Goal: Task Accomplishment & Management: Use online tool/utility

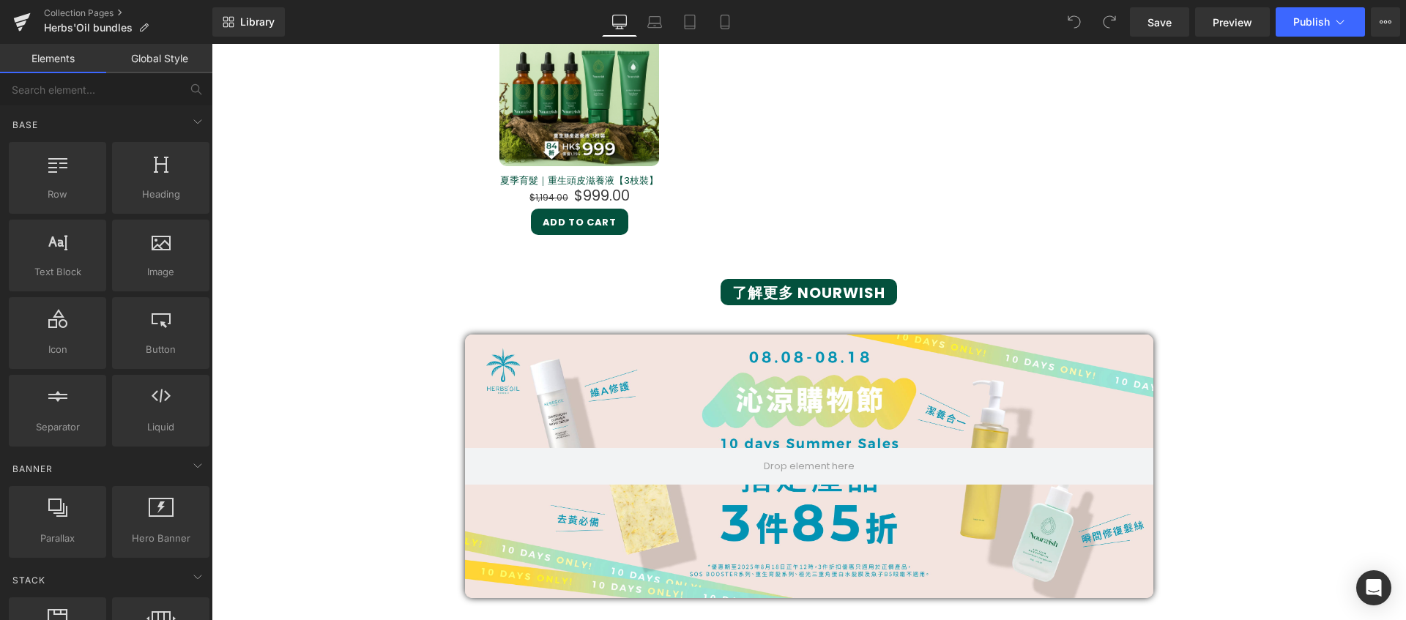
scroll to position [1116, 0]
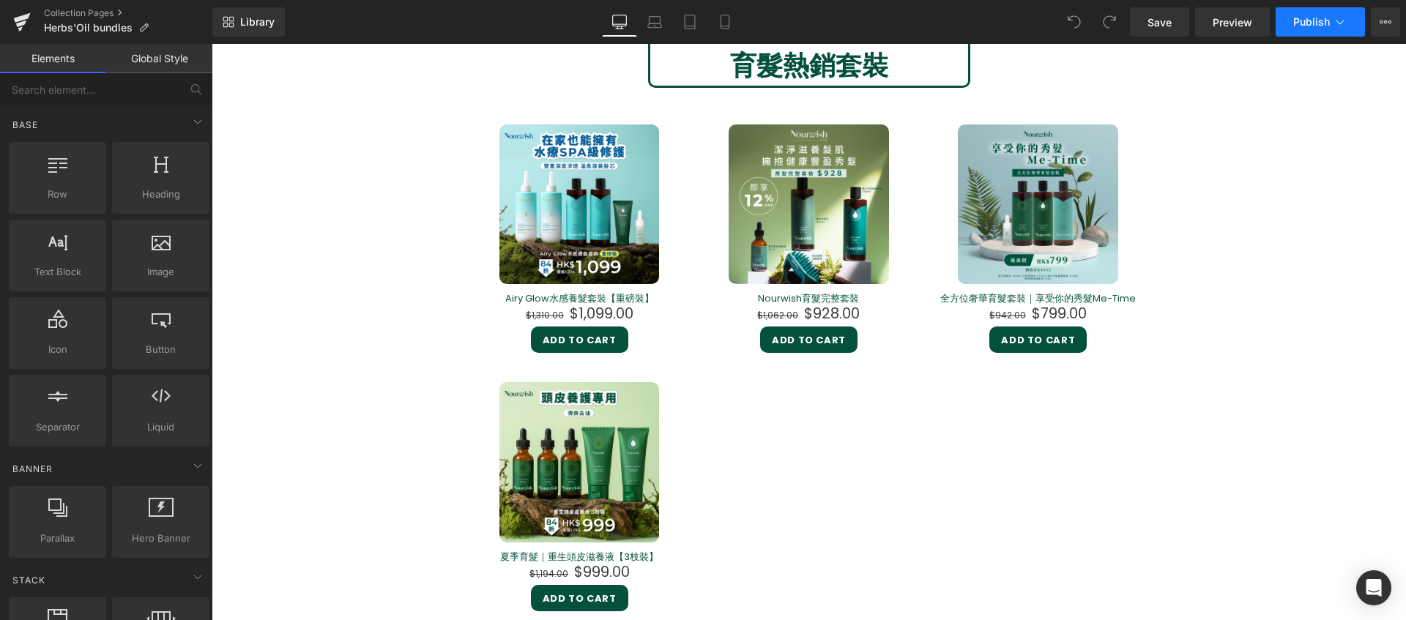
click at [1326, 27] on span "Publish" at bounding box center [1311, 22] width 37 height 12
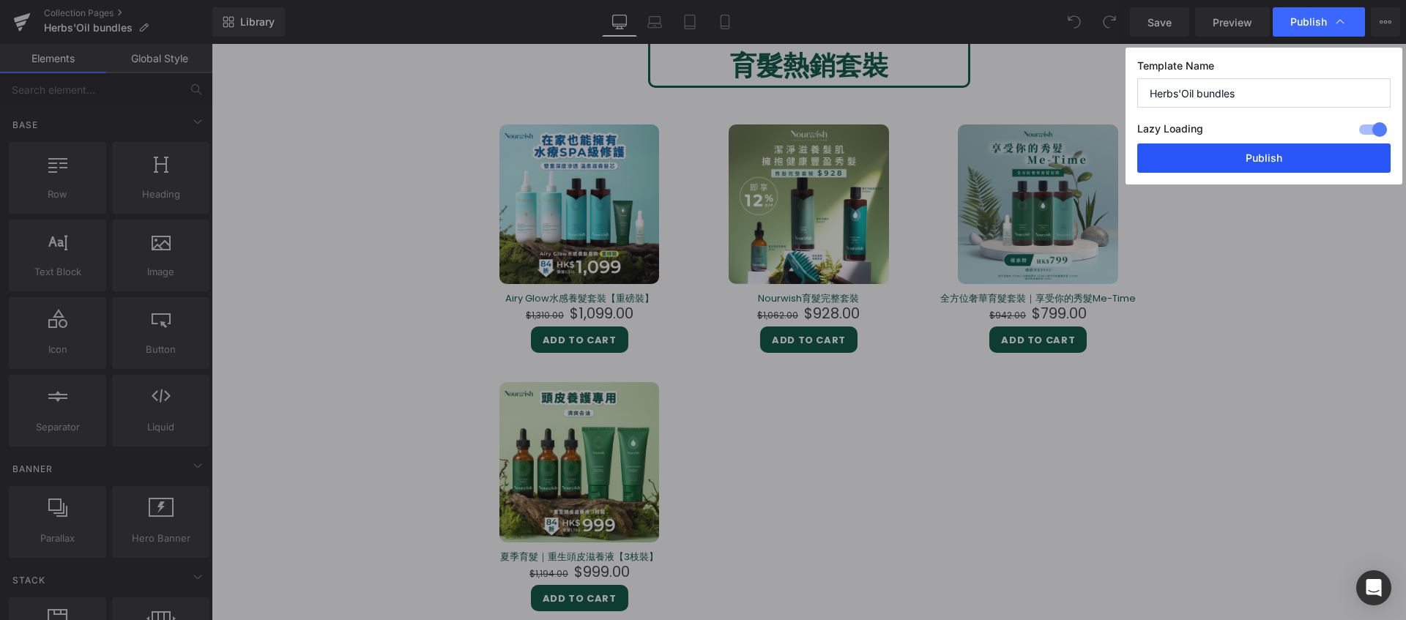
click at [1272, 159] on button "Publish" at bounding box center [1263, 158] width 253 height 29
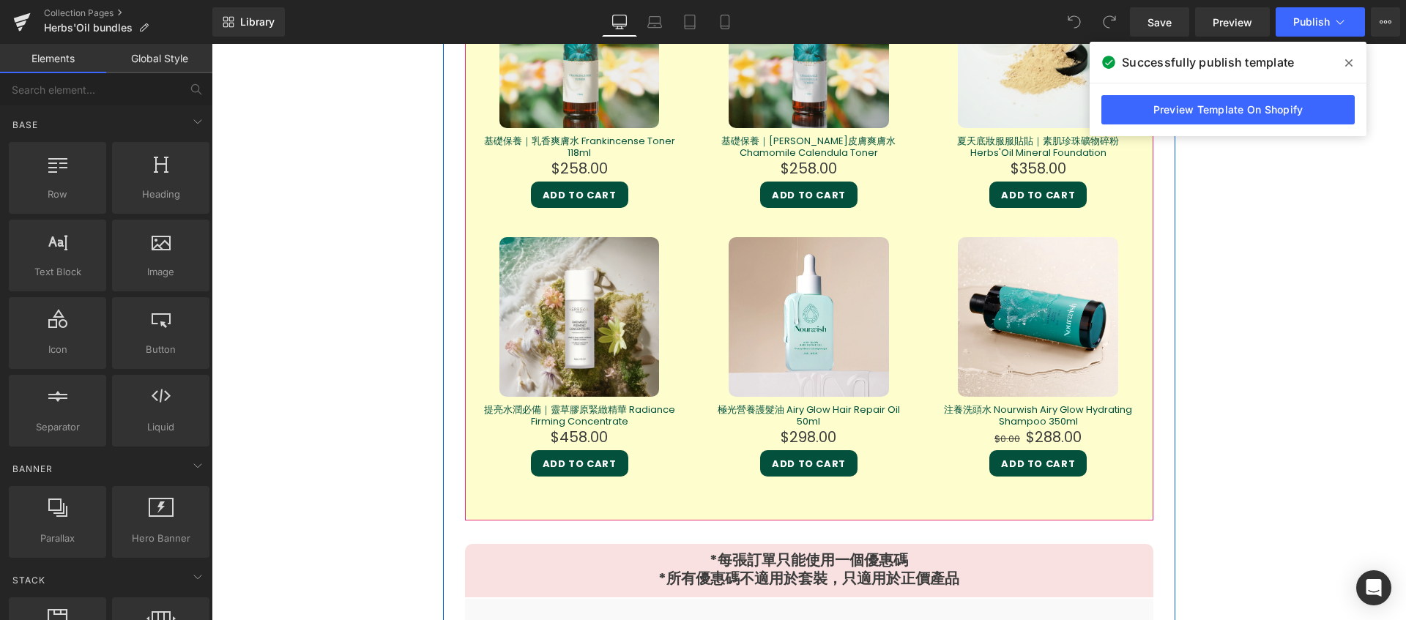
scroll to position [3097, 0]
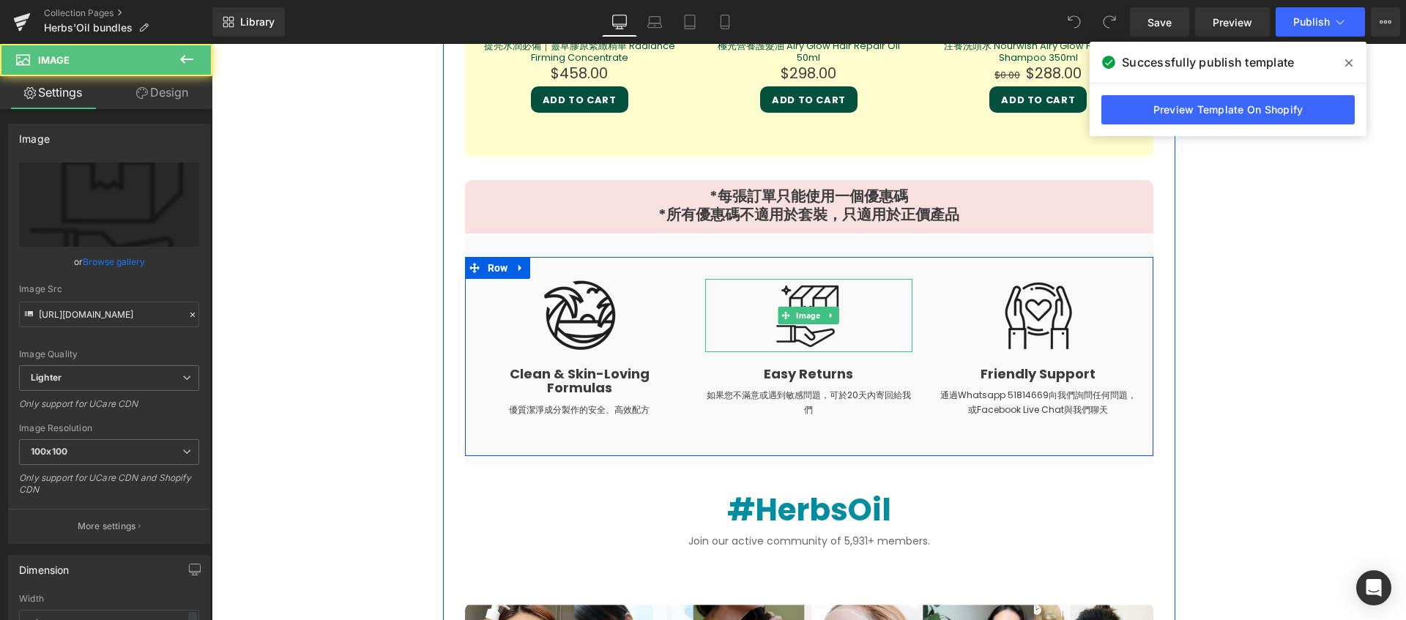
click at [860, 346] on div at bounding box center [808, 315] width 207 height 73
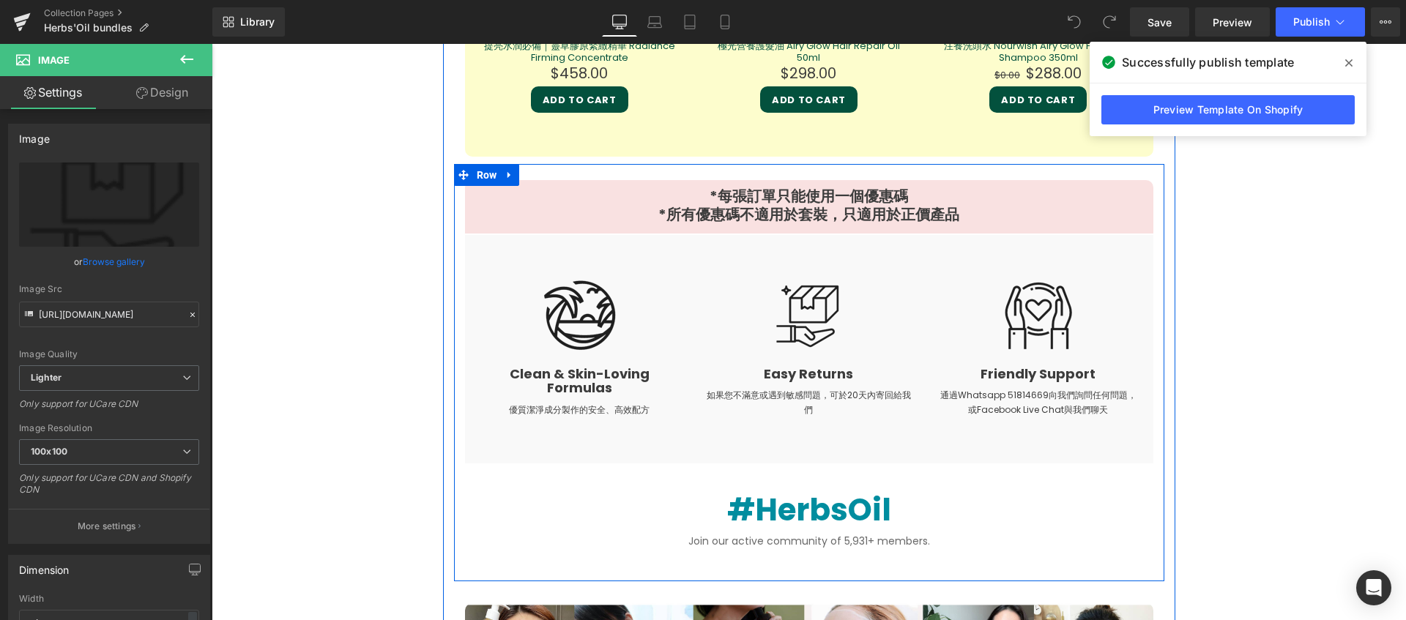
click at [455, 245] on div "*每張訂單只能使用一個優惠碼 *所有優惠碼不適用於套裝，只適用於正價產品 Heading Row Image Clean & Skin-Loving Form…" at bounding box center [809, 377] width 710 height 394
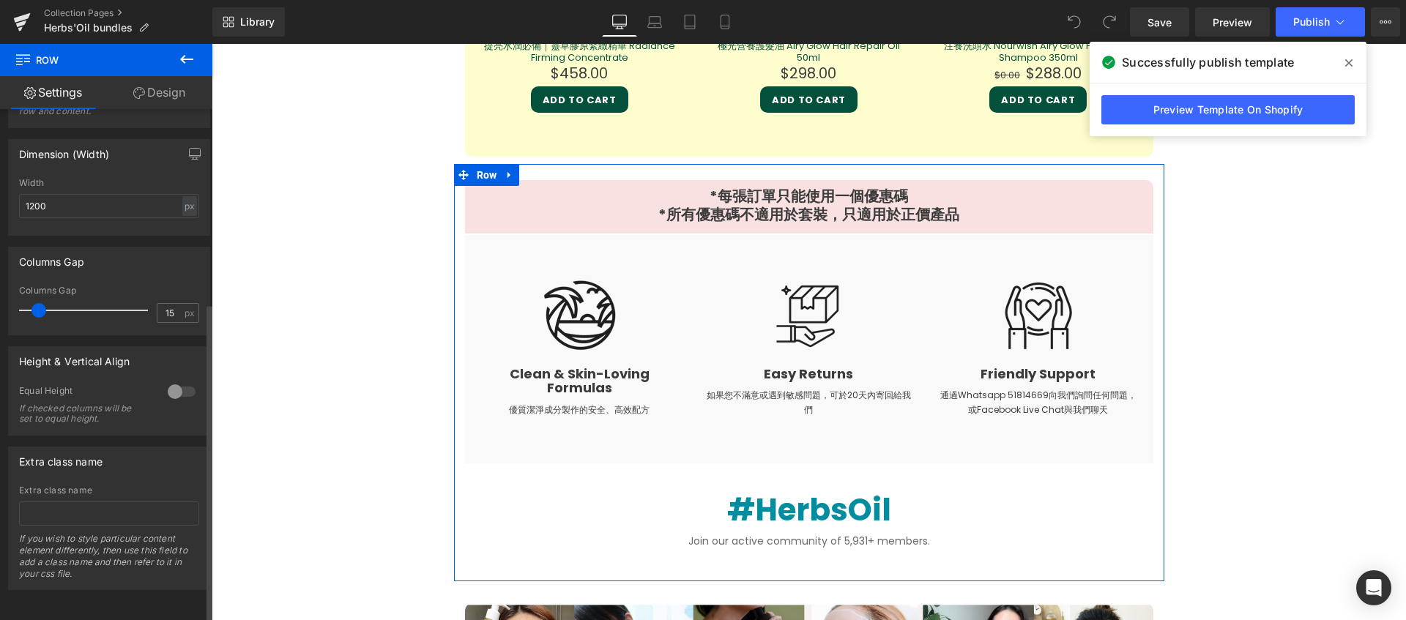
scroll to position [0, 0]
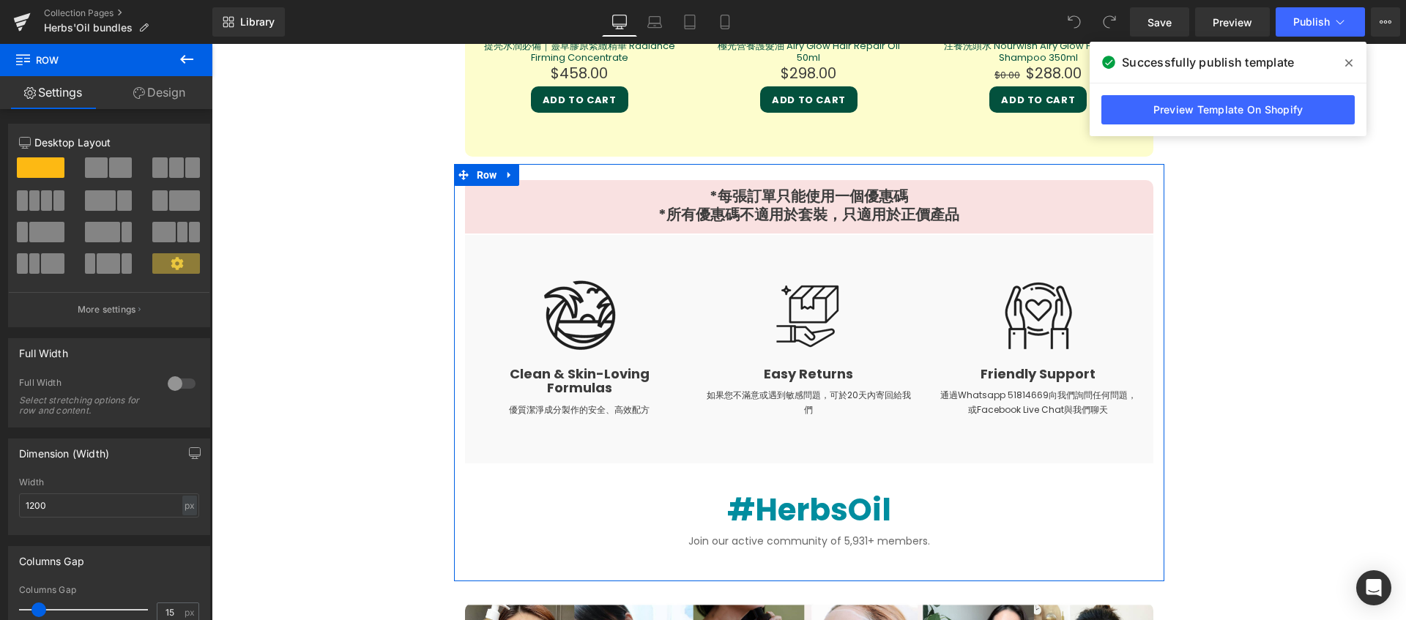
click at [163, 100] on link "Design" at bounding box center [159, 92] width 106 height 33
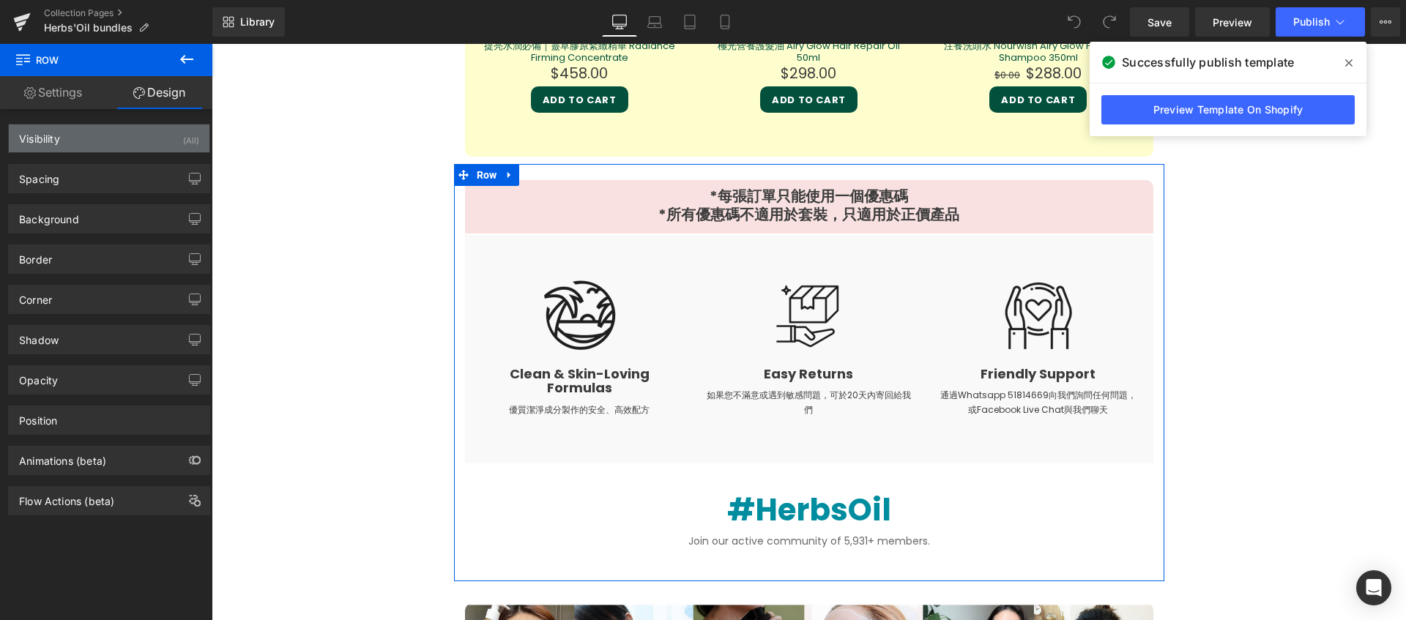
click at [157, 138] on div "Visibility (All)" at bounding box center [109, 138] width 201 height 28
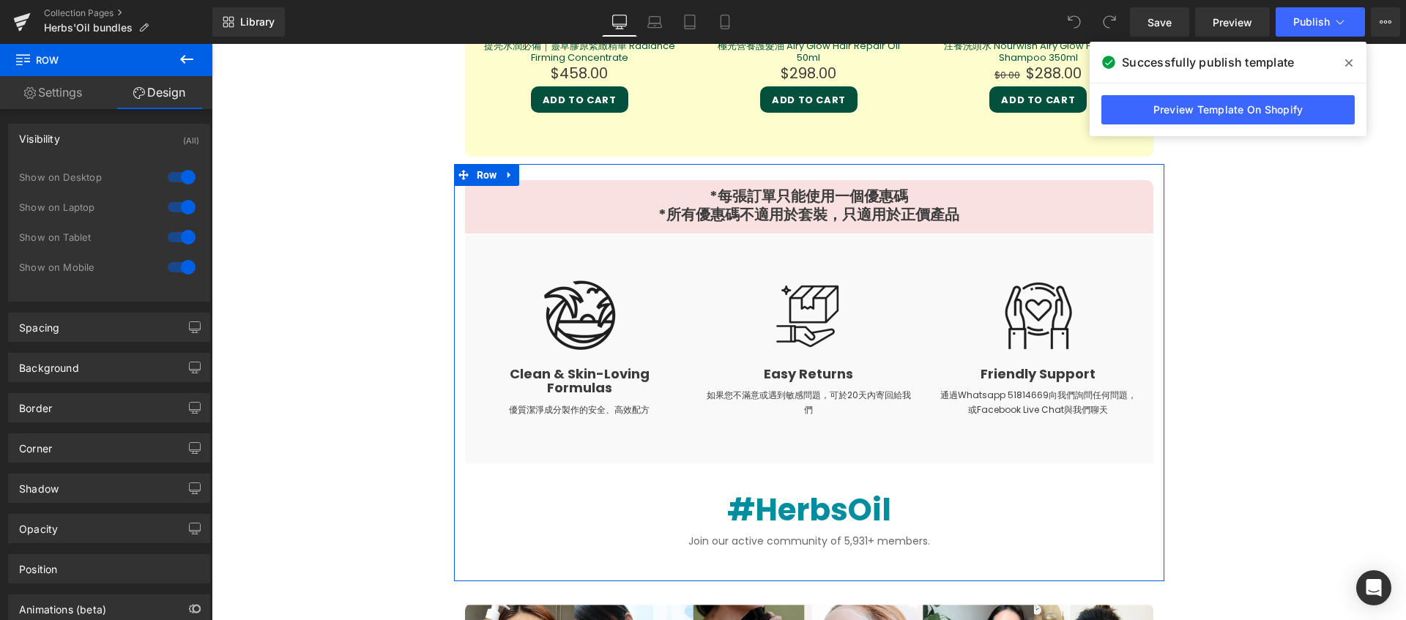
click at [157, 138] on div "Visibility (All)" at bounding box center [109, 138] width 201 height 28
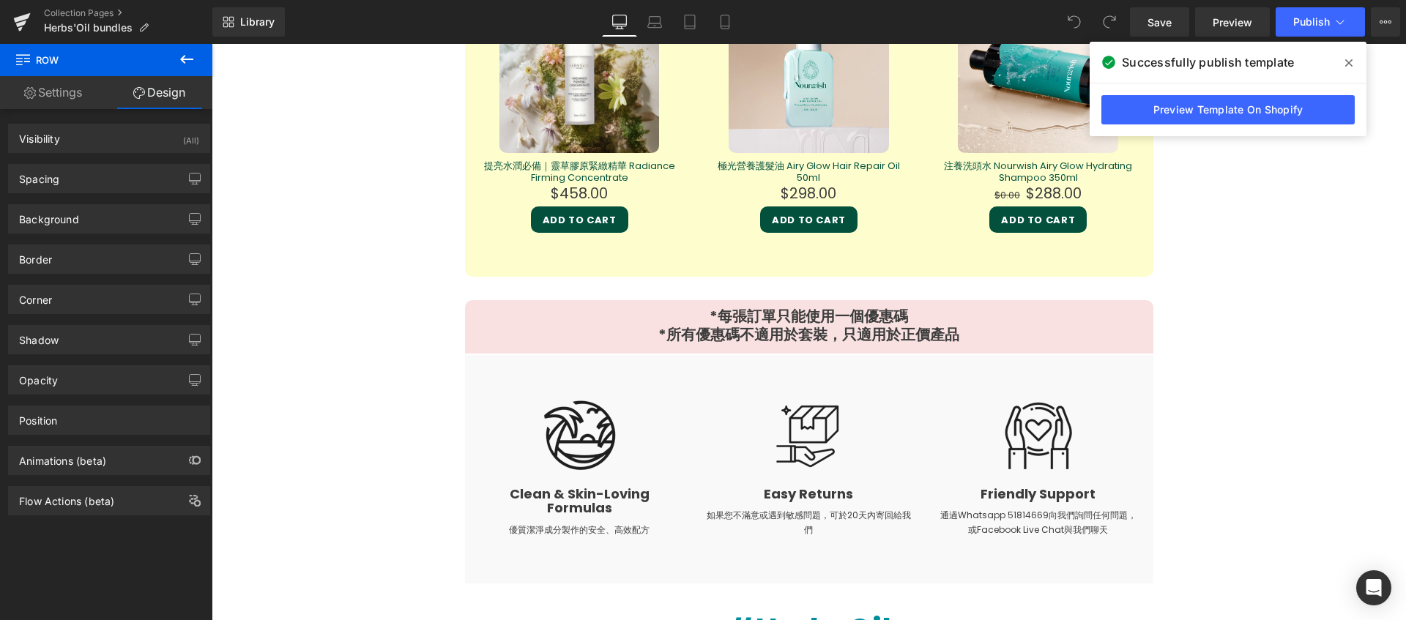
scroll to position [2986, 0]
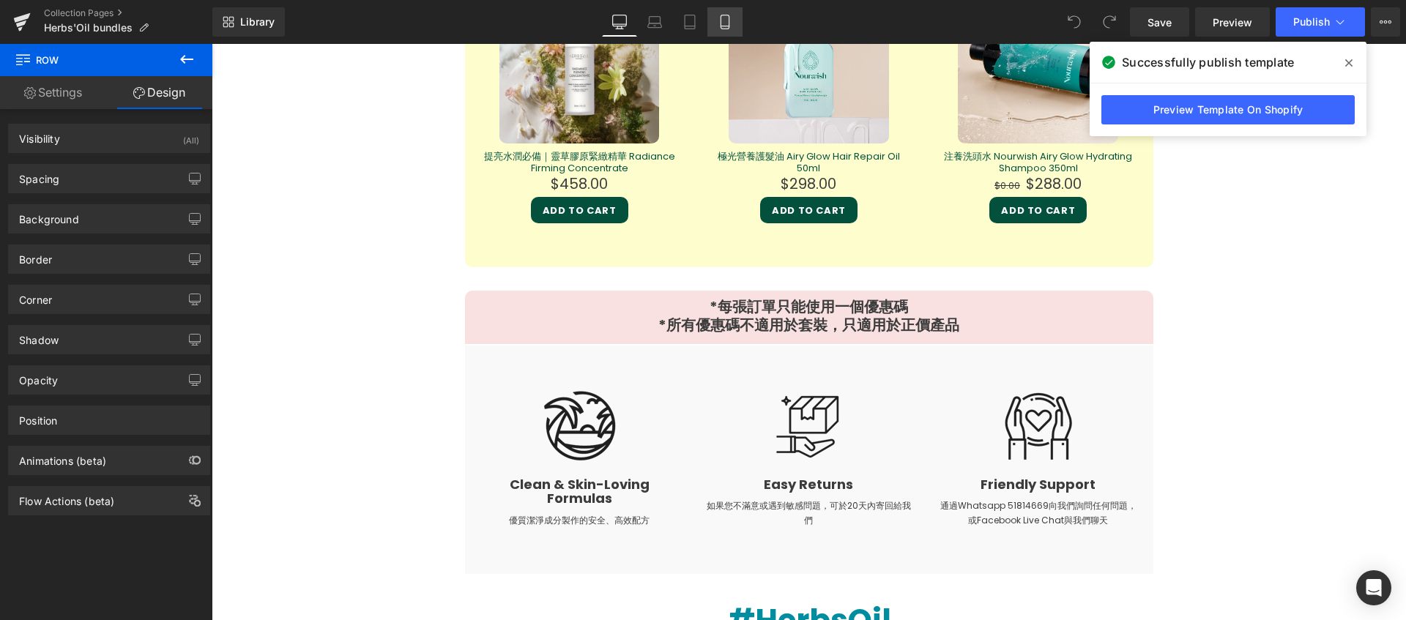
click at [728, 23] on icon at bounding box center [725, 22] width 15 height 15
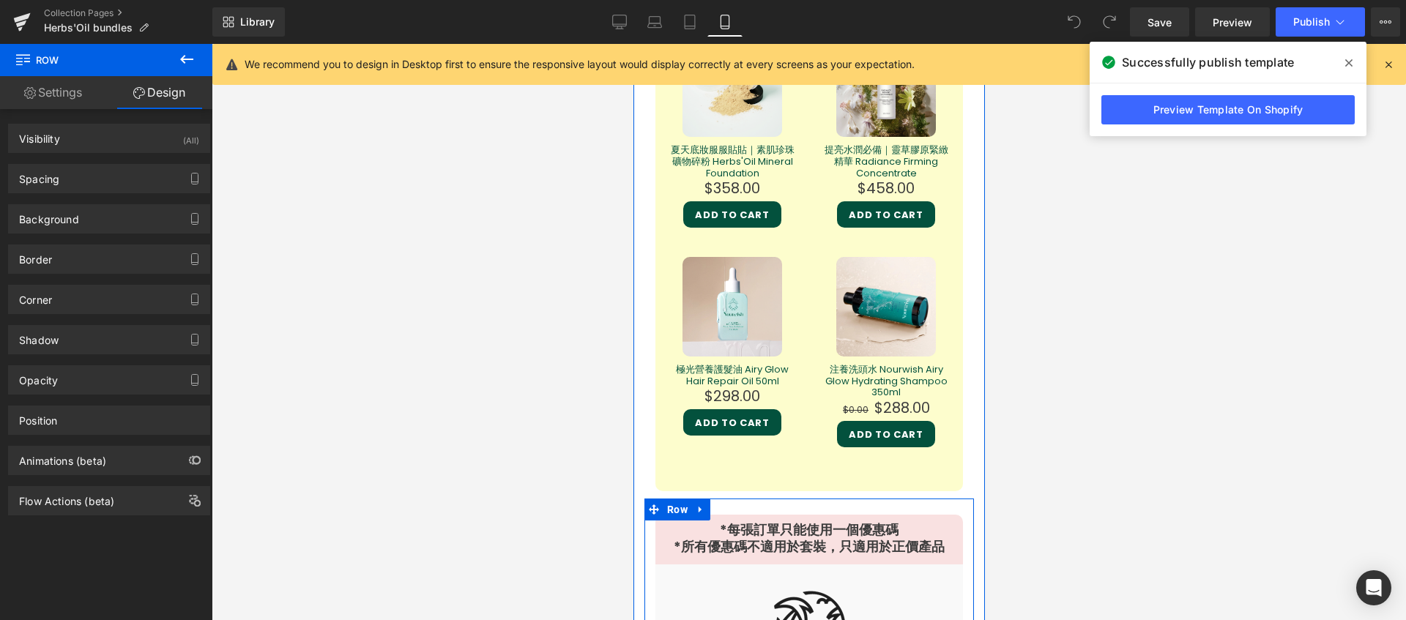
scroll to position [3150, 0]
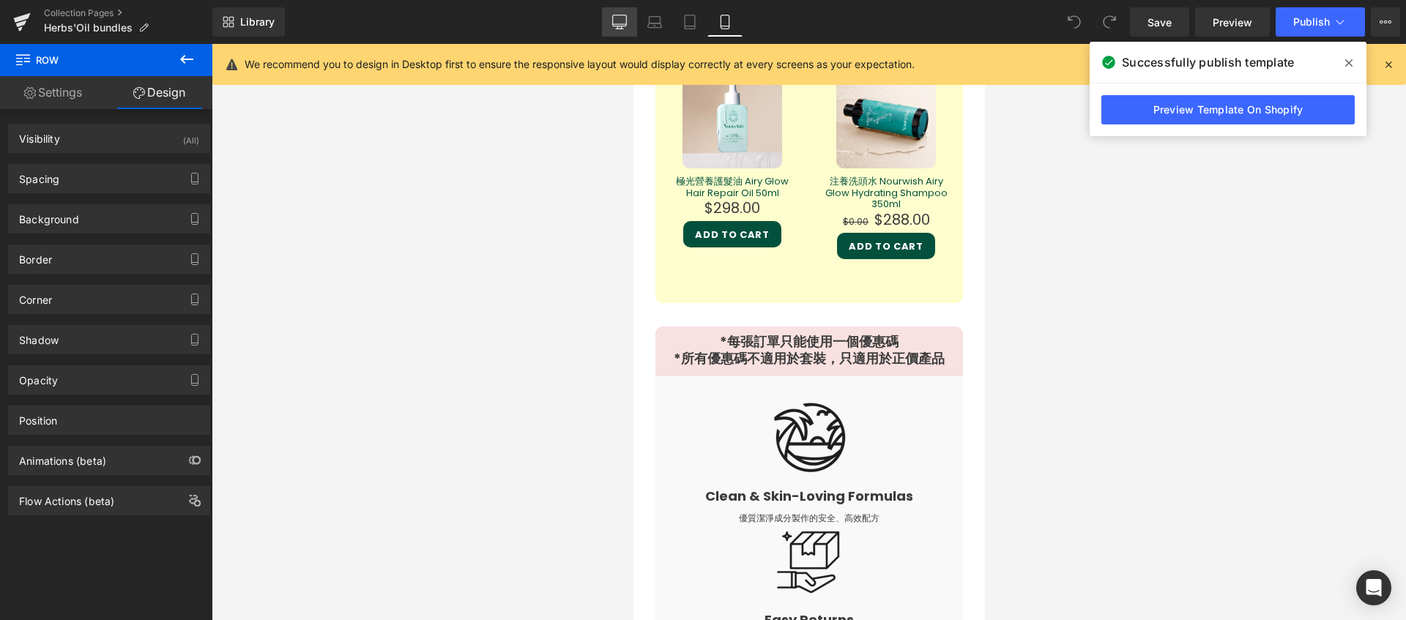
click at [611, 30] on link "Desktop" at bounding box center [619, 21] width 35 height 29
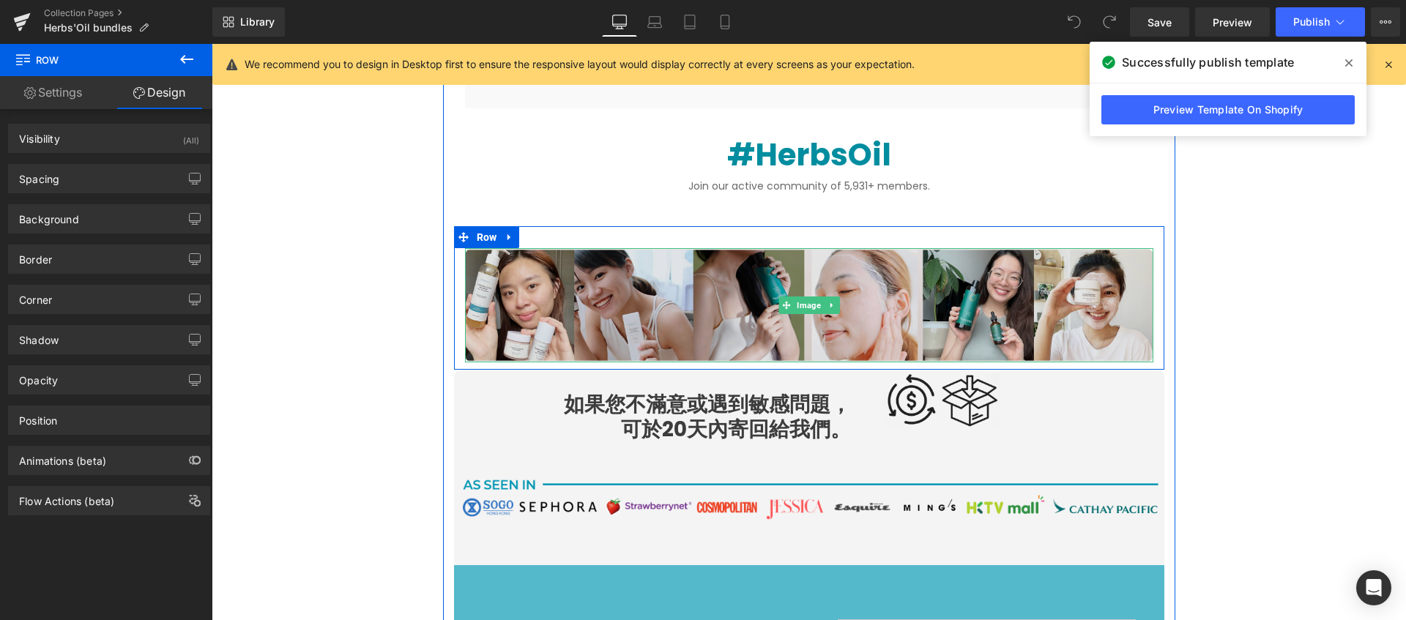
scroll to position [3295, 0]
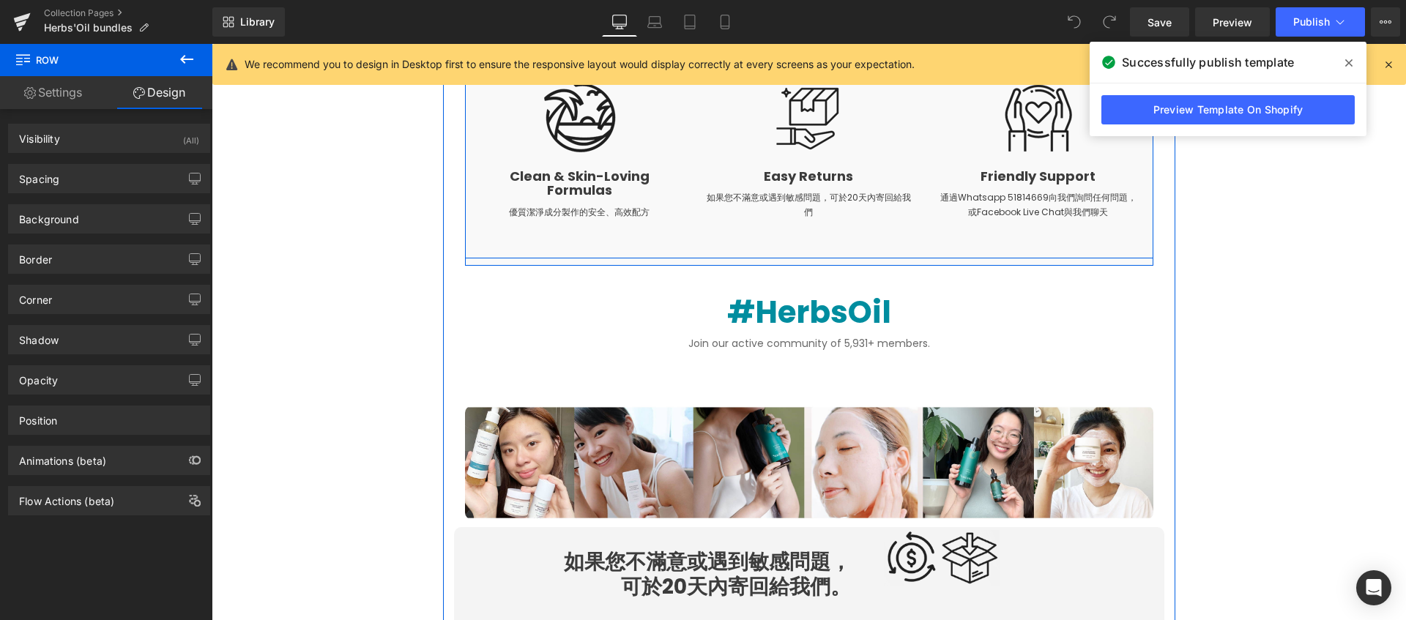
click at [547, 251] on div "Image Clean & Skin-Loving Formulas Heading 優質潔淨成分製作的安全、高效配方 Text Block Image Ea…" at bounding box center [809, 159] width 688 height 200
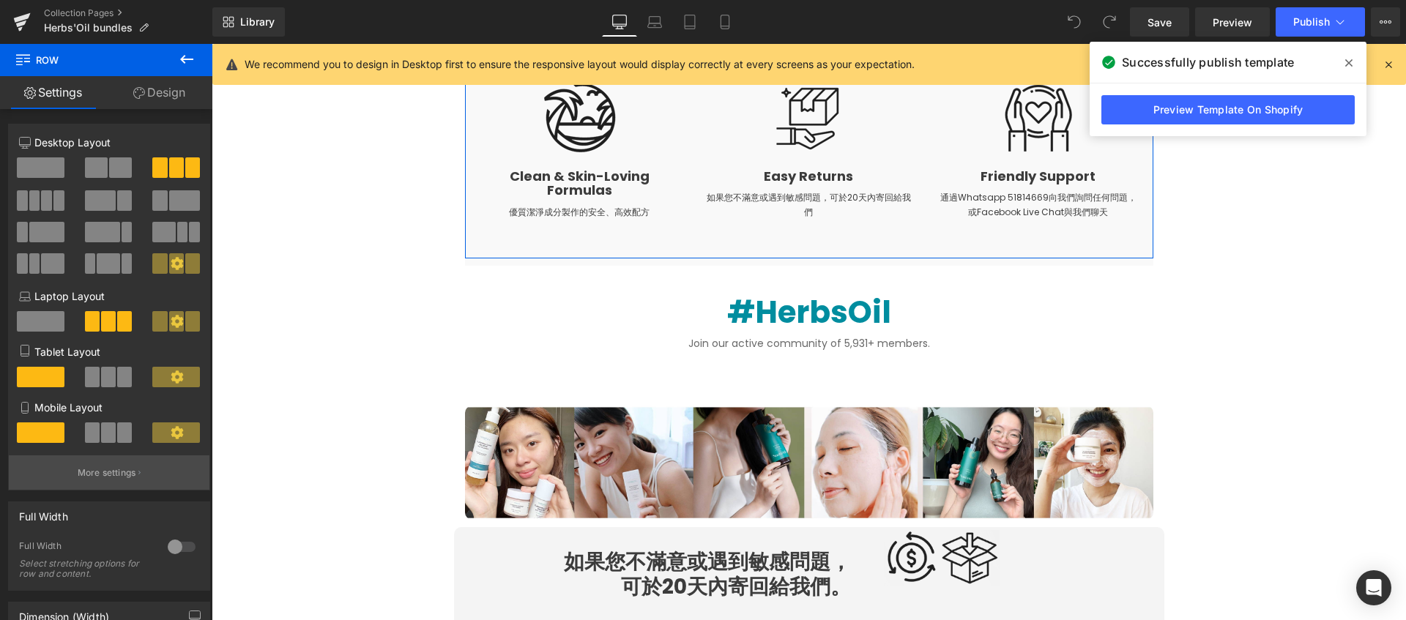
click at [145, 464] on button "More settings" at bounding box center [109, 472] width 201 height 34
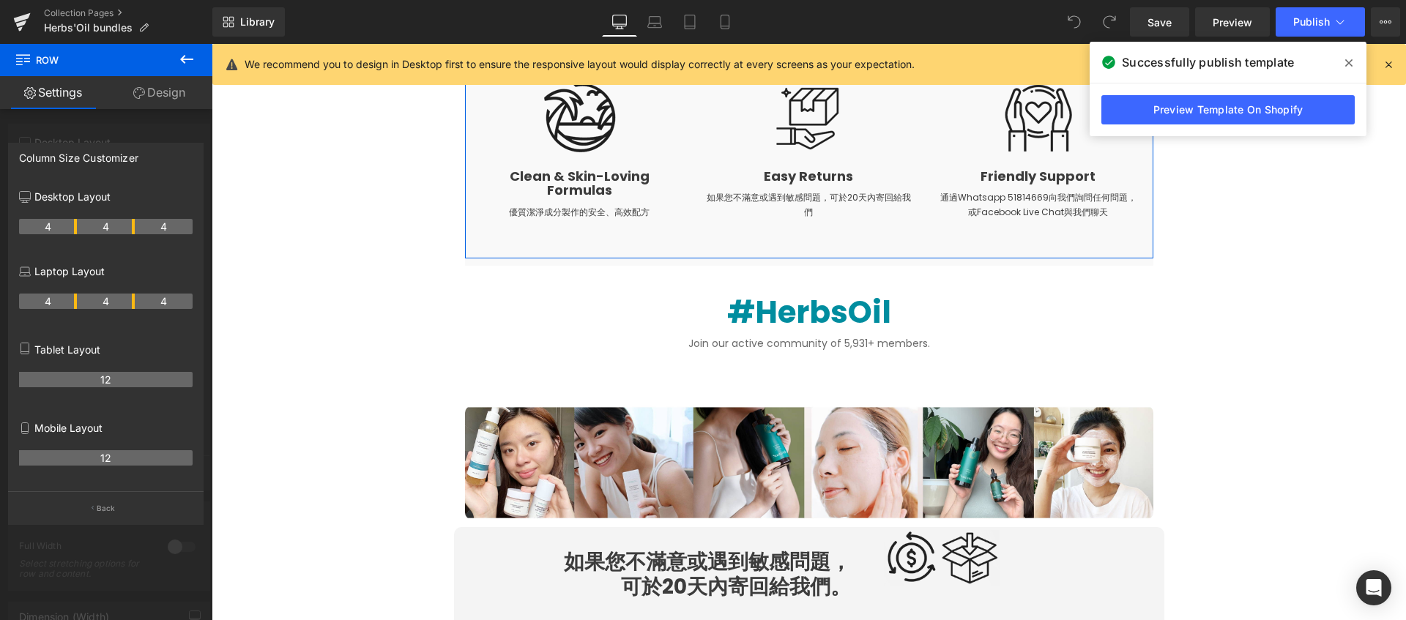
click at [157, 98] on link "Design" at bounding box center [159, 92] width 106 height 33
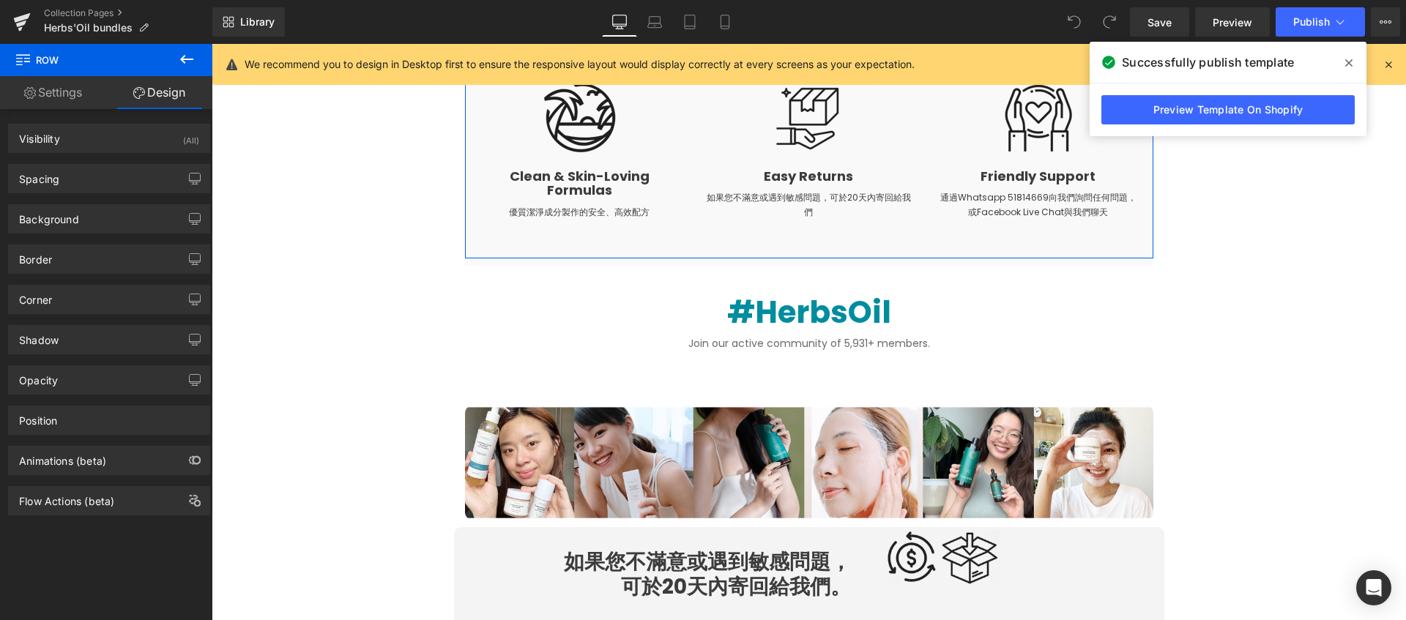
click at [68, 103] on link "Settings" at bounding box center [53, 92] width 106 height 33
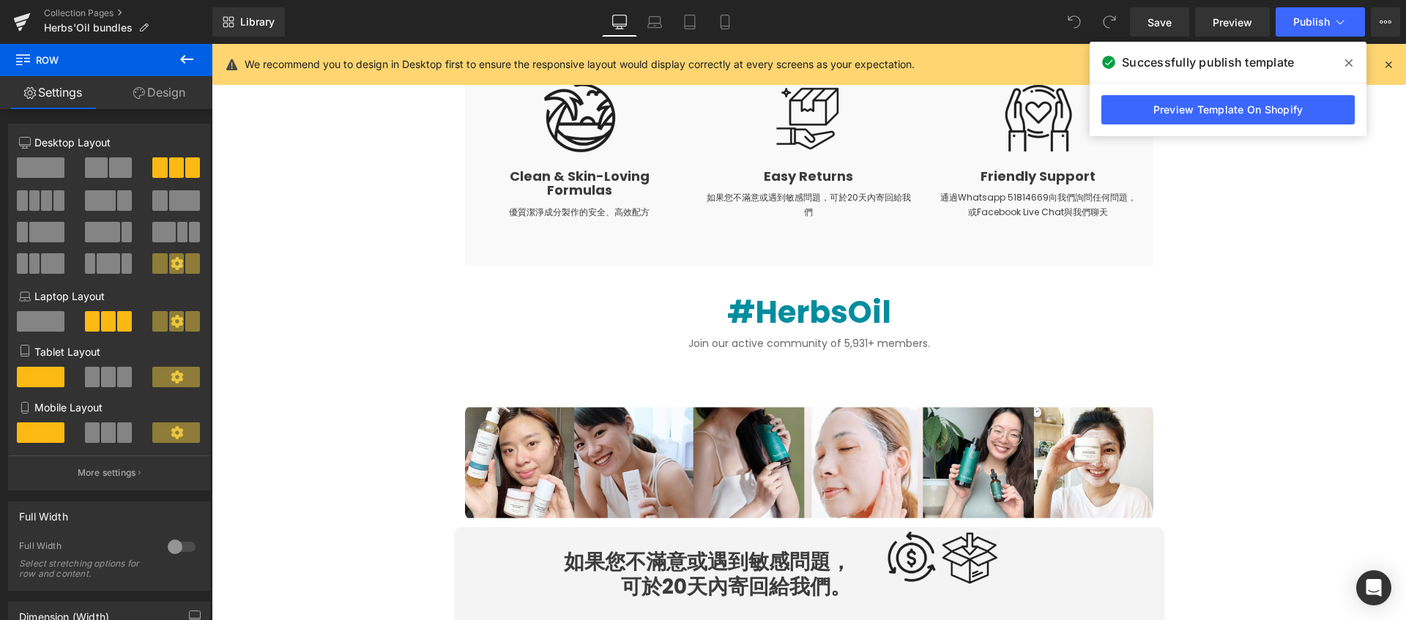
click at [189, 63] on icon at bounding box center [187, 60] width 18 height 18
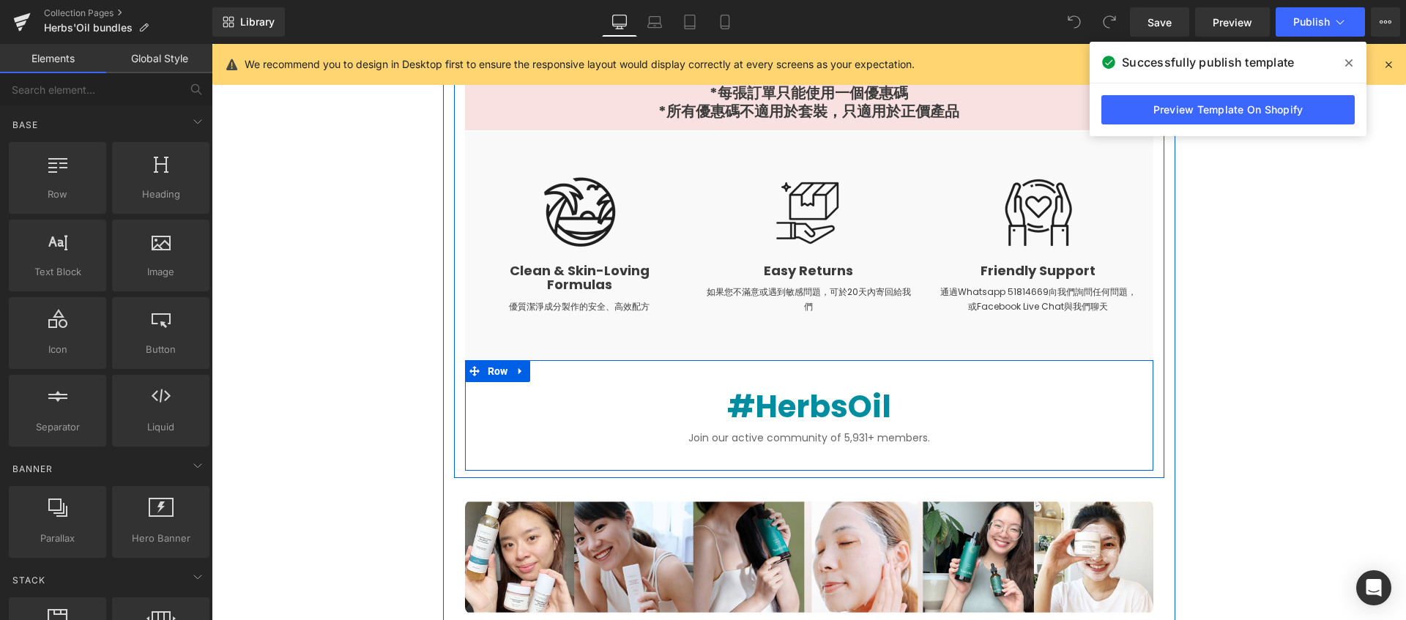
scroll to position [3122, 0]
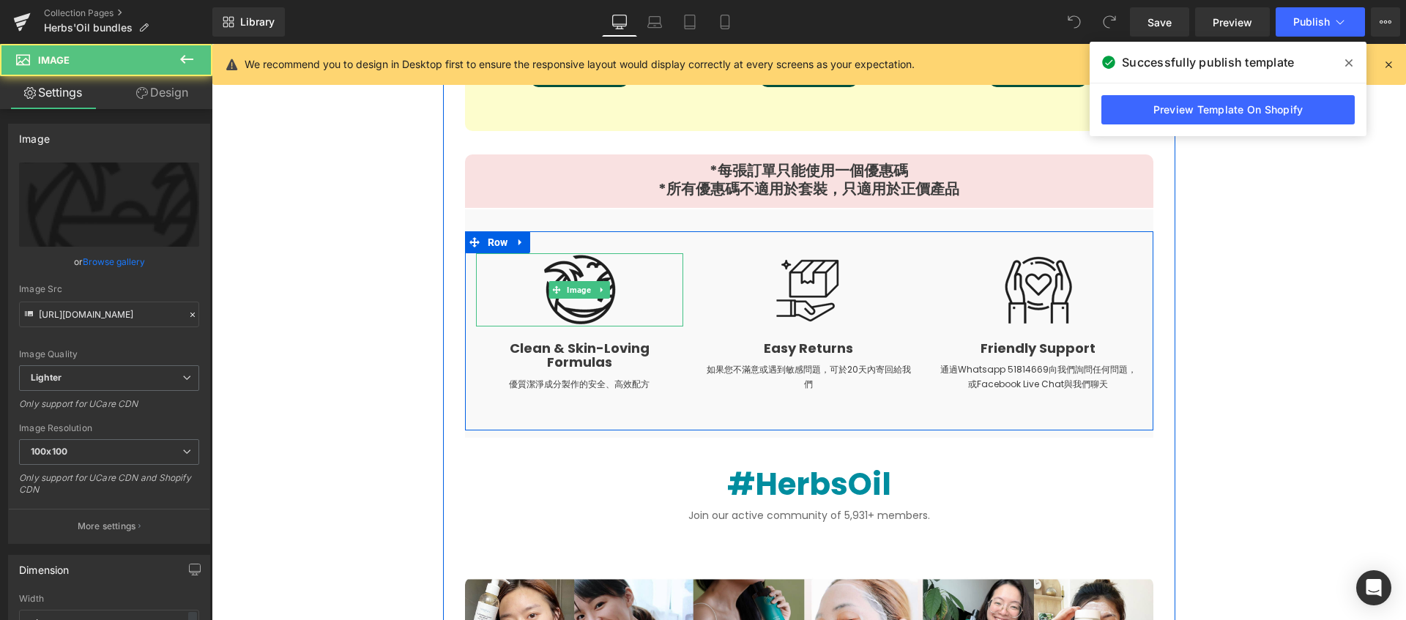
click at [496, 275] on div at bounding box center [579, 289] width 207 height 73
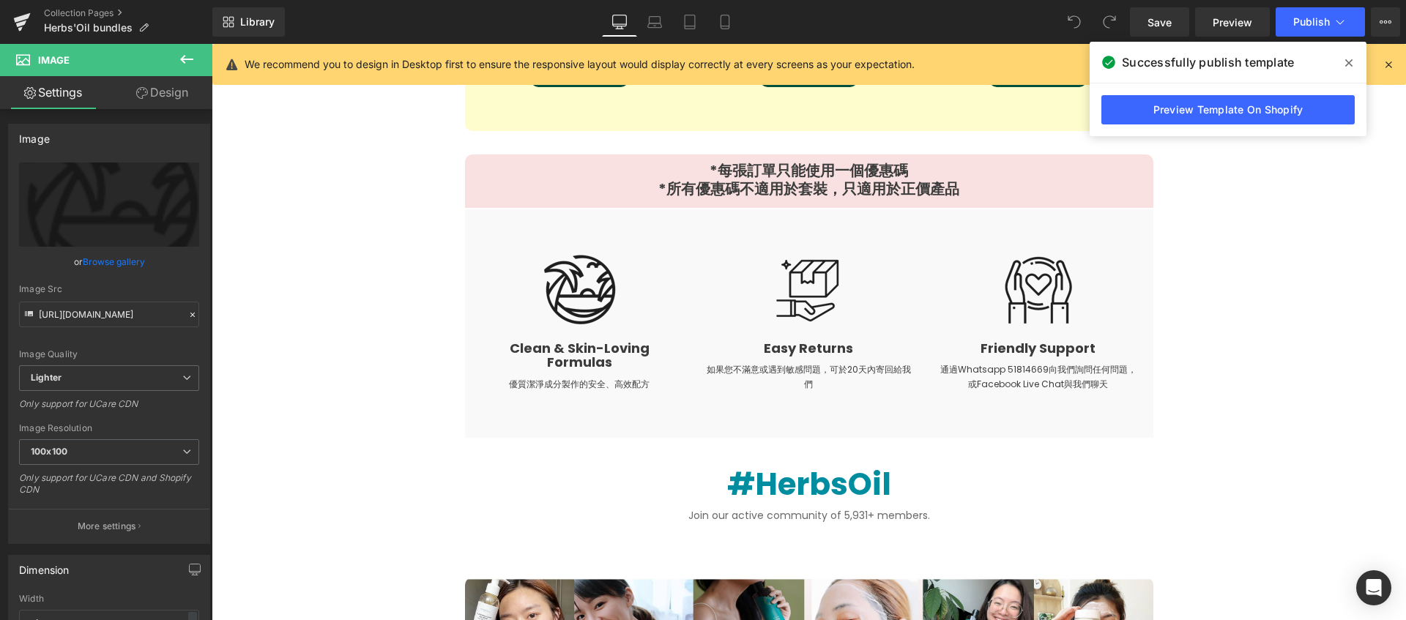
scroll to position [3131, 0]
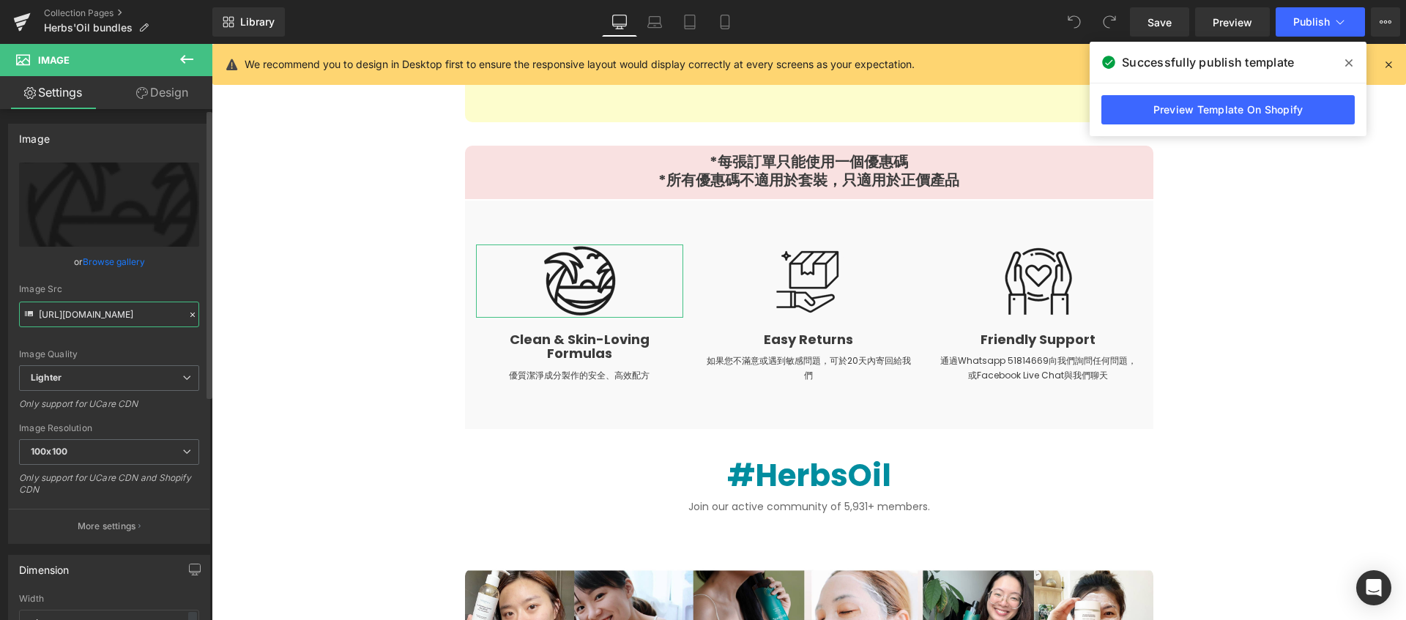
click at [159, 314] on input "[URL][DOMAIN_NAME]" at bounding box center [109, 315] width 180 height 26
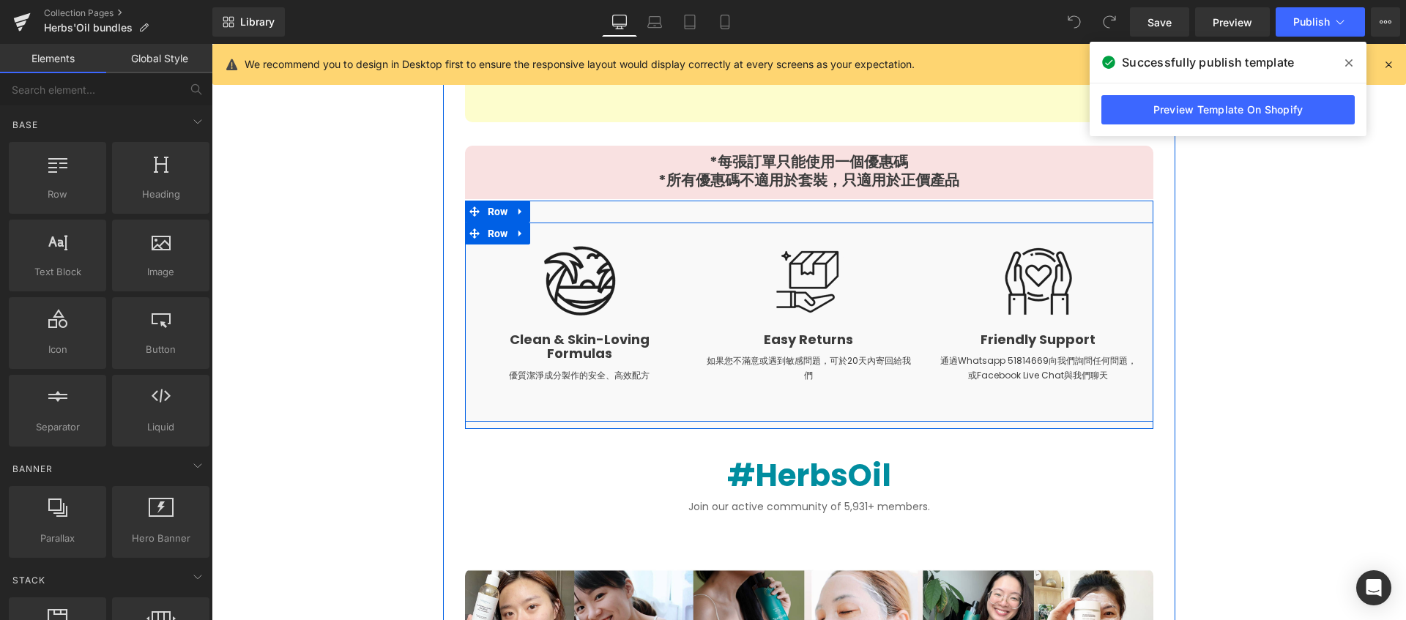
click at [555, 398] on div "Image Clean & Skin-Loving Formulas Heading 優質潔淨成分製作的安全、高效配方 Text Block Image Ea…" at bounding box center [809, 323] width 688 height 200
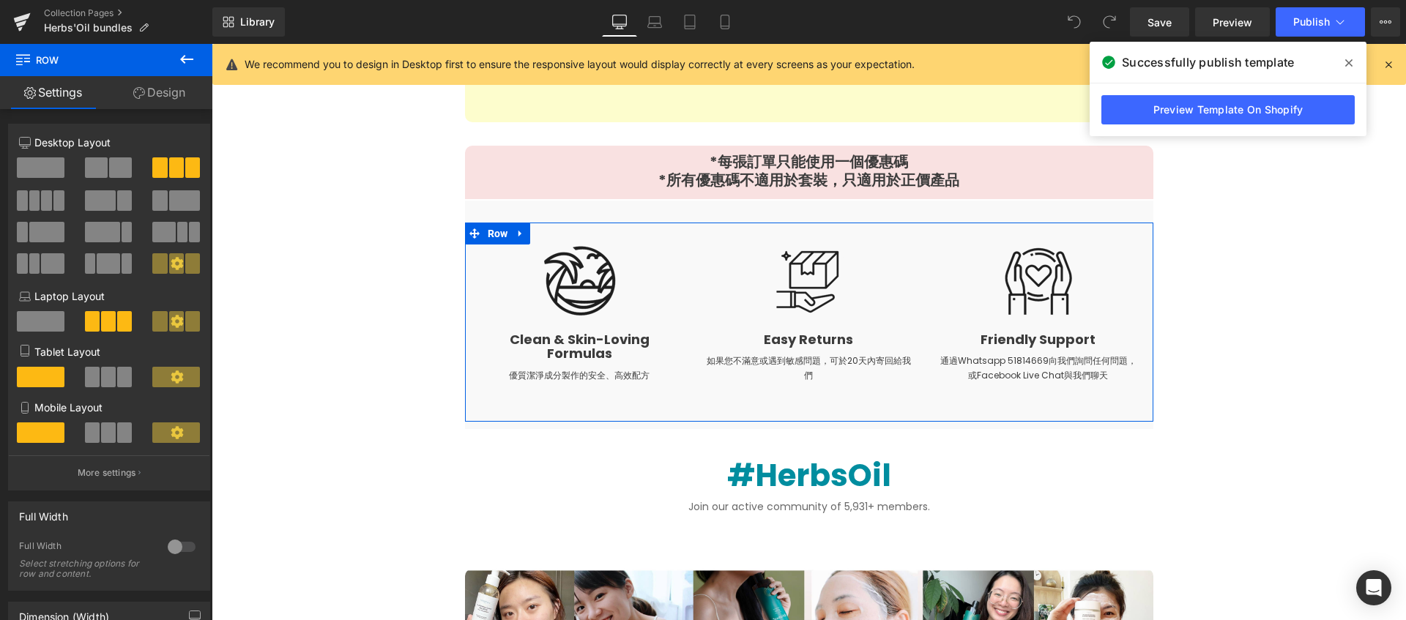
click at [168, 97] on link "Design" at bounding box center [159, 92] width 106 height 33
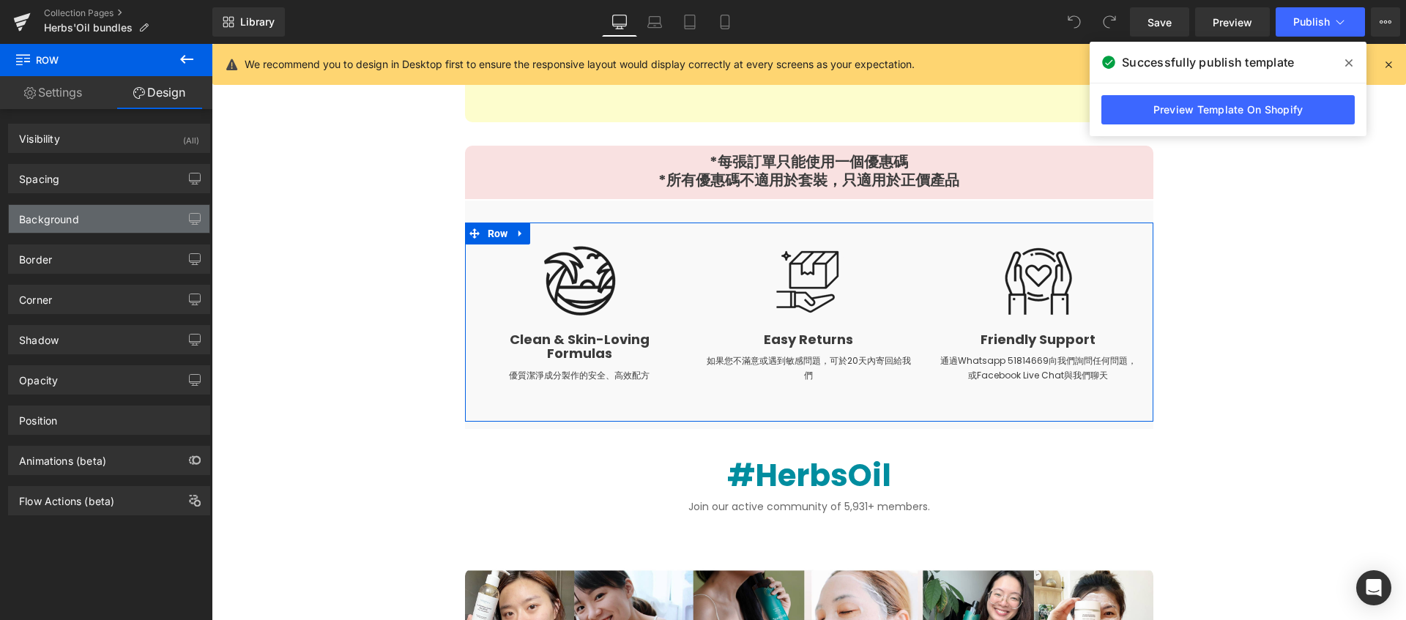
click at [124, 223] on div "Background" at bounding box center [109, 219] width 201 height 28
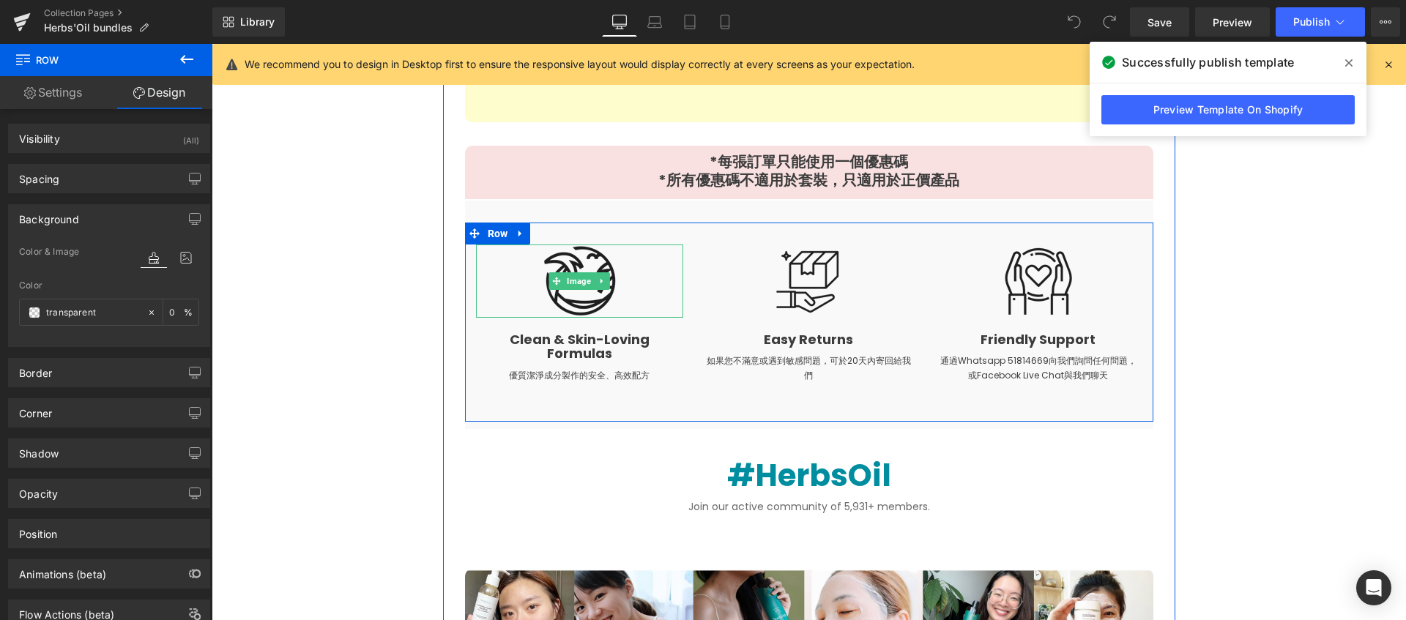
click at [492, 271] on div at bounding box center [579, 281] width 207 height 73
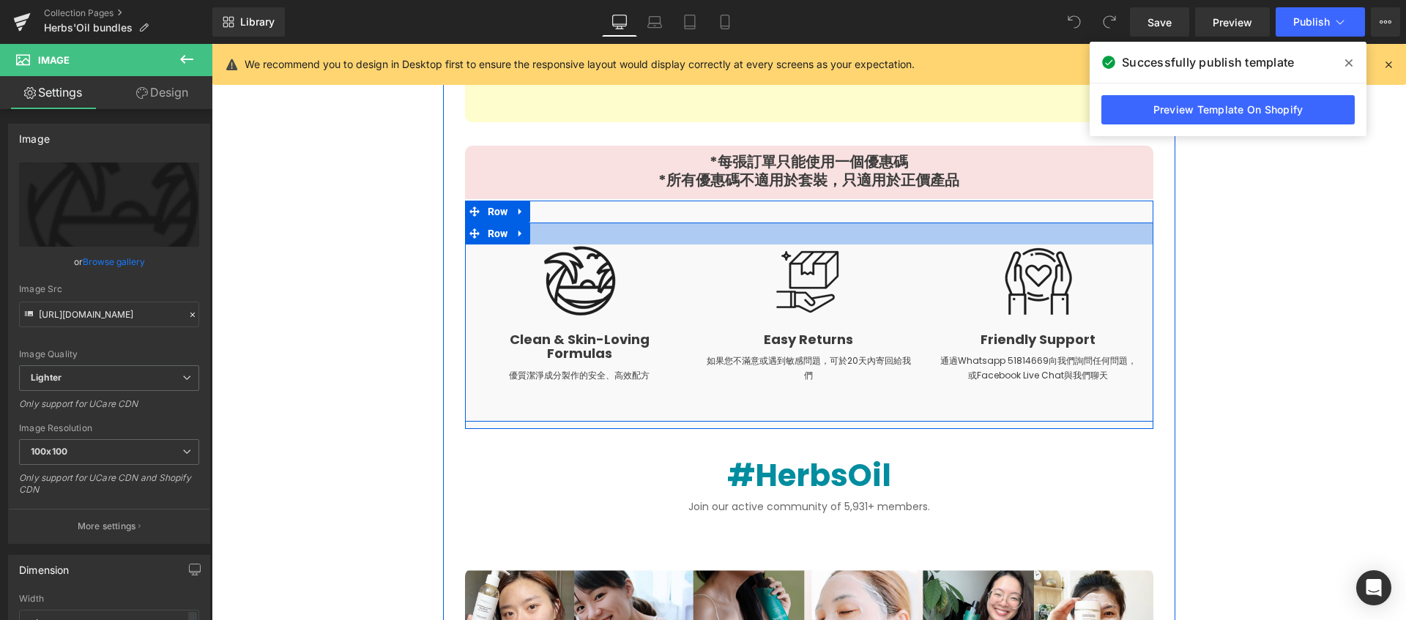
click at [645, 231] on div at bounding box center [809, 234] width 688 height 22
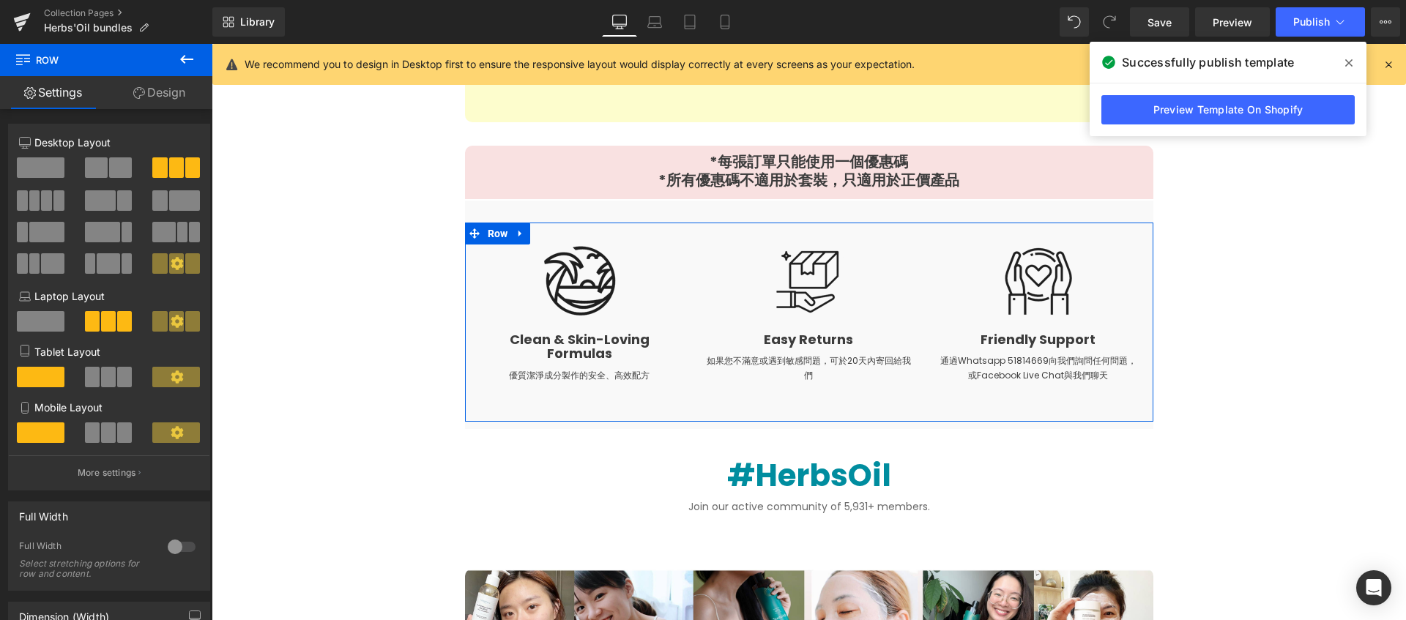
click at [154, 97] on link "Design" at bounding box center [159, 92] width 106 height 33
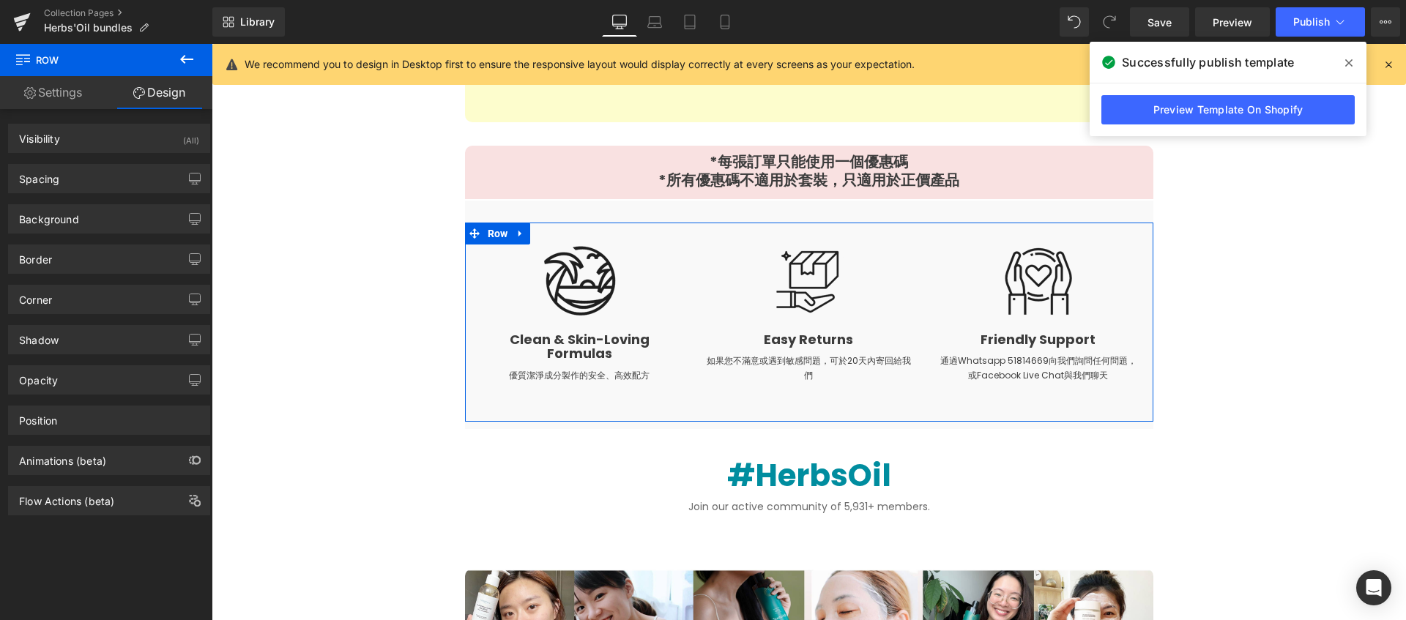
type input "transparent"
type input "0"
click at [86, 218] on div "Background" at bounding box center [109, 219] width 201 height 28
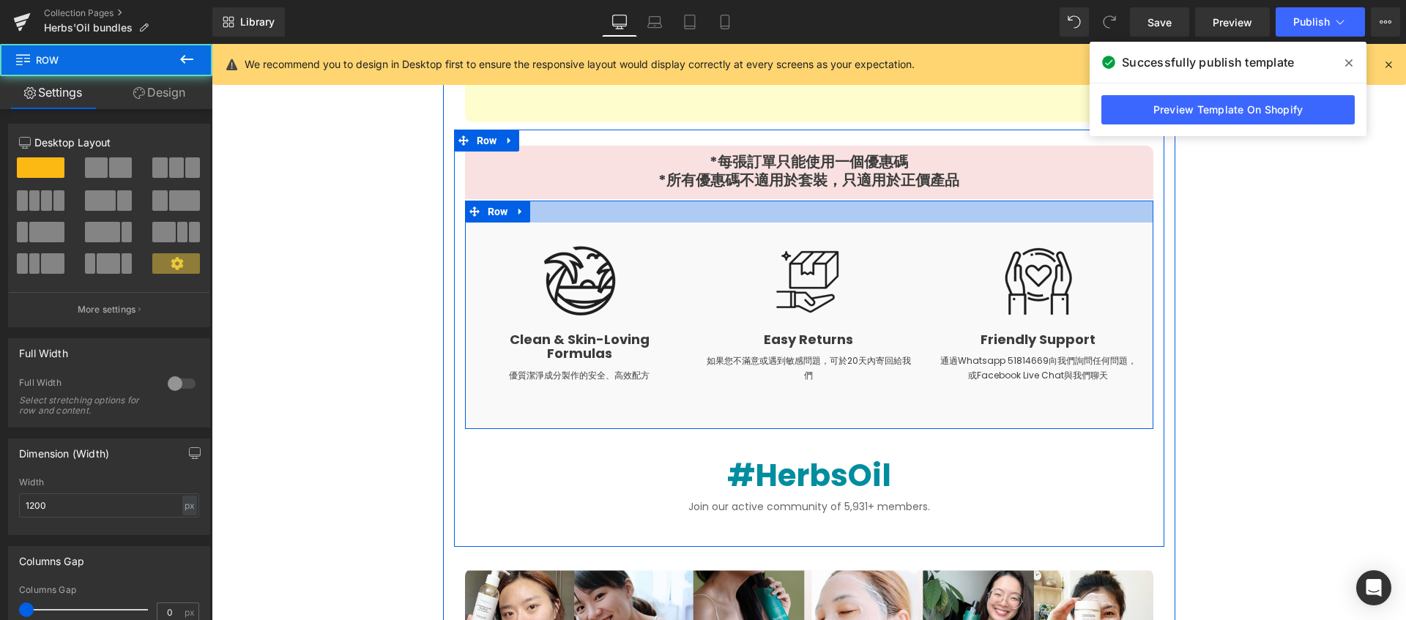
click at [627, 204] on div at bounding box center [809, 212] width 688 height 22
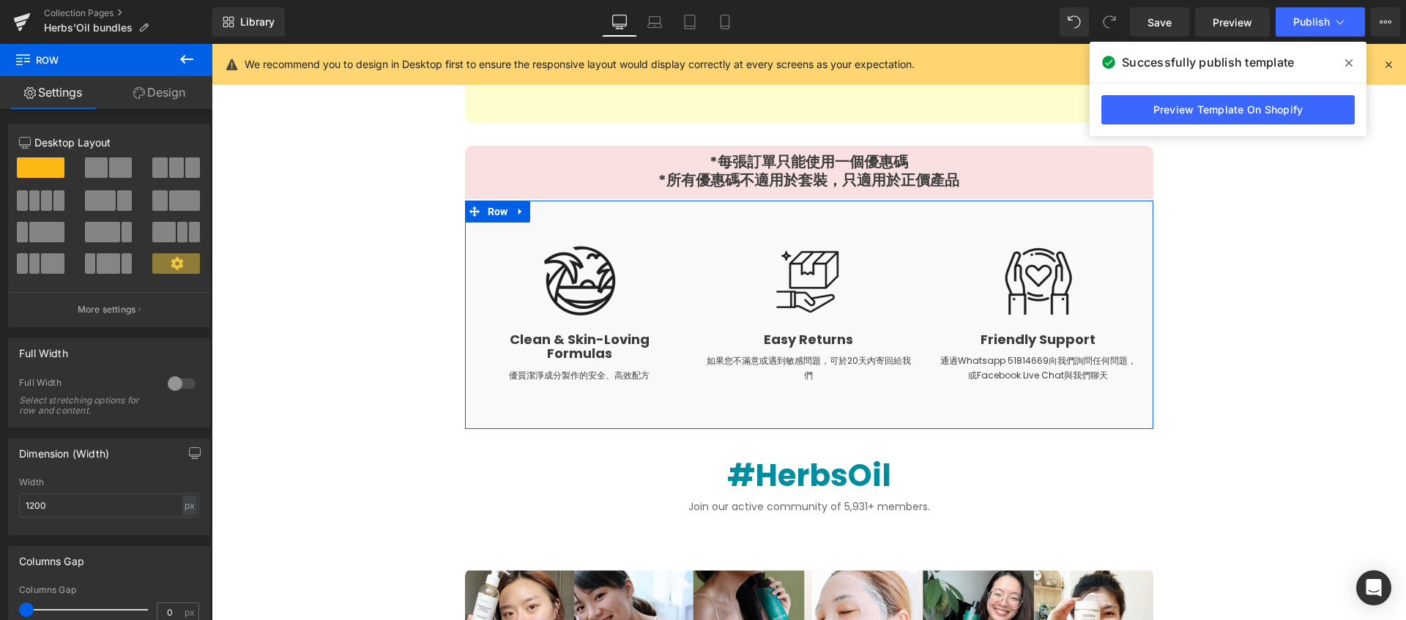
click at [148, 92] on link "Design" at bounding box center [159, 92] width 106 height 33
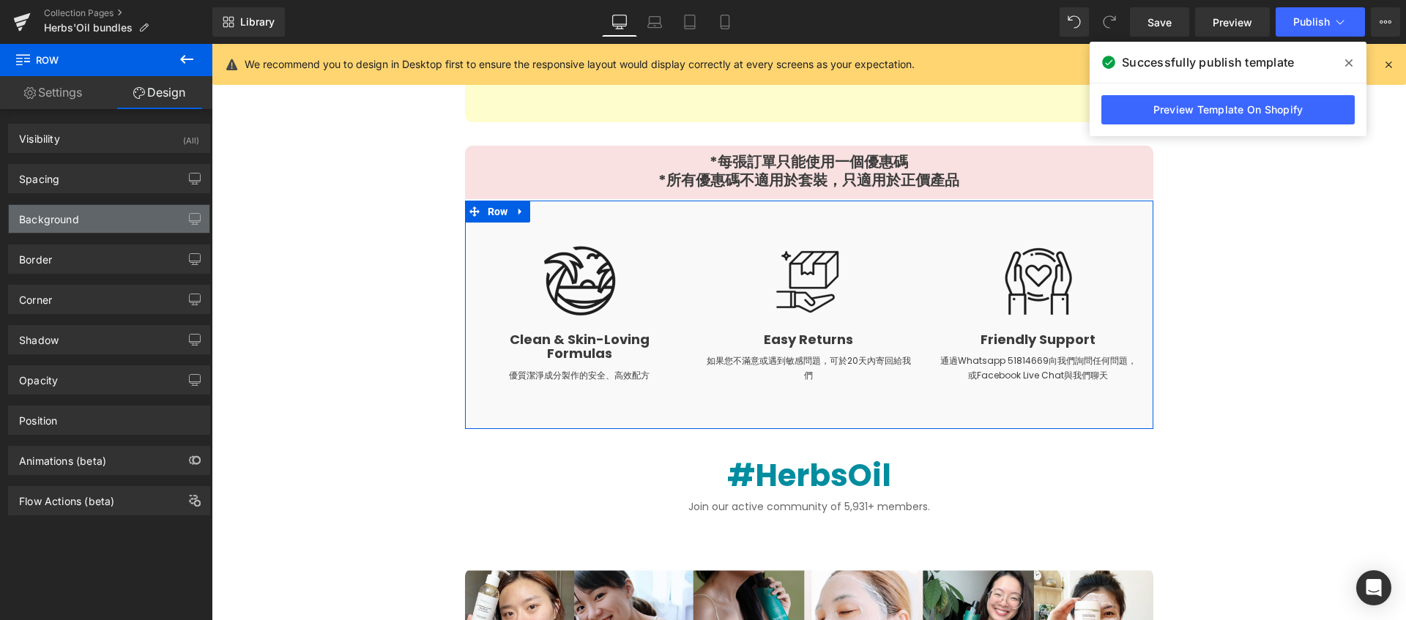
click at [61, 228] on div "Background" at bounding box center [109, 219] width 201 height 28
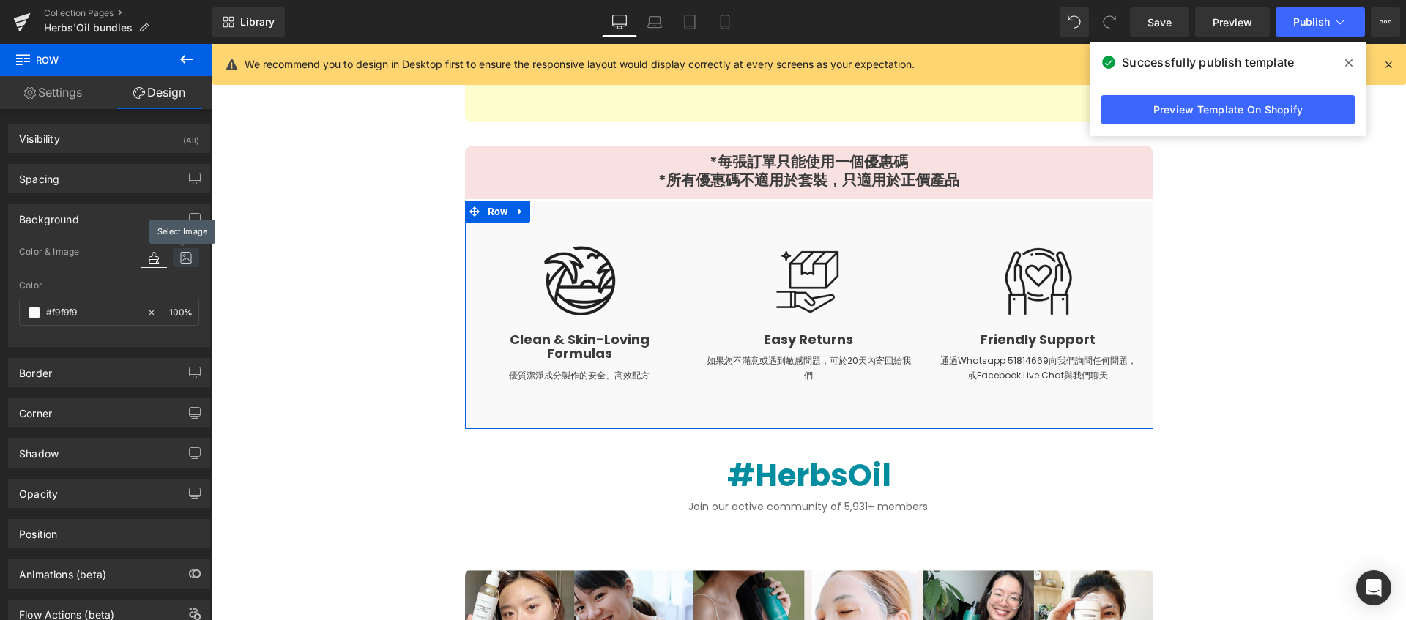
click at [178, 261] on icon at bounding box center [186, 257] width 26 height 19
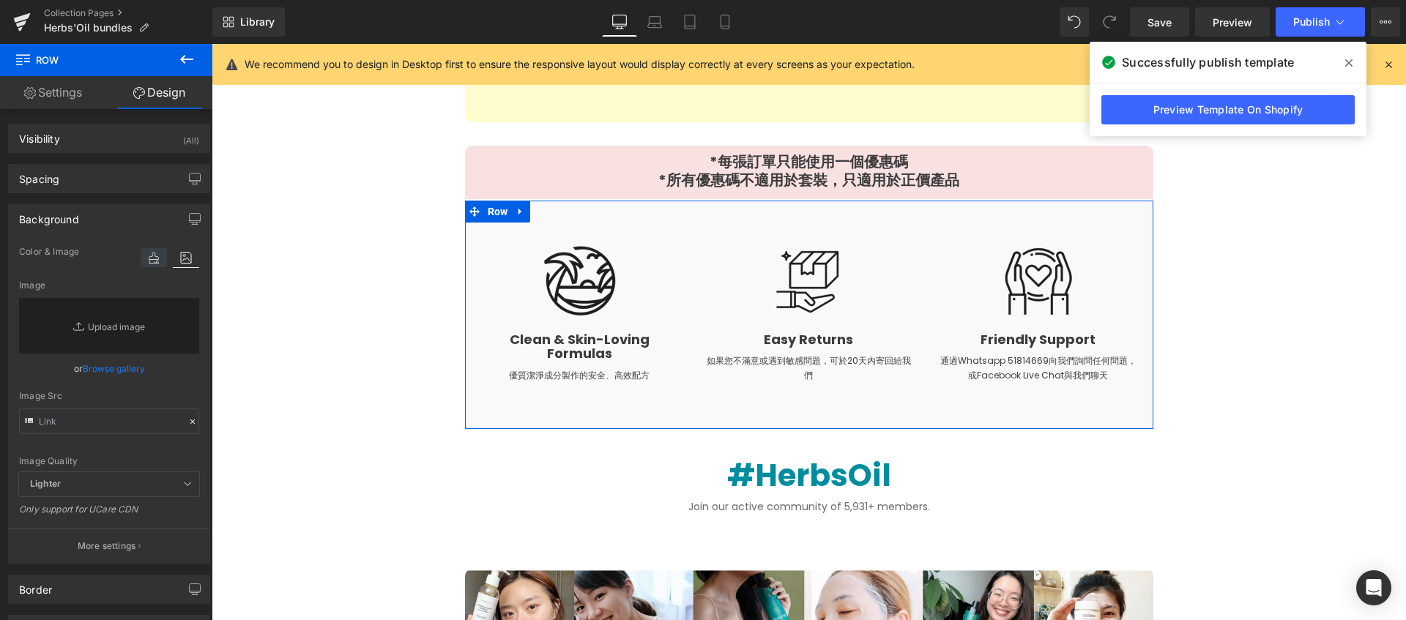
click at [158, 264] on icon at bounding box center [154, 257] width 26 height 19
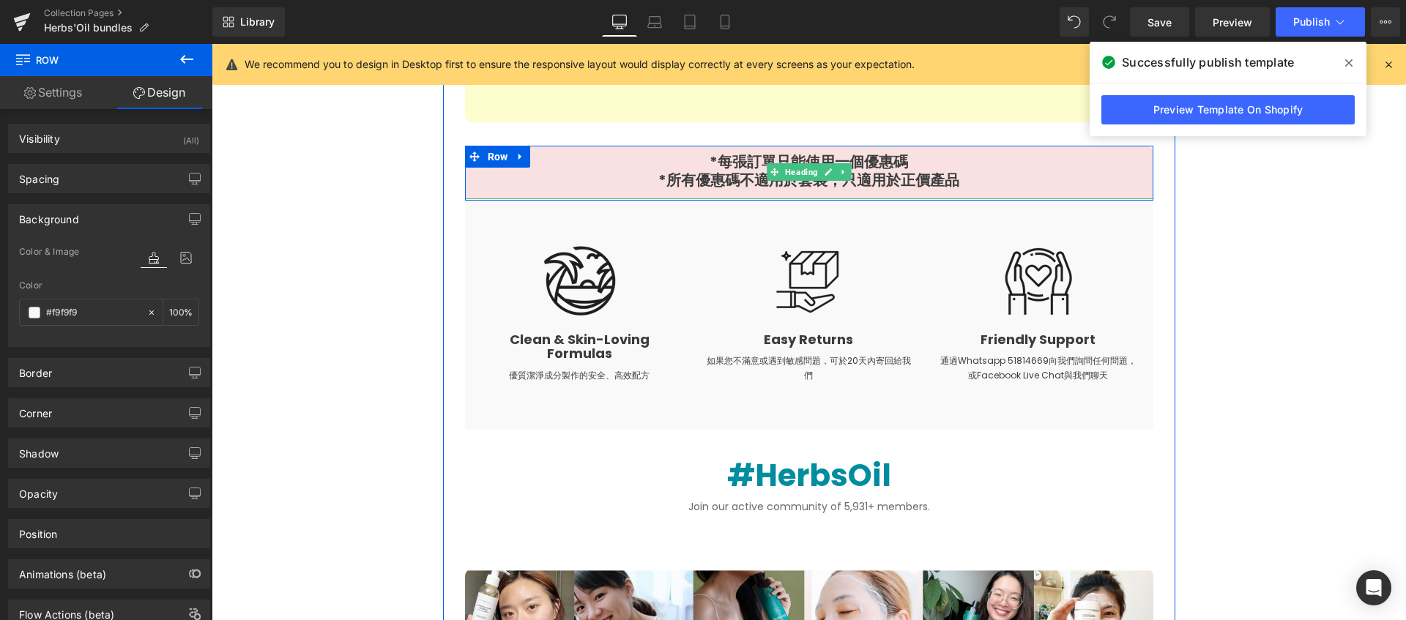
click at [527, 178] on h1 "*每張訂單只能使用一個優惠碼 *所有優惠碼不適用於套裝，只適用於正價產品" at bounding box center [809, 171] width 688 height 37
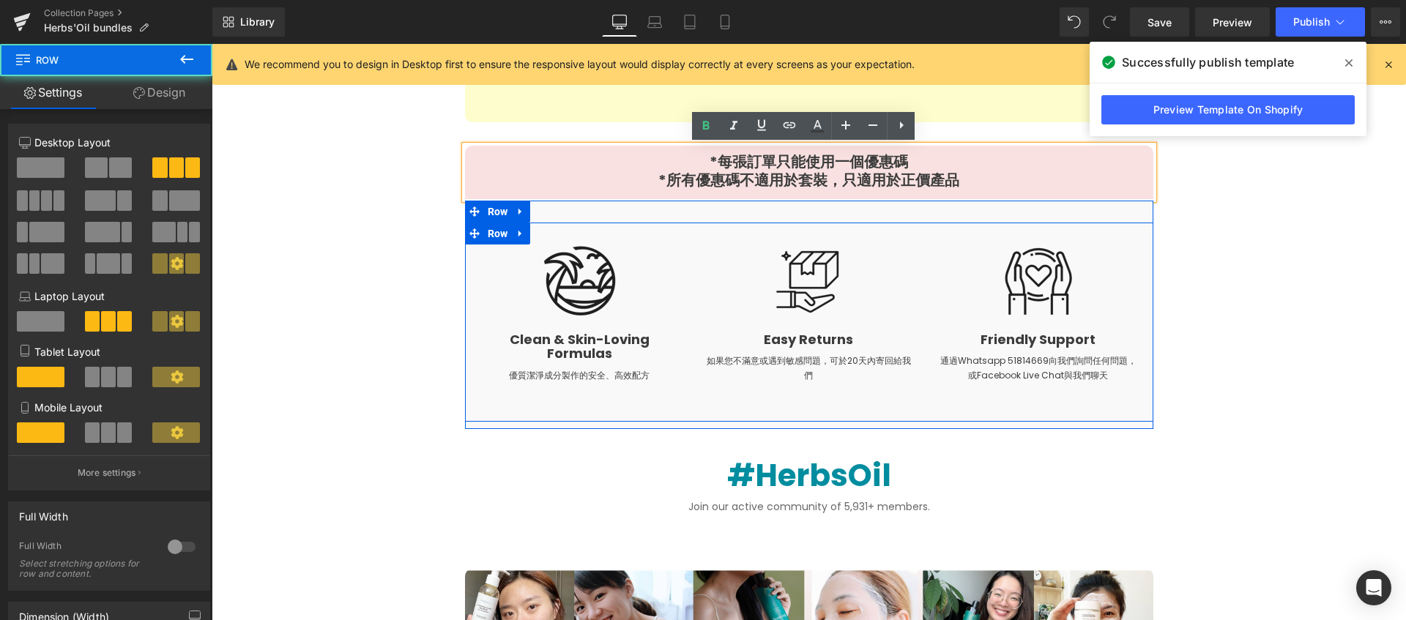
click at [485, 412] on div "Image Clean & Skin-Loving Formulas Heading 優質潔淨成分製作的安全、高效配方 Text Block Image Ea…" at bounding box center [809, 323] width 688 height 200
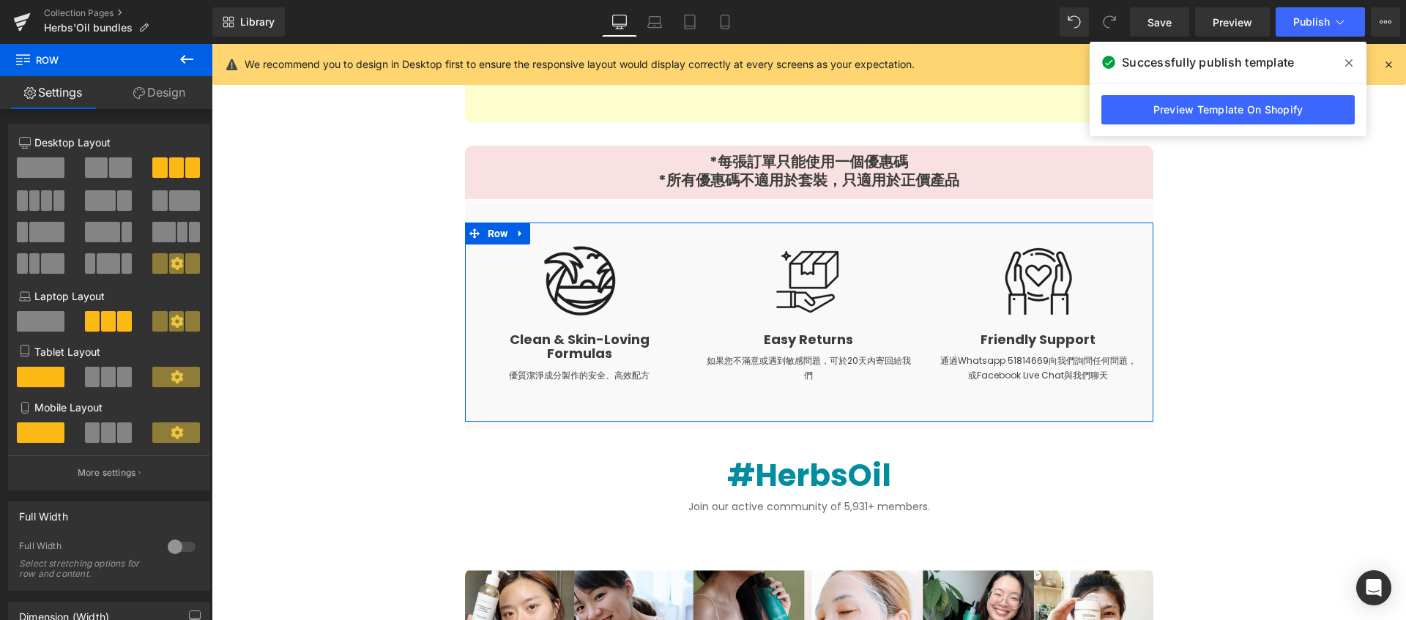
click at [182, 100] on link "Design" at bounding box center [159, 92] width 106 height 33
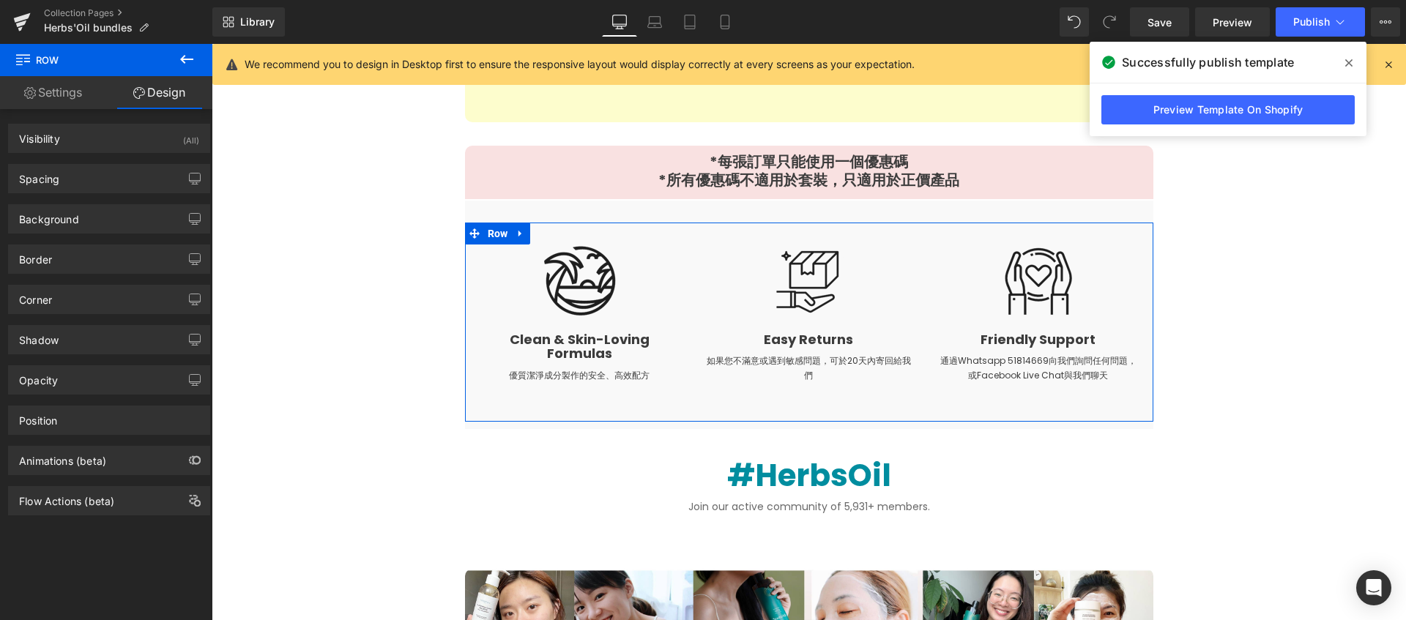
click at [44, 105] on link "Settings" at bounding box center [53, 92] width 106 height 33
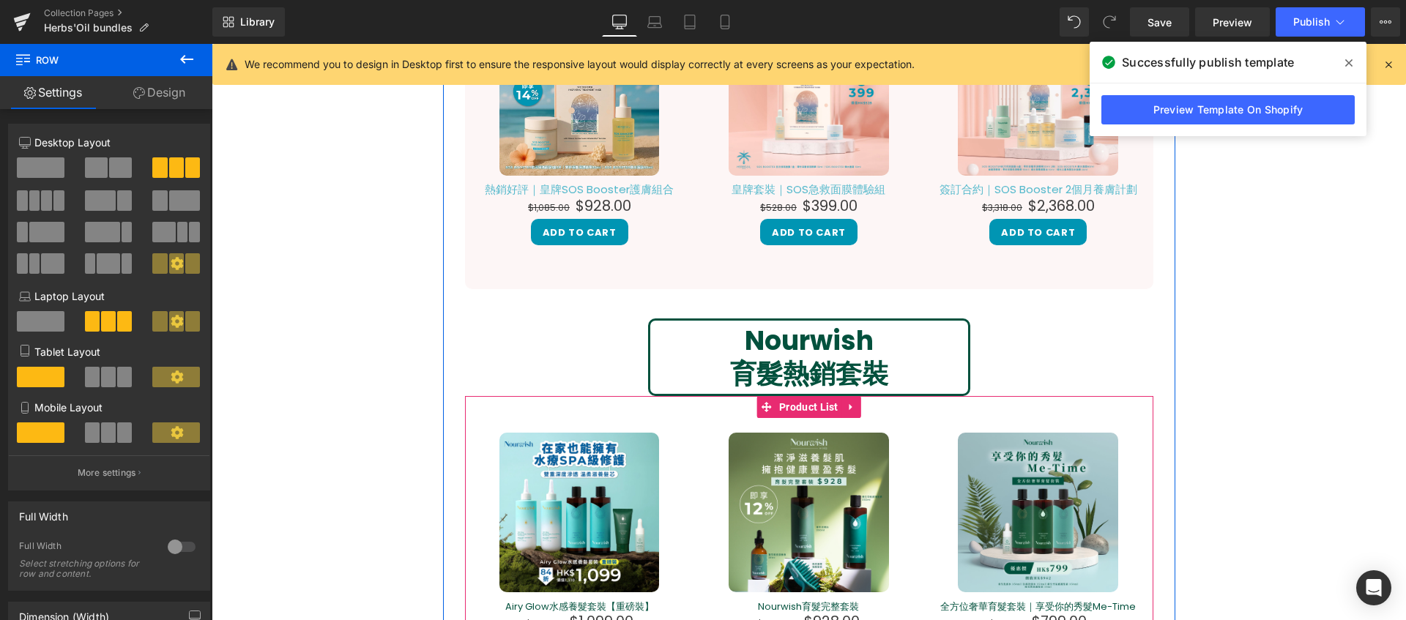
scroll to position [272, 0]
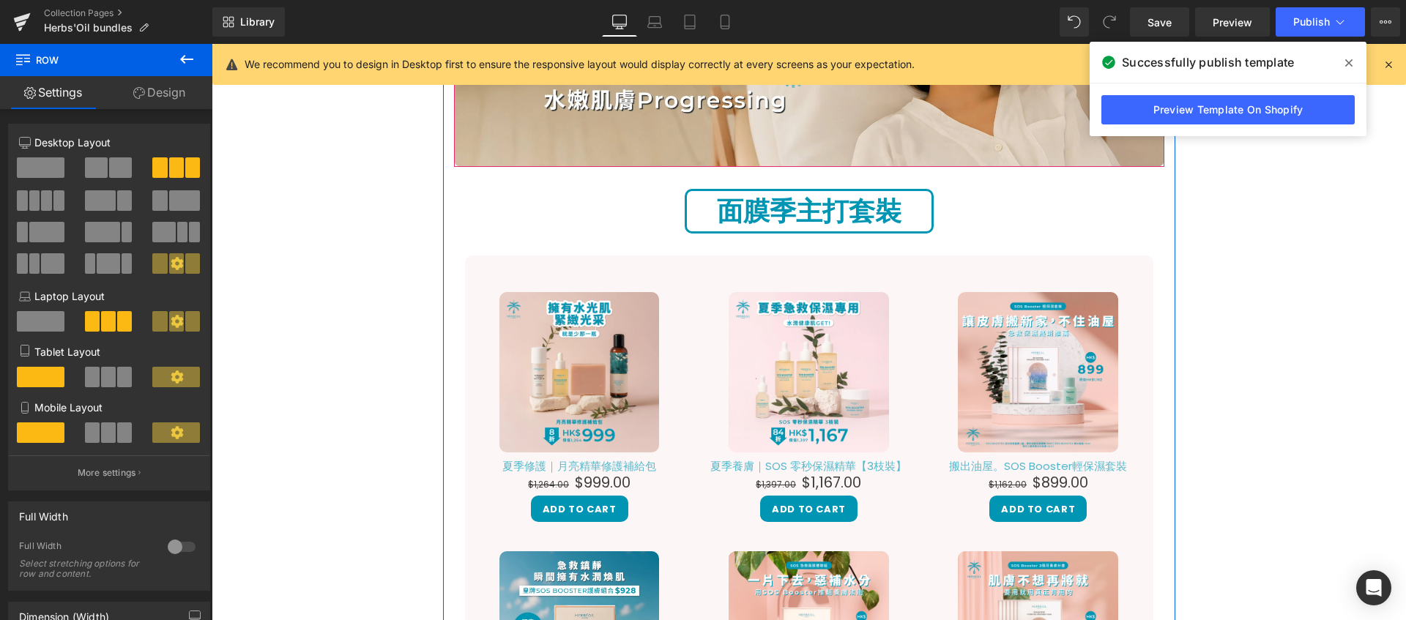
click at [516, 145] on div at bounding box center [809, 31] width 710 height 272
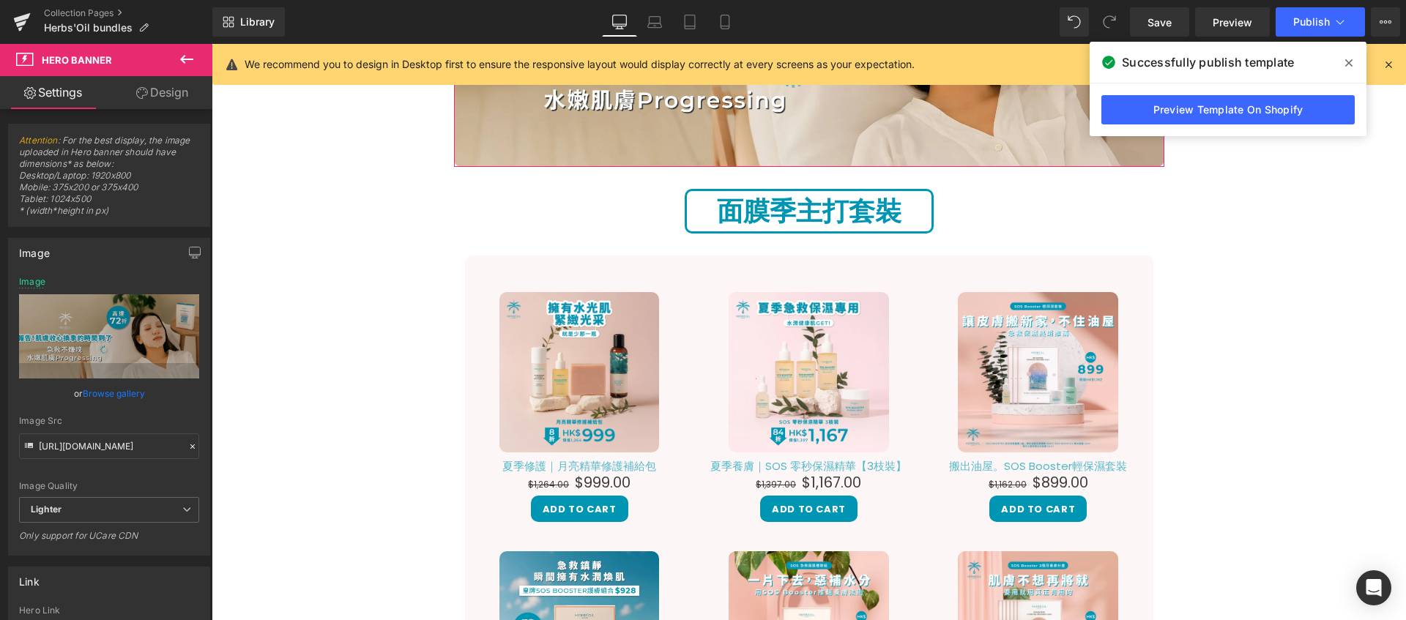
click at [145, 81] on link "Design" at bounding box center [162, 92] width 106 height 33
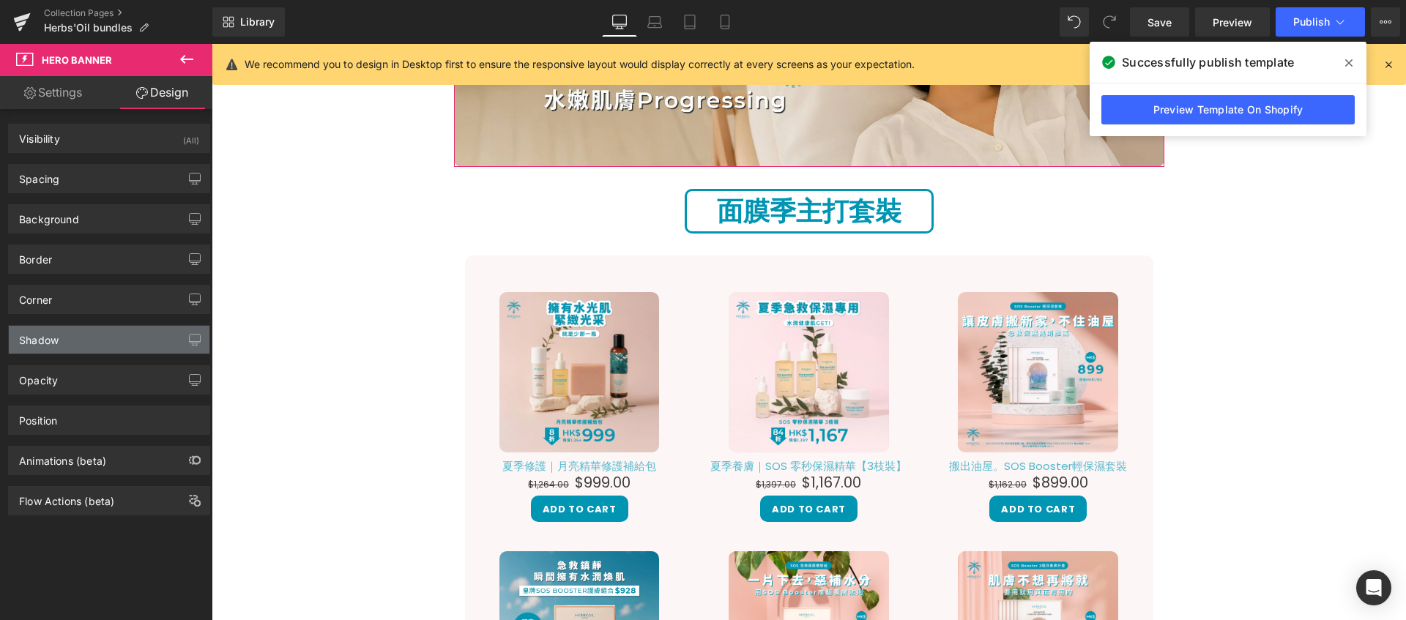
click at [88, 344] on div "Shadow" at bounding box center [109, 340] width 201 height 28
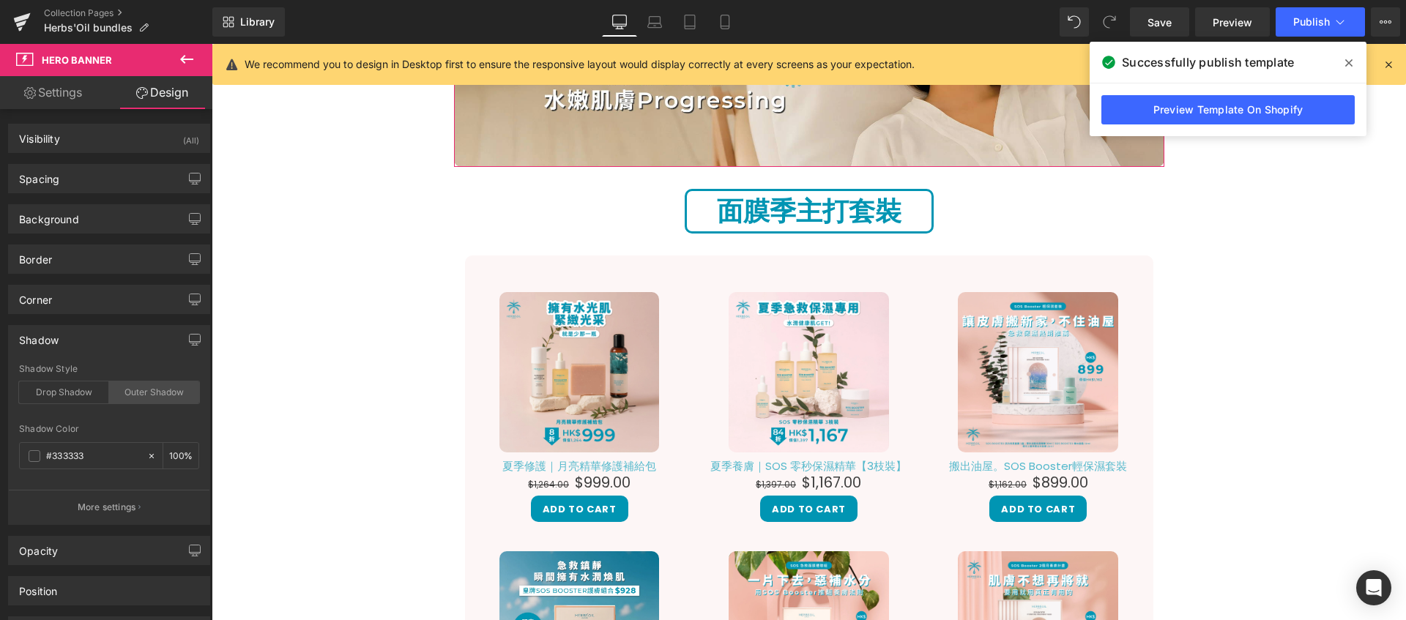
click at [155, 384] on div "Outer Shadow" at bounding box center [154, 393] width 90 height 22
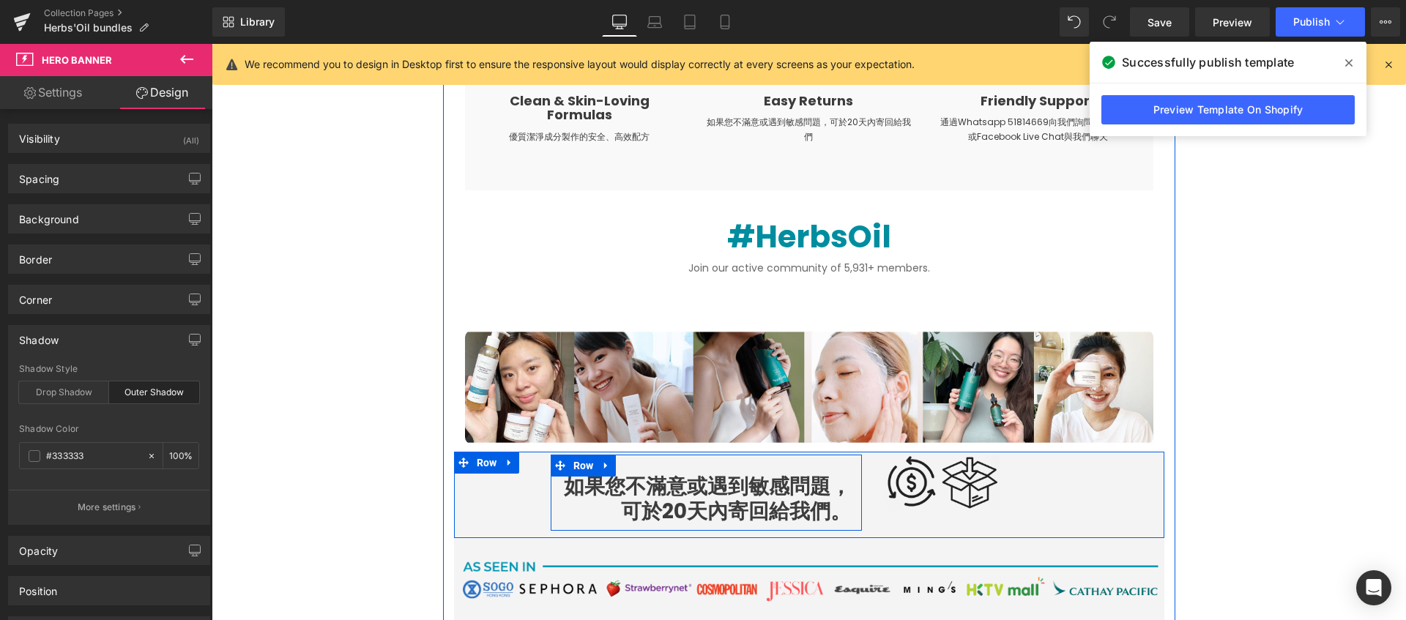
scroll to position [3379, 0]
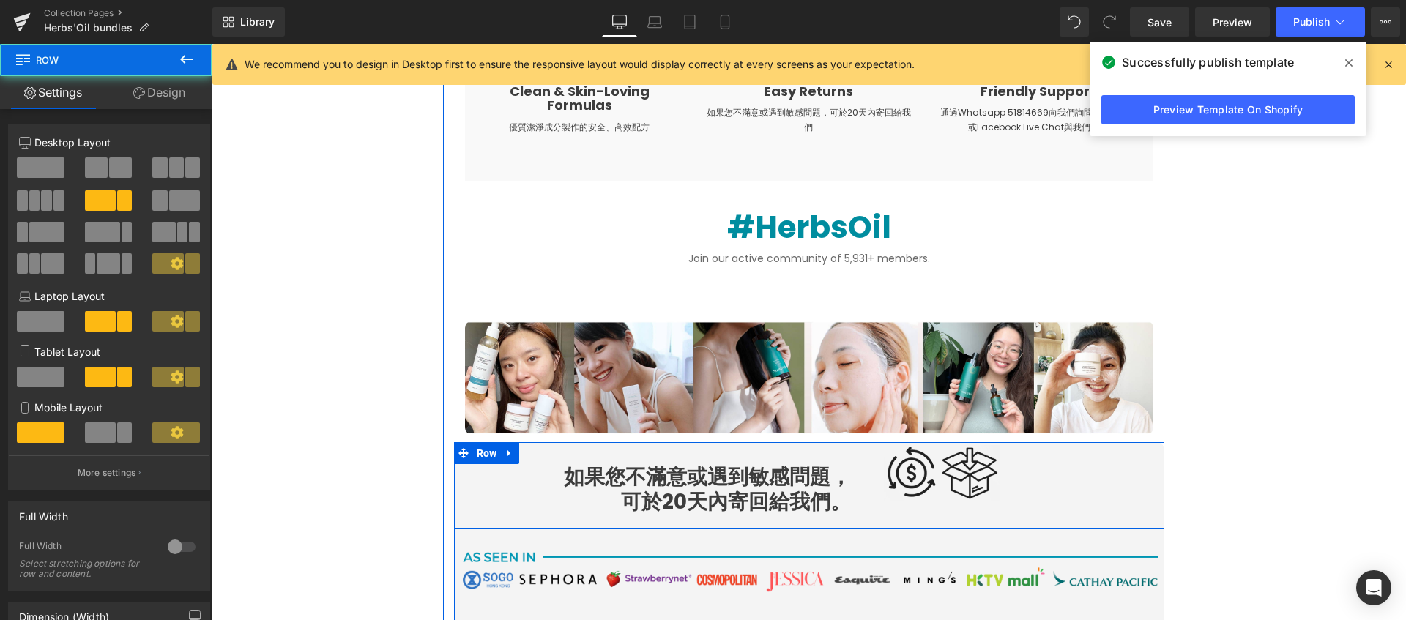
click at [935, 507] on div "如果您不滿意或遇到敏感問題， 可於20天內寄回給我們。 Heading Row Image Row" at bounding box center [809, 485] width 710 height 86
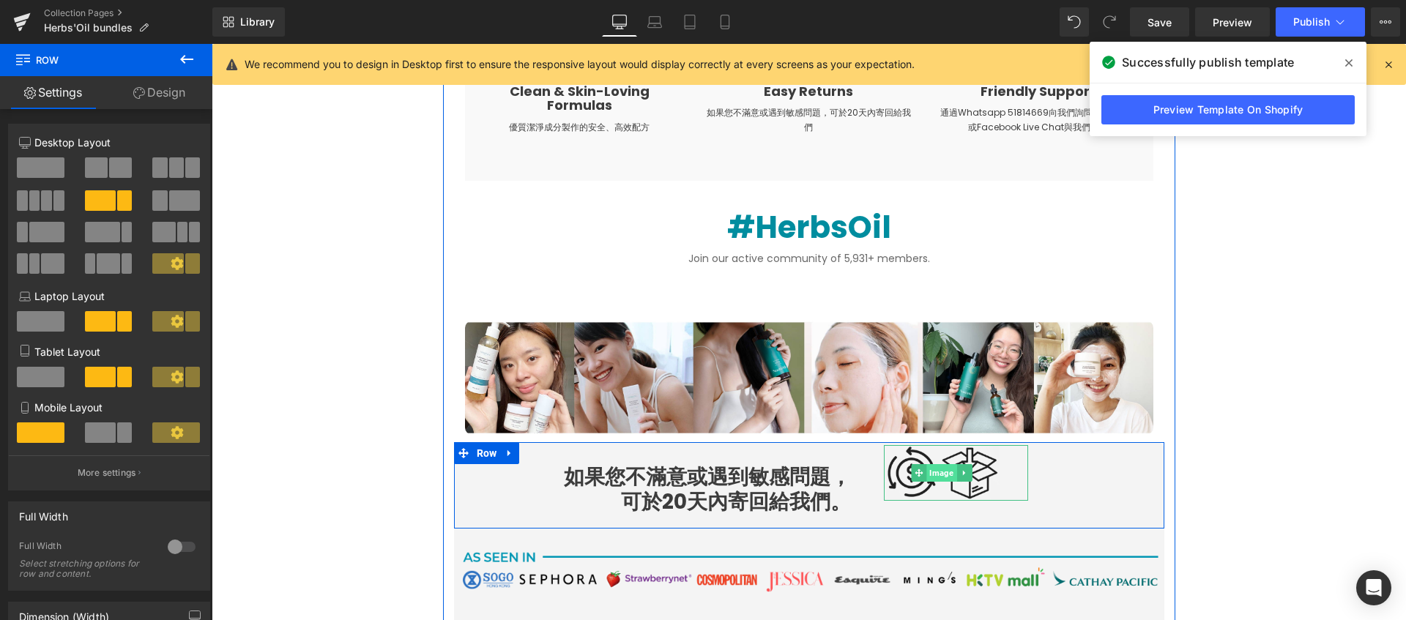
click at [938, 480] on span "Image" at bounding box center [941, 473] width 30 height 18
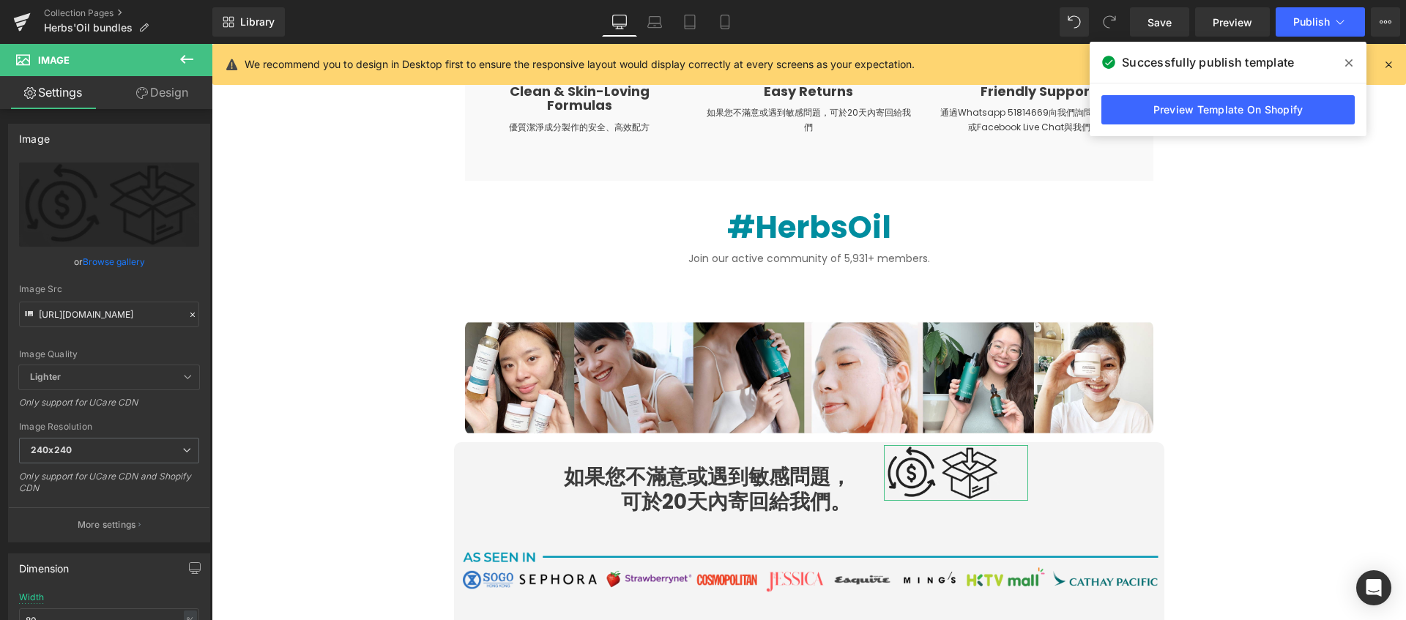
click at [147, 89] on link "Design" at bounding box center [162, 92] width 106 height 33
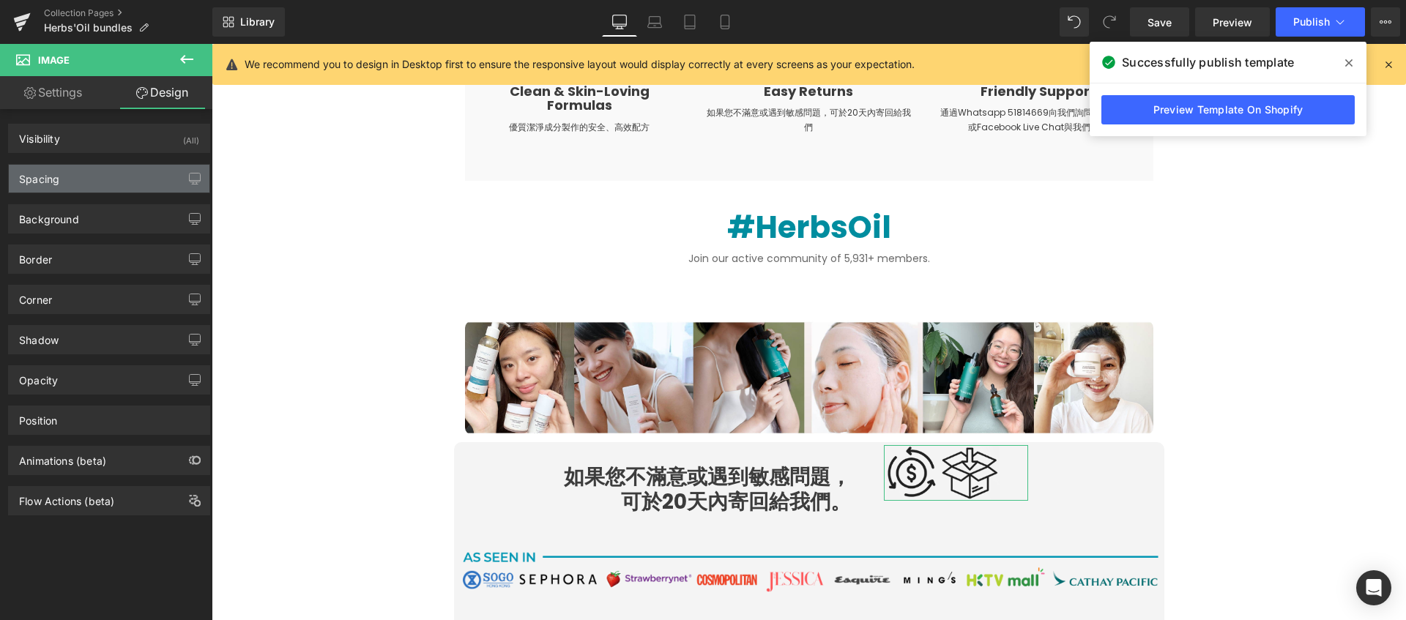
click at [113, 185] on div "Spacing" at bounding box center [109, 179] width 201 height 28
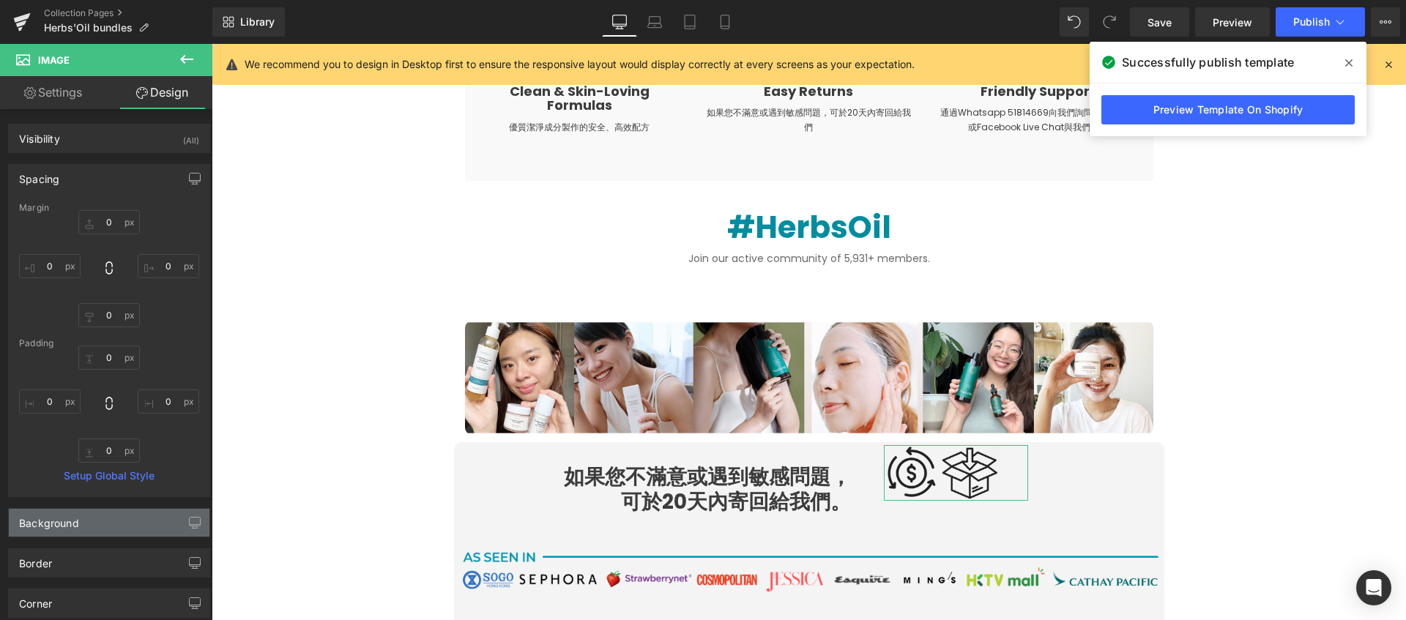
click at [108, 510] on div "Background" at bounding box center [109, 523] width 201 height 28
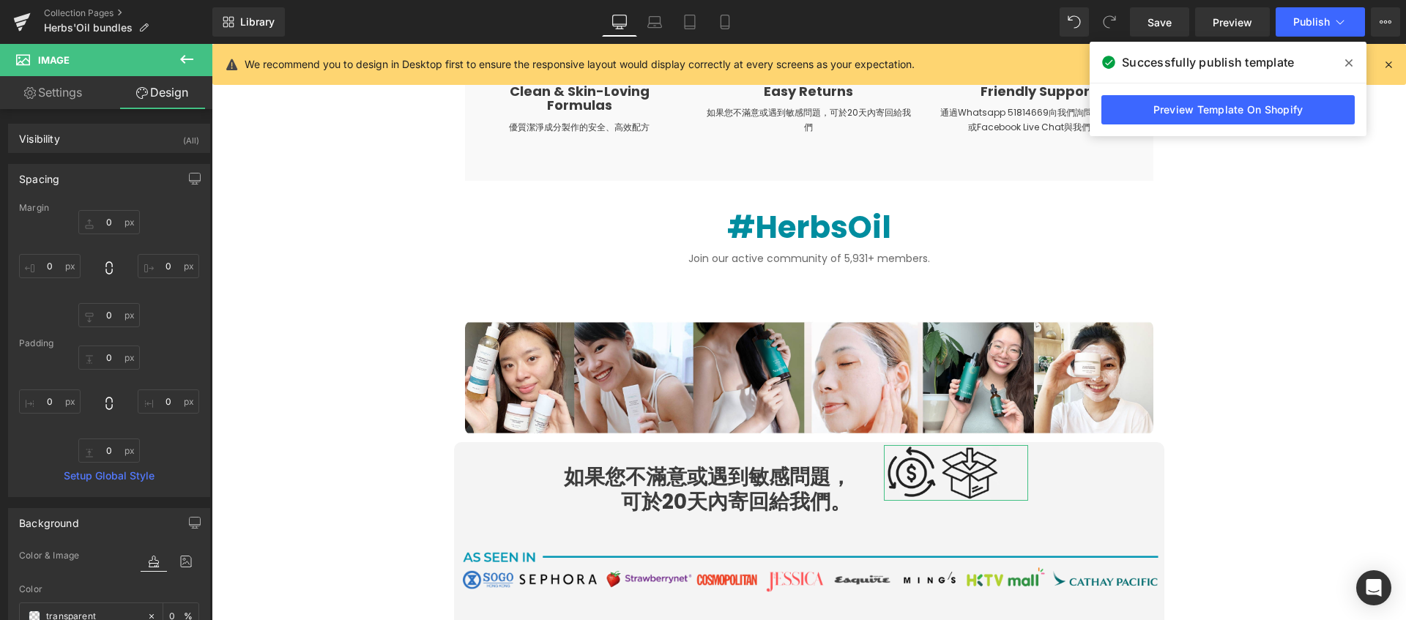
scroll to position [169, 0]
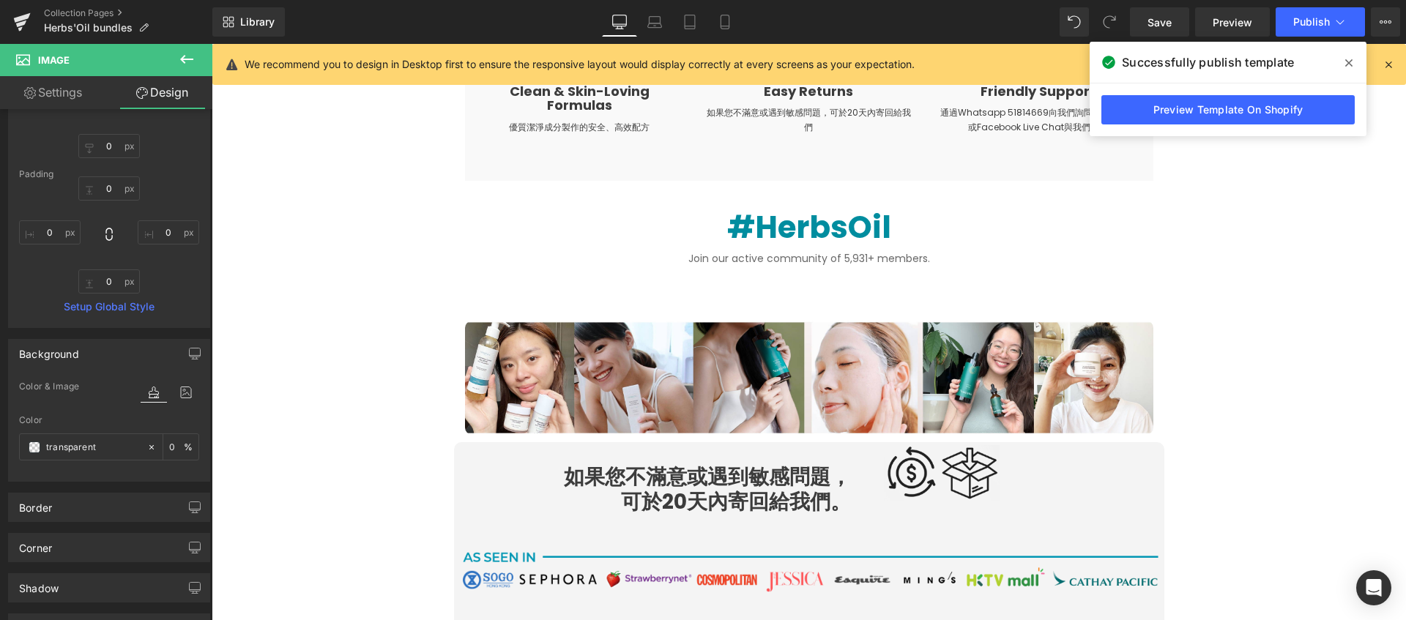
click at [1351, 60] on icon at bounding box center [1348, 62] width 7 height 7
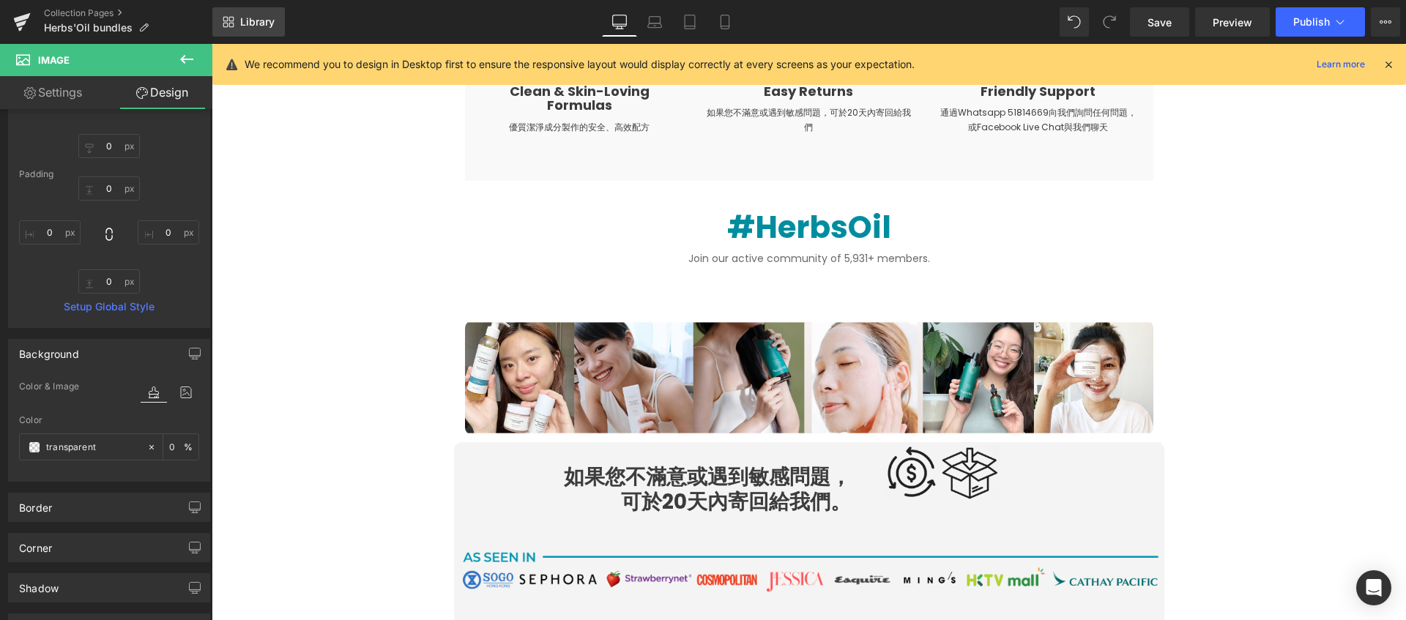
click at [261, 21] on span "Library" at bounding box center [257, 21] width 34 height 13
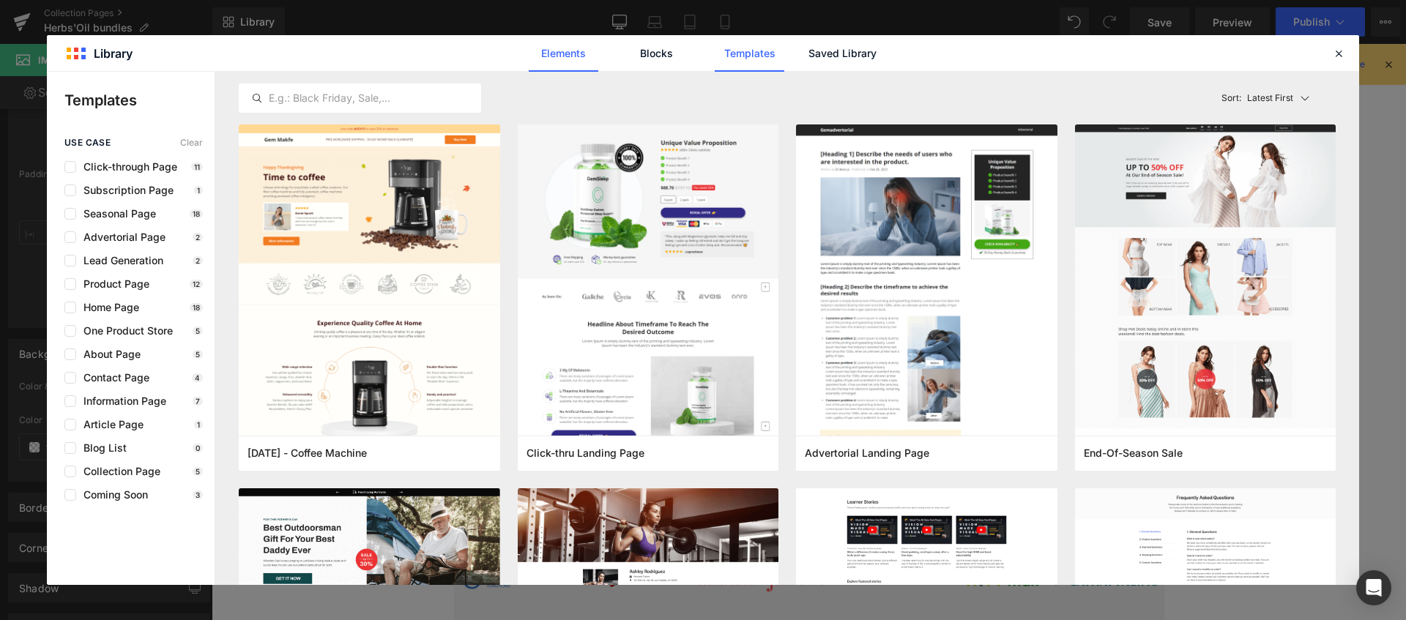
click at [715, 60] on link "Elements" at bounding box center [750, 53] width 70 height 37
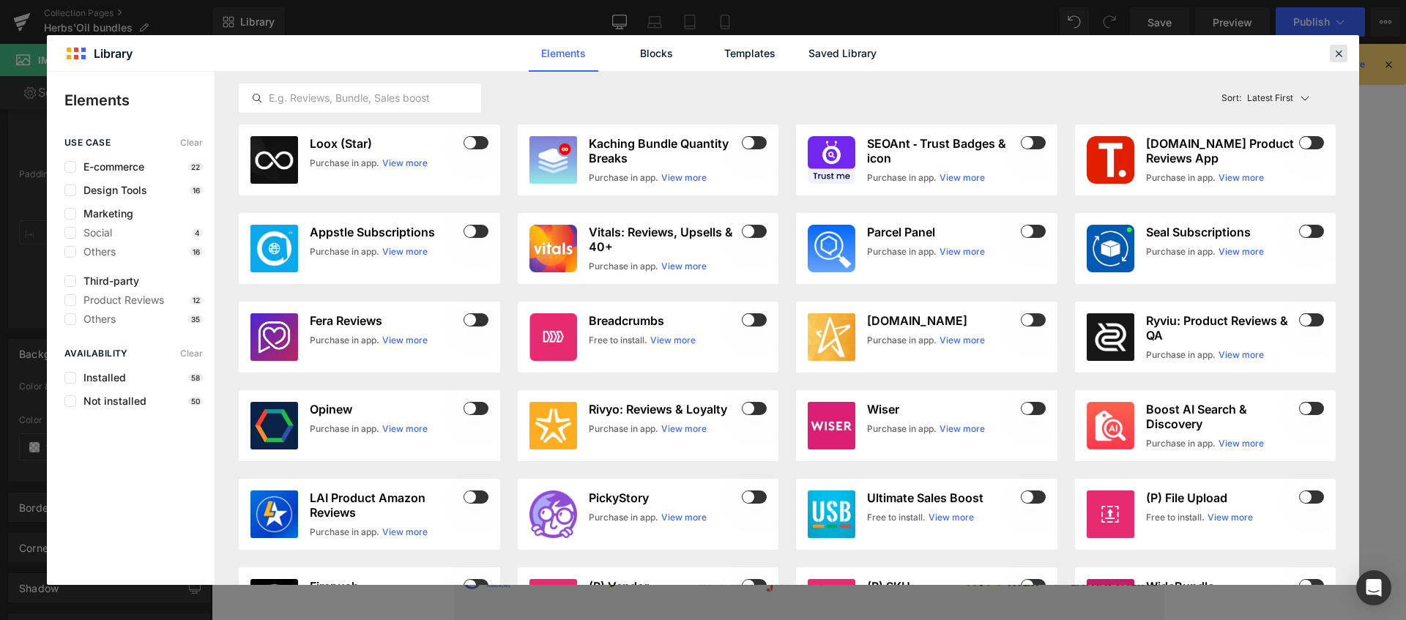
click at [1341, 49] on icon at bounding box center [1338, 53] width 13 height 13
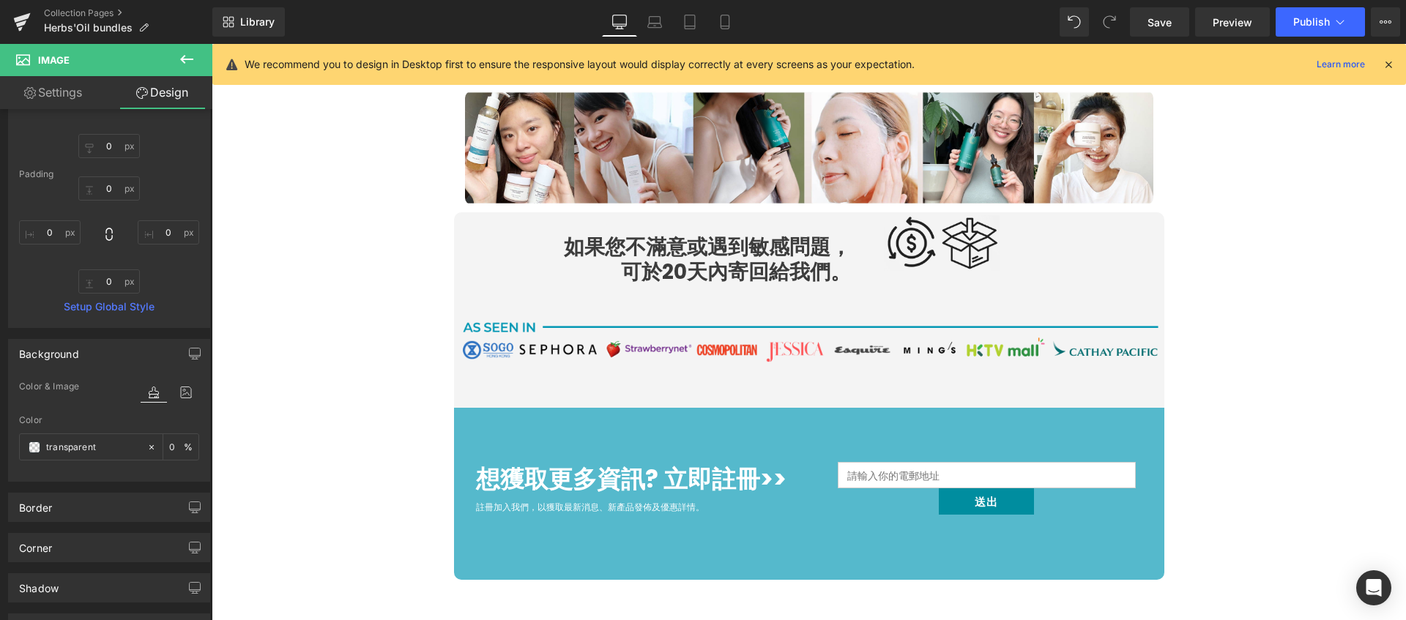
scroll to position [3590, 0]
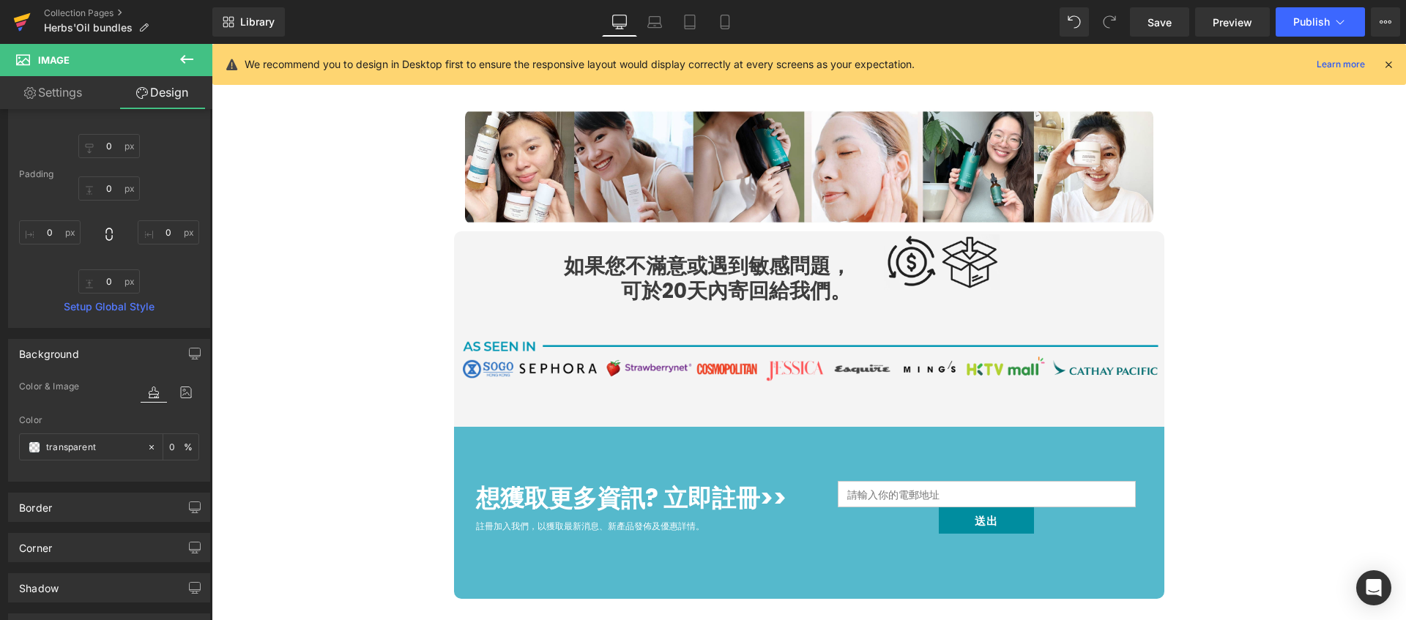
click at [15, 18] on icon at bounding box center [22, 18] width 17 height 10
click at [718, 21] on icon at bounding box center [725, 22] width 15 height 15
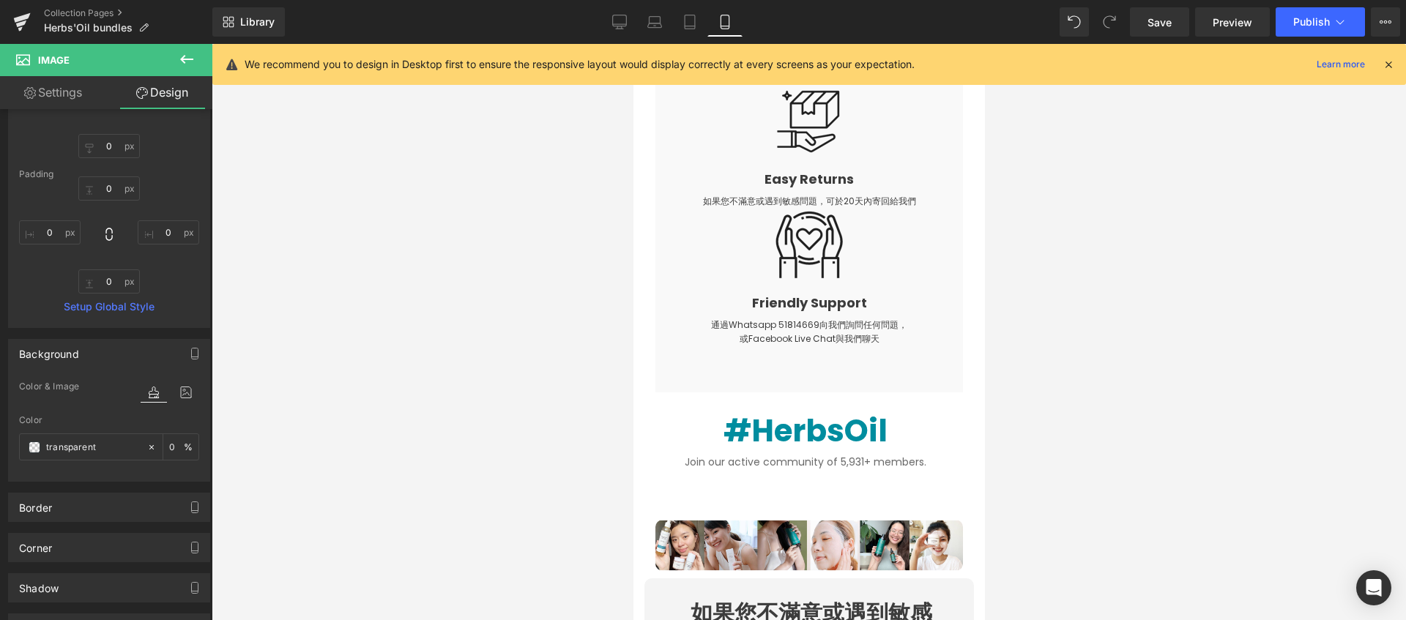
type input "0"
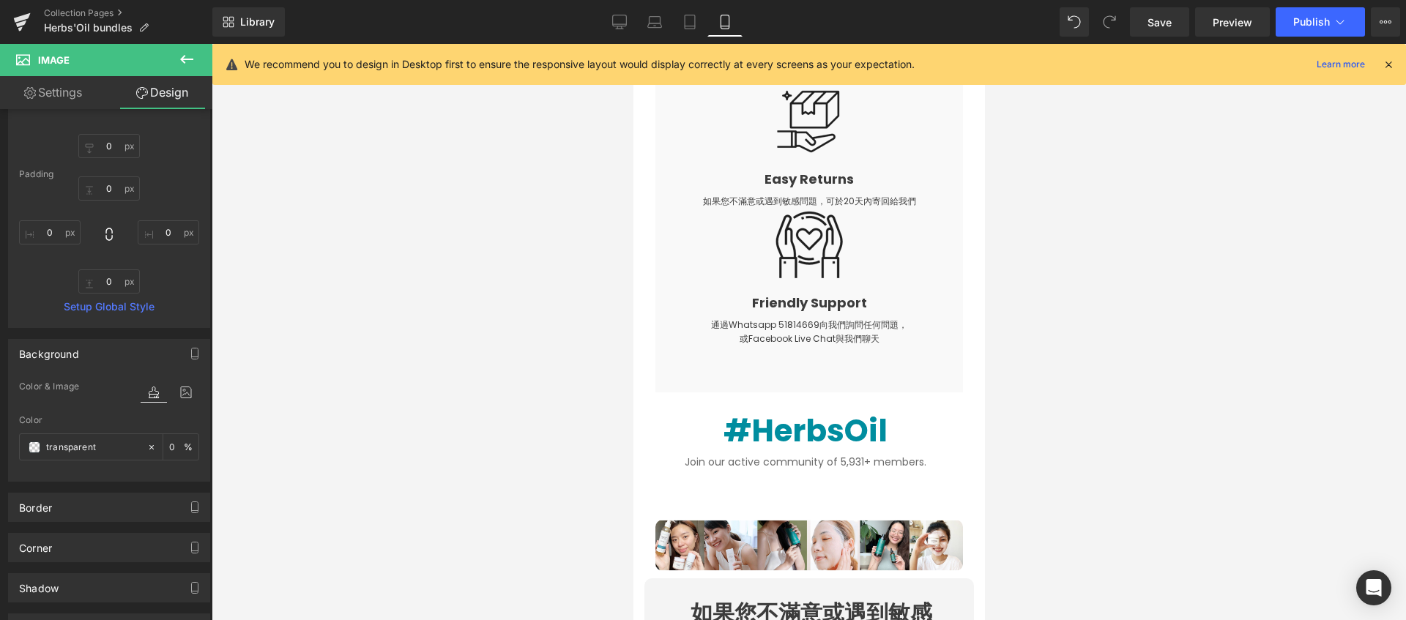
type input "0"
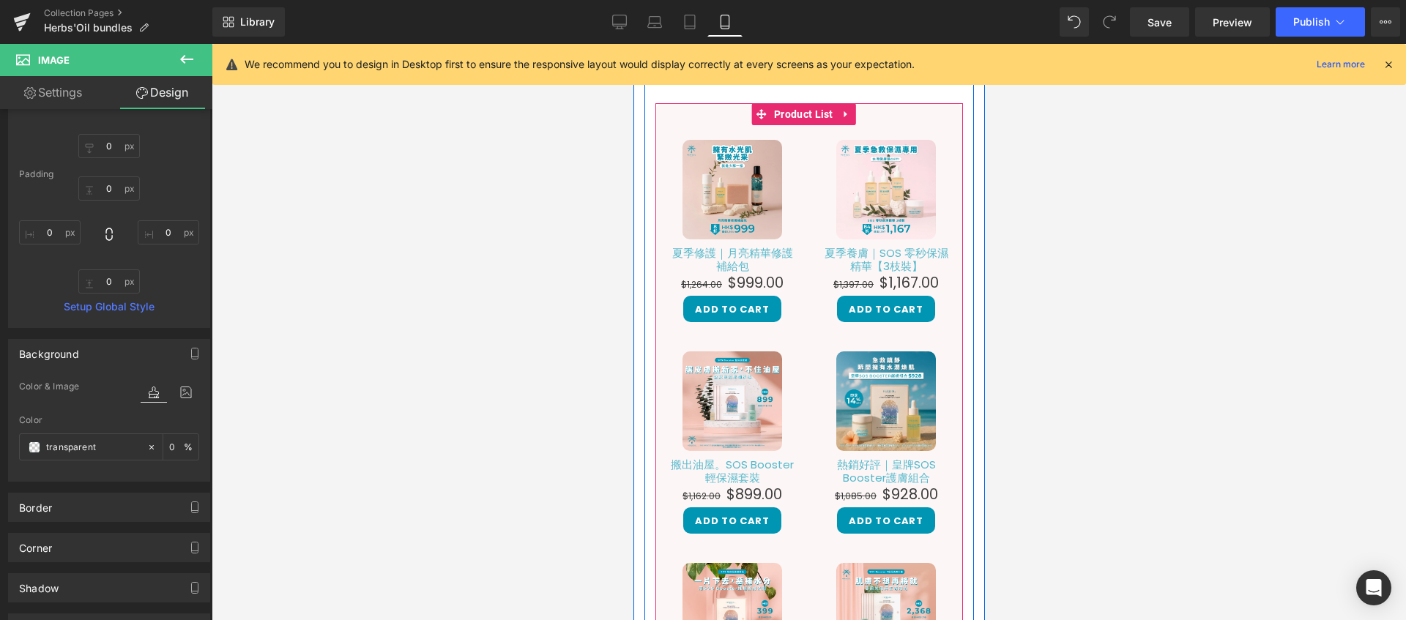
scroll to position [247, 0]
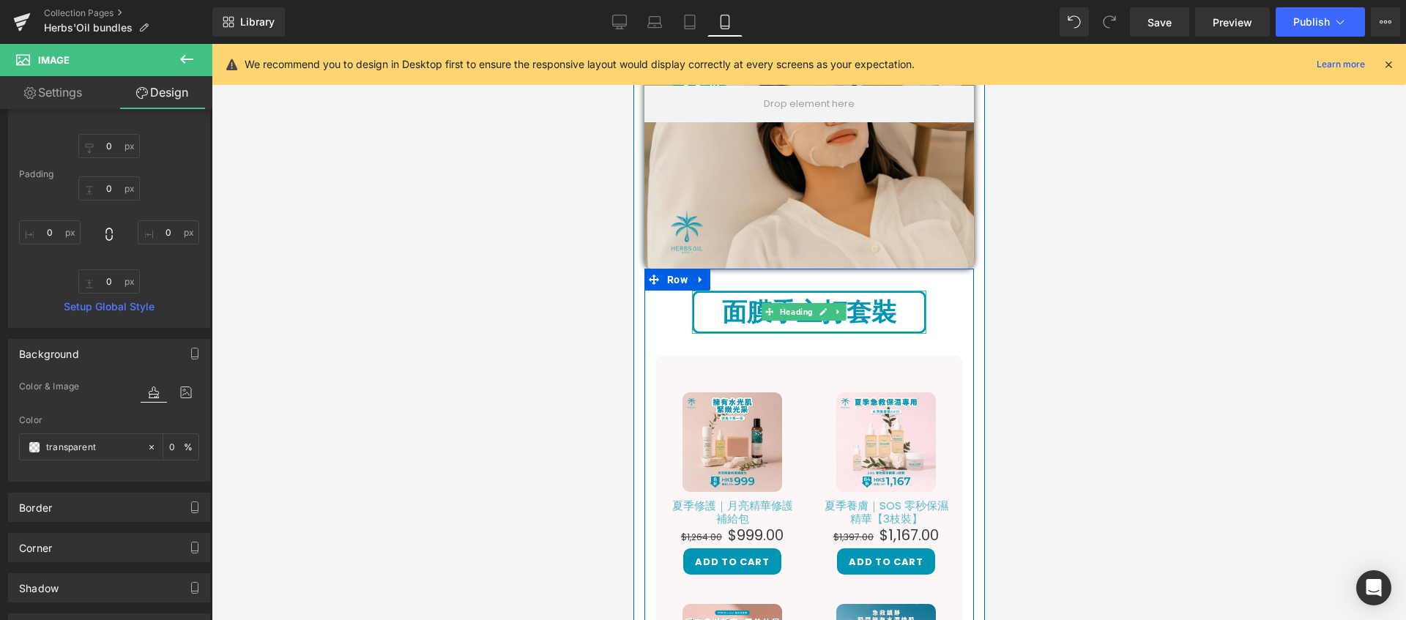
click at [874, 304] on strong "面膜季主打套裝" at bounding box center [808, 311] width 174 height 35
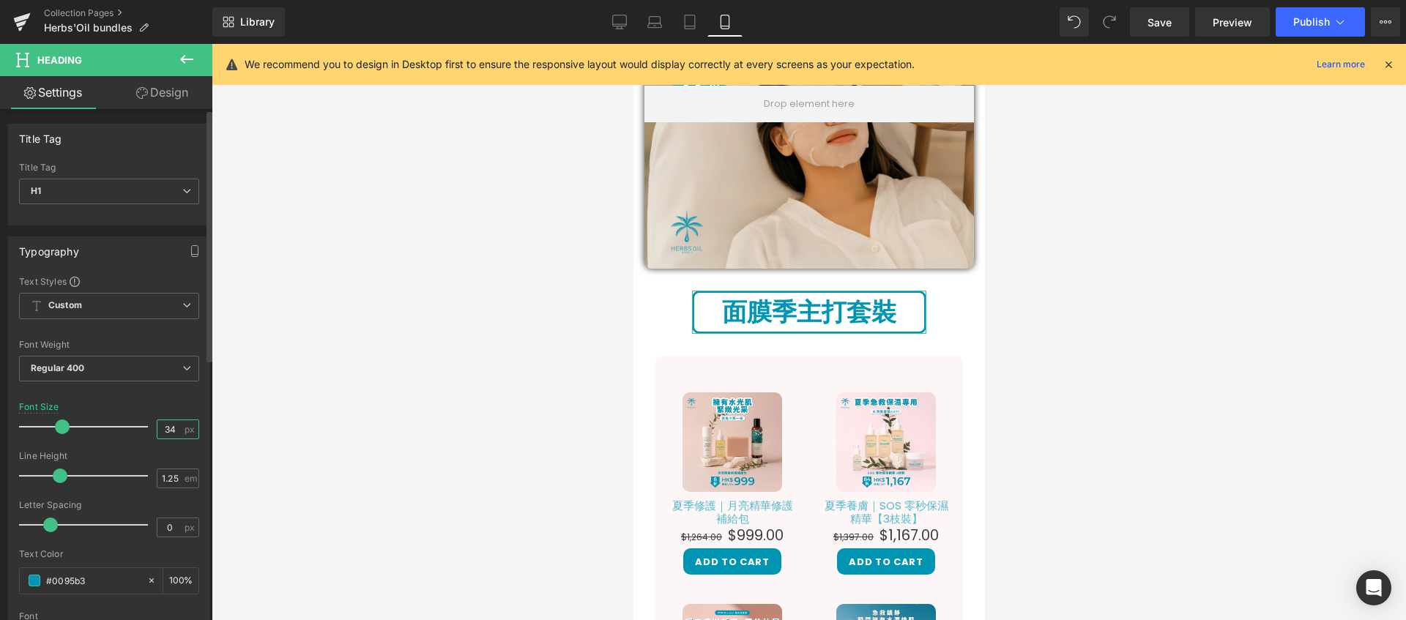
click at [170, 428] on input "34" at bounding box center [170, 429] width 26 height 18
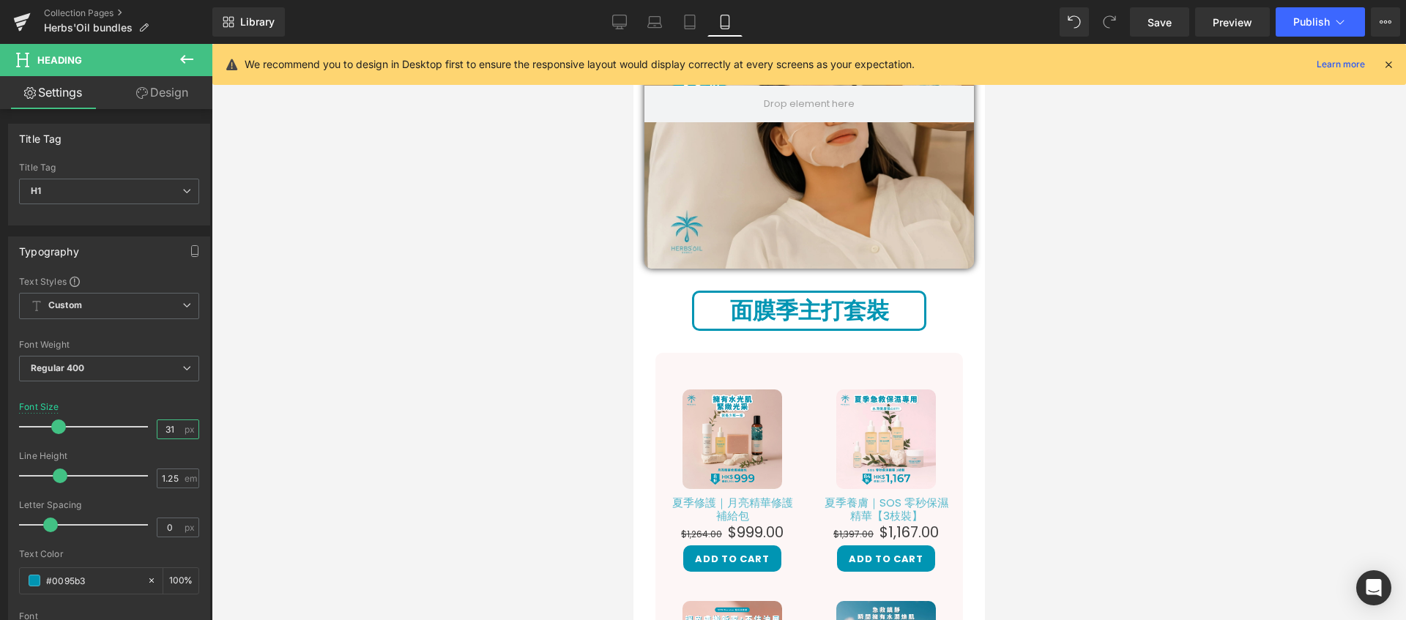
type input "30"
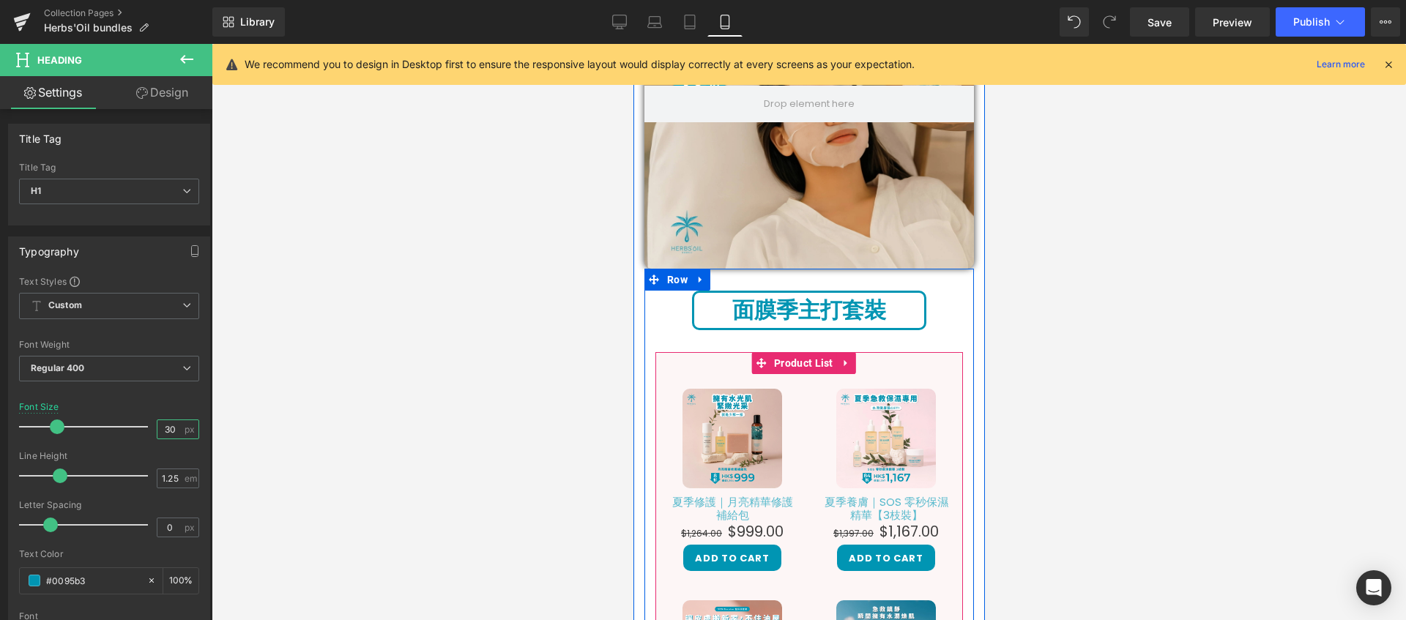
scroll to position [78, 0]
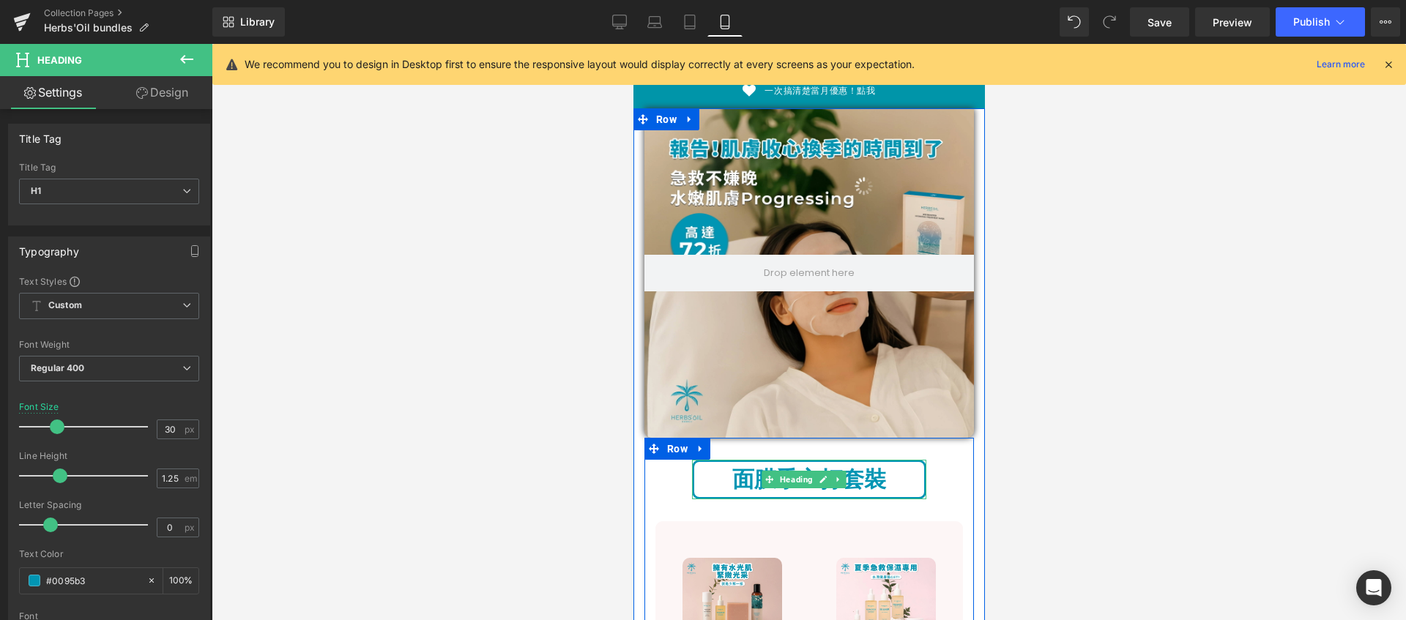
click at [733, 469] on strong "面膜季主打套裝" at bounding box center [809, 479] width 154 height 31
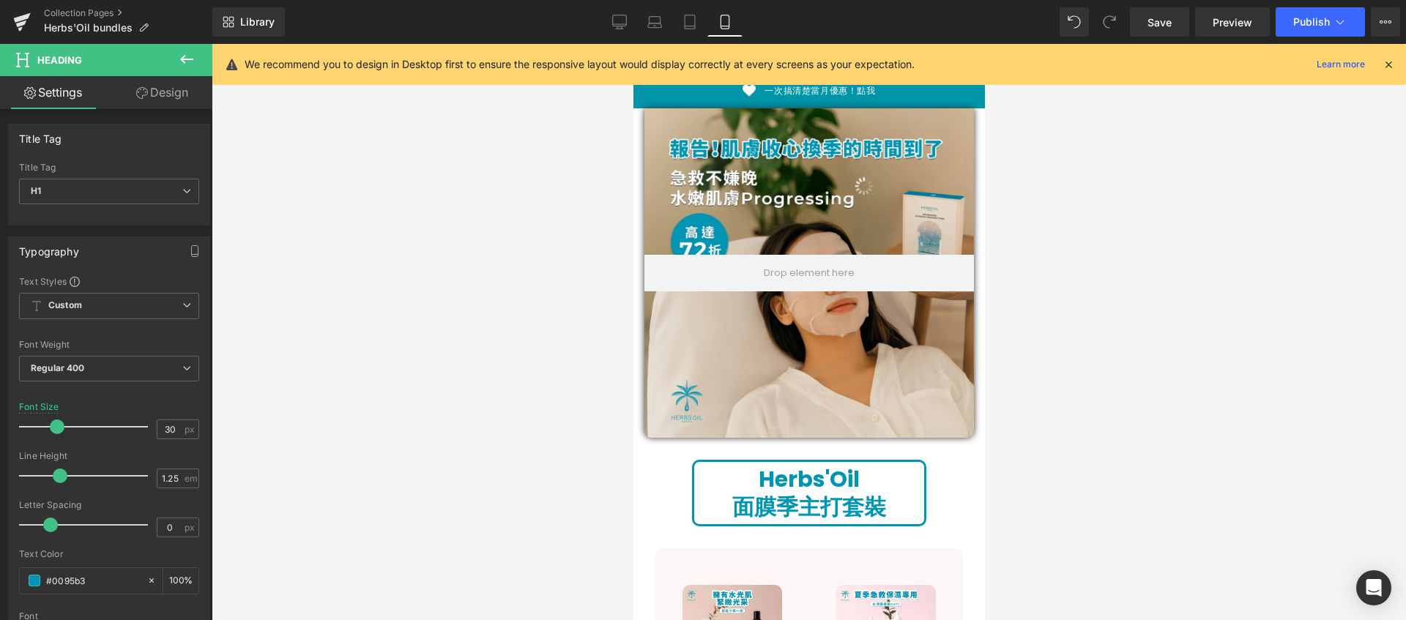
click at [1050, 414] on div at bounding box center [809, 332] width 1194 height 576
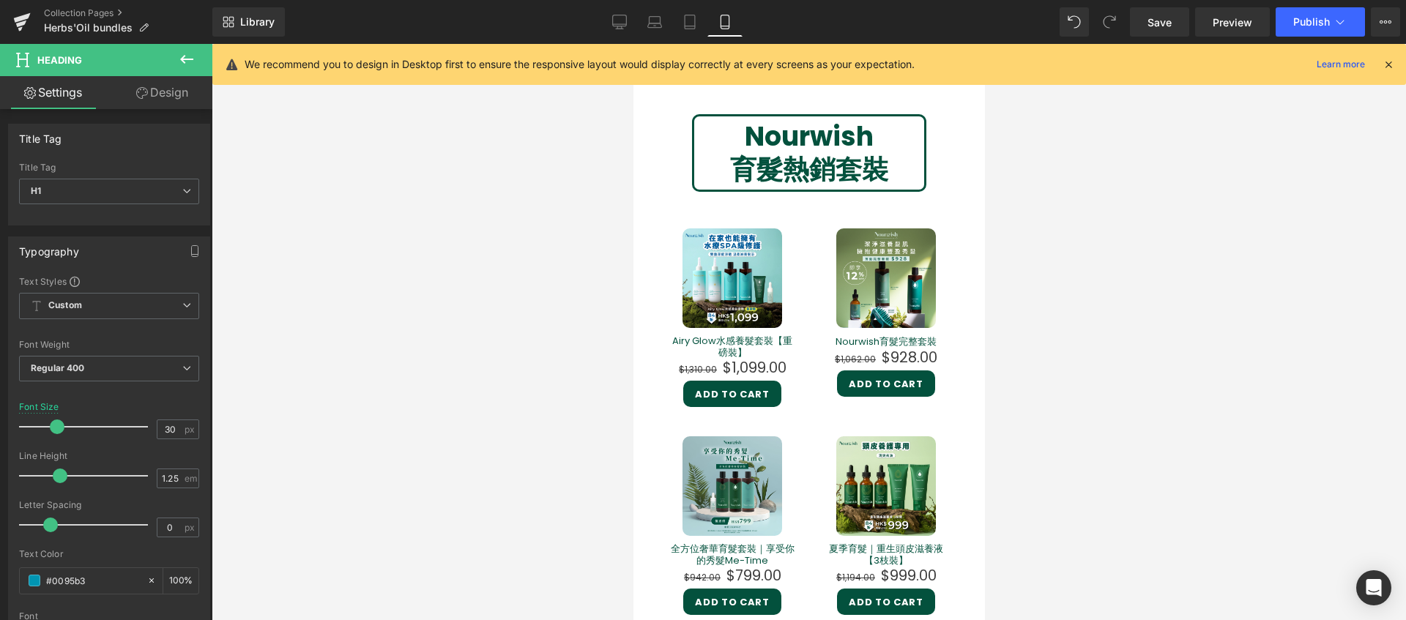
scroll to position [1052, 0]
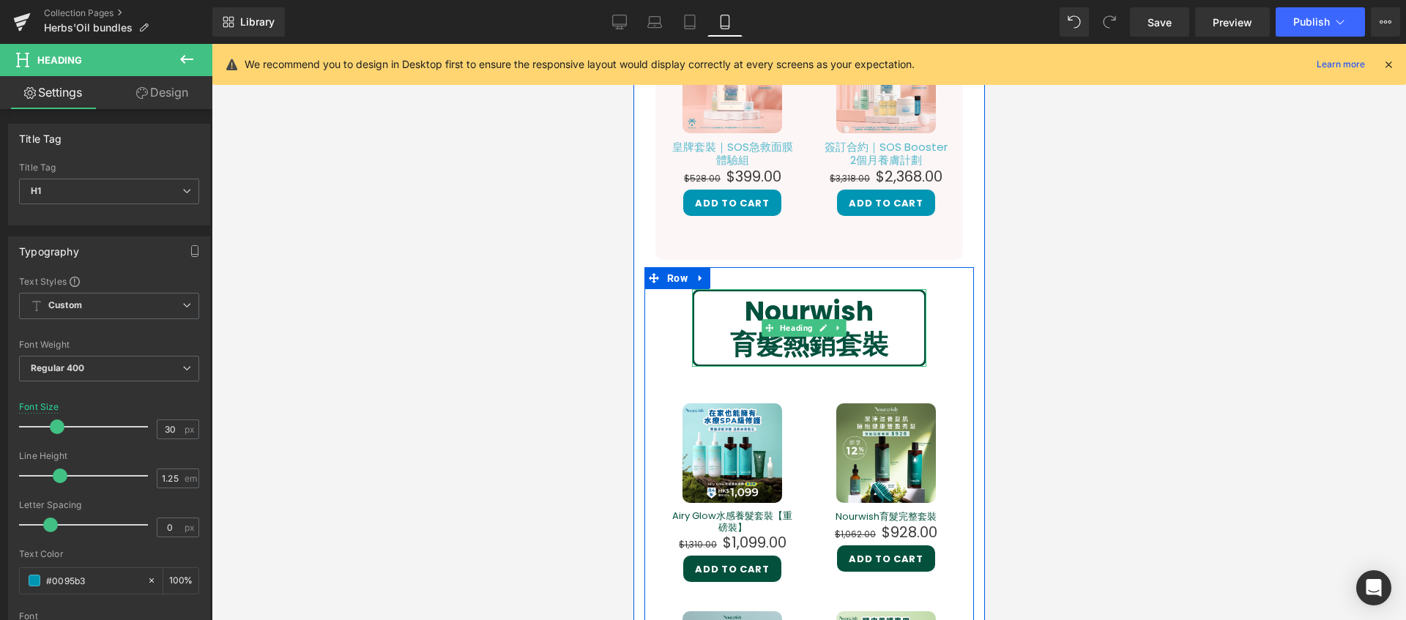
click at [874, 326] on strong "育髮熱銷套裝" at bounding box center [808, 344] width 158 height 37
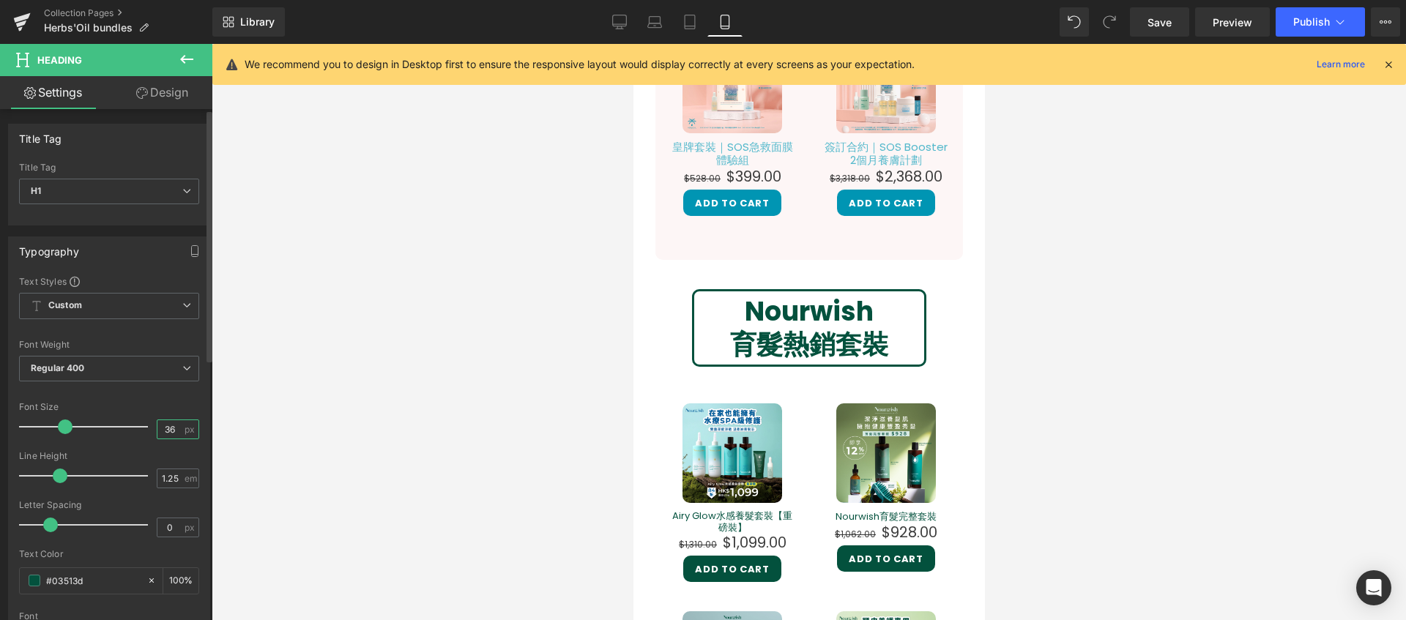
click at [174, 428] on input "36" at bounding box center [170, 429] width 26 height 18
type input "26"
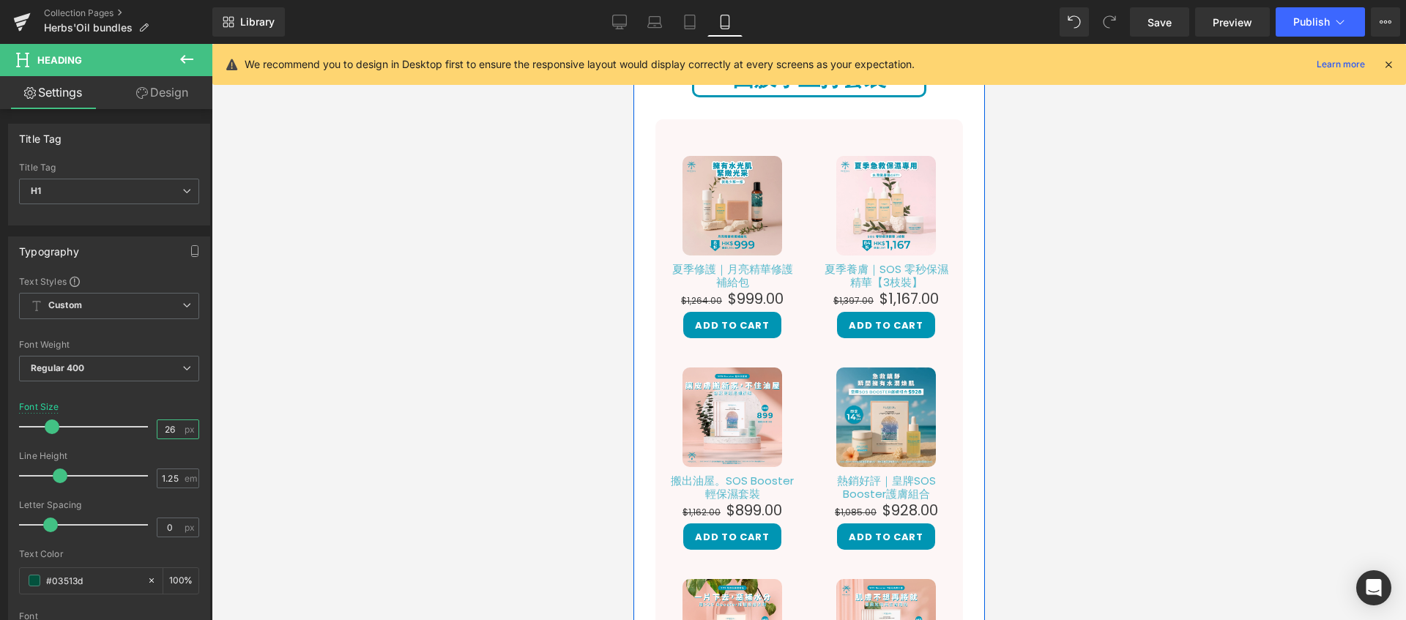
scroll to position [330, 0]
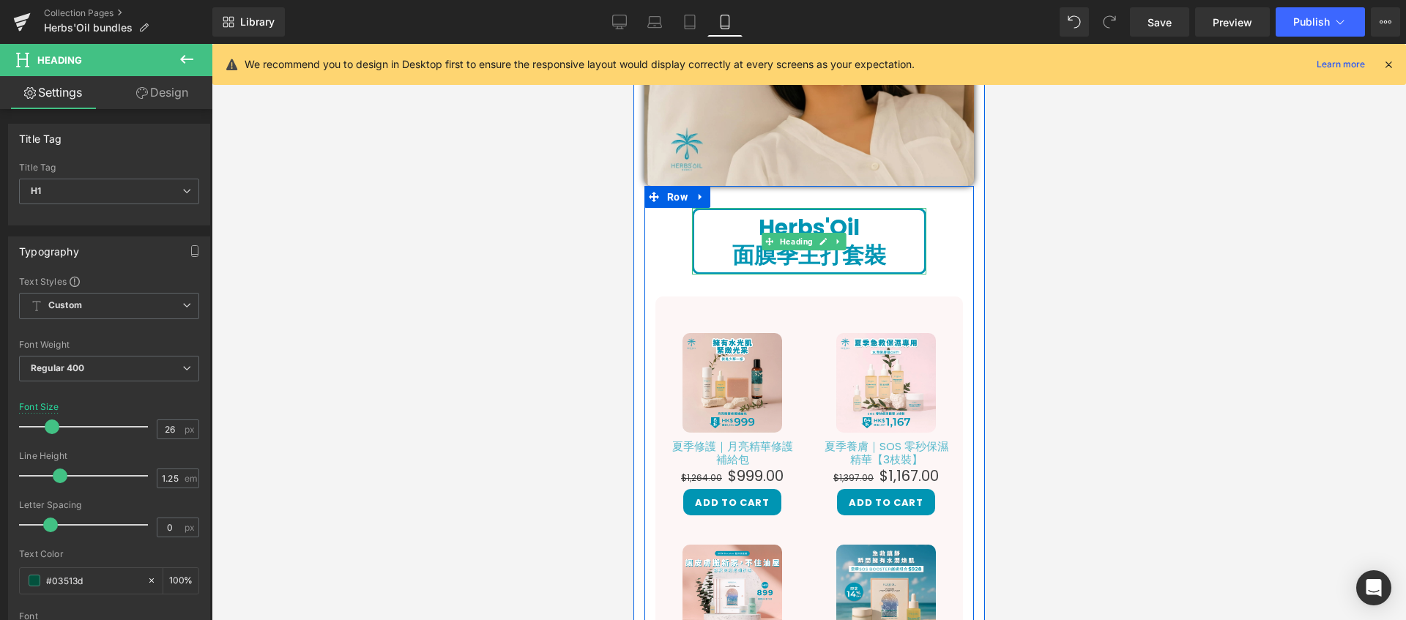
click at [790, 220] on strong "Herbs'Oil" at bounding box center [808, 227] width 101 height 31
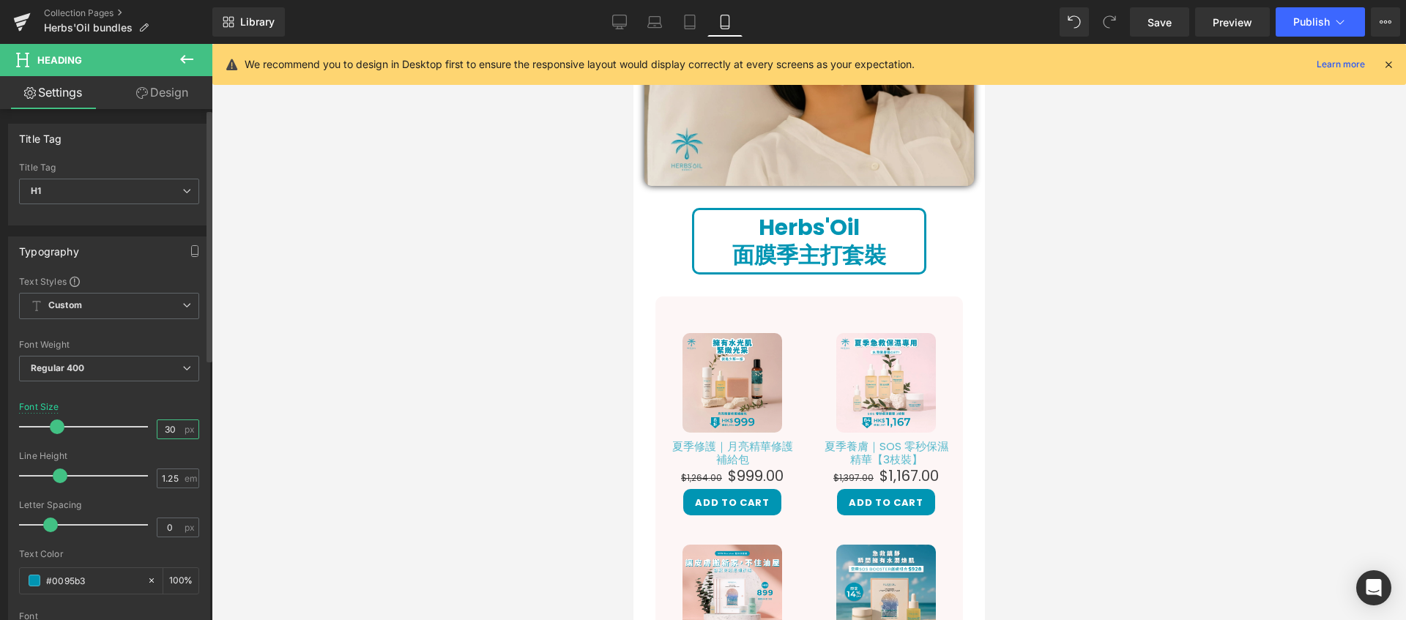
click at [170, 427] on input "30" at bounding box center [170, 429] width 26 height 18
type input "26"
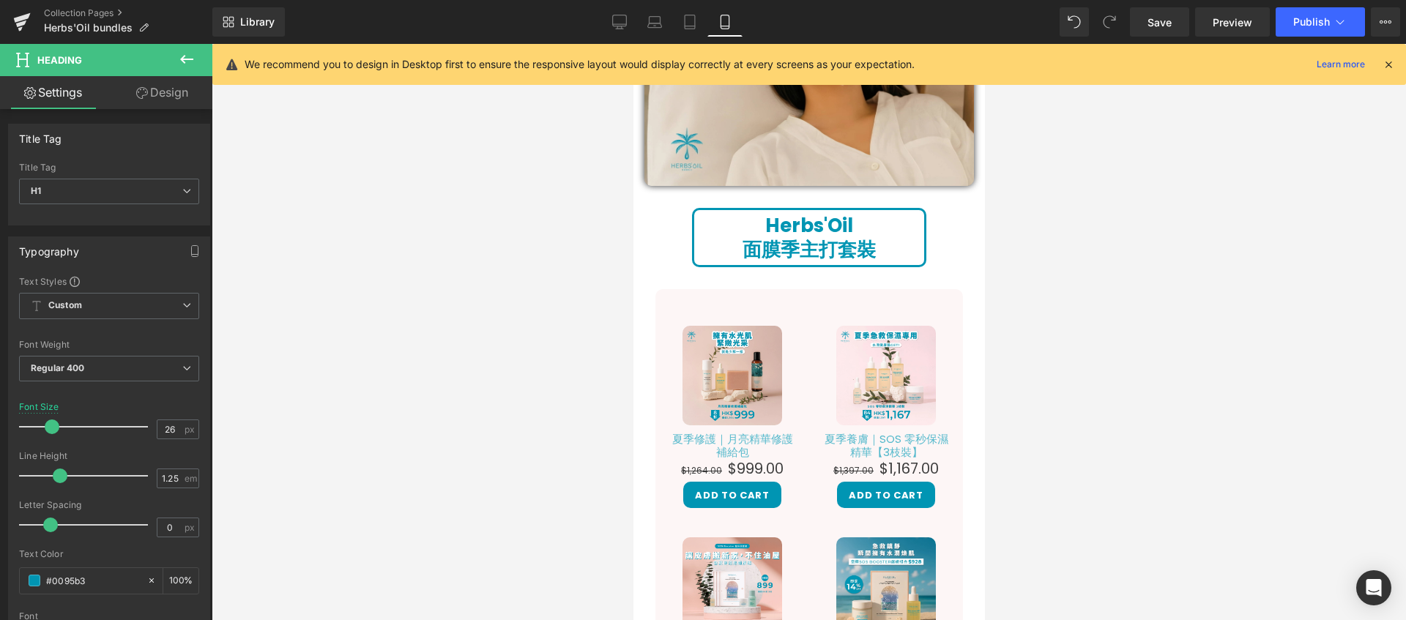
click at [1140, 430] on div at bounding box center [809, 332] width 1194 height 576
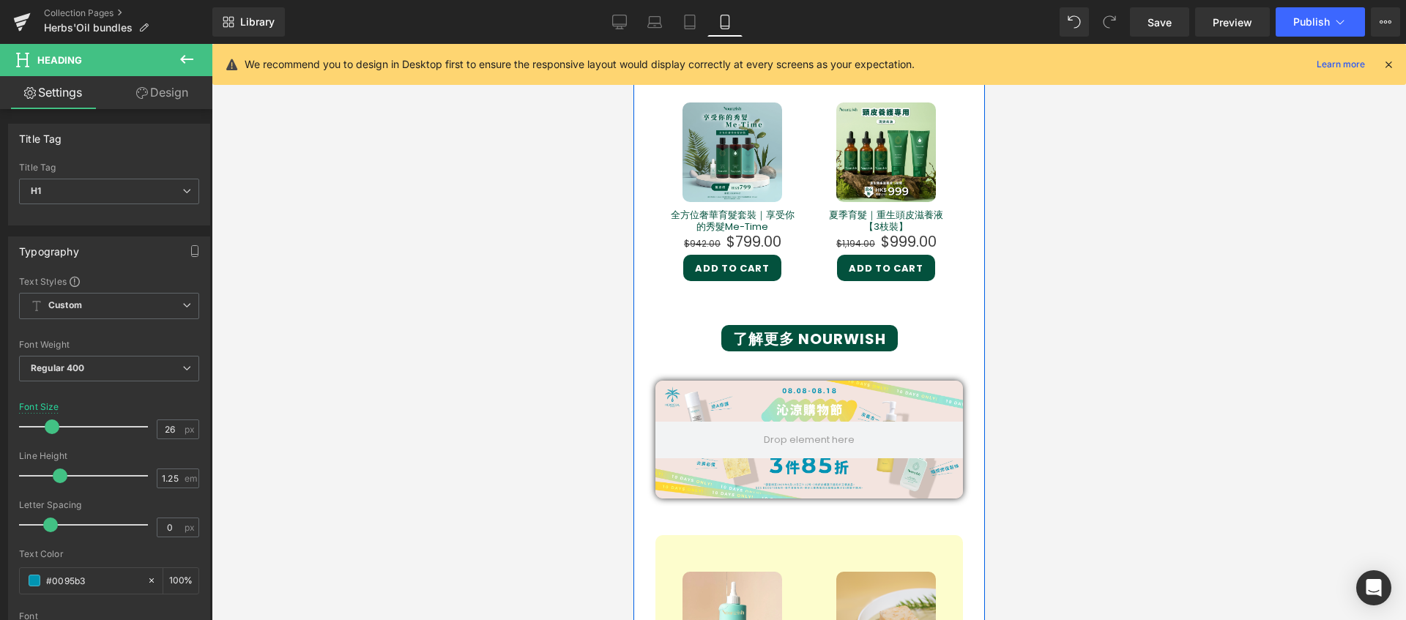
scroll to position [1437, 0]
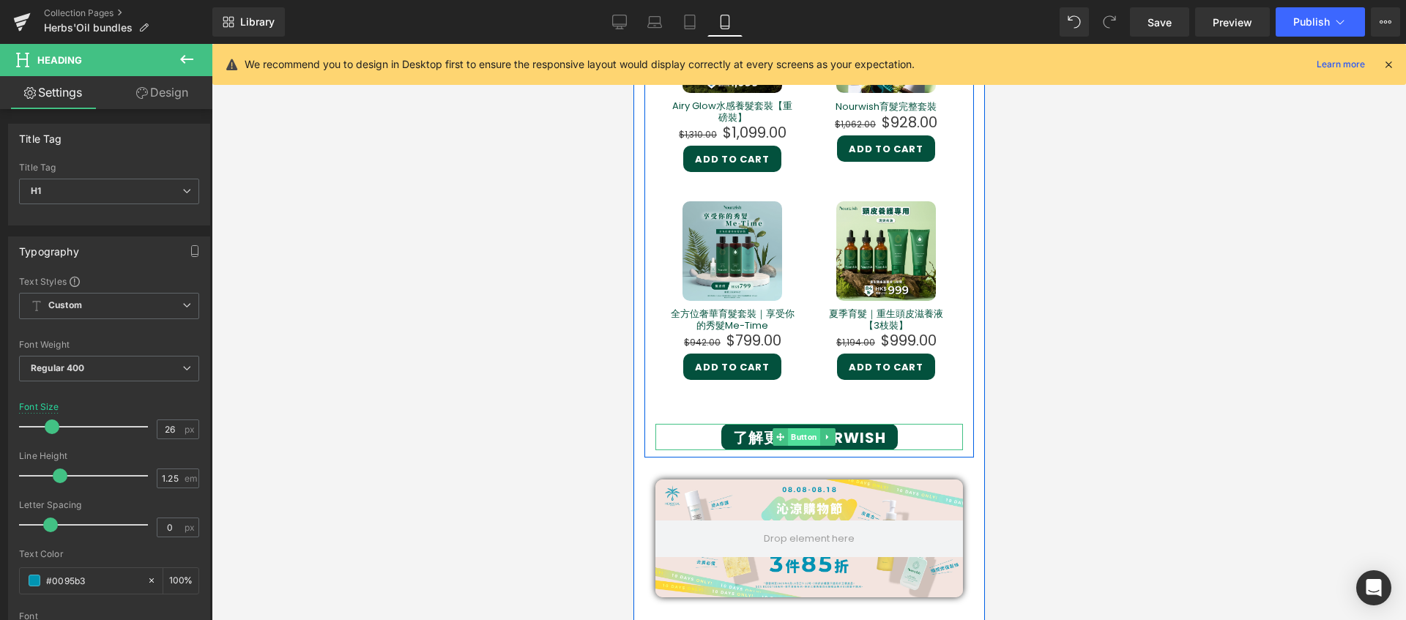
click at [797, 428] on span "Button" at bounding box center [803, 437] width 32 height 18
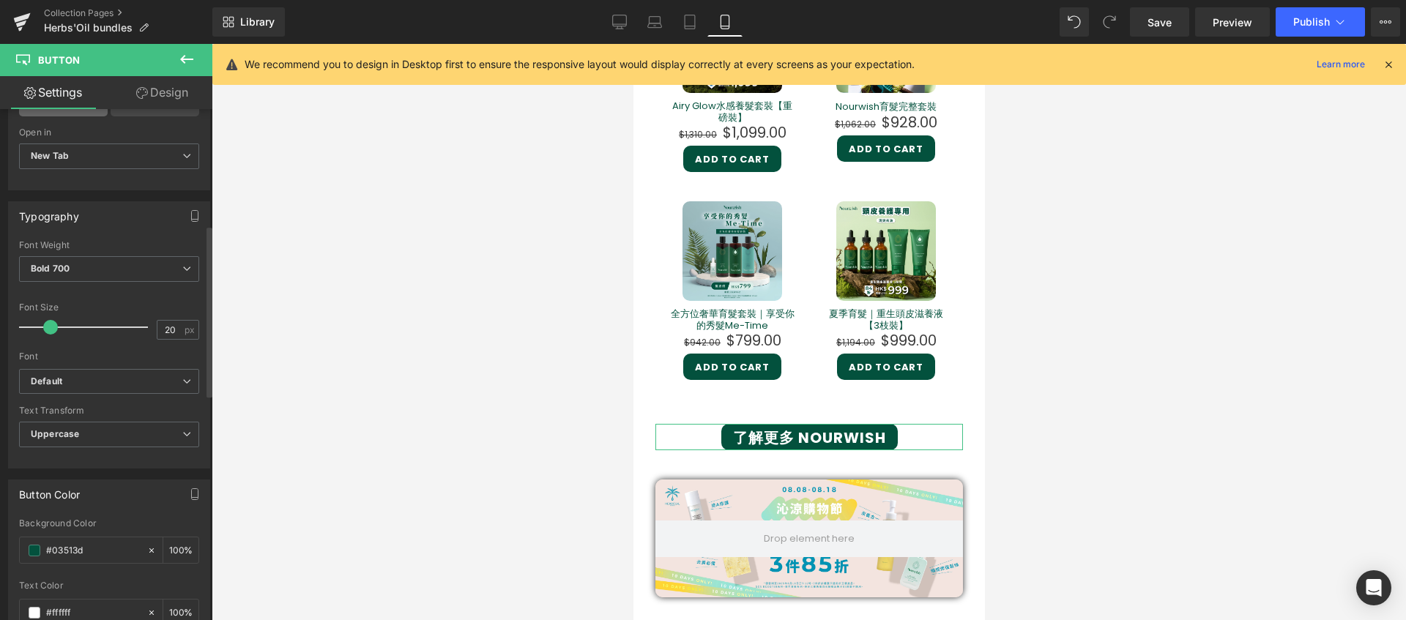
scroll to position [384, 0]
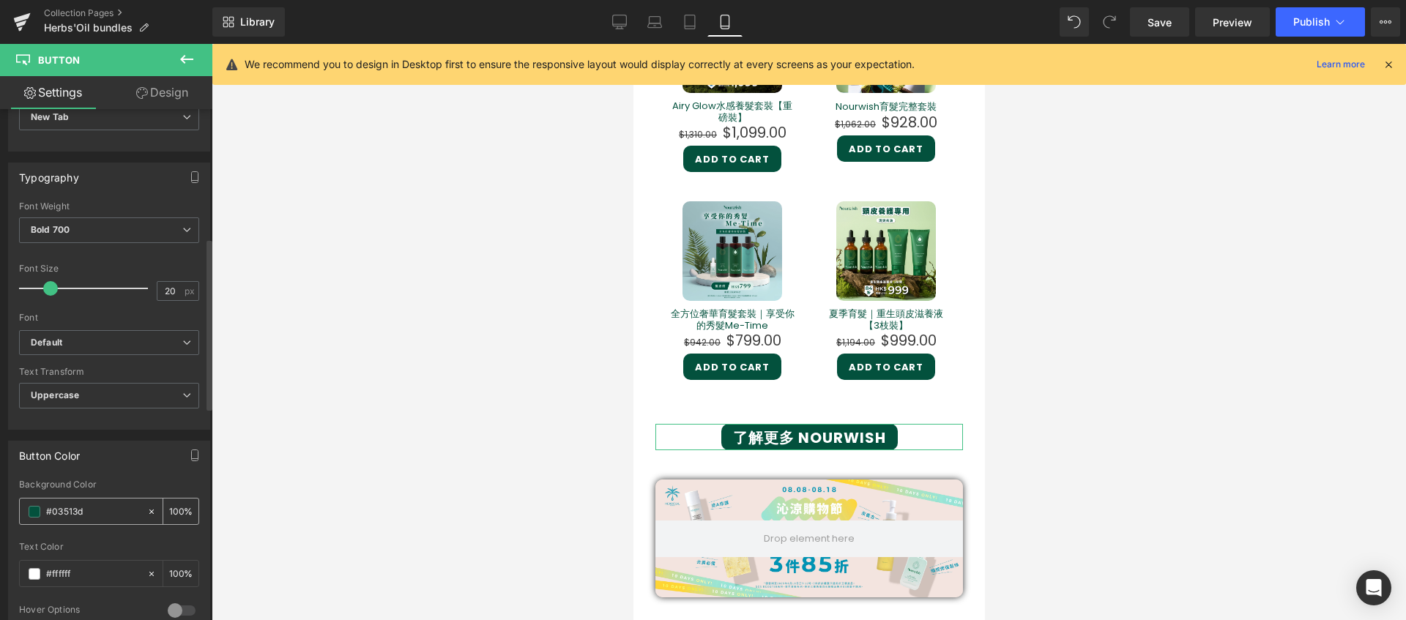
click at [92, 507] on input "#03513d" at bounding box center [93, 512] width 94 height 16
drag, startPoint x: -41, startPoint y: 498, endPoint x: -59, endPoint y: 496, distance: 17.6
click at [0, 496] on html "Button You are previewing how the will restyle your page. You can not edit Elem…" at bounding box center [703, 310] width 1406 height 620
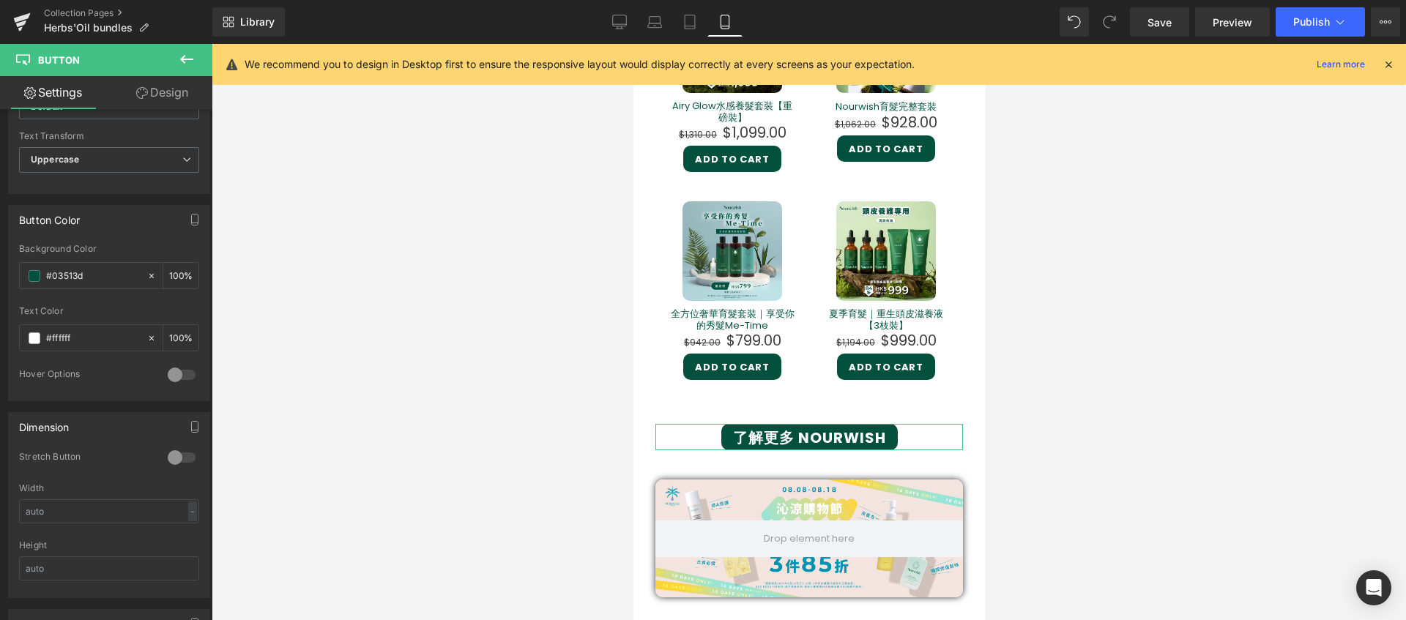
click at [171, 90] on link "Design" at bounding box center [162, 92] width 106 height 33
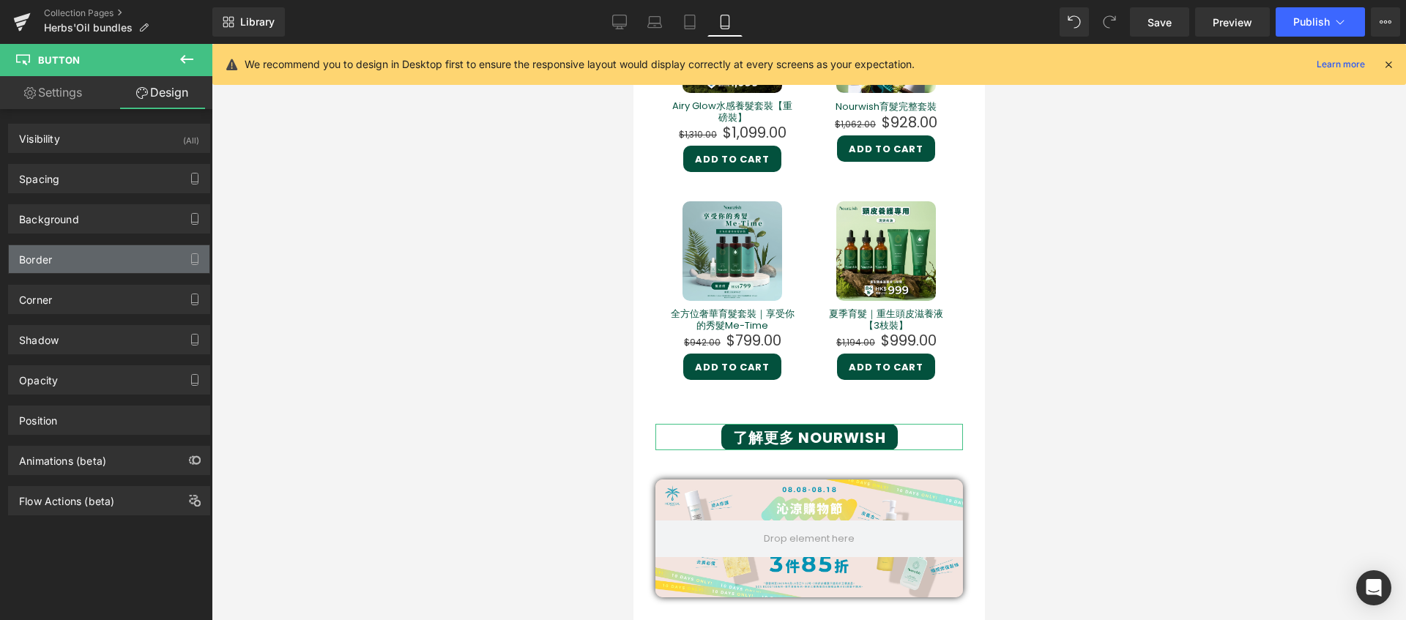
click at [129, 267] on div "Border" at bounding box center [109, 259] width 201 height 28
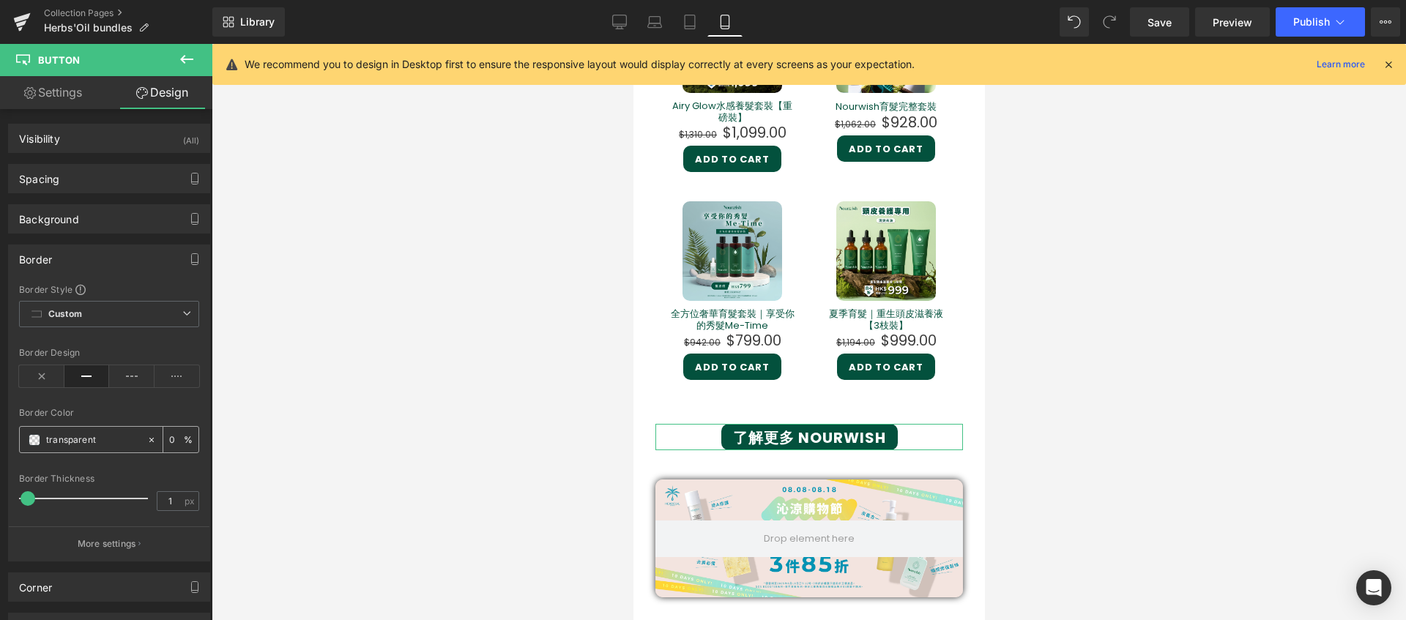
click at [100, 443] on input "transparent" at bounding box center [93, 440] width 94 height 16
paste input "#03513d"
type input "#03513d"
type input "100"
type input "#03513d"
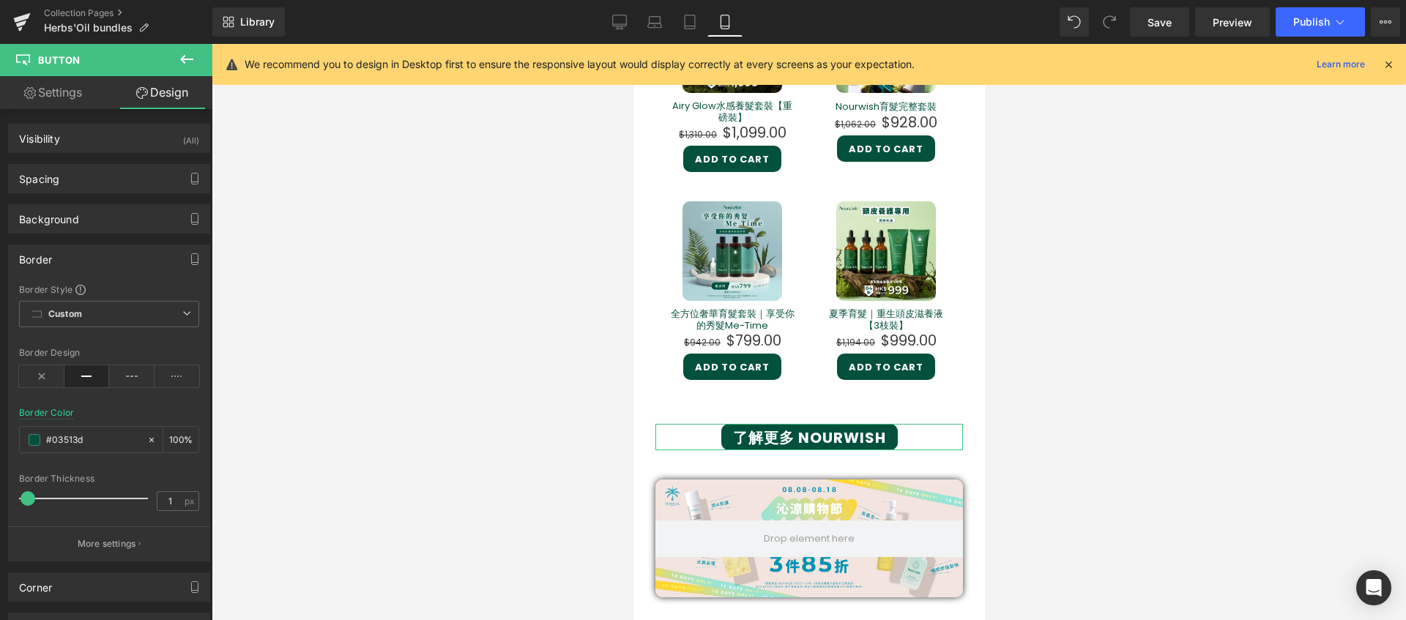
click at [60, 92] on link "Settings" at bounding box center [53, 92] width 106 height 33
type input "100"
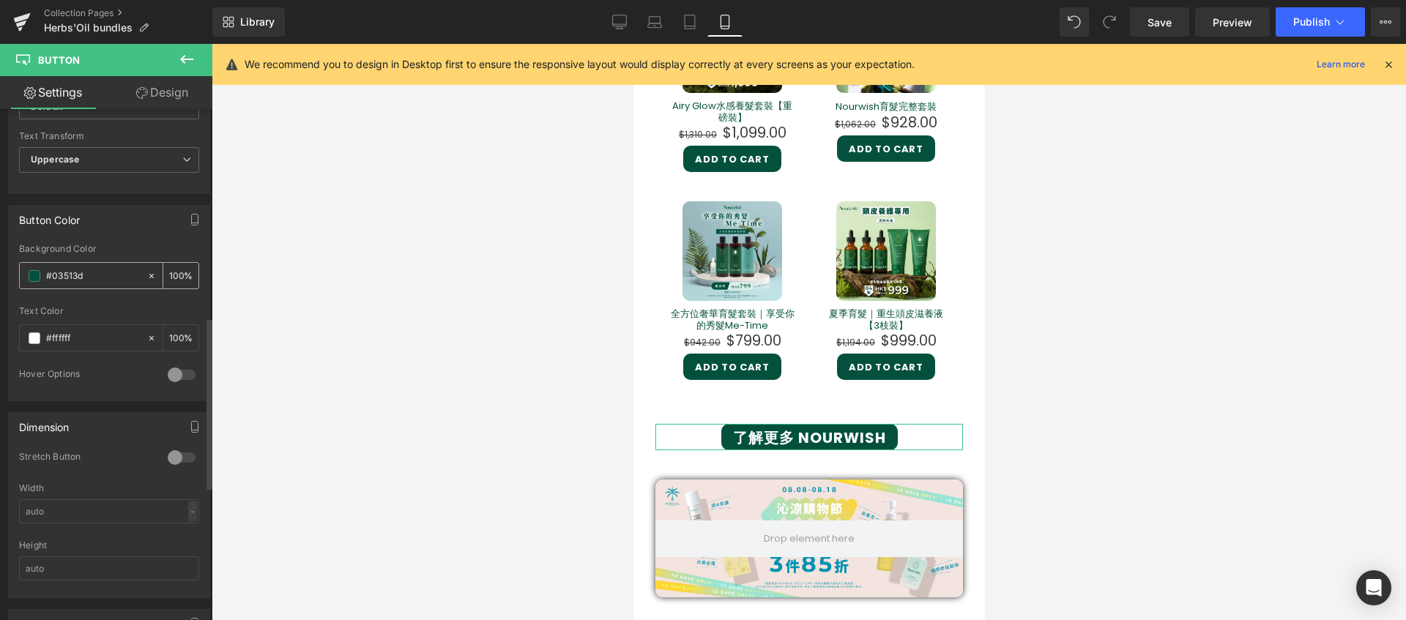
click at [83, 278] on input "#03513d" at bounding box center [93, 276] width 94 height 16
drag, startPoint x: 114, startPoint y: 275, endPoint x: -46, endPoint y: 264, distance: 160.8
click at [0, 264] on html "Button You are previewing how the will restyle your page. You can not edit Elem…" at bounding box center [703, 310] width 1406 height 620
type input "0"
click at [85, 282] on input "text" at bounding box center [93, 276] width 94 height 16
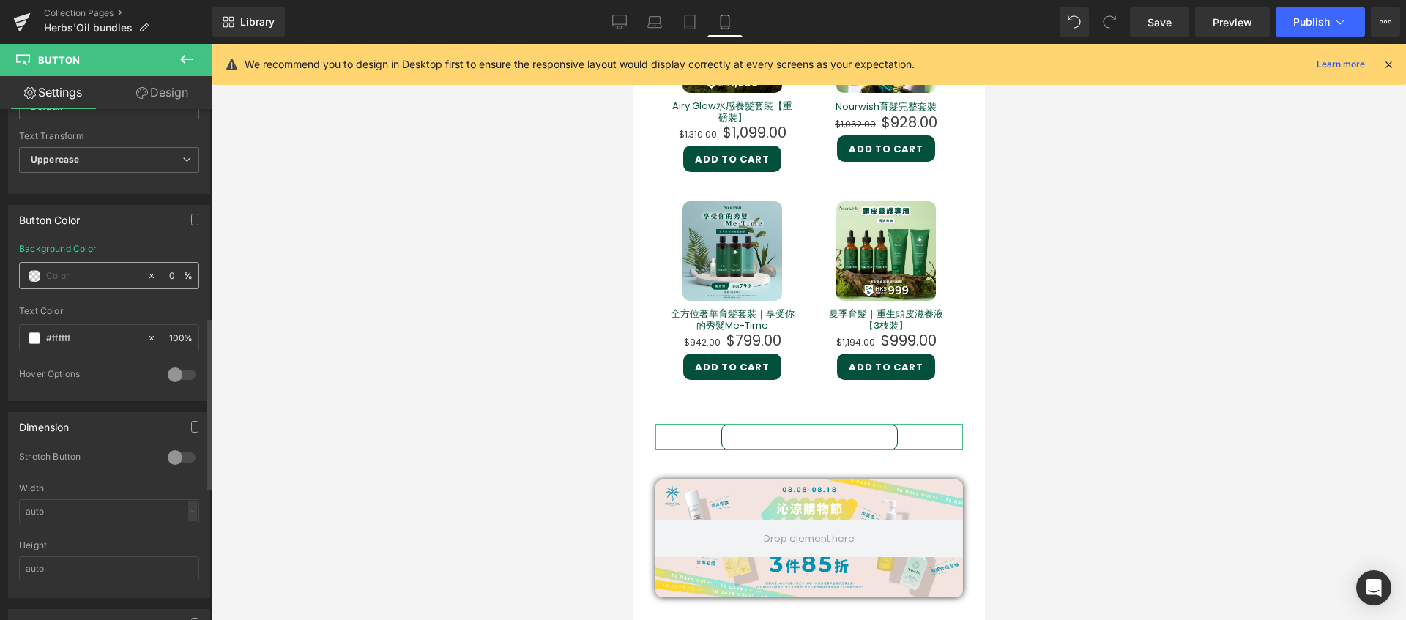
click at [31, 275] on span at bounding box center [35, 276] width 12 height 12
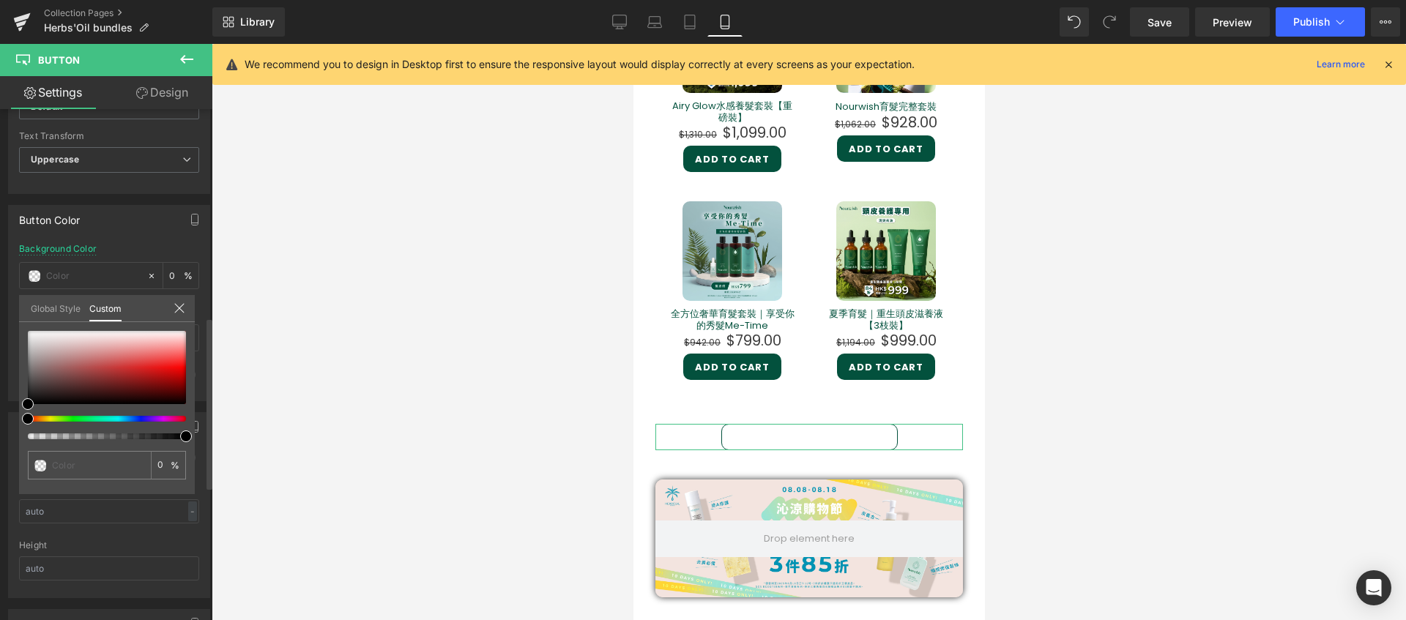
type input "#000000"
type input "100"
type input "#000000"
type input "100"
click at [100, 419] on div at bounding box center [101, 419] width 158 height 6
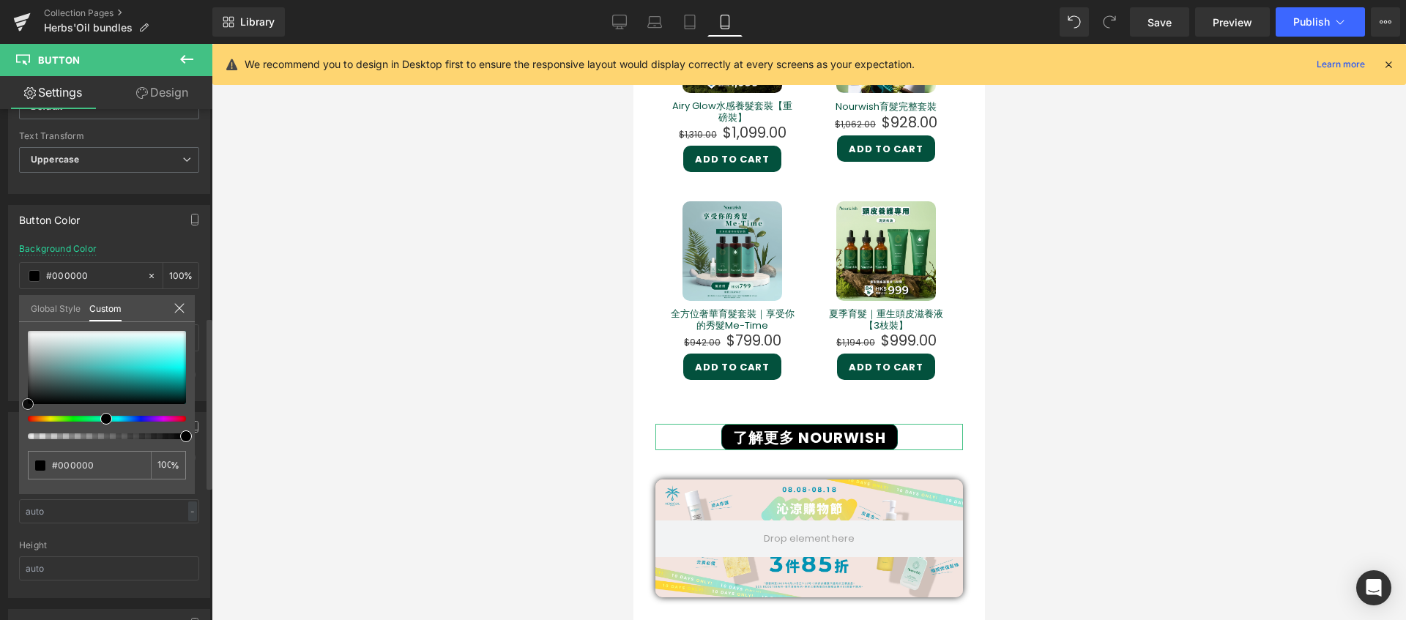
type input "#baf7f5"
click at [154, 342] on div at bounding box center [107, 367] width 158 height 73
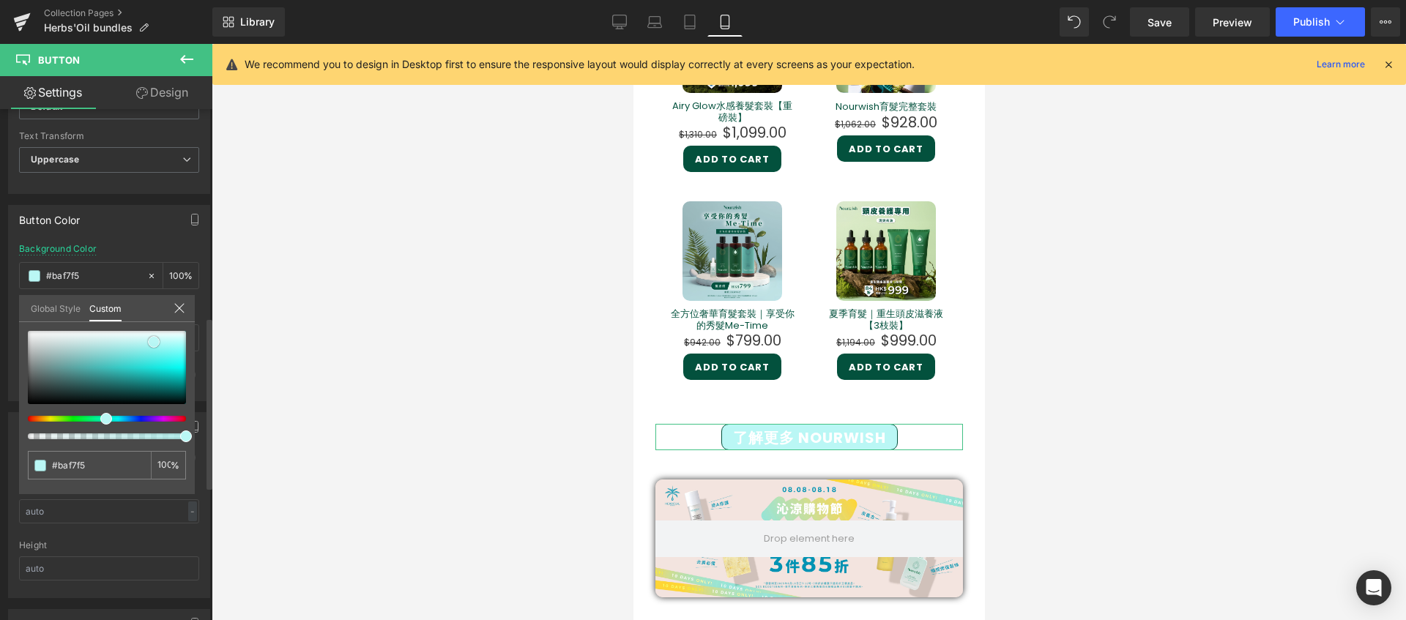
type input "#bff7f5"
click at [154, 341] on span at bounding box center [154, 342] width 12 height 12
type input "#c4f7f5"
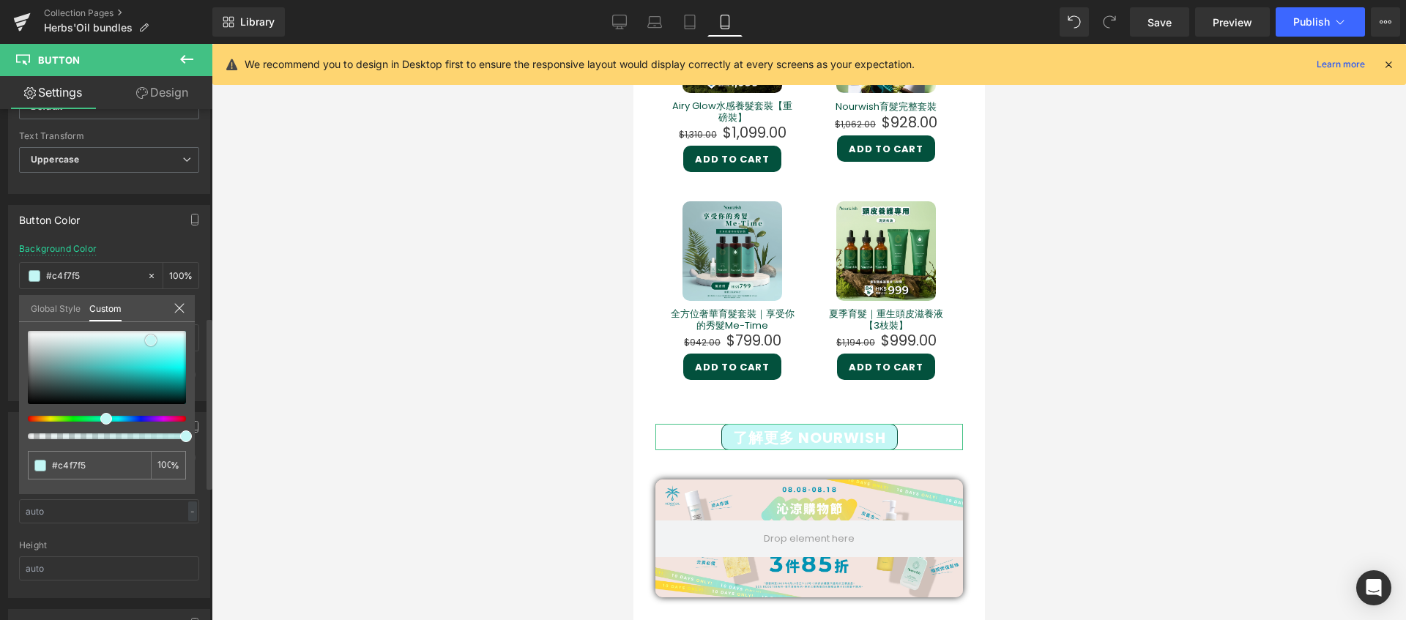
type input "#eefbfa"
type input "#f2fcfb"
type input "#eefbf9"
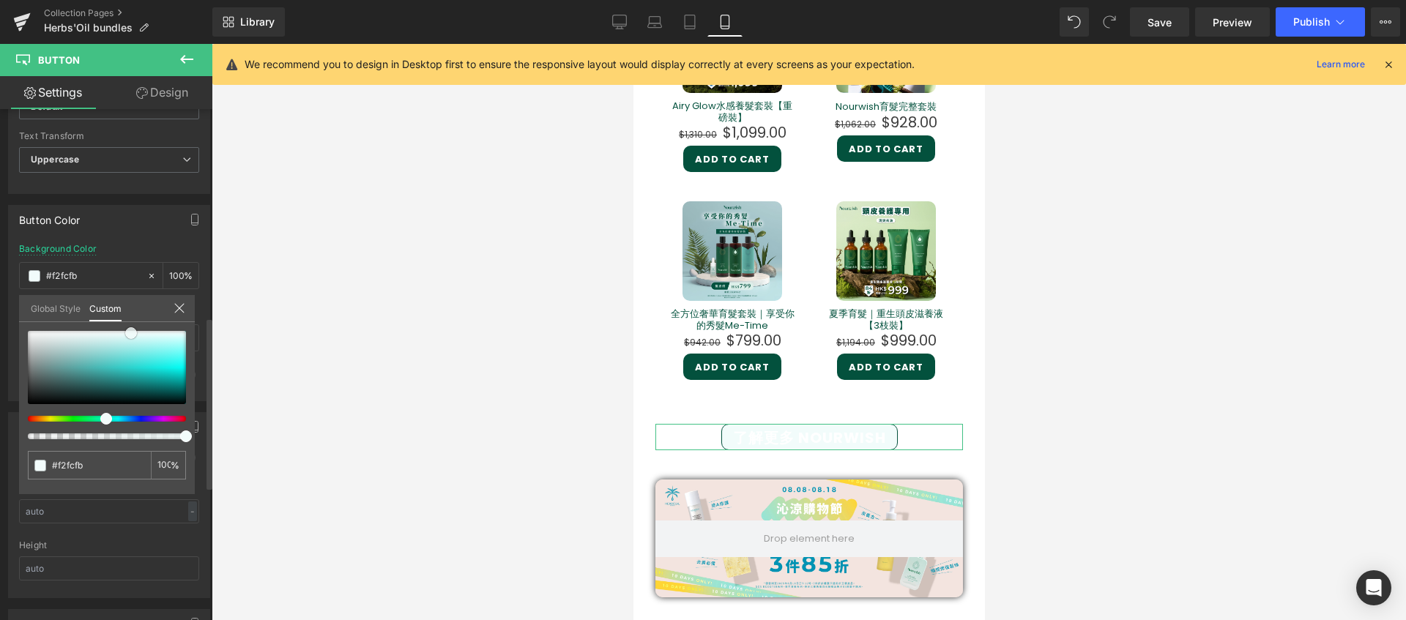
type input "#eefbf9"
type input "#eafaf7"
type input "#e6f9f4"
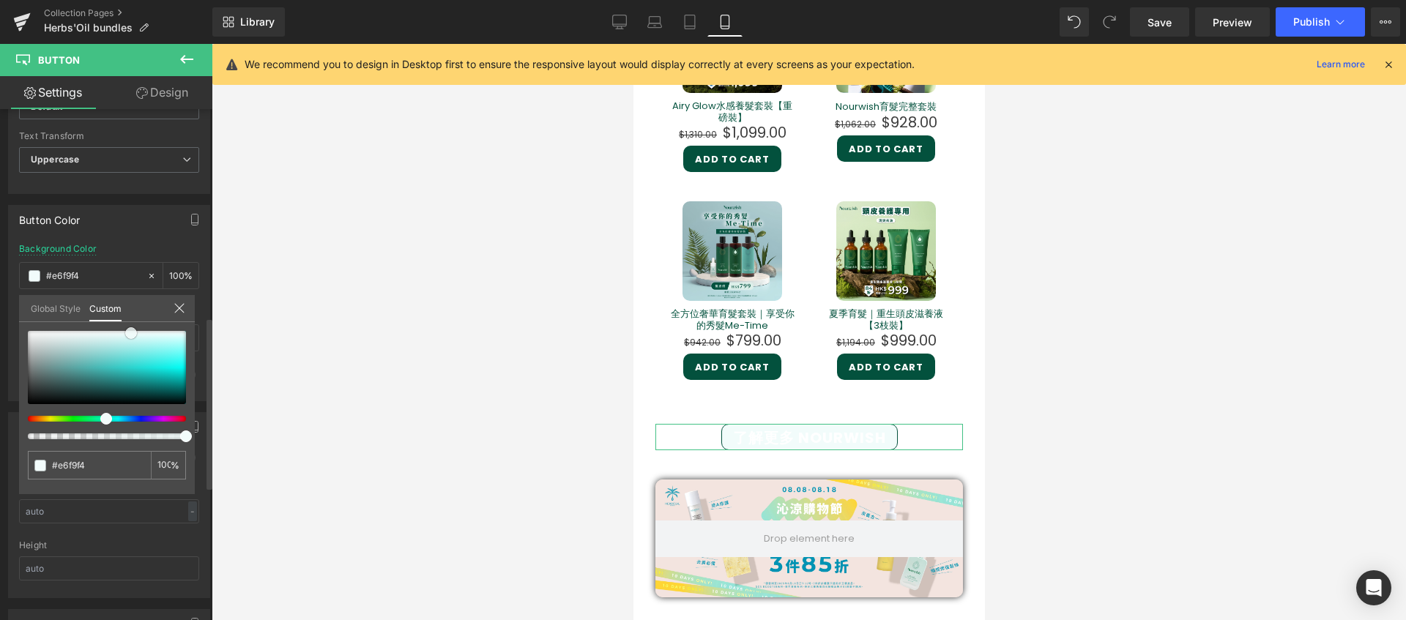
type input "#e2f8f2"
type input "#def7f0"
type input "#def7ef"
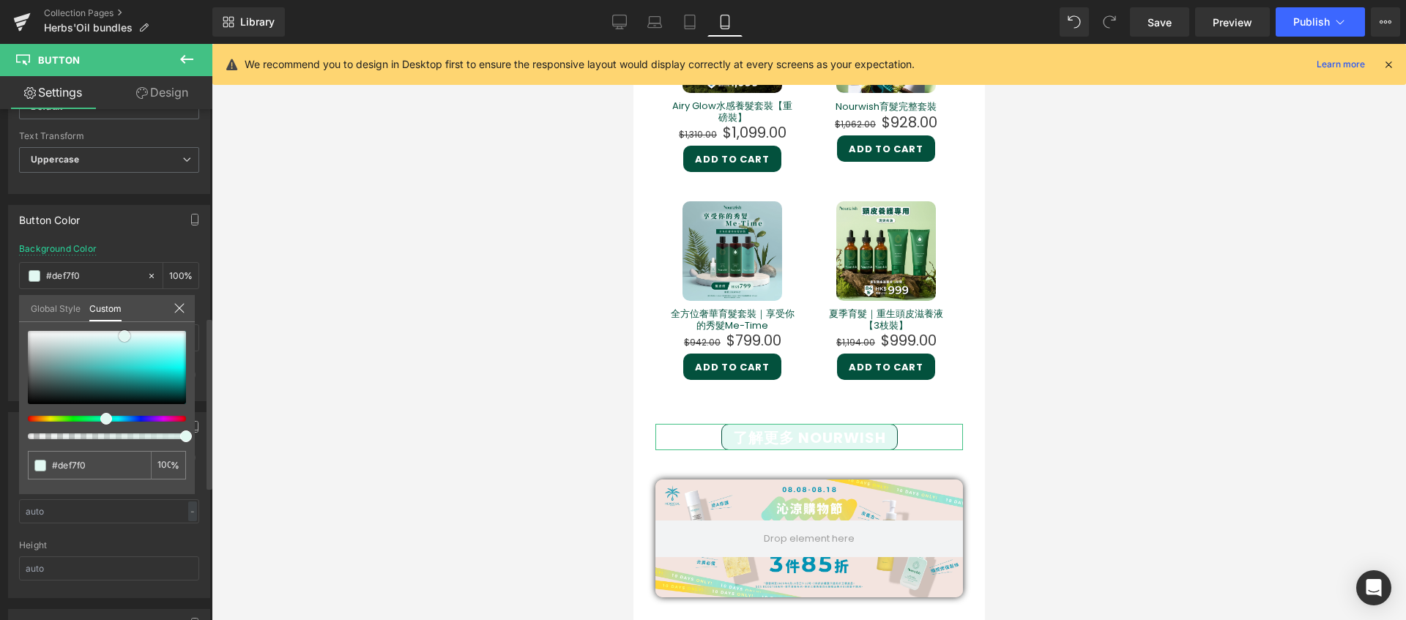
type input "#def7ef"
type input "#d5f5eb"
type input "#ccf4e7"
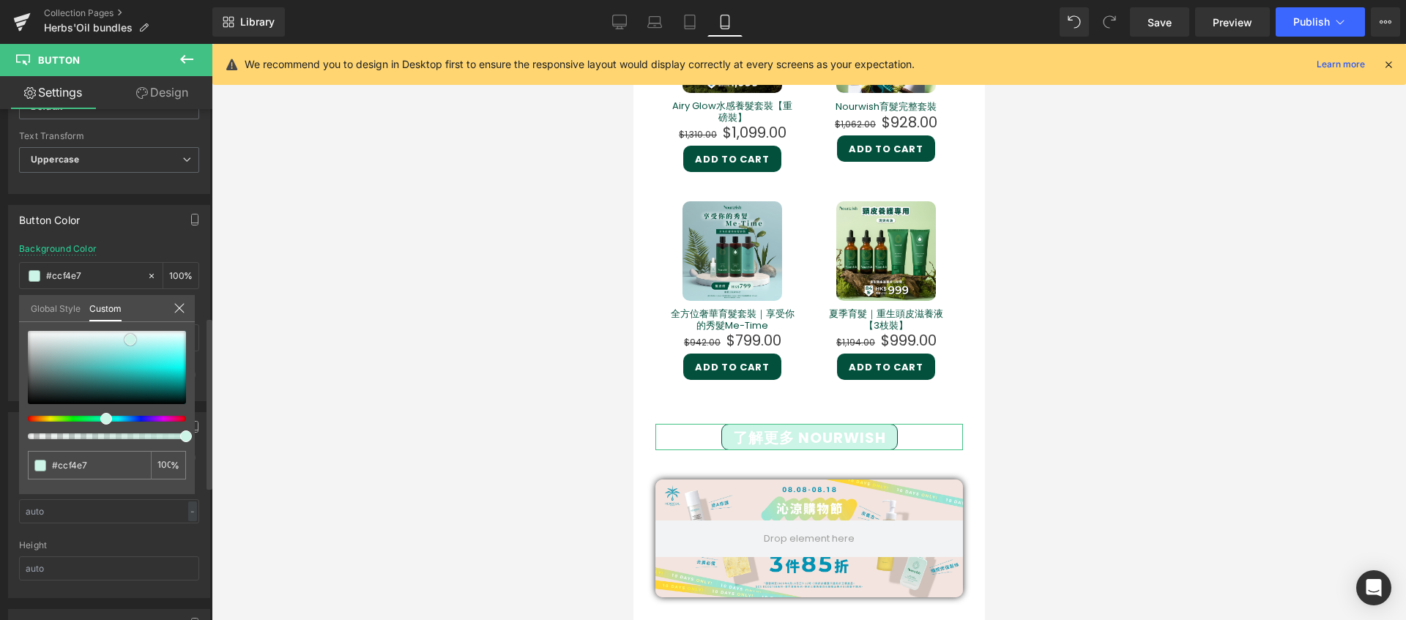
type input "#c8f3e5"
type input "#c8f3e4"
type input "#c9f2e3"
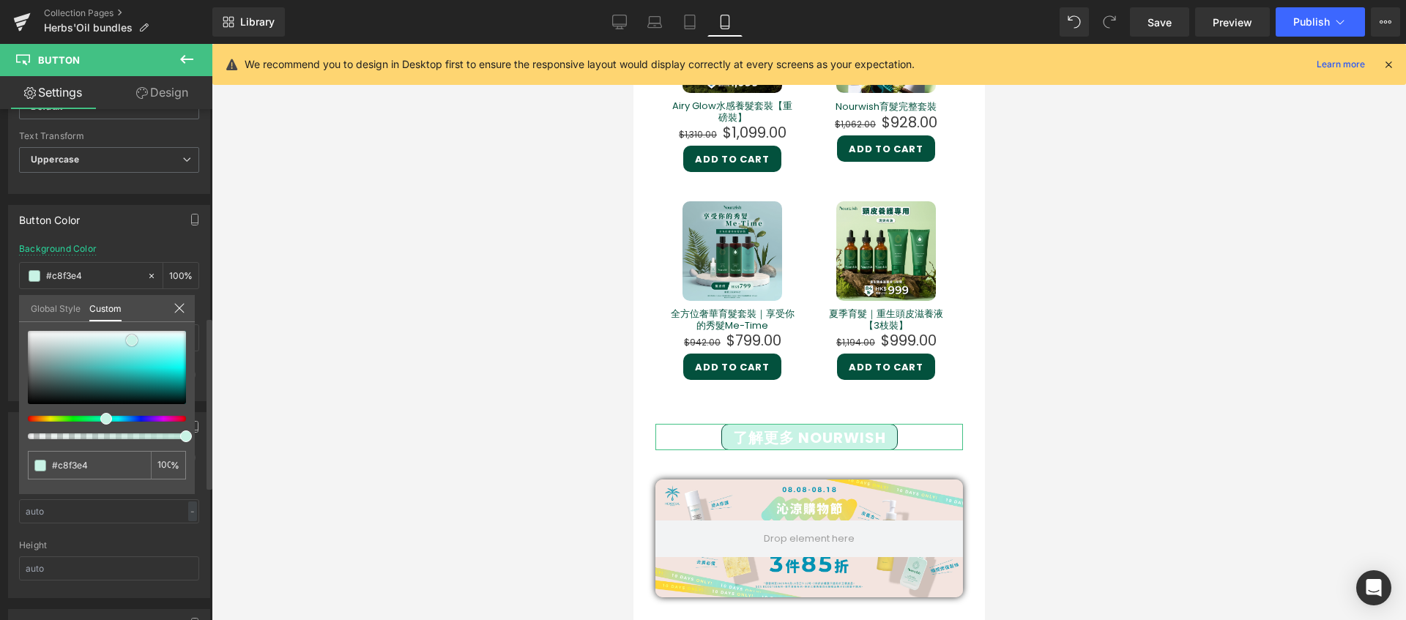
type input "#c9f2e3"
type input "#cdf3e5"
type input "#cef2e5"
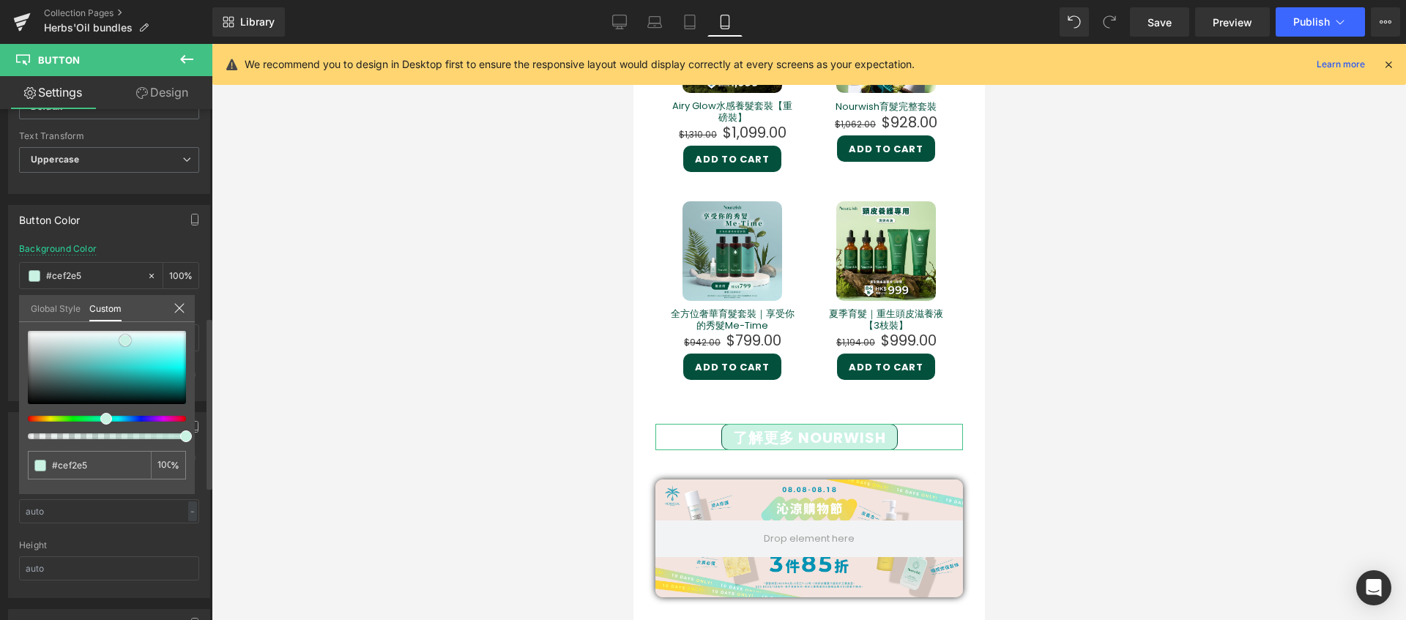
type input "#d2f3e7"
type input "#d6f4e9"
type input "#d7f3e9"
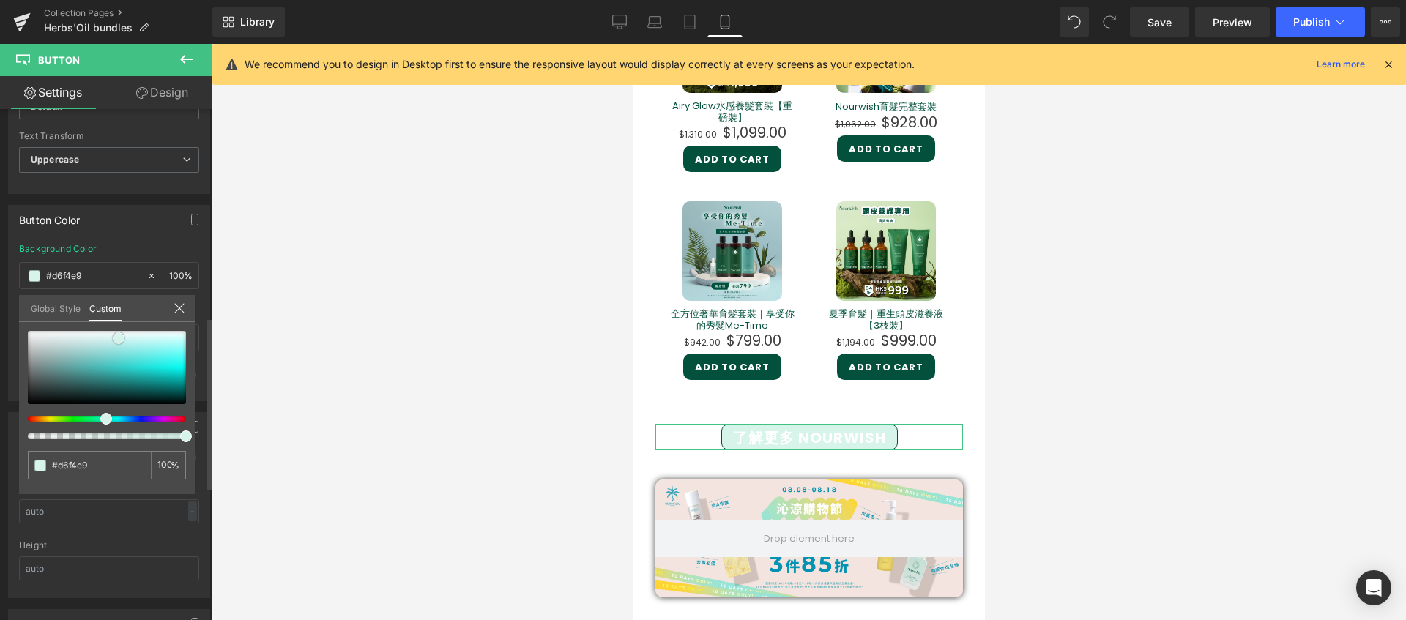
type input "#d7f3e9"
type input "#d3f2e7"
type input "#d7f3e9"
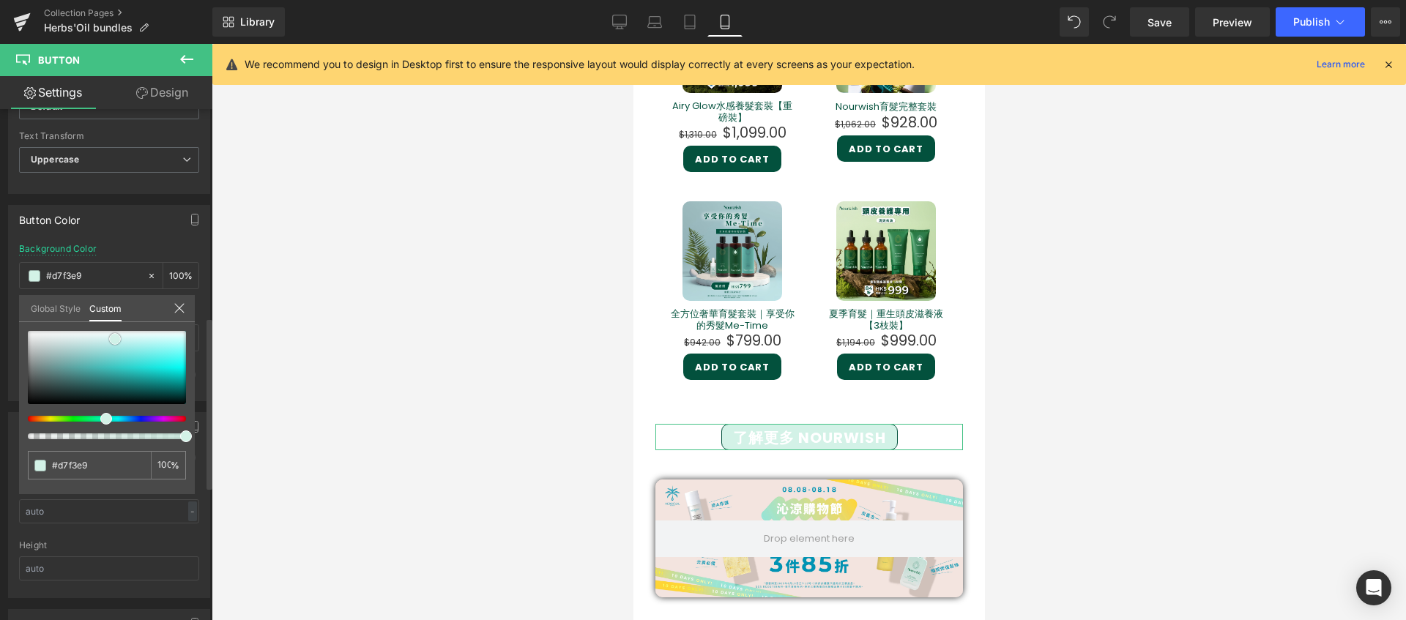
type input "#dbf4eb"
type input "#dff5ed"
drag, startPoint x: 150, startPoint y: 341, endPoint x: 109, endPoint y: 336, distance: 41.2
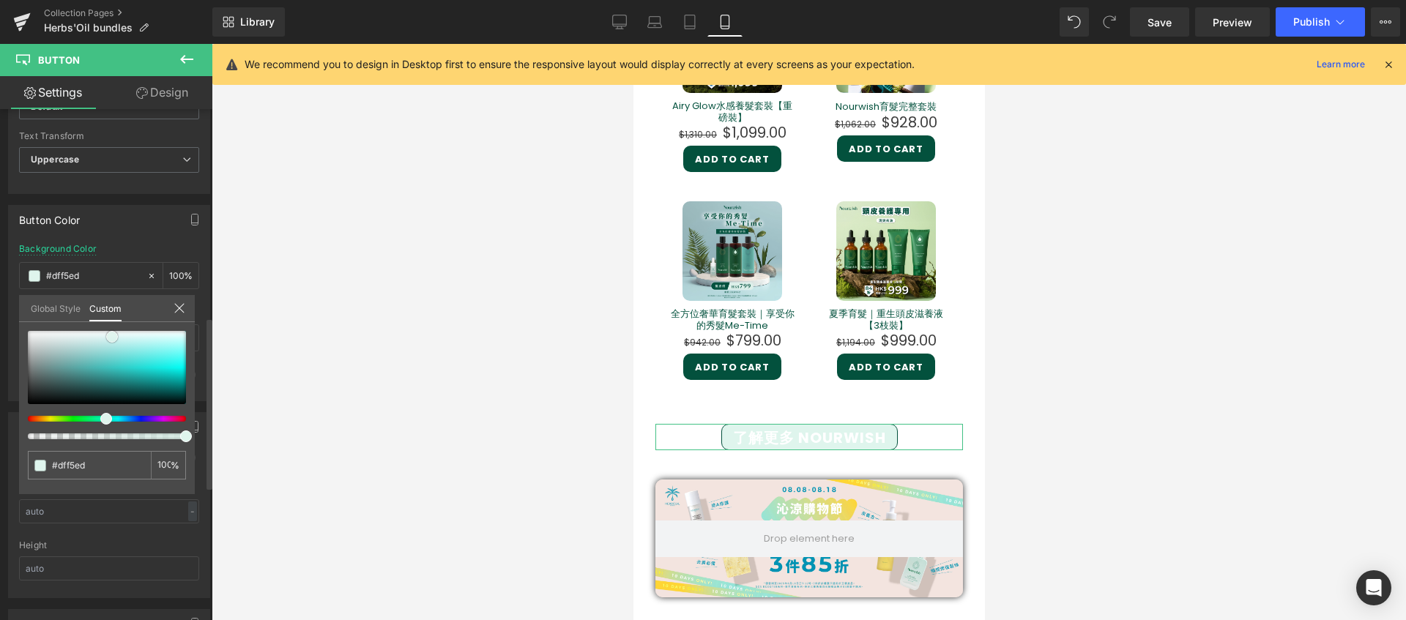
click at [109, 336] on span at bounding box center [112, 337] width 12 height 12
click at [147, 94] on link "Design" at bounding box center [162, 92] width 106 height 33
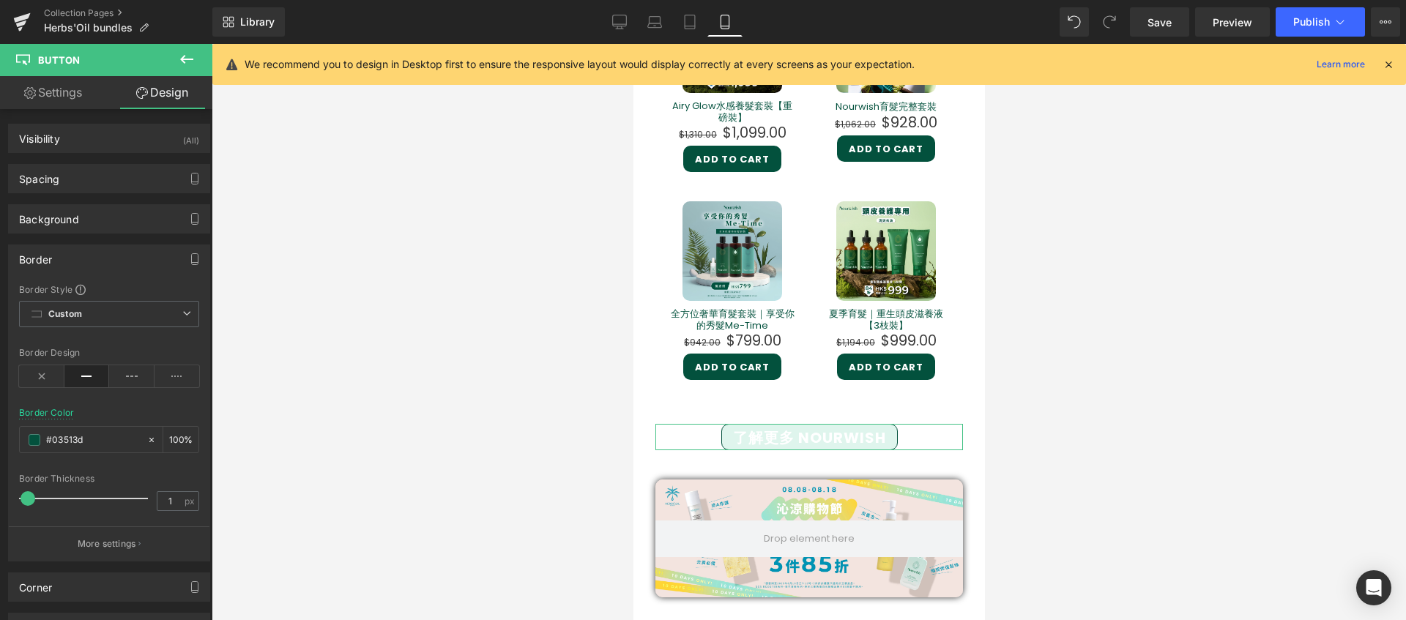
type input "100"
click at [171, 502] on input "1" at bounding box center [170, 501] width 26 height 18
type input "1"
click at [29, 91] on icon at bounding box center [29, 93] width 5 height 5
type input "100"
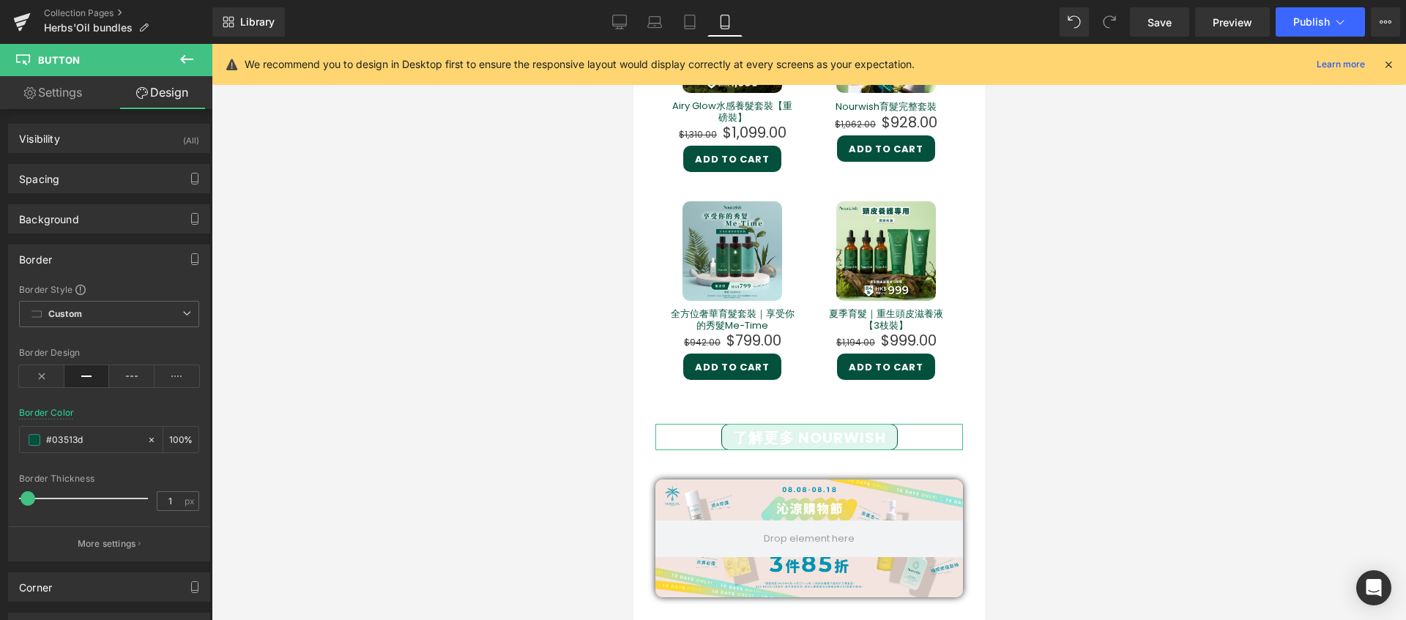
type input "100"
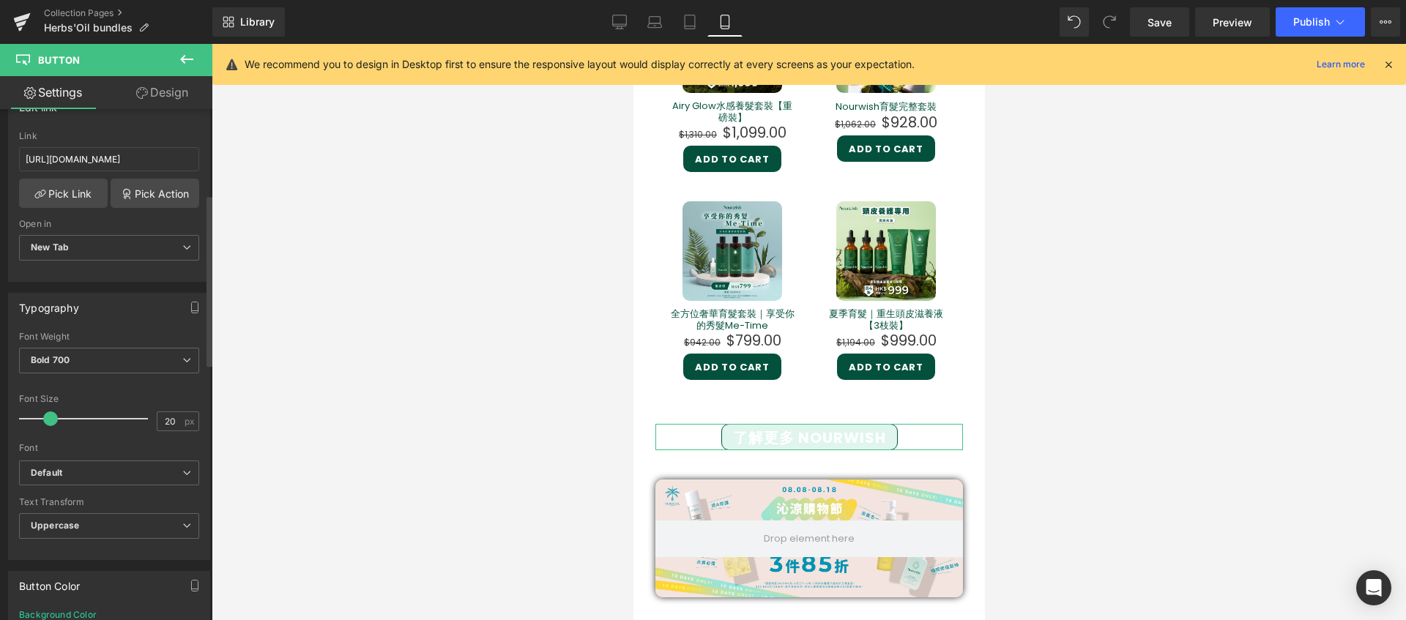
scroll to position [507, 0]
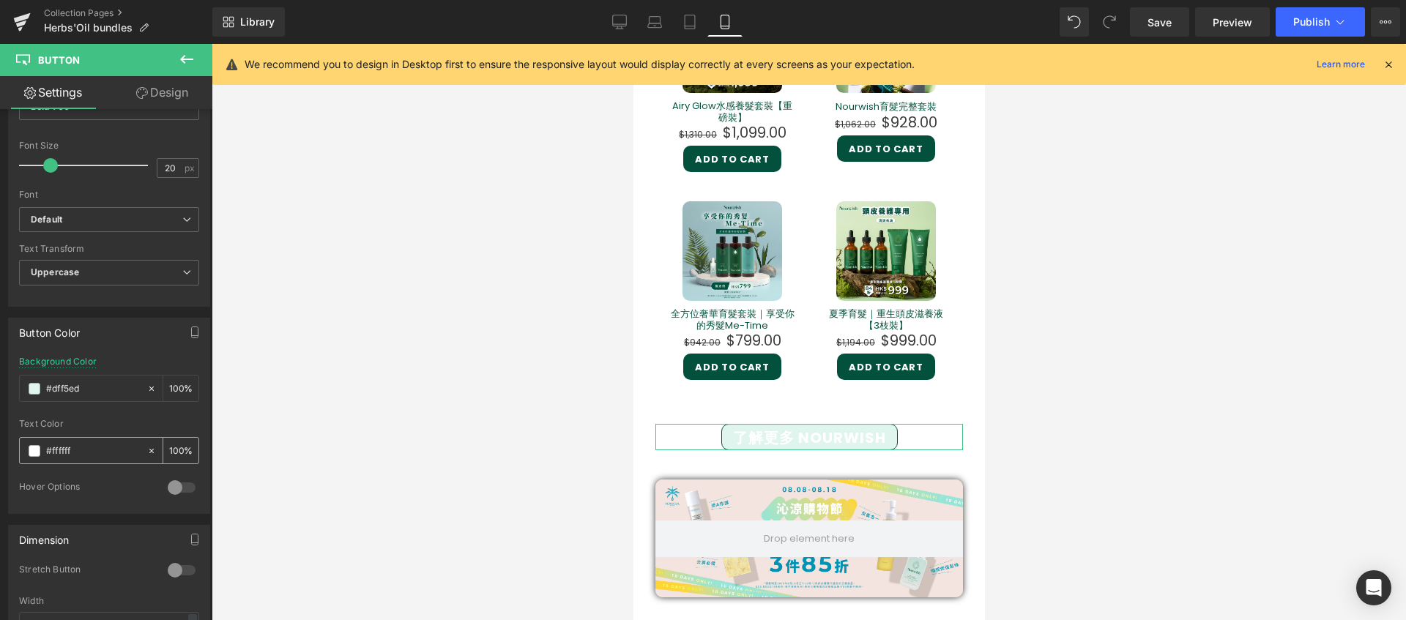
click at [89, 444] on input "#ffffff" at bounding box center [93, 451] width 94 height 16
click at [30, 451] on span at bounding box center [35, 451] width 12 height 12
drag, startPoint x: 124, startPoint y: 447, endPoint x: 59, endPoint y: 439, distance: 66.3
click at [59, 439] on div "#ffffff" at bounding box center [83, 451] width 127 height 26
paste input "03513d"
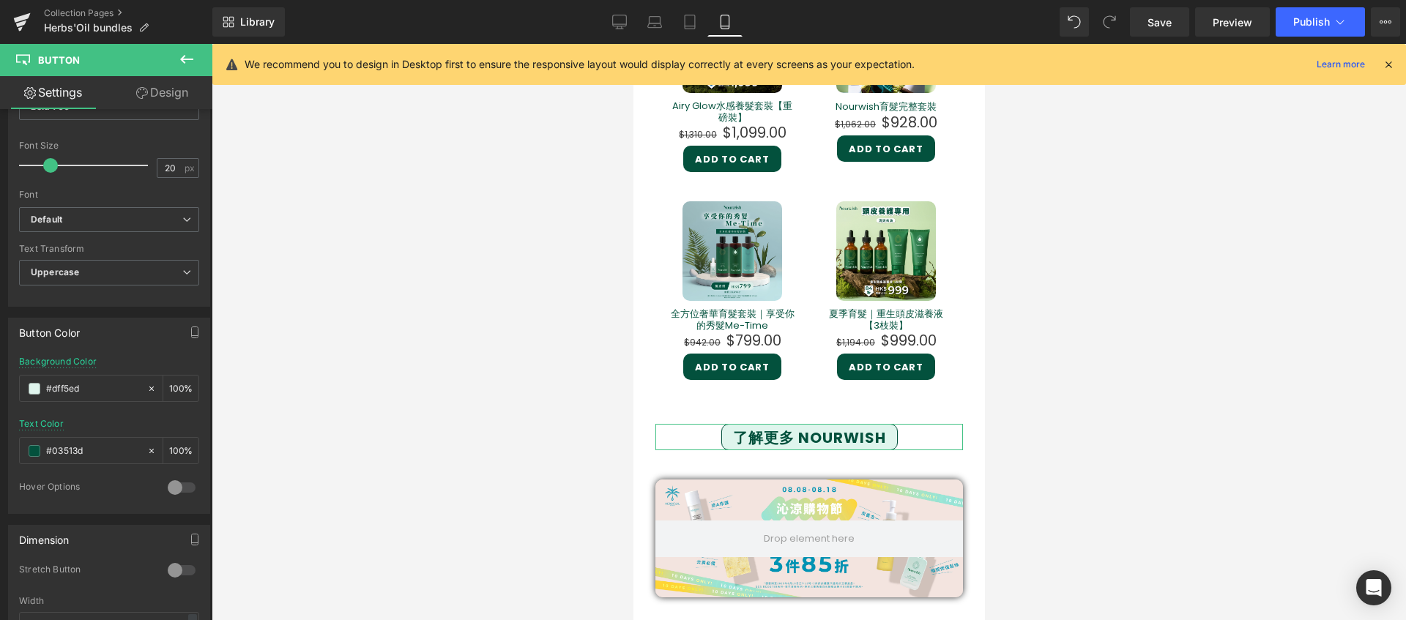
type input "#03513d"
click at [117, 433] on div "Text Color #03513d 100 %" at bounding box center [109, 450] width 180 height 62
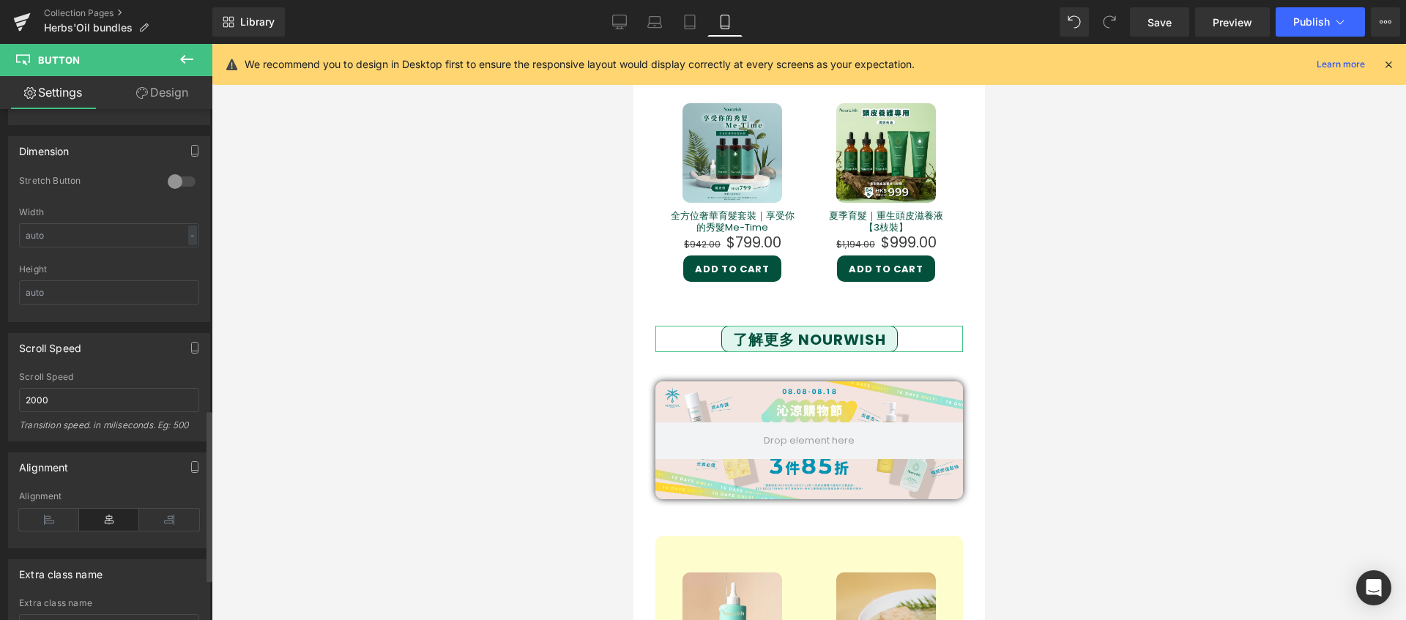
scroll to position [1020, 0]
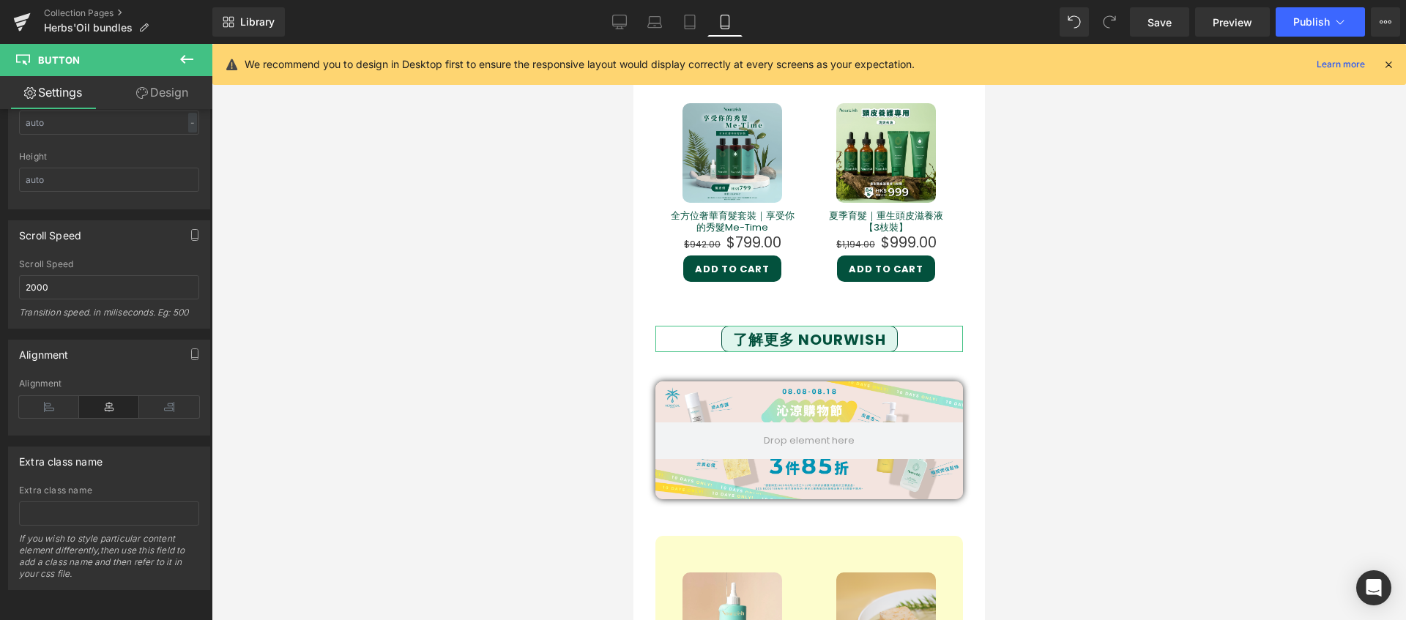
click at [145, 97] on icon at bounding box center [142, 93] width 12 height 12
type input "0"
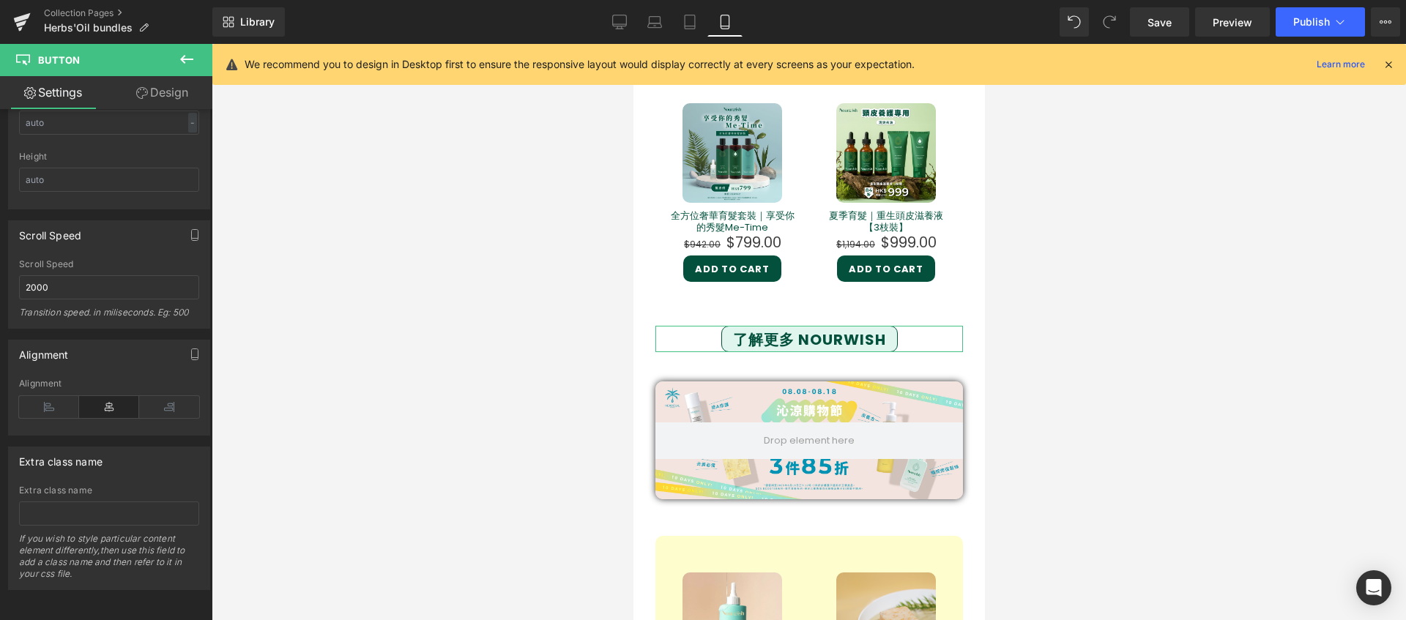
type input "8"
type input "15"
type input "6"
type input "15"
type input "100"
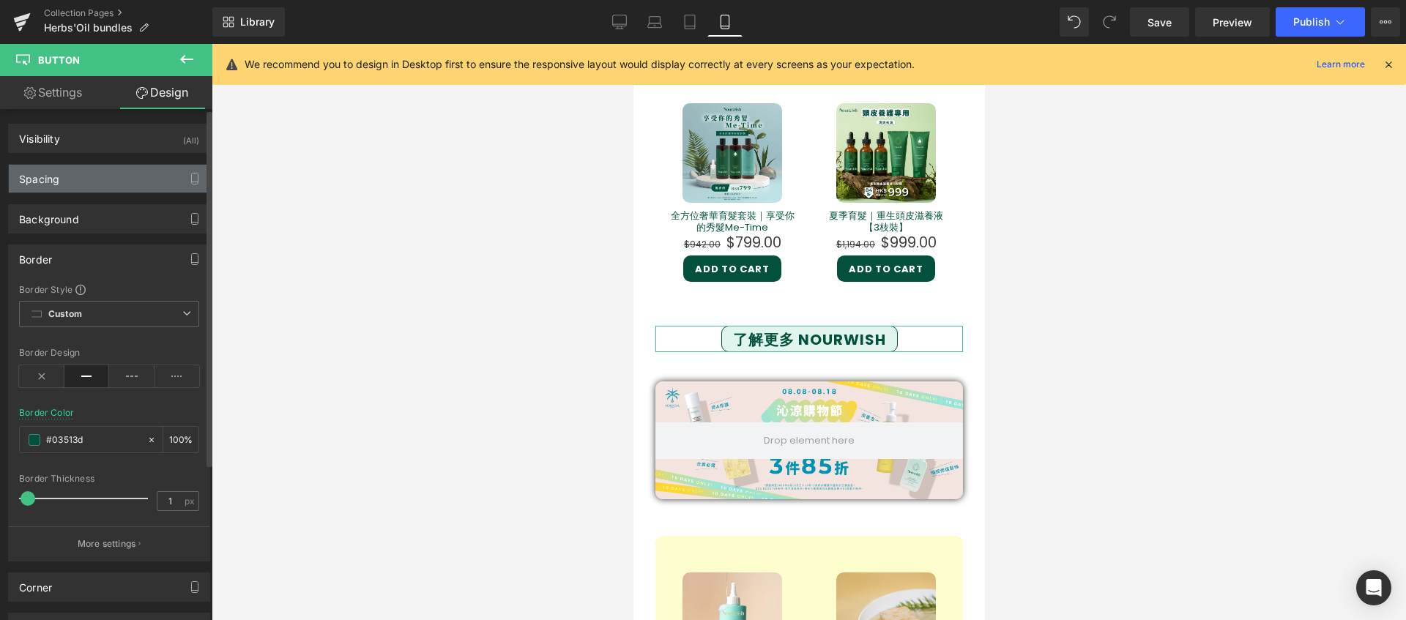
click at [111, 179] on div "Spacing" at bounding box center [109, 179] width 201 height 28
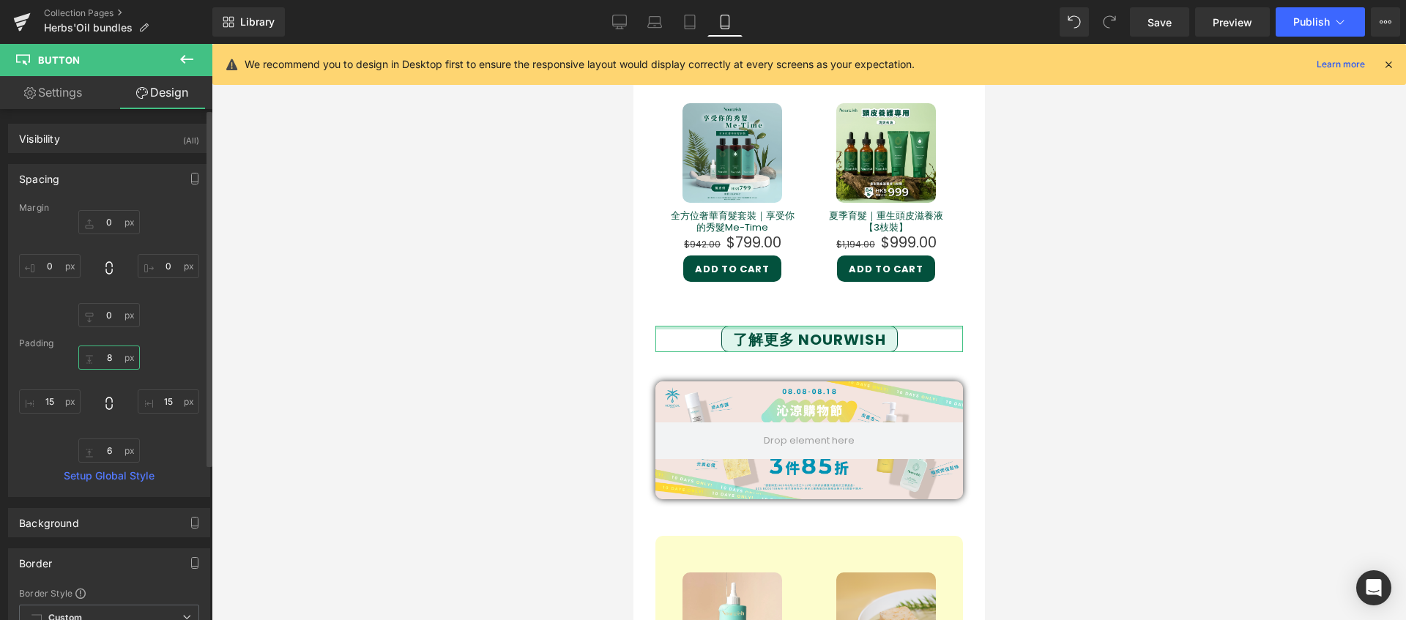
click at [110, 355] on input "8" at bounding box center [109, 358] width 62 height 24
type input "10"
click at [114, 450] on input "6" at bounding box center [109, 451] width 62 height 24
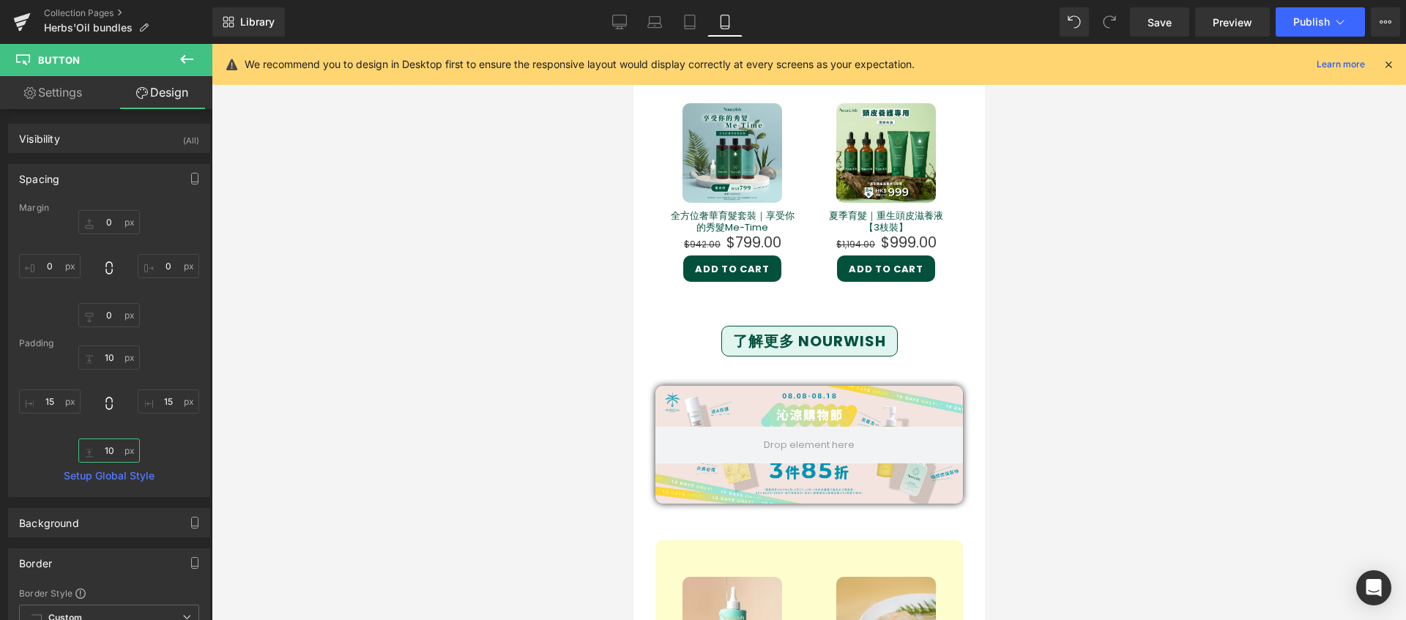
type input "10"
click at [521, 377] on div at bounding box center [809, 332] width 1194 height 576
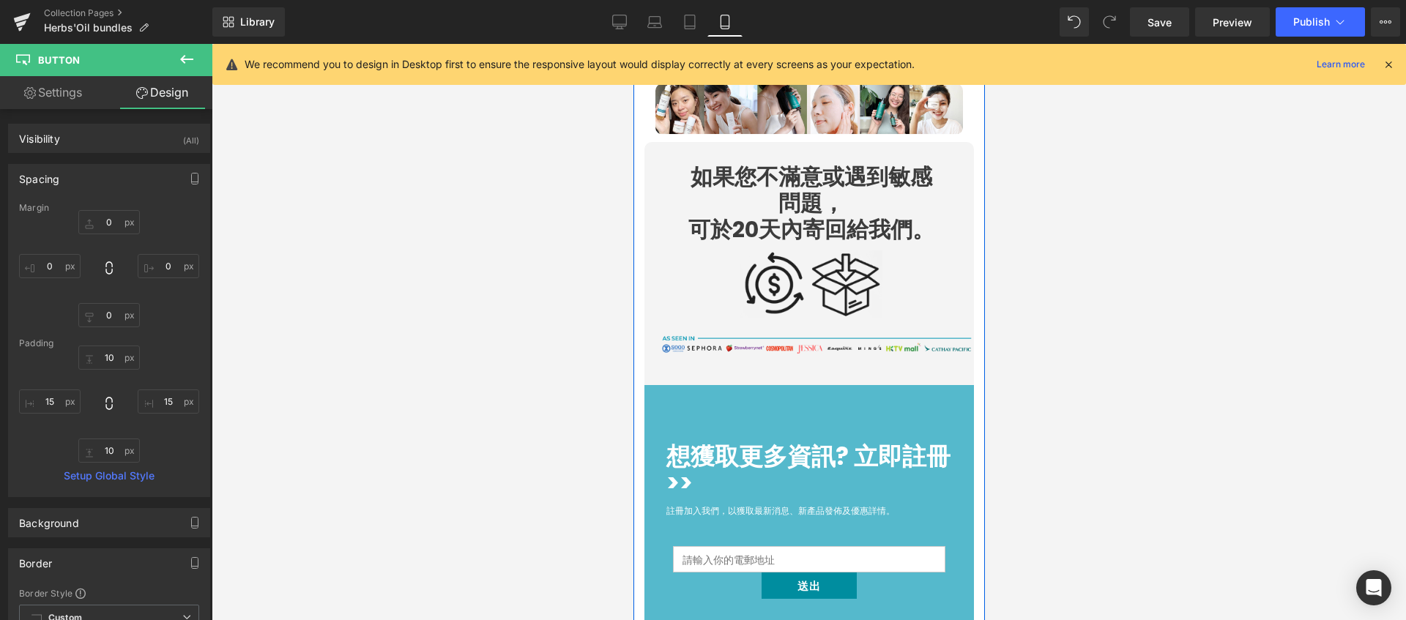
scroll to position [4094, 0]
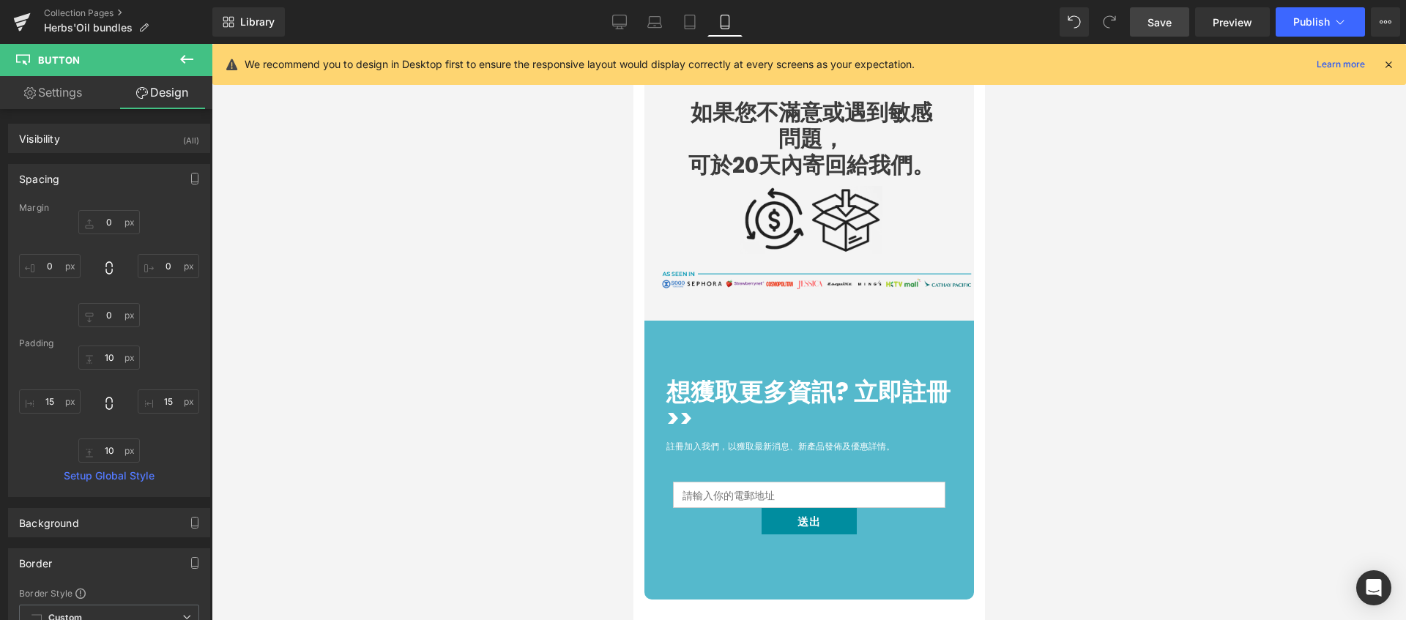
click at [1179, 22] on link "Save" at bounding box center [1159, 21] width 59 height 29
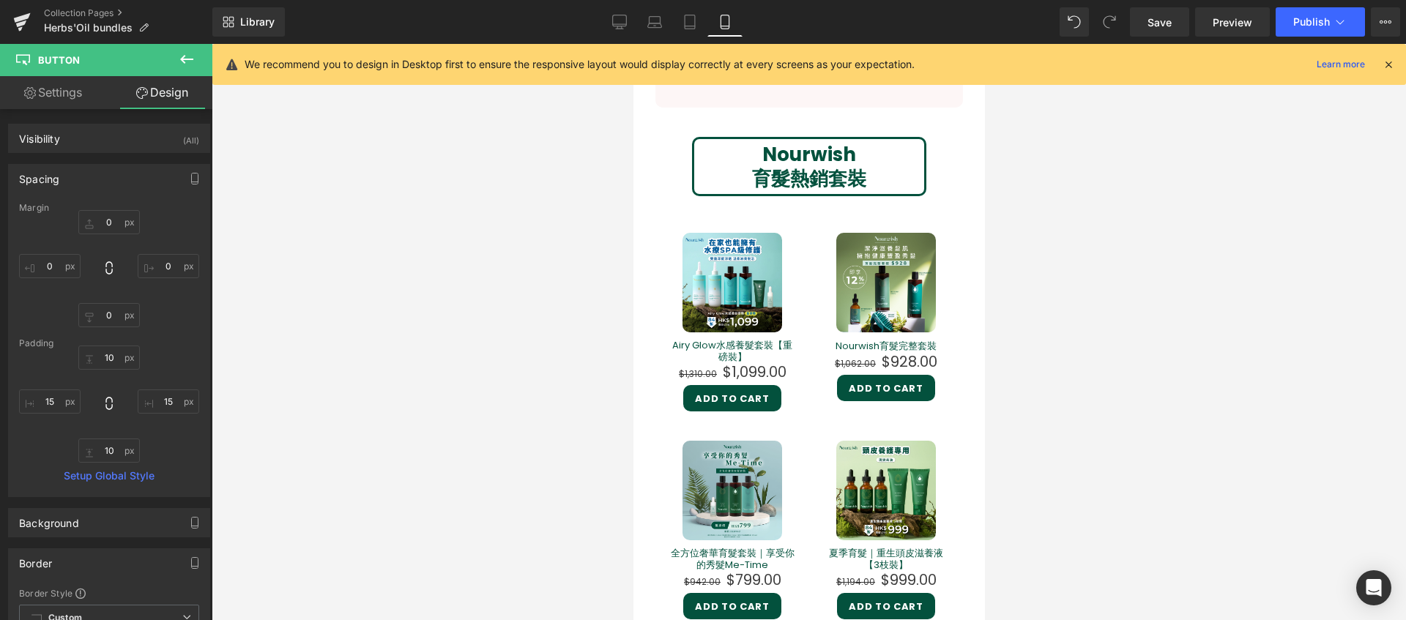
scroll to position [945, 0]
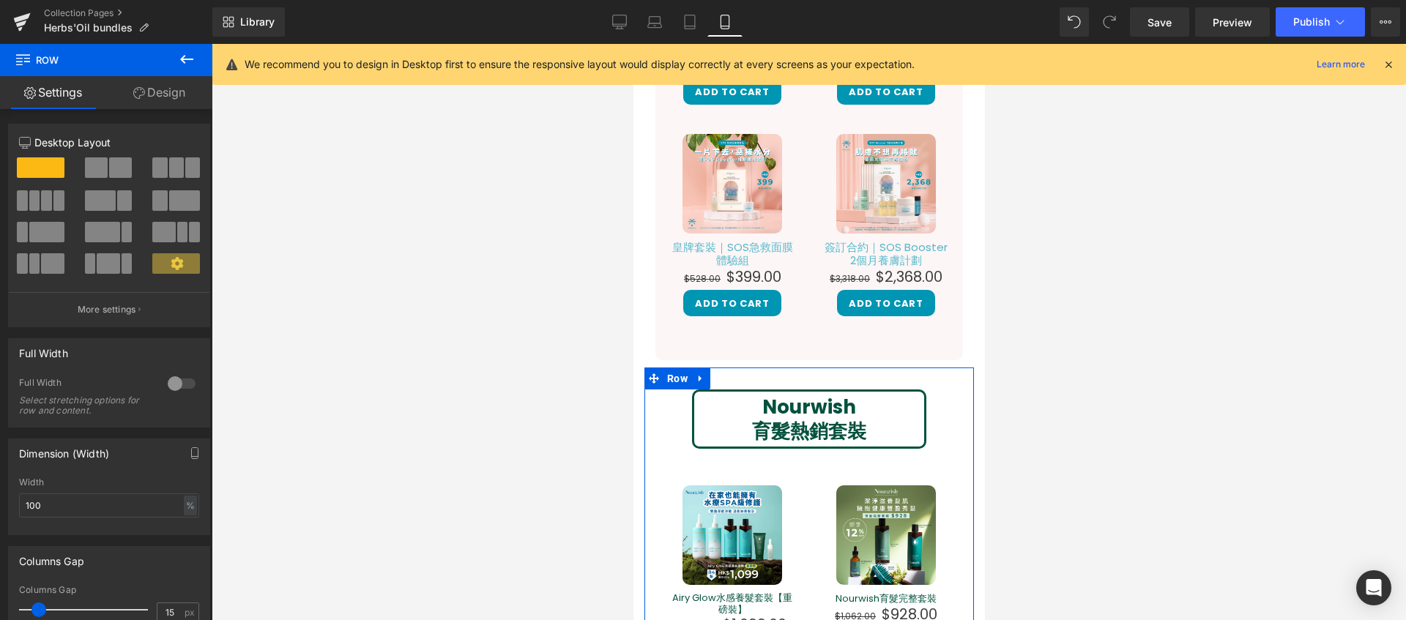
click at [175, 97] on link "Design" at bounding box center [159, 92] width 106 height 33
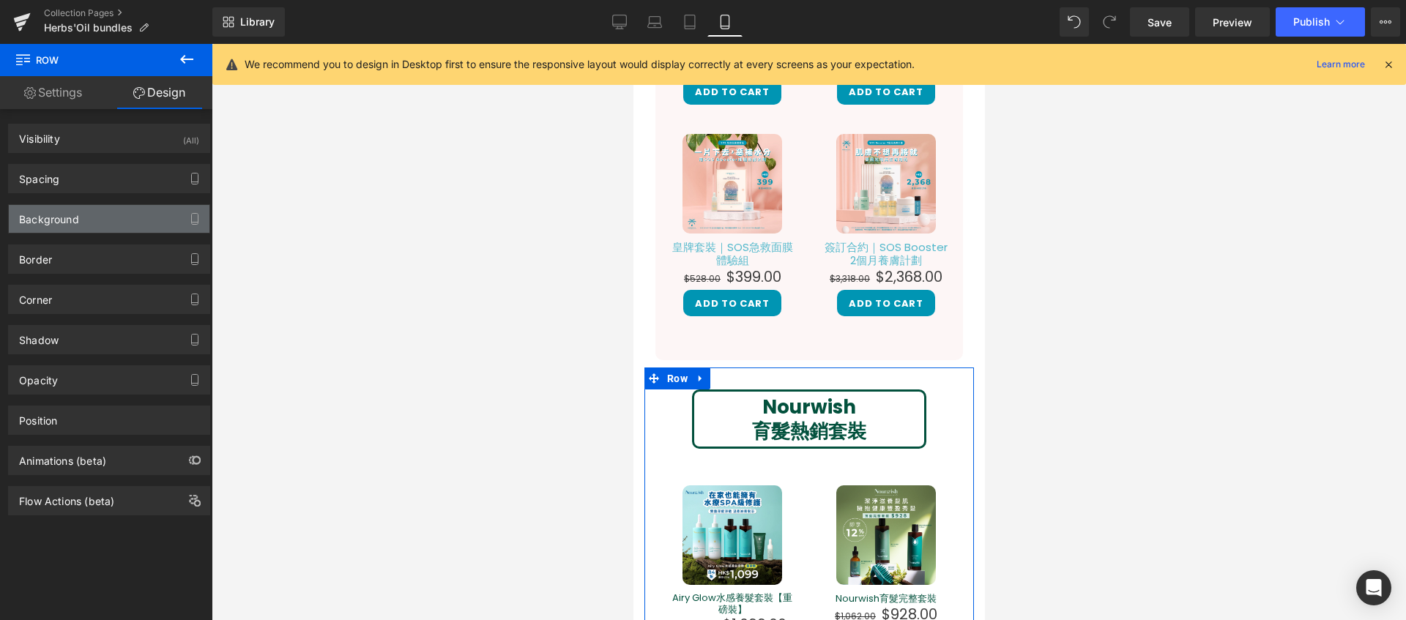
click at [122, 220] on div "Background" at bounding box center [109, 219] width 201 height 28
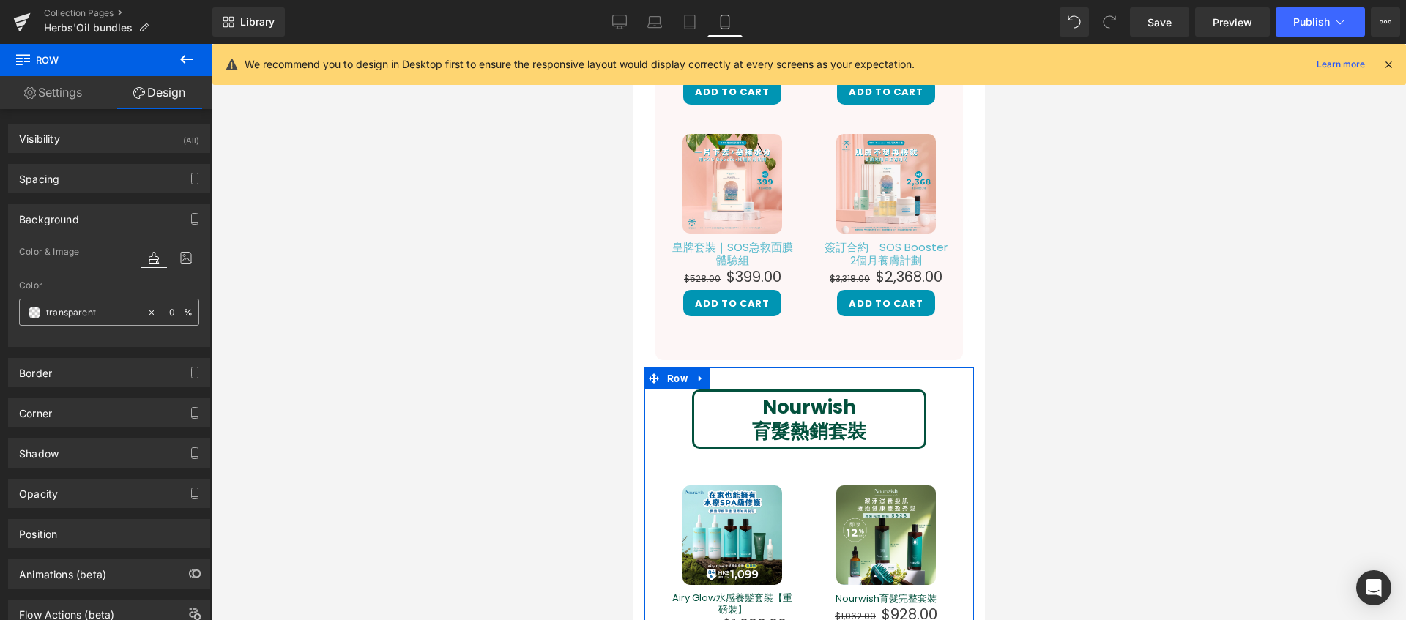
click at [109, 314] on input "transparent" at bounding box center [93, 313] width 94 height 16
click at [34, 316] on span at bounding box center [35, 313] width 12 height 12
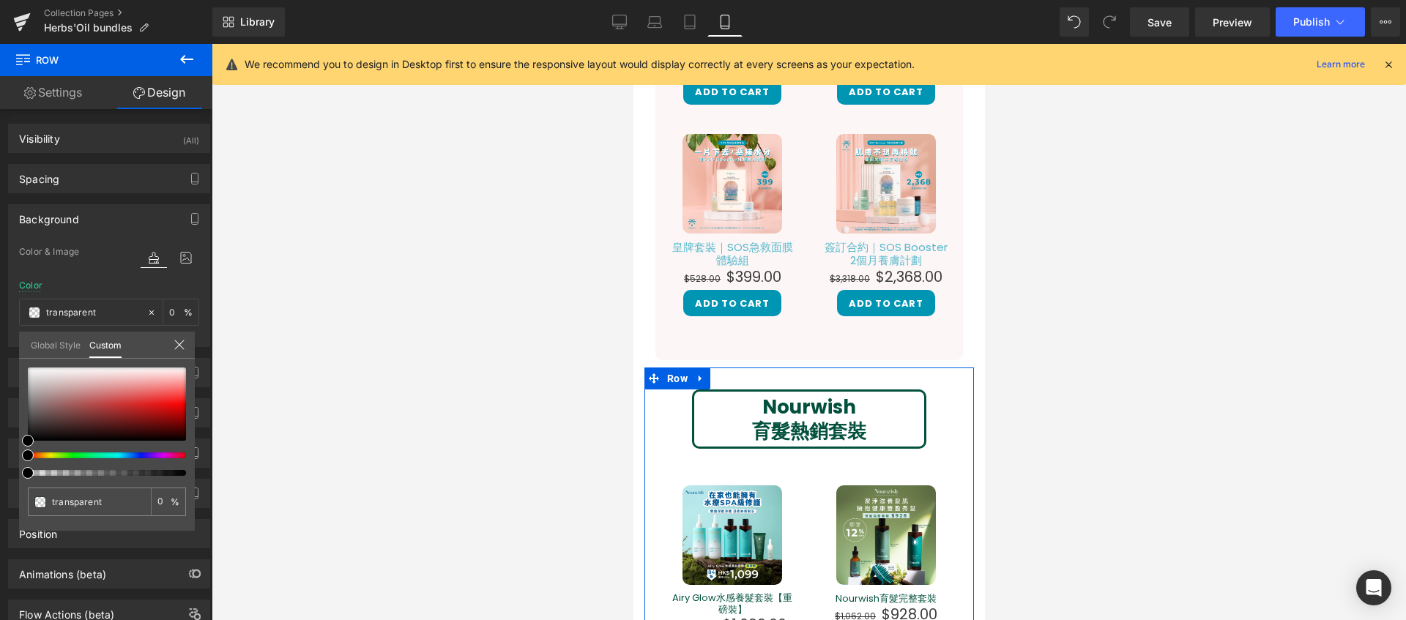
type input "#000000"
type input "100"
type input "#000000"
type input "100"
click at [102, 455] on div at bounding box center [101, 456] width 158 height 6
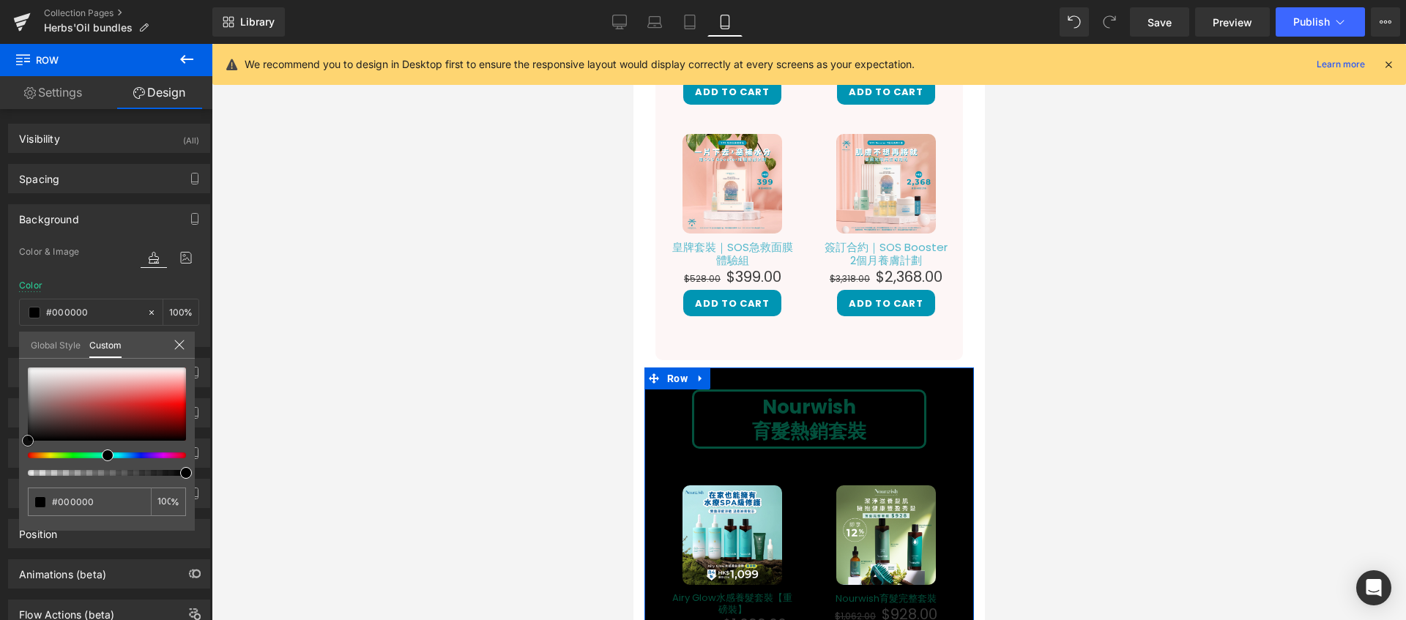
click at [29, 439] on span at bounding box center [28, 441] width 12 height 12
click at [96, 458] on div at bounding box center [107, 422] width 158 height 108
click at [99, 457] on div at bounding box center [101, 456] width 158 height 6
type input "#2e3736"
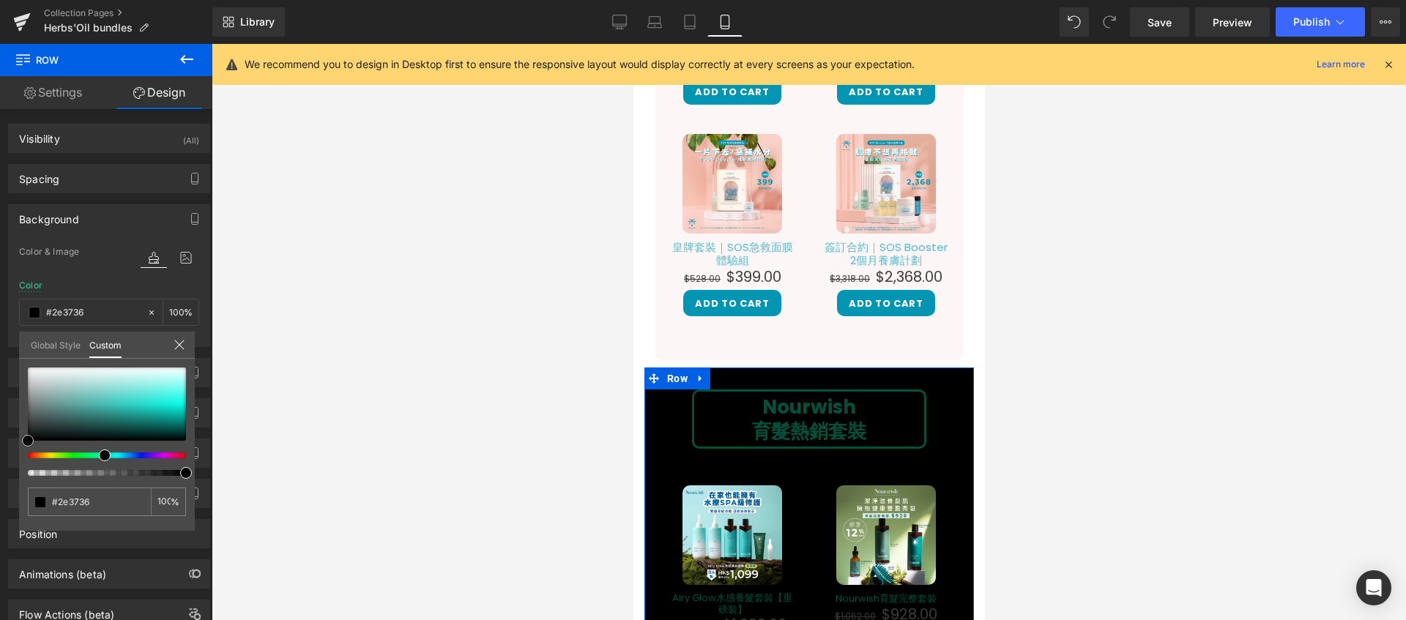
type input "#4c706c"
type input "#599b93"
type input "#5ba89f"
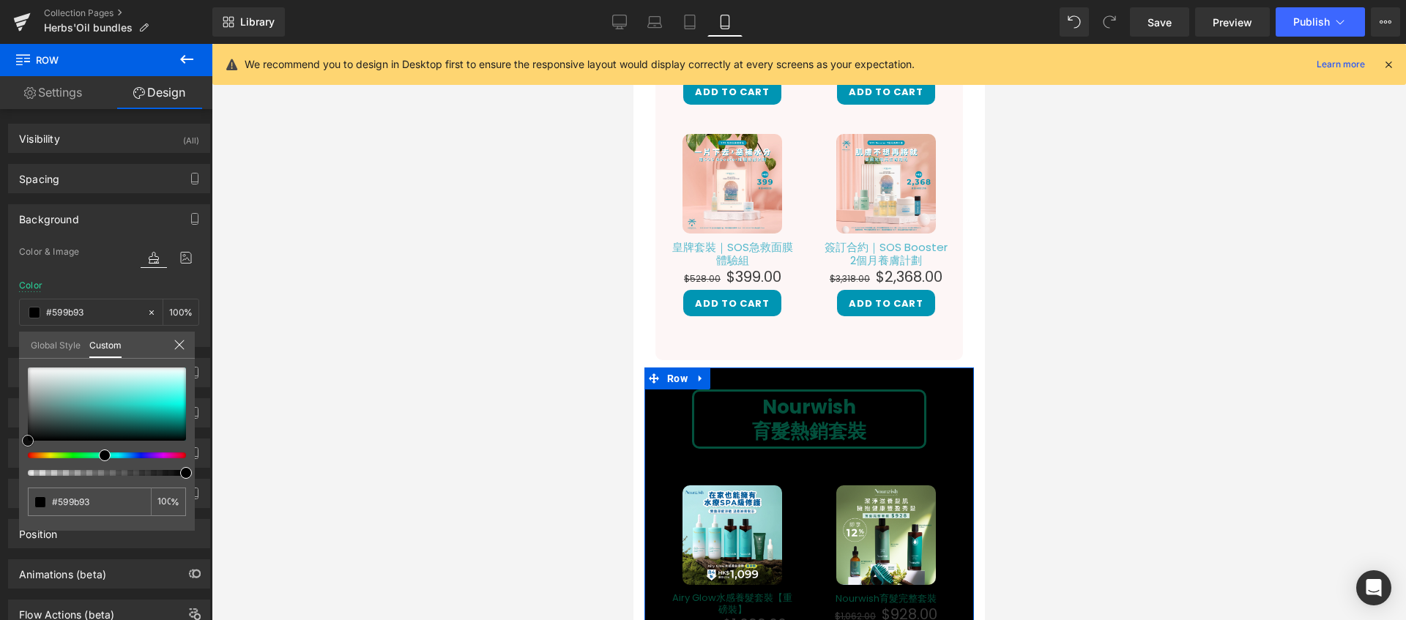
type input "#5ba89f"
type input "#5eaaa1"
type input "#60b2a9"
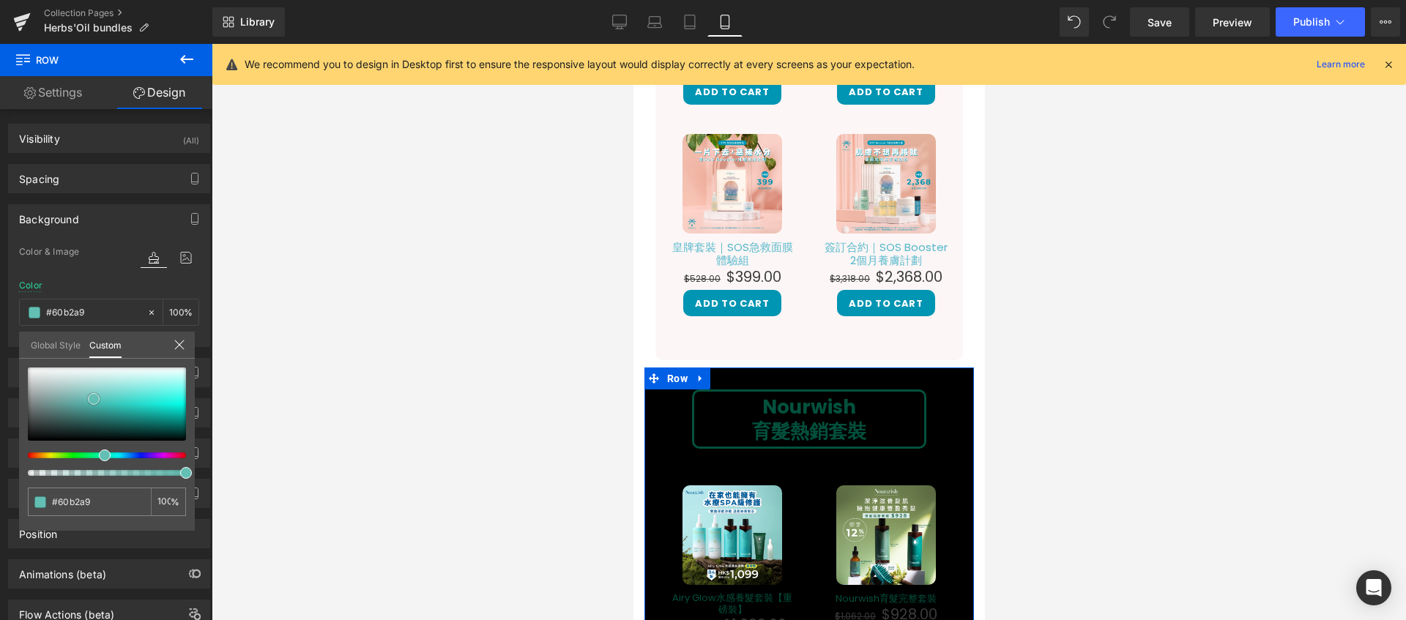
type input "#60c7bb"
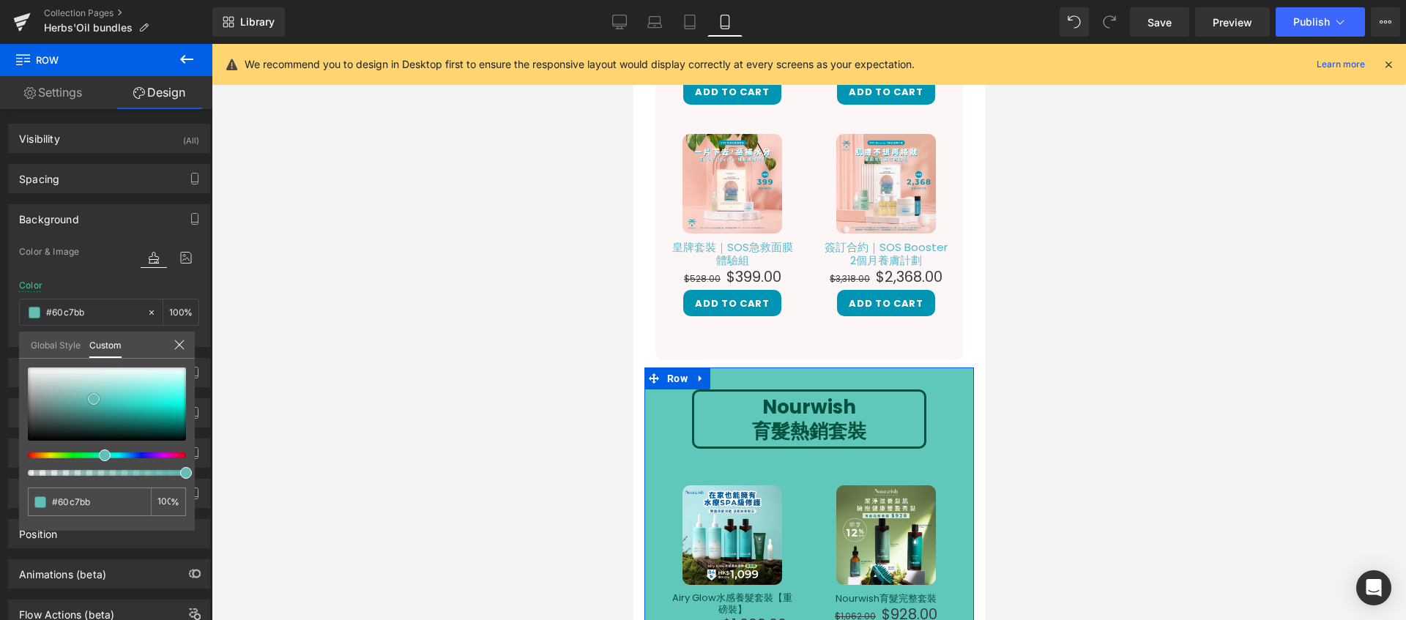
type input "#5fe1d2"
type input "#64e6d7"
type input "#75eadc"
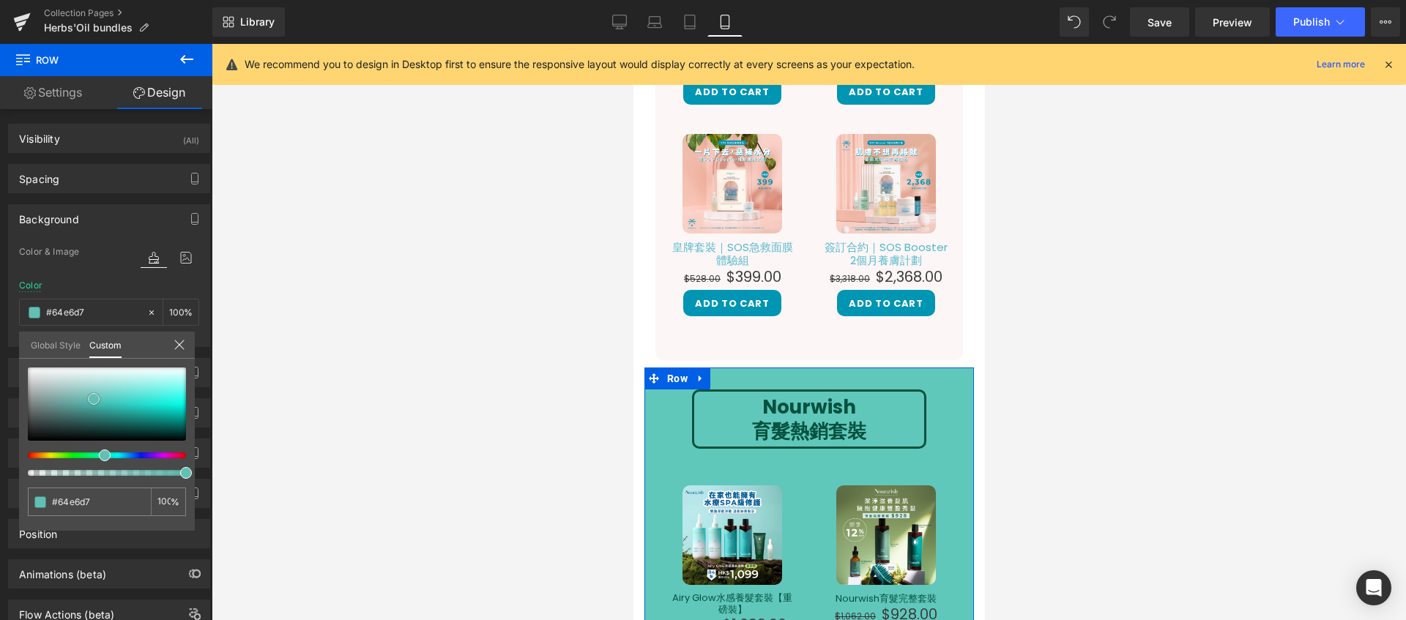
type input "#75eadc"
type input "#8bede2"
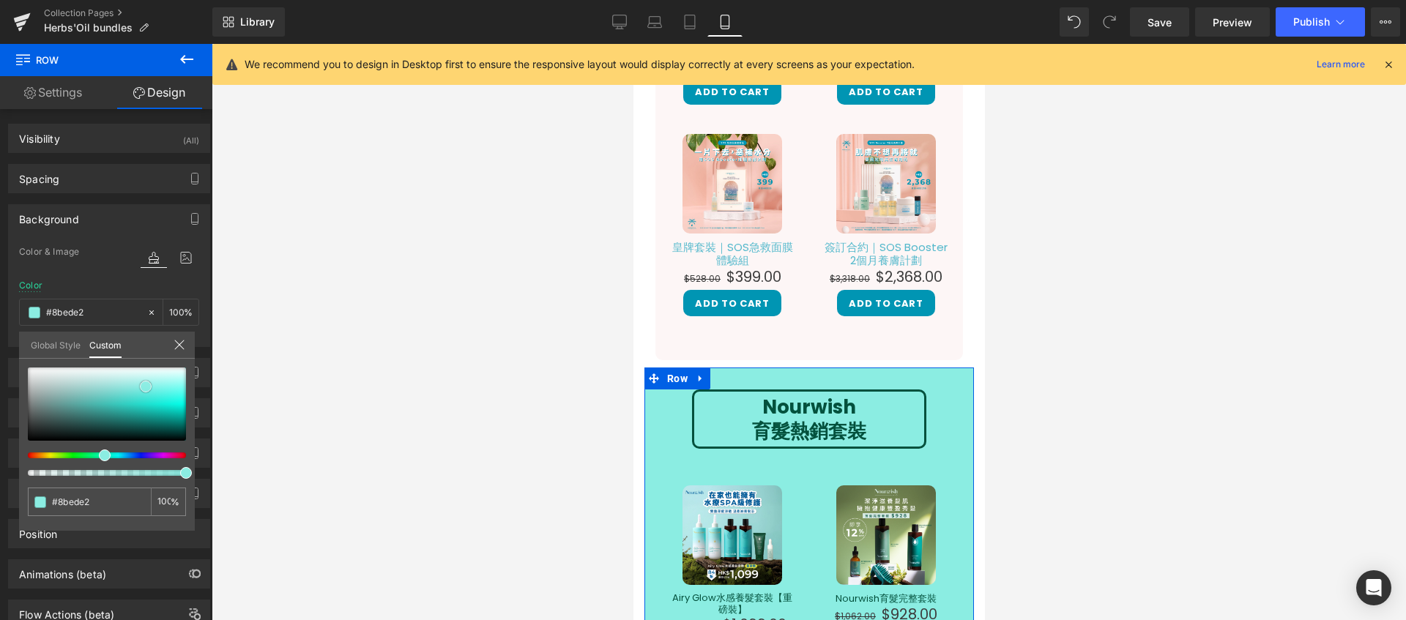
type input "#aff3eb"
type input "#b3f3ec"
type input "#bdf4ed"
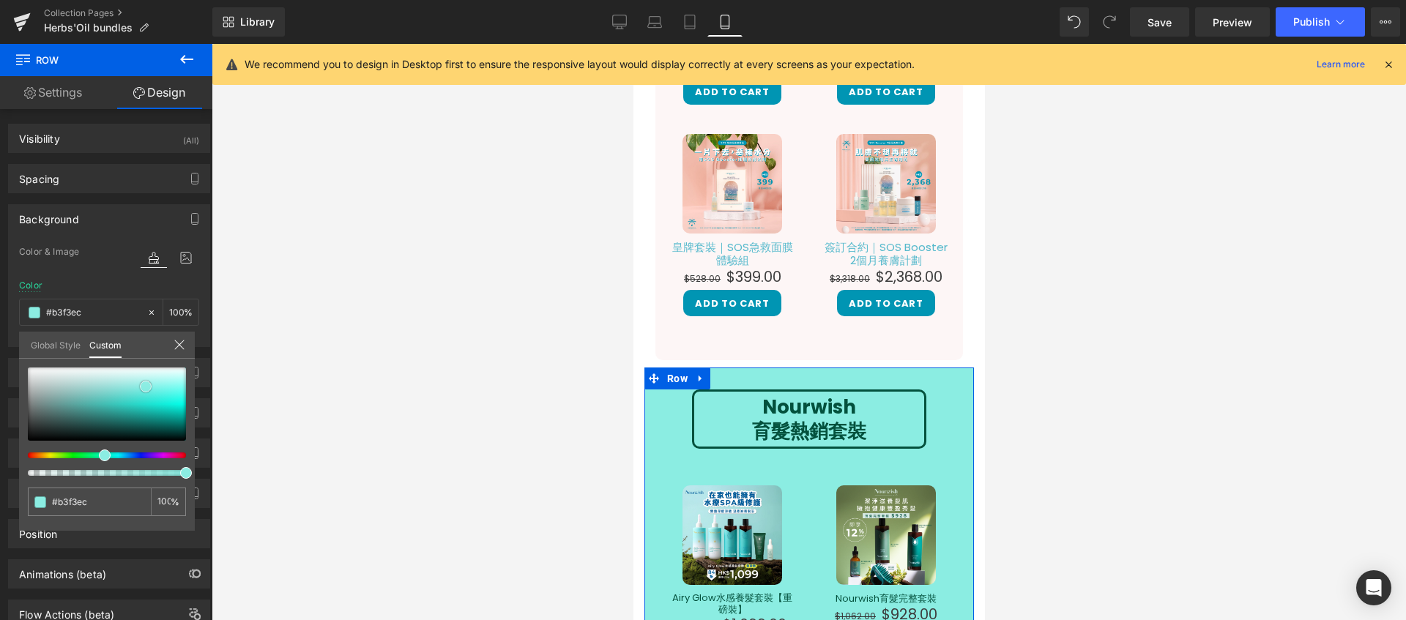
type input "#bdf4ed"
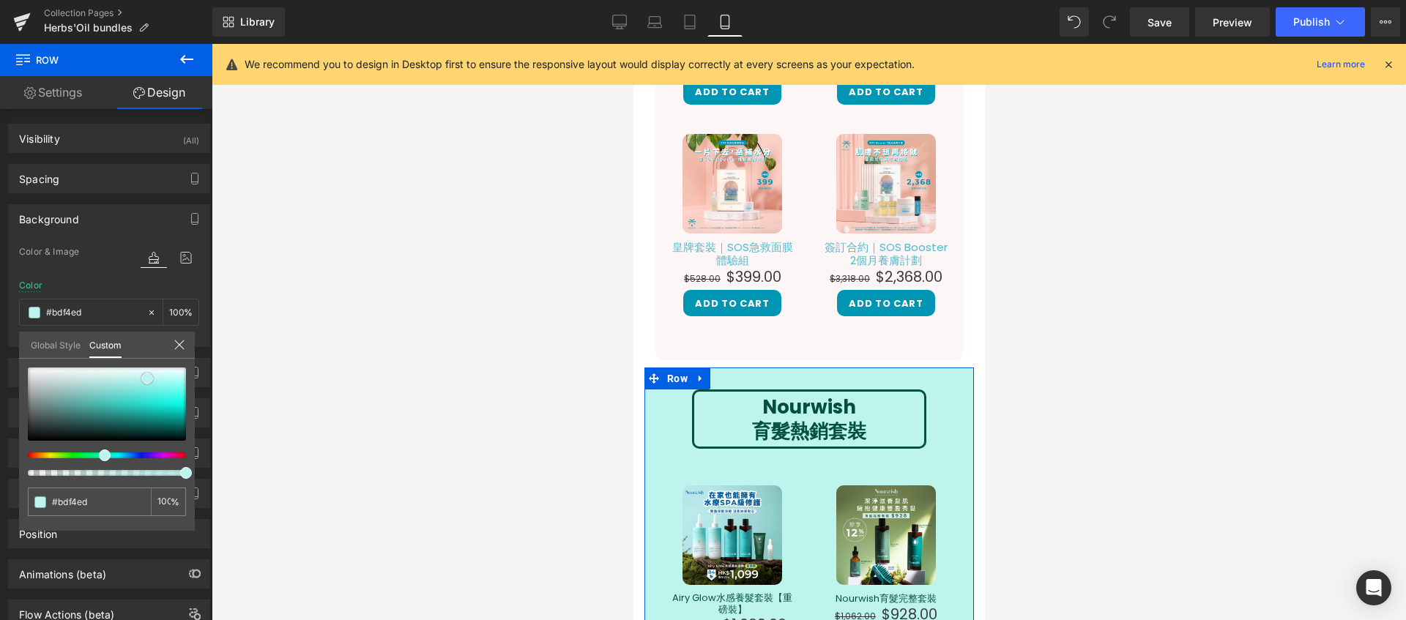
type input "#bcf5ed"
type input "#c1f5ee"
type input "#c3f3ec"
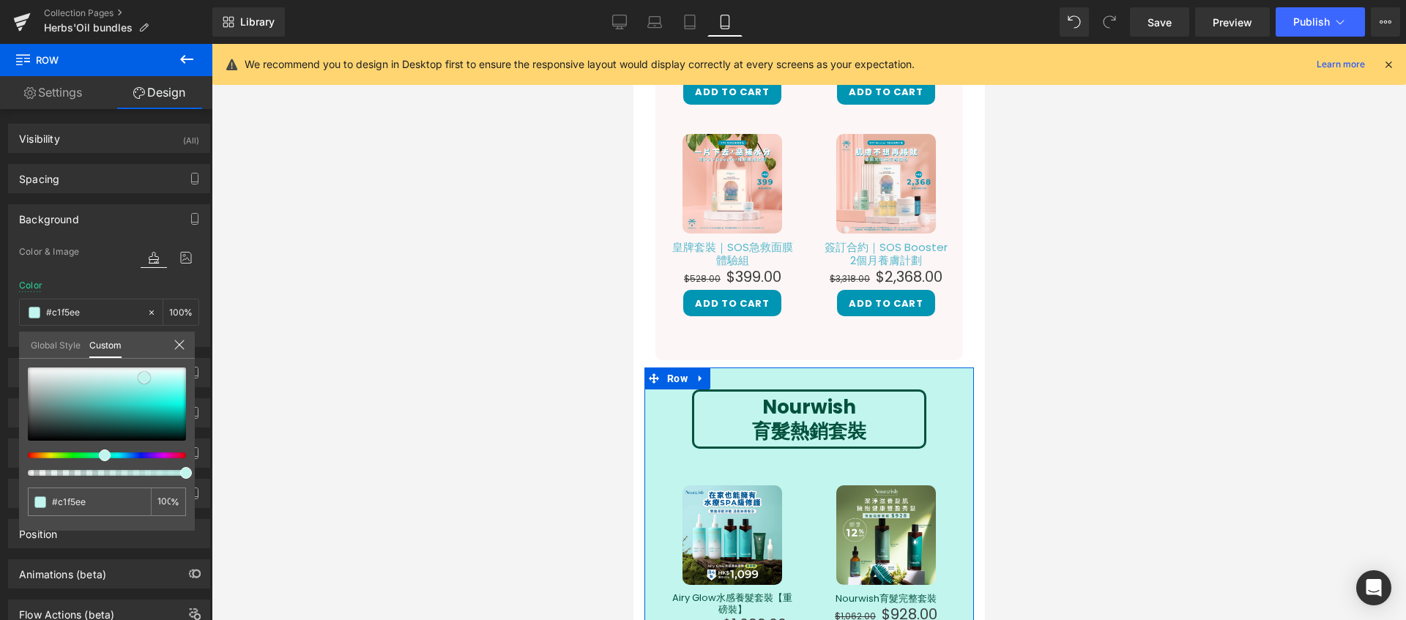
type input "#c3f3ec"
type input "#c4f2eb"
type input "#c0f1e9"
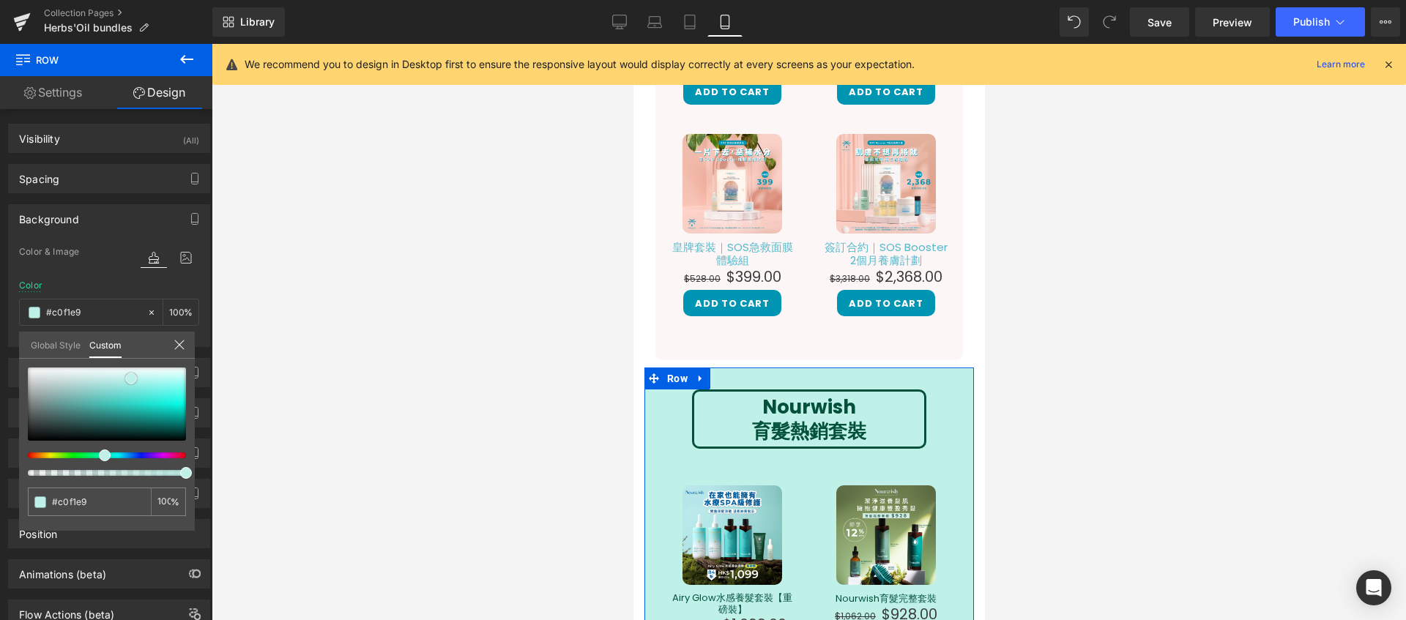
type input "#c8f3eb"
type input "#cdf3ec"
type input "#d1f4ed"
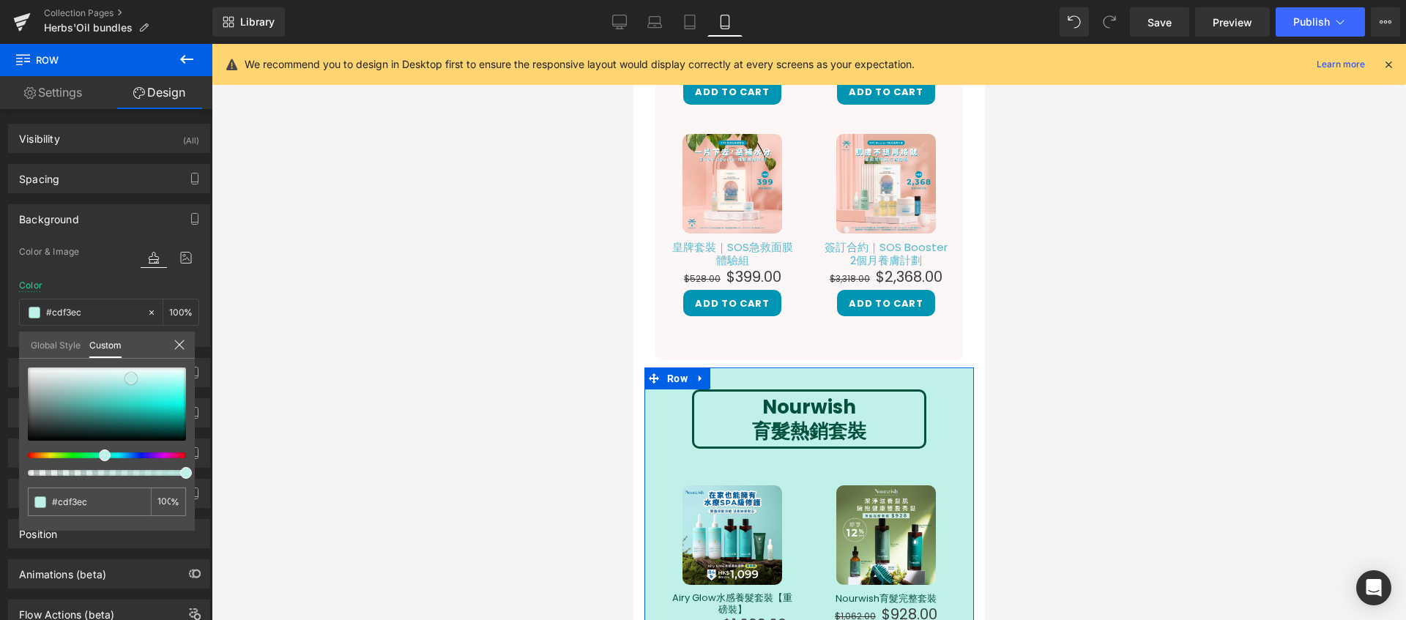
type input "#d1f4ed"
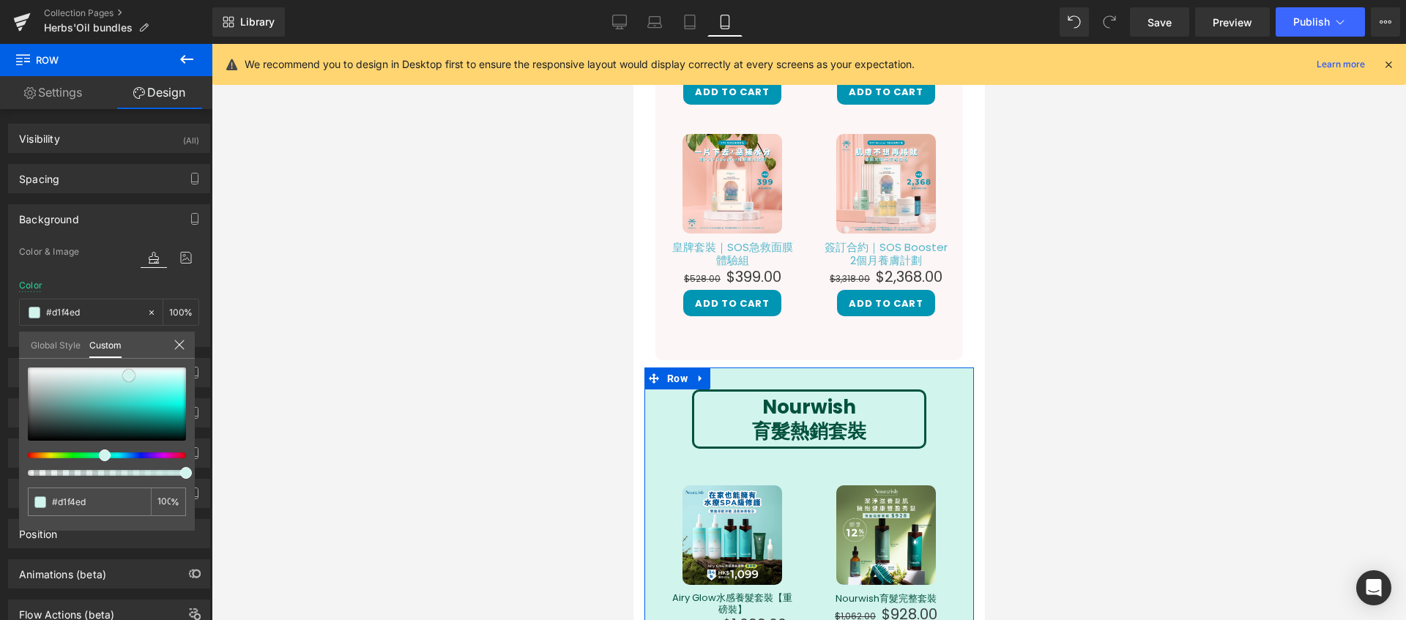
type input "#d5f5ee"
type input "#d9f6f0"
type input "#ddf7f2"
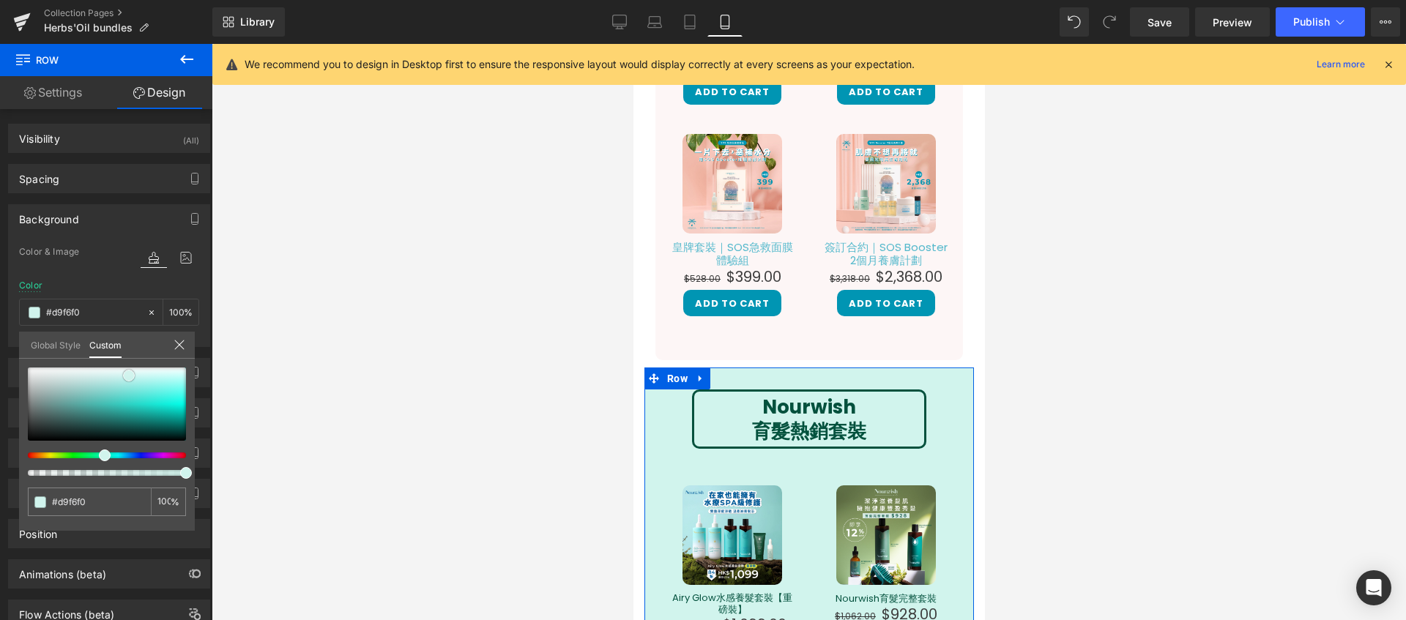
type input "#ddf7f2"
type input "#e2f8f2"
type input "#eafaf5"
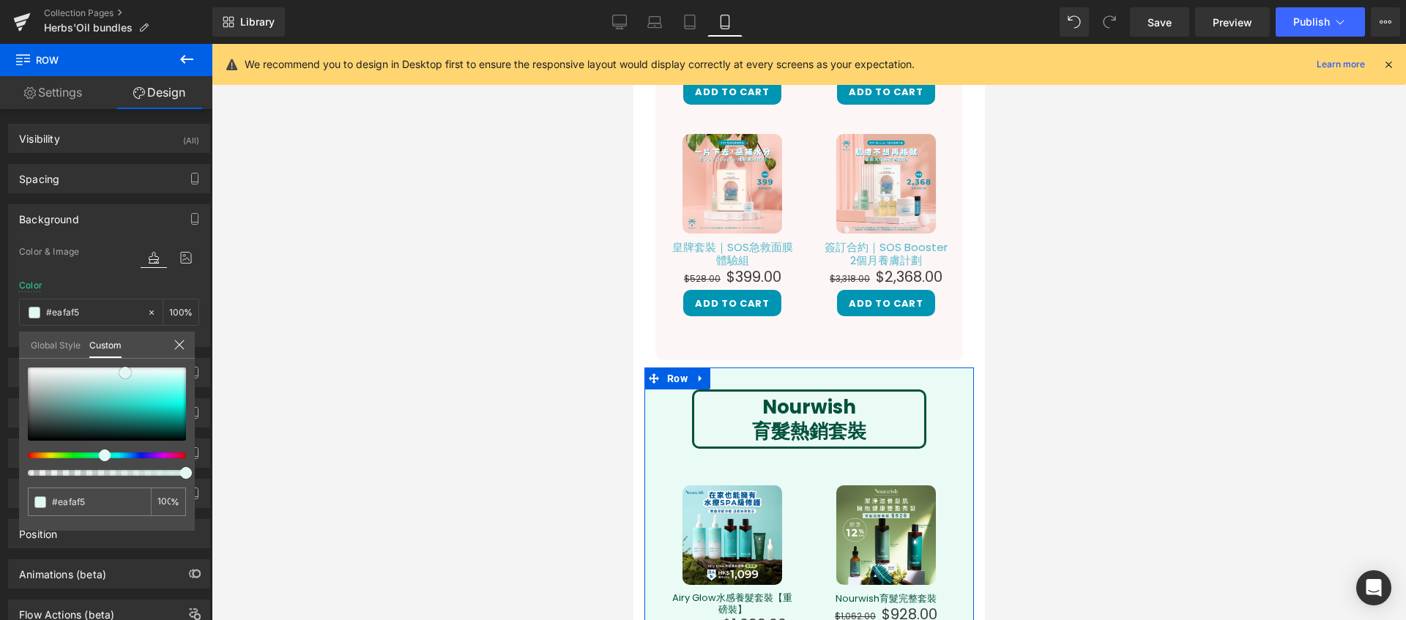
type input "#ebf9f4"
type input "#effaf6"
drag, startPoint x: 29, startPoint y: 439, endPoint x: 114, endPoint y: 369, distance: 110.8
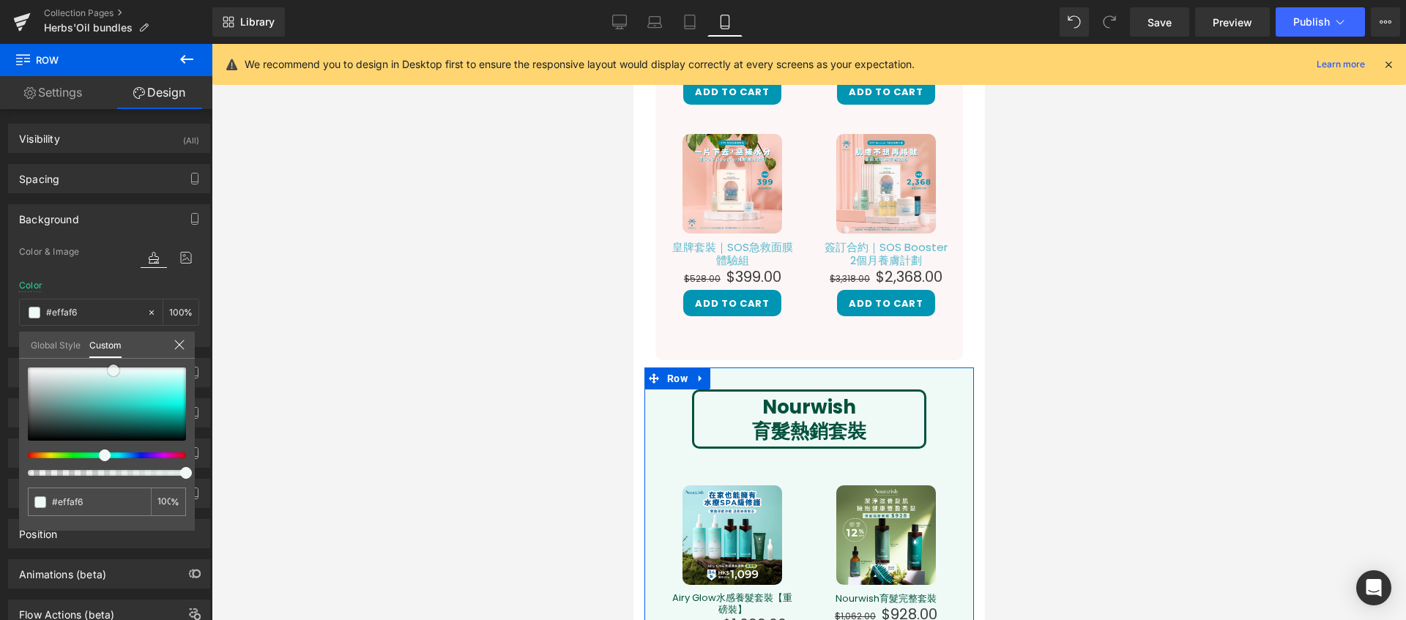
click at [114, 369] on span at bounding box center [114, 371] width 12 height 12
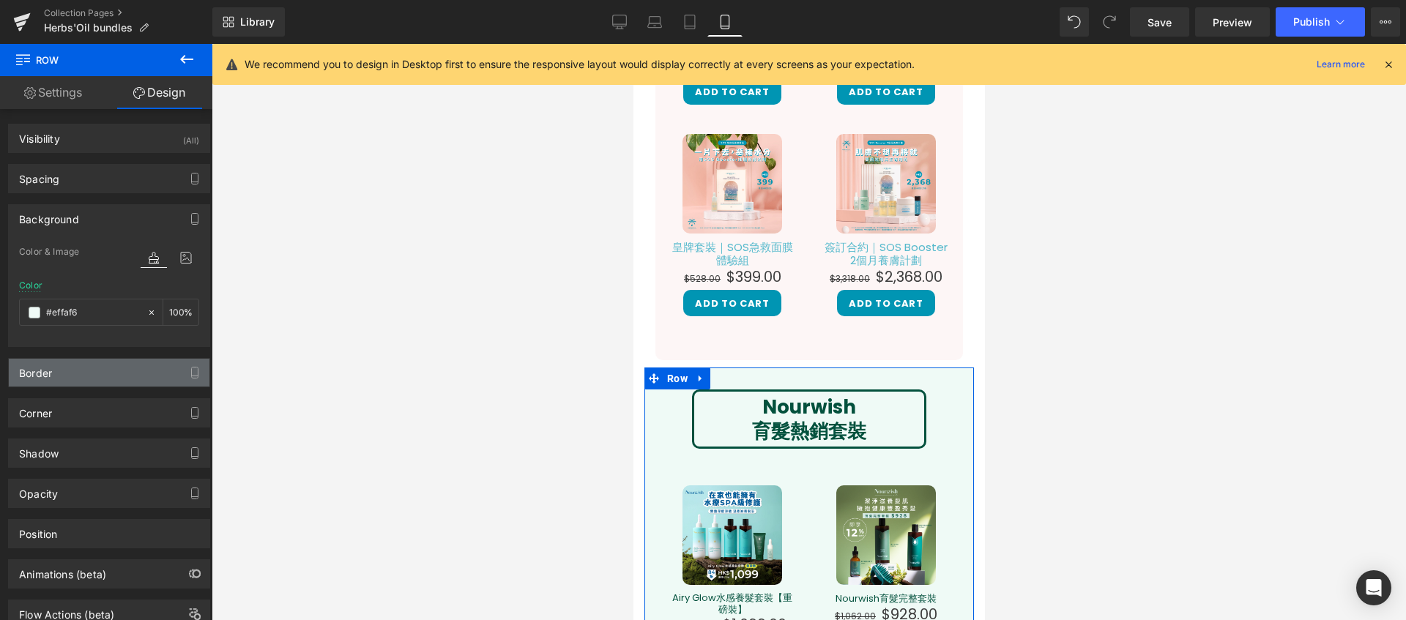
click at [119, 370] on div "Border" at bounding box center [109, 373] width 201 height 28
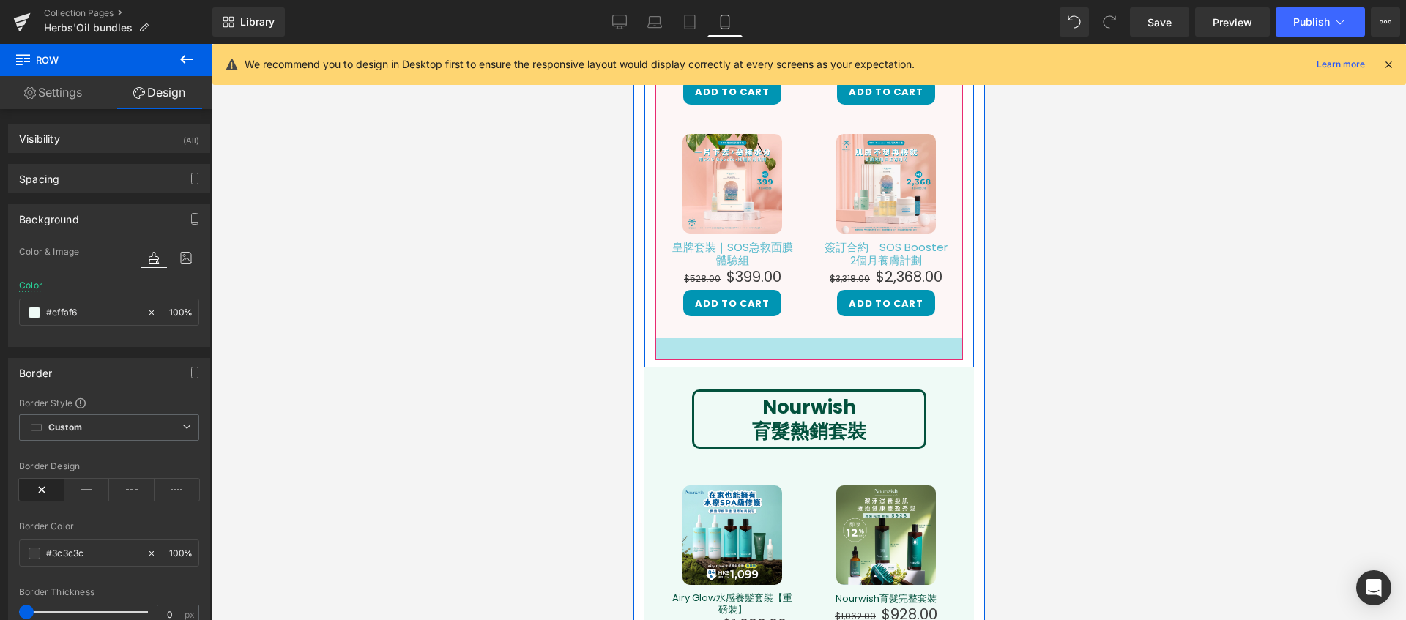
click at [671, 338] on div at bounding box center [809, 349] width 308 height 22
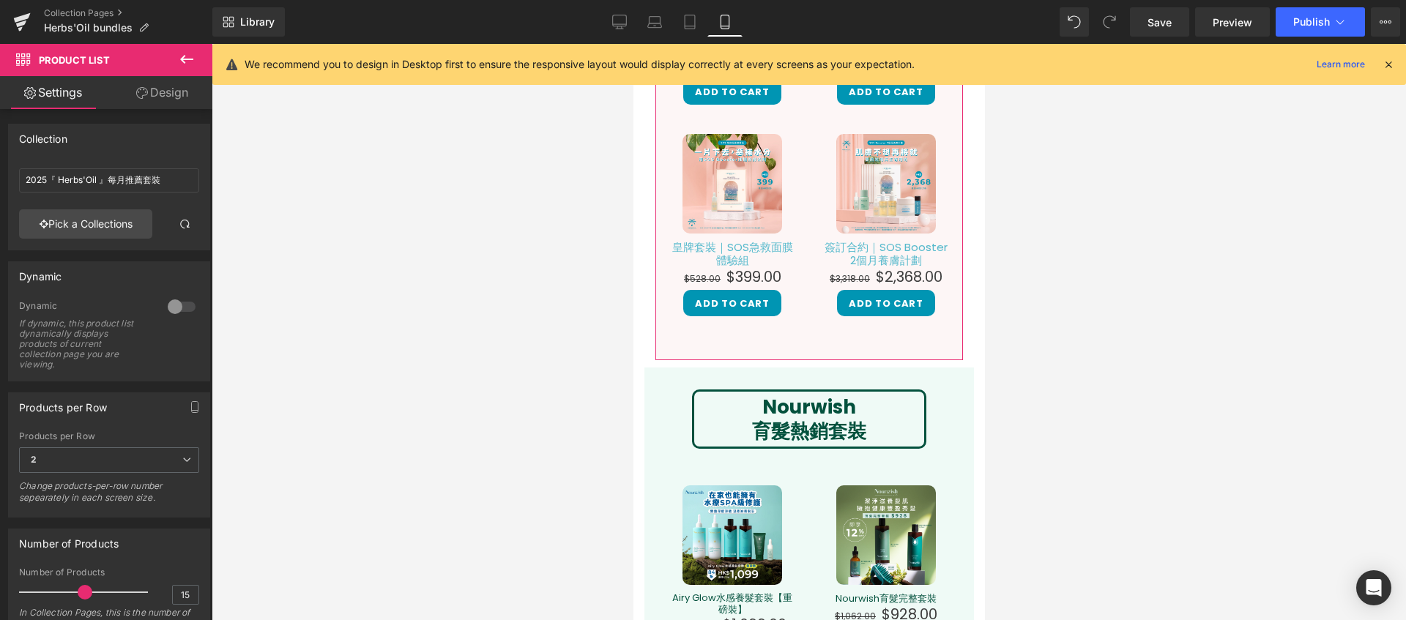
click at [185, 100] on link "Design" at bounding box center [162, 92] width 106 height 33
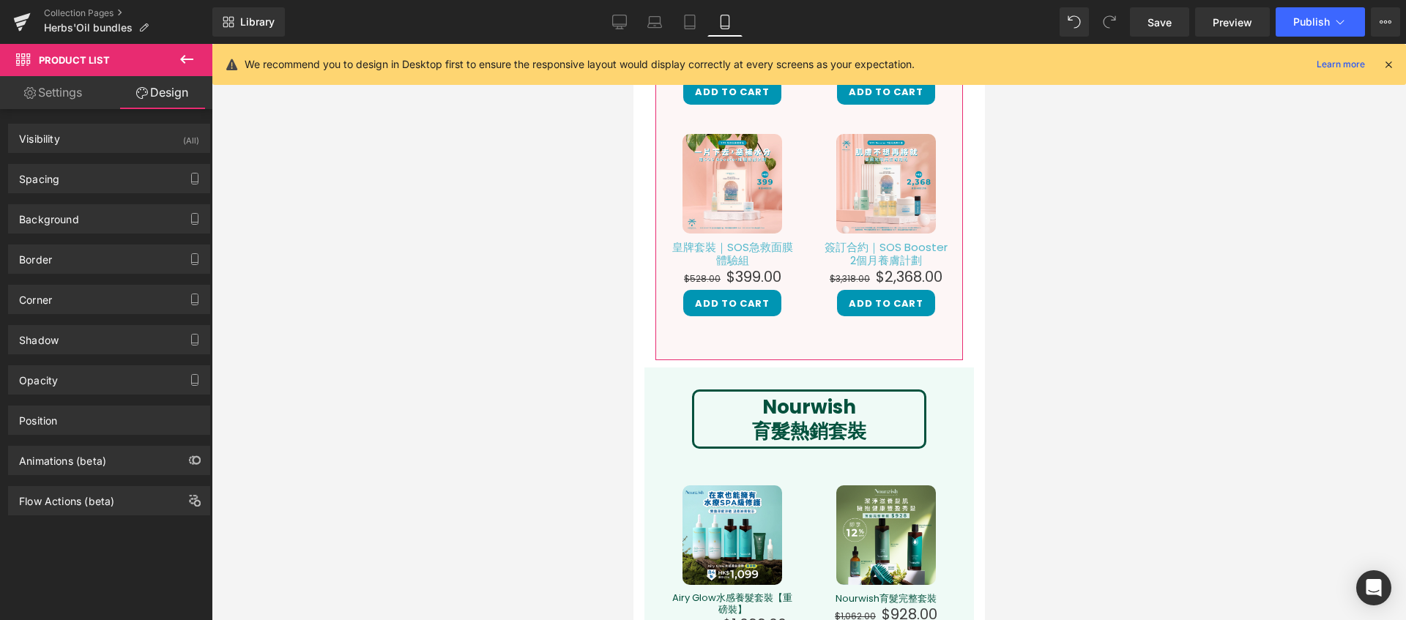
type input "#fdf6f6"
type input "100"
click at [86, 227] on div "Background" at bounding box center [109, 219] width 201 height 28
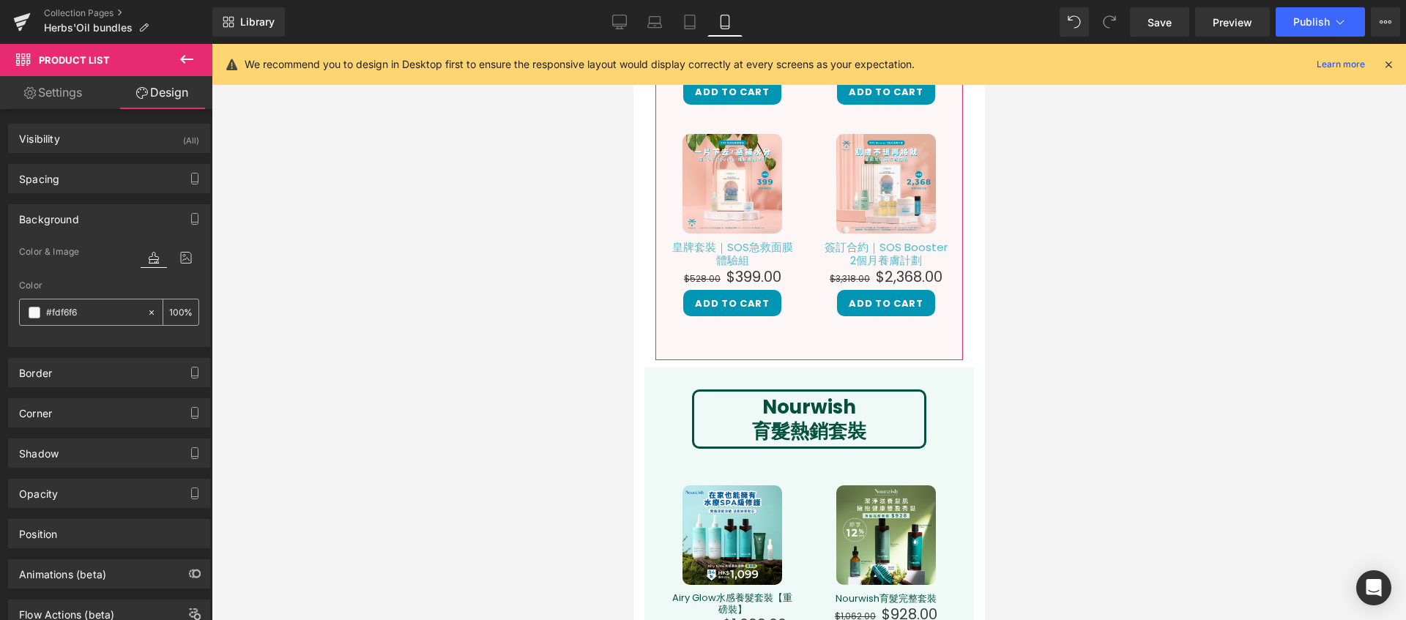
click at [97, 316] on input "#fdf6f6" at bounding box center [93, 313] width 94 height 16
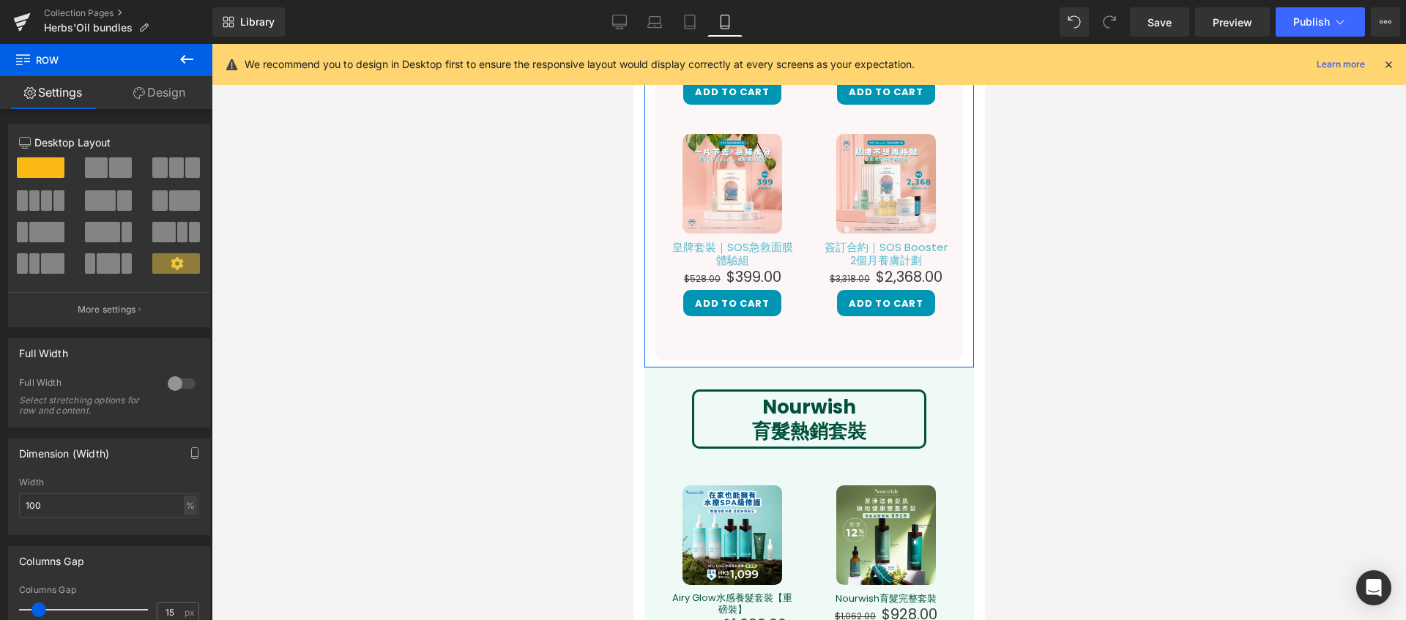
click at [152, 97] on link "Design" at bounding box center [159, 92] width 106 height 33
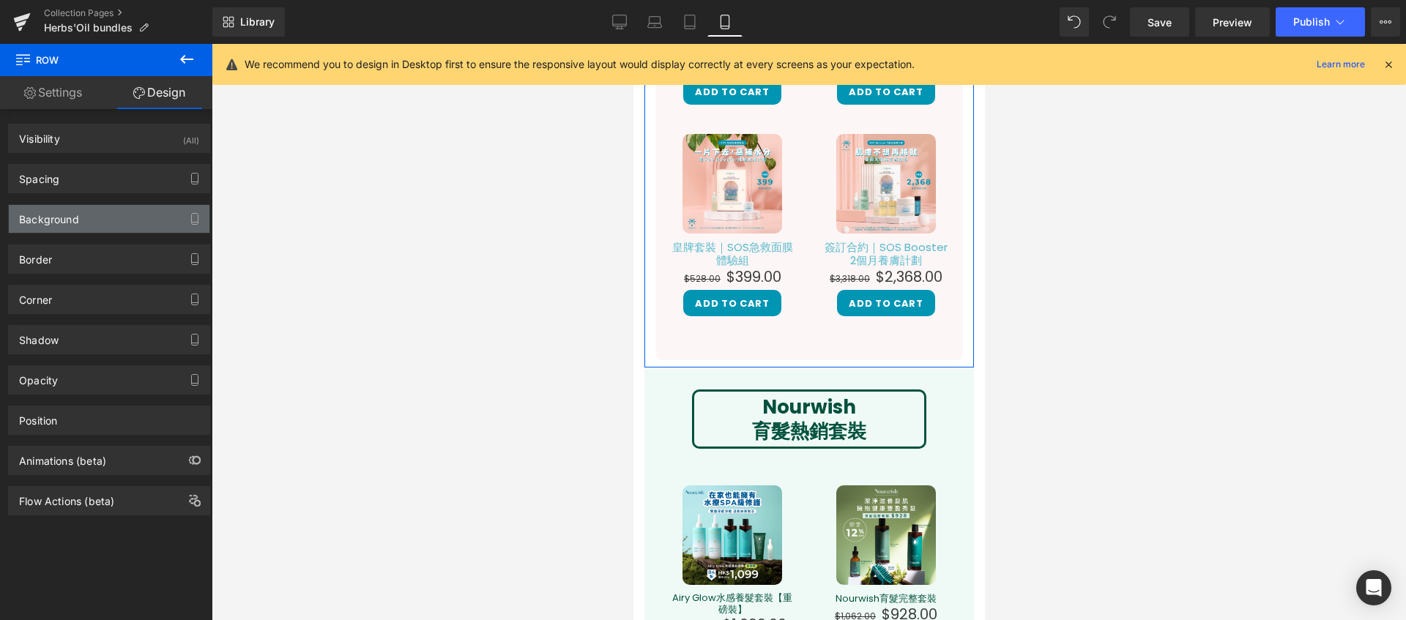
click at [108, 221] on div "Background" at bounding box center [109, 219] width 201 height 28
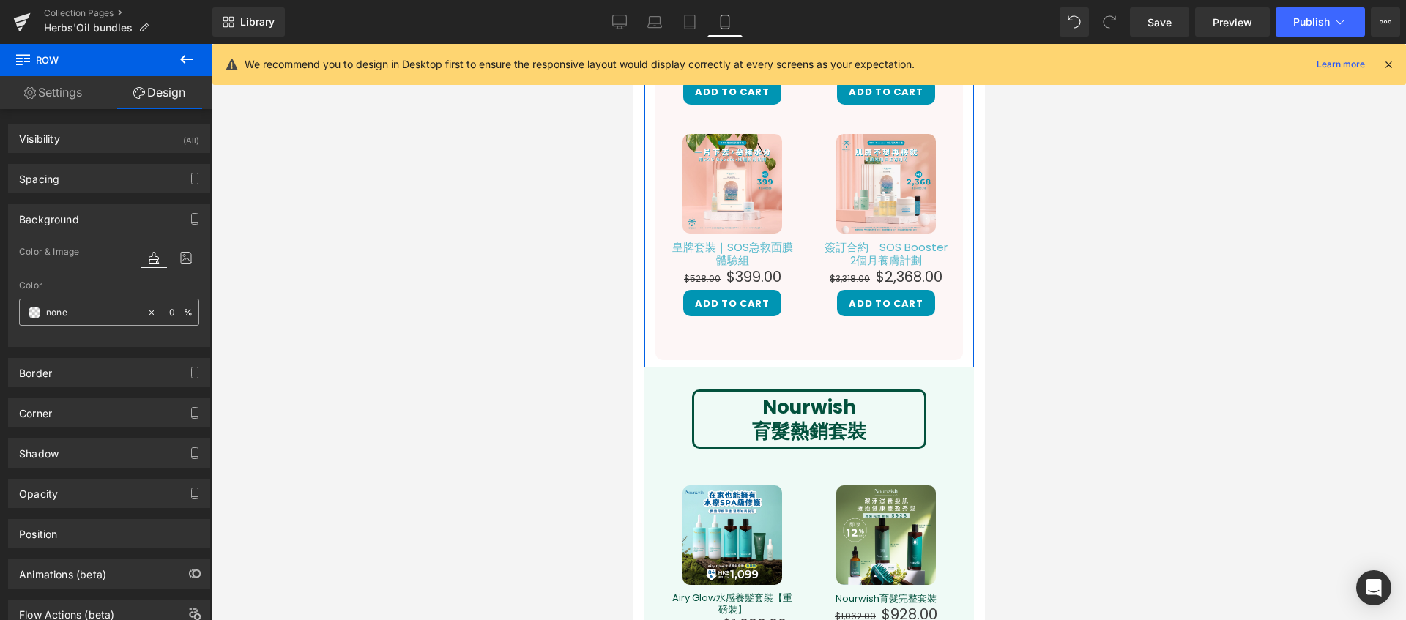
click at [111, 310] on input "none" at bounding box center [93, 313] width 94 height 16
paste input "#fdf6f6"
type input "#fdf6f6"
type input "100"
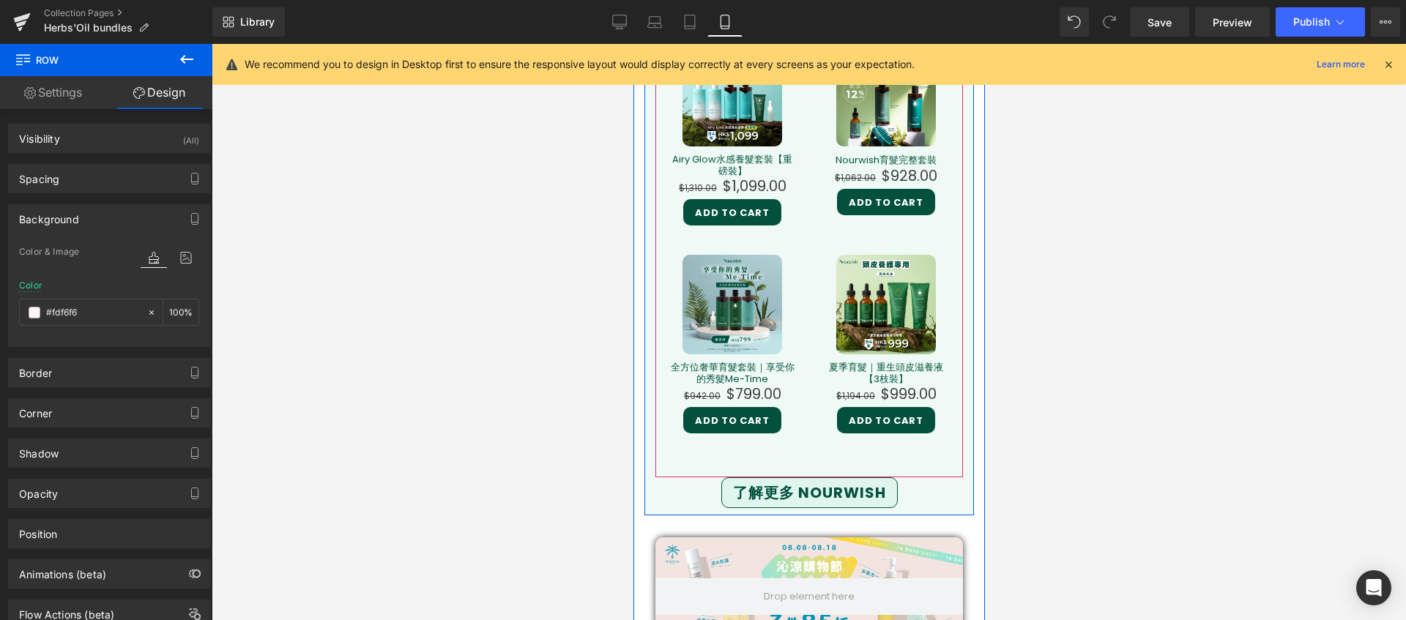
scroll to position [1559, 0]
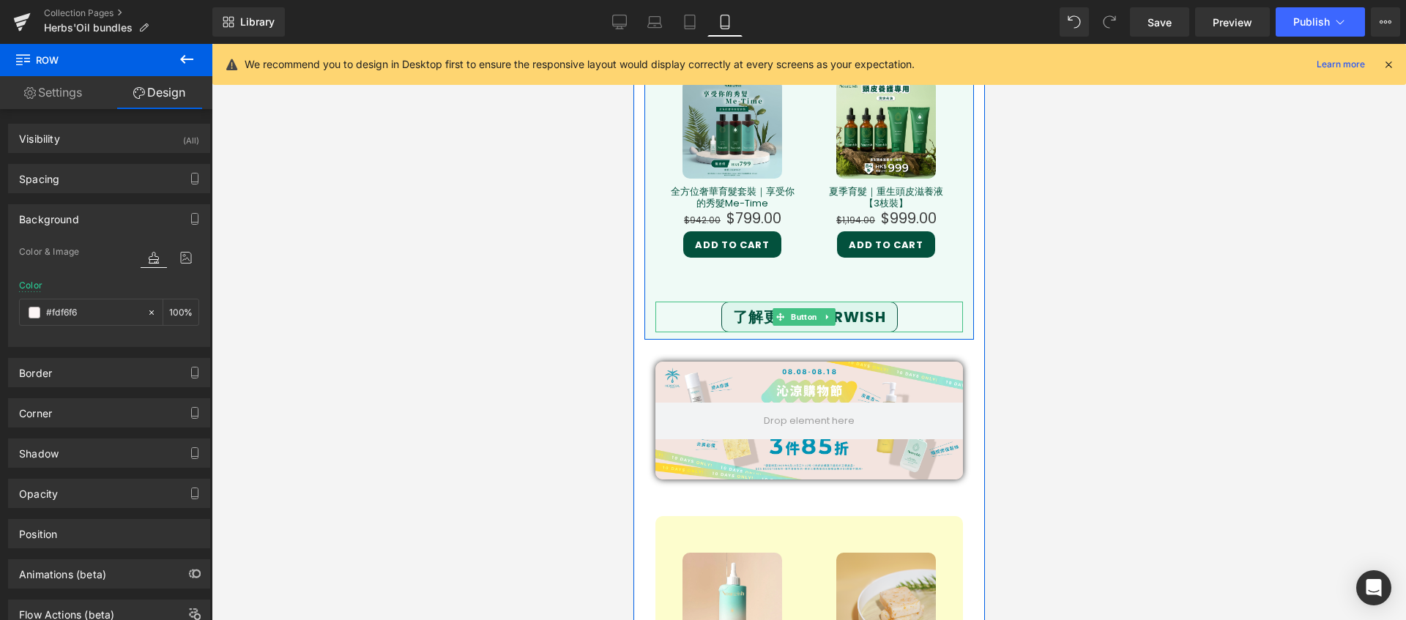
click at [665, 302] on div "了解更多 Nourwish" at bounding box center [809, 317] width 308 height 31
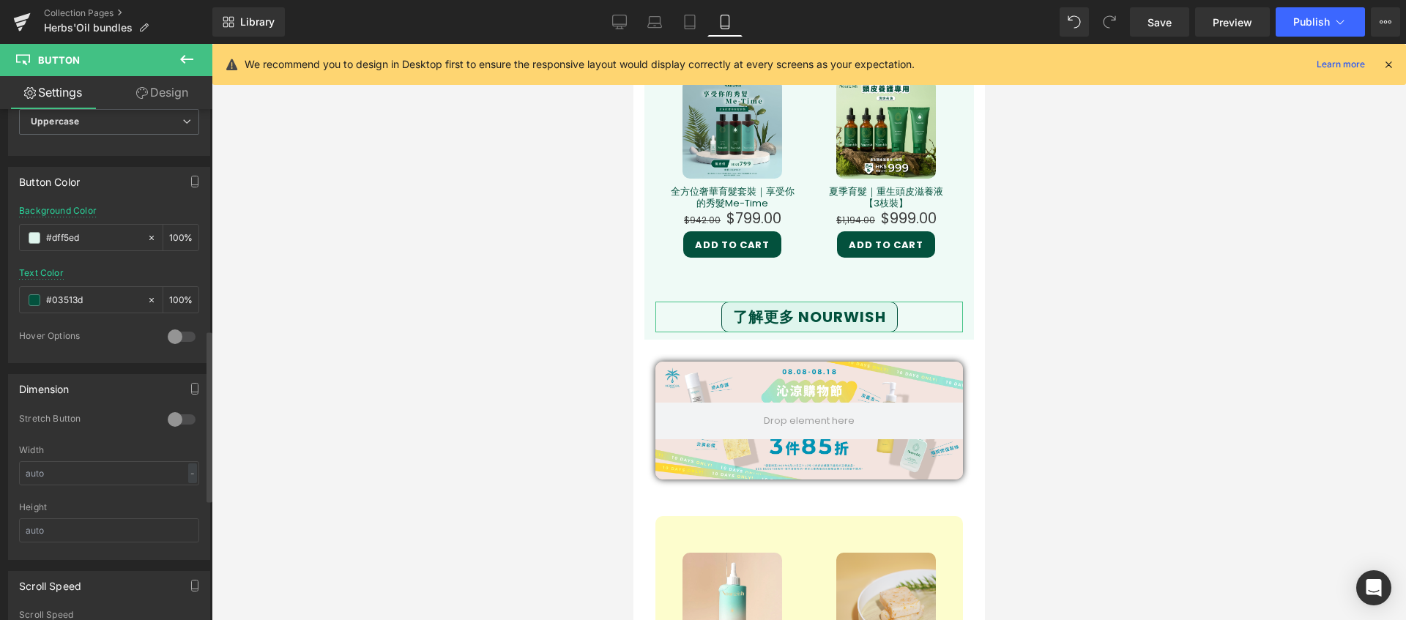
scroll to position [668, 0]
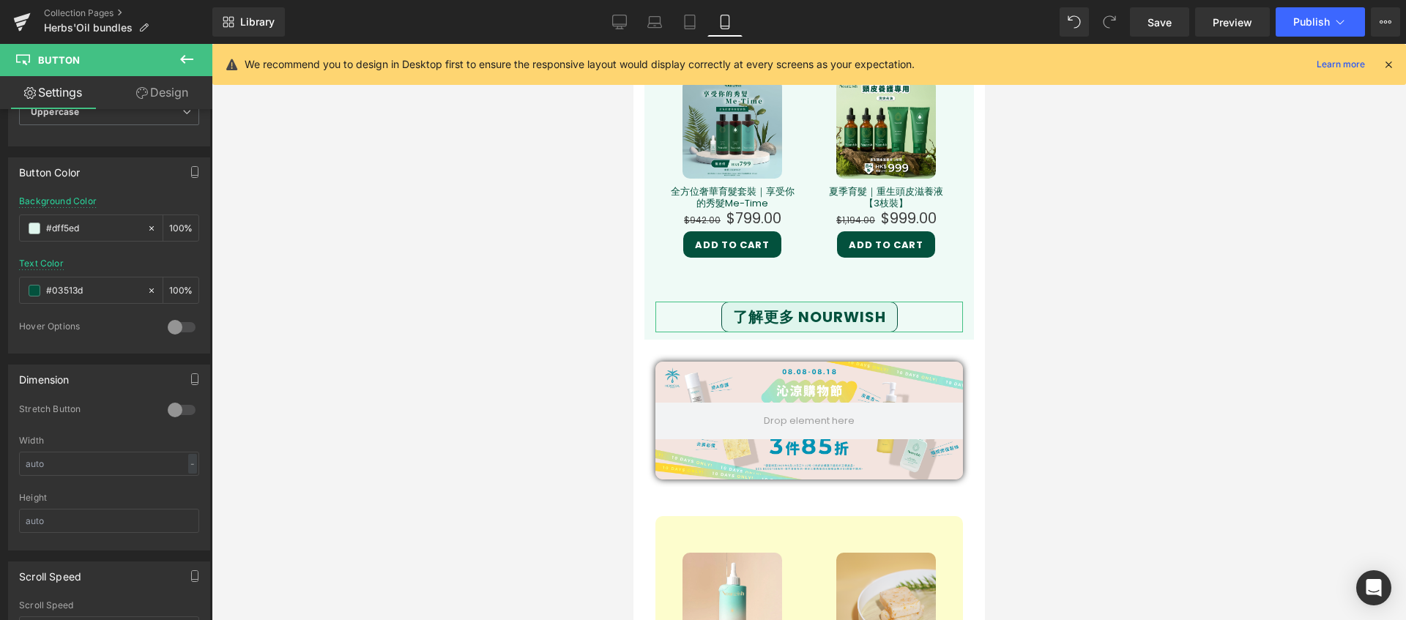
click at [171, 87] on link "Design" at bounding box center [162, 92] width 106 height 33
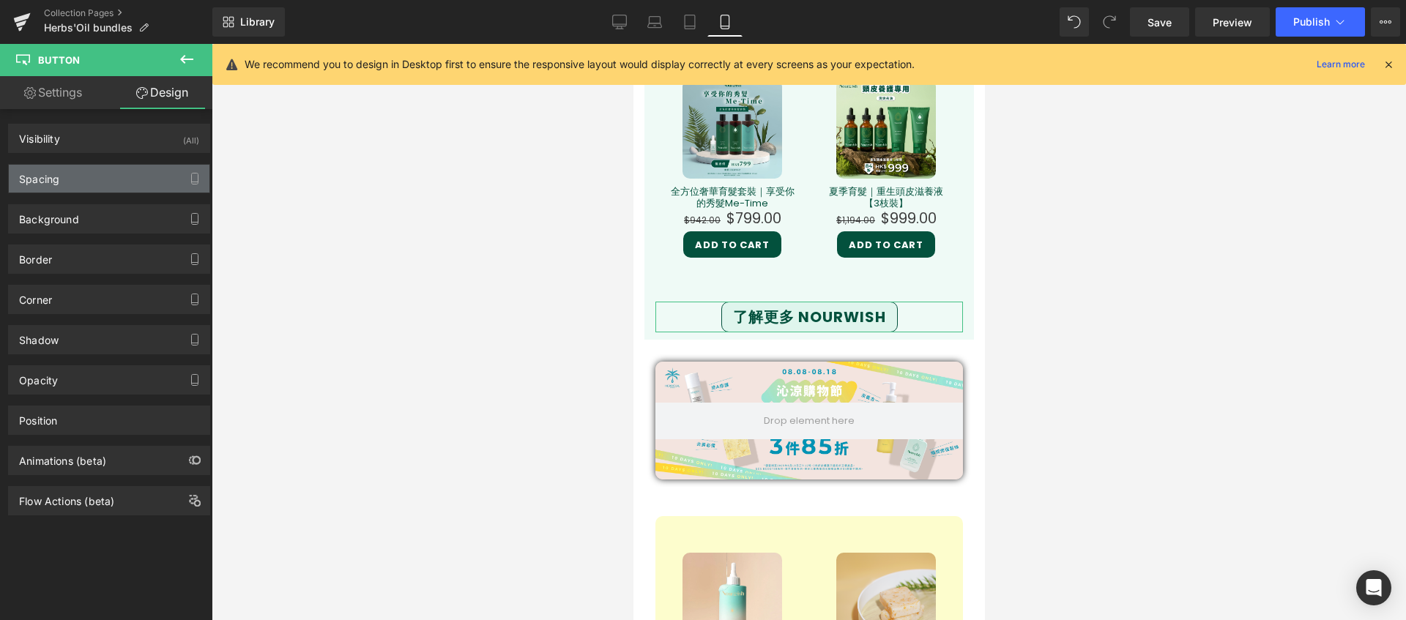
click at [93, 179] on div "Spacing" at bounding box center [109, 179] width 201 height 28
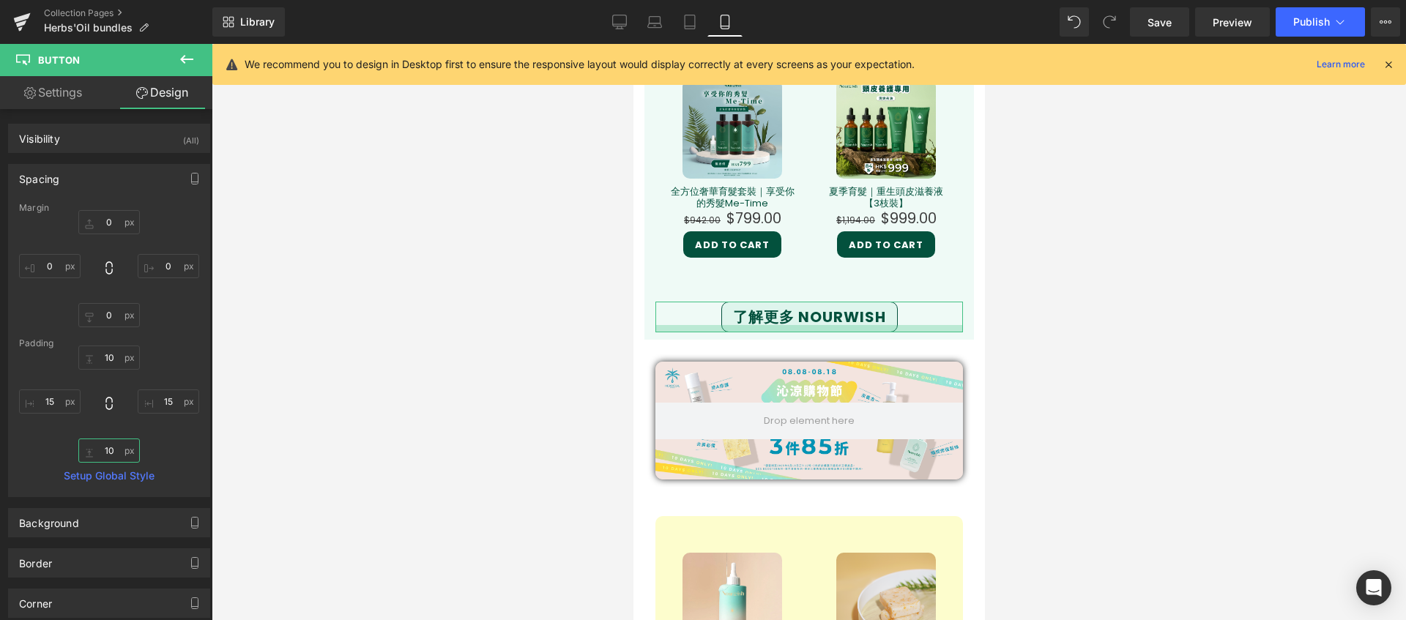
click at [111, 448] on input "10" at bounding box center [109, 451] width 62 height 24
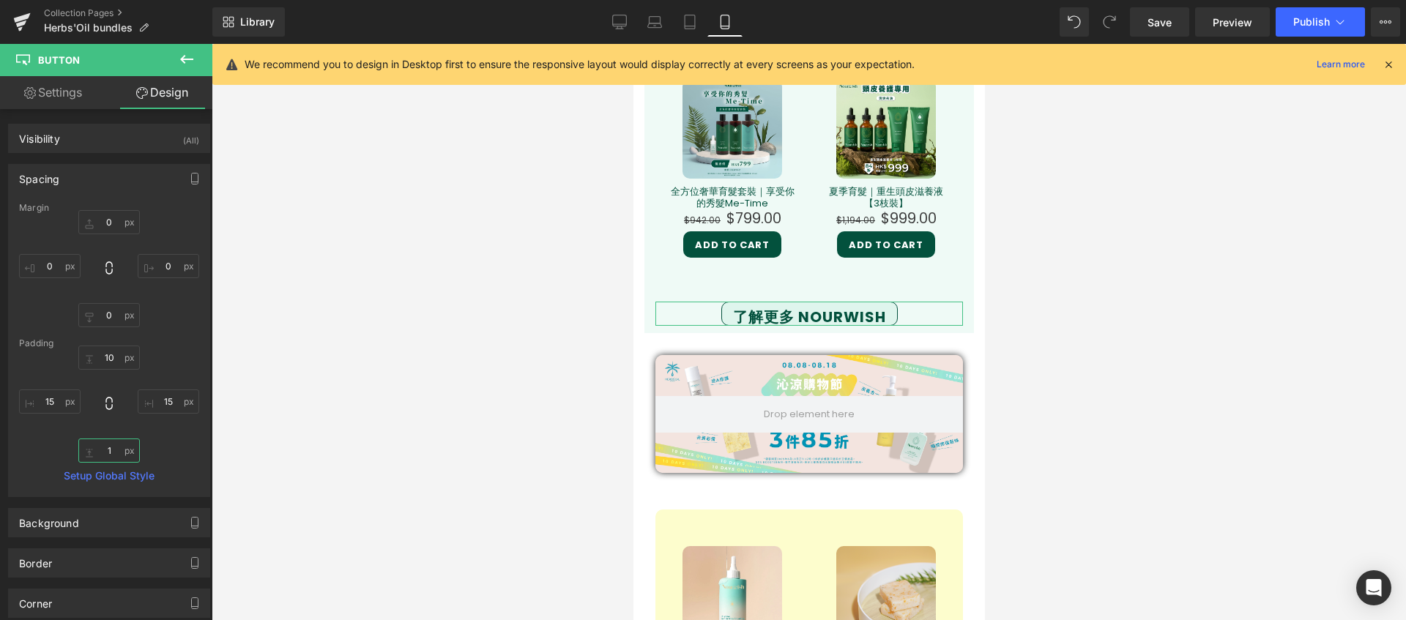
type input "10"
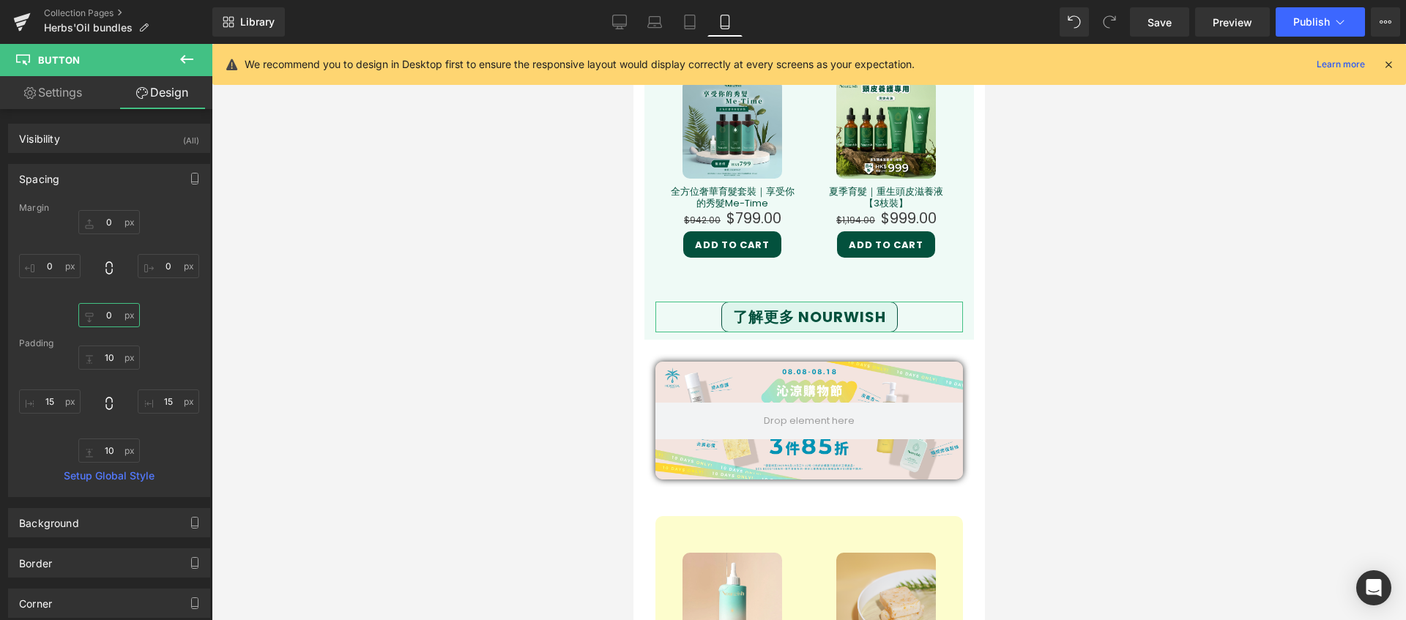
click at [113, 316] on input "0" at bounding box center [109, 315] width 62 height 24
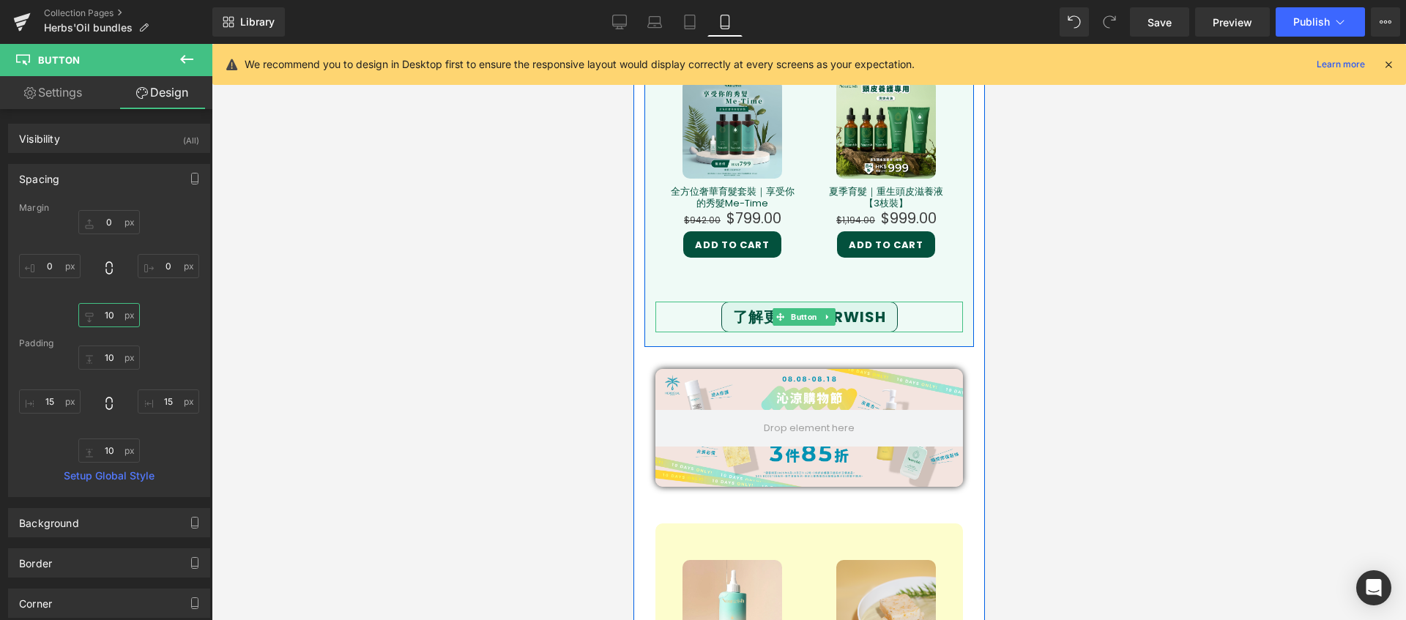
type input "10"
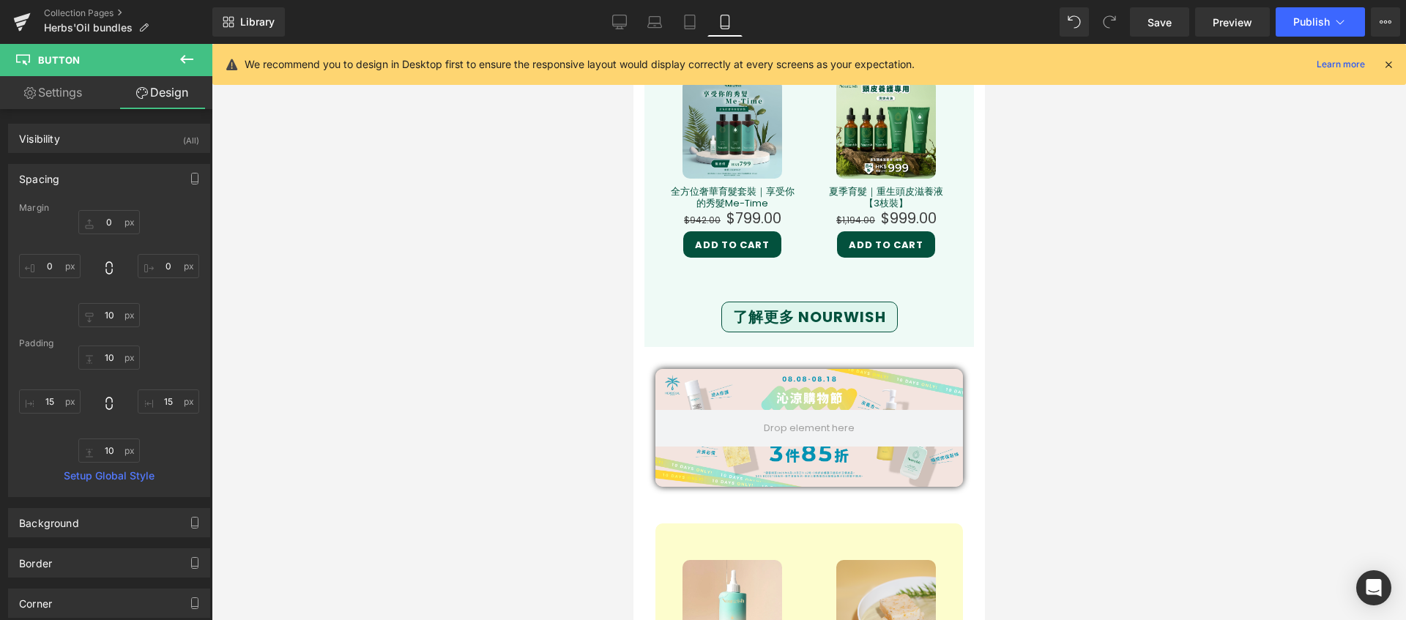
click at [1095, 297] on div at bounding box center [809, 332] width 1194 height 576
click at [1168, 27] on span "Save" at bounding box center [1159, 22] width 24 height 15
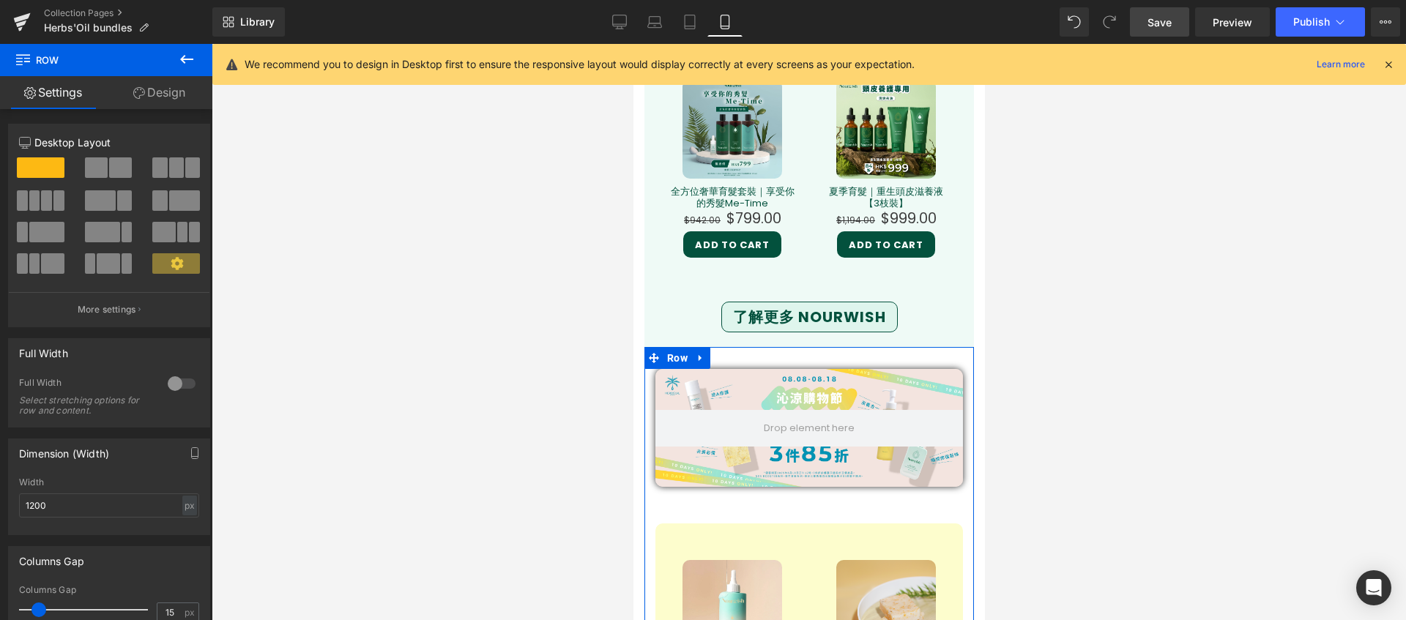
click at [138, 94] on icon at bounding box center [139, 93] width 12 height 12
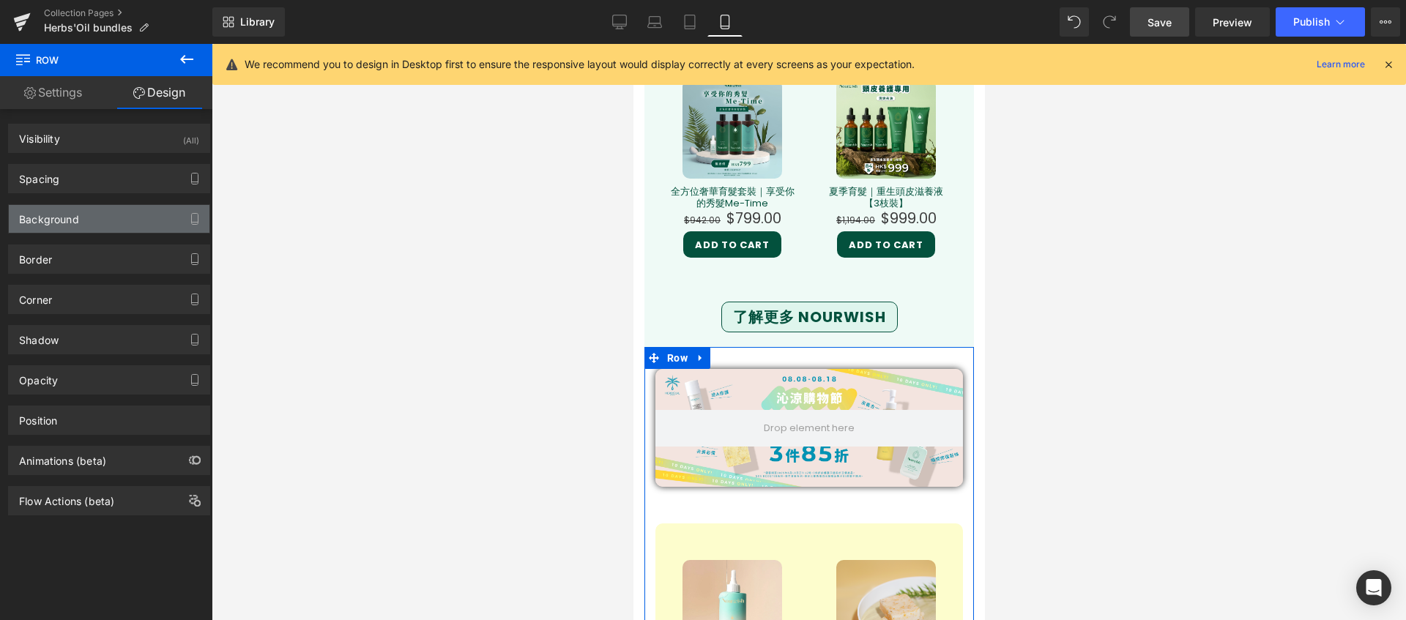
click at [85, 226] on div "Background" at bounding box center [109, 219] width 201 height 28
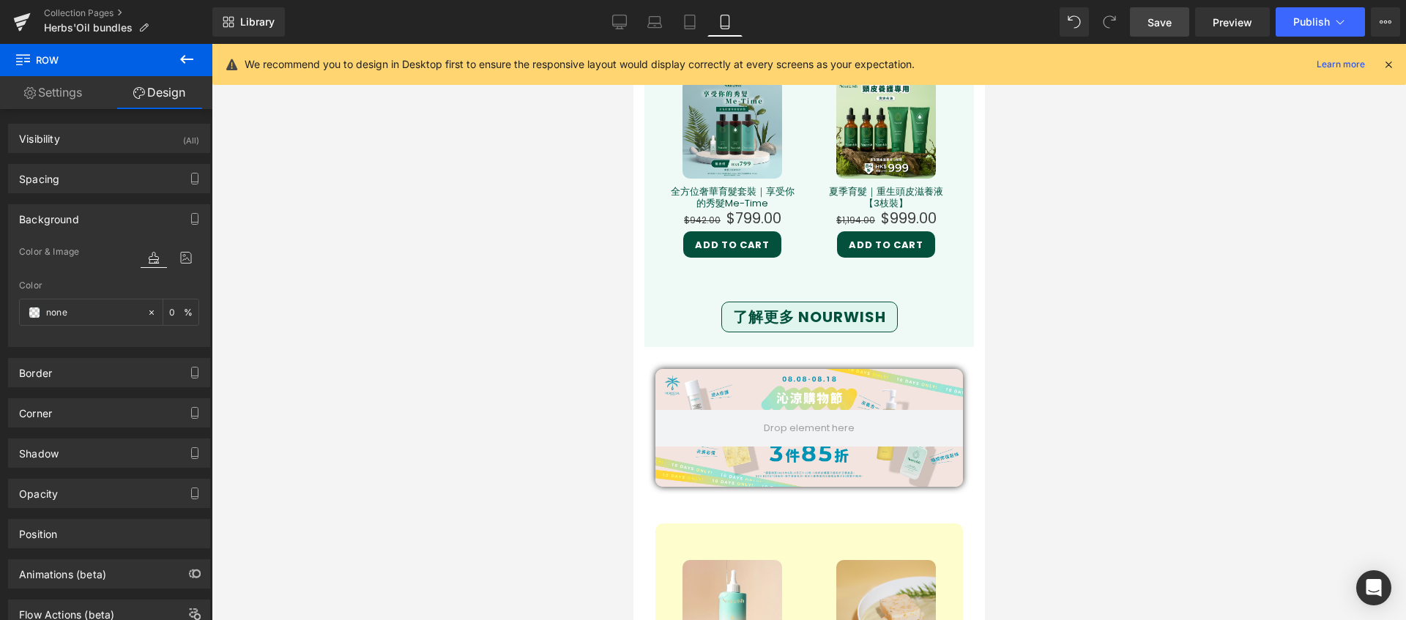
click at [459, 462] on div at bounding box center [809, 332] width 1194 height 576
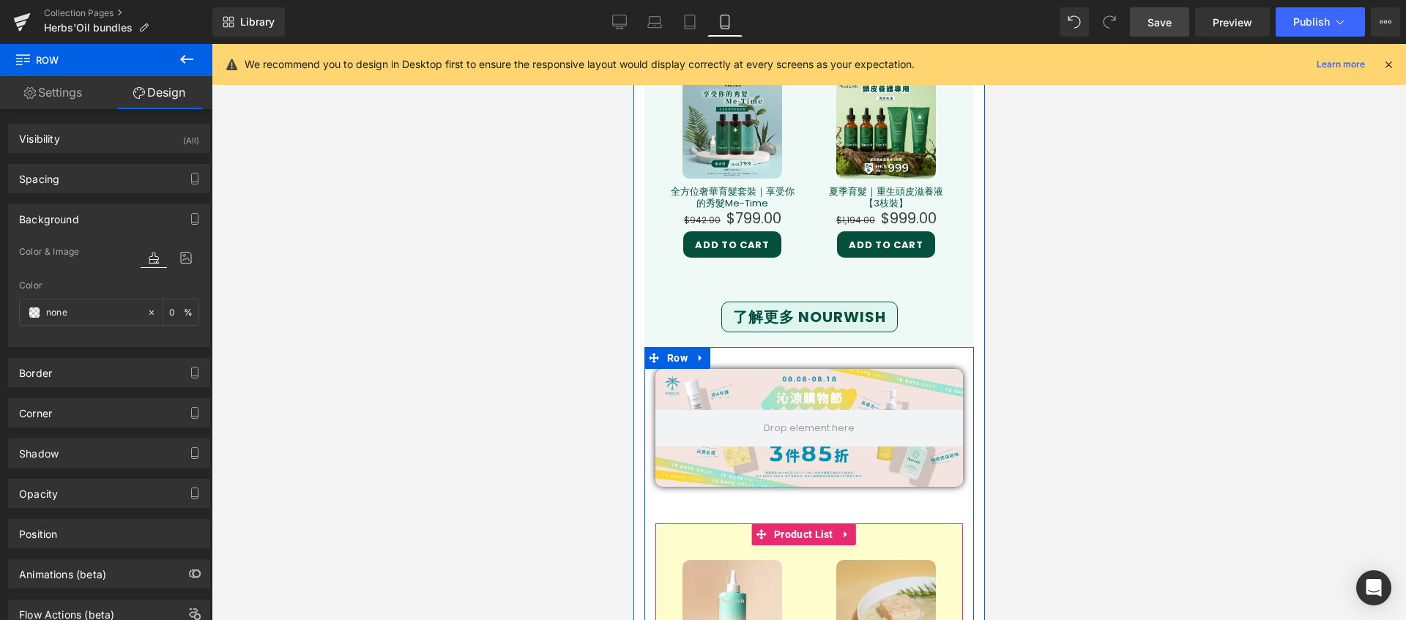
click at [775, 524] on span "Product List" at bounding box center [803, 535] width 67 height 22
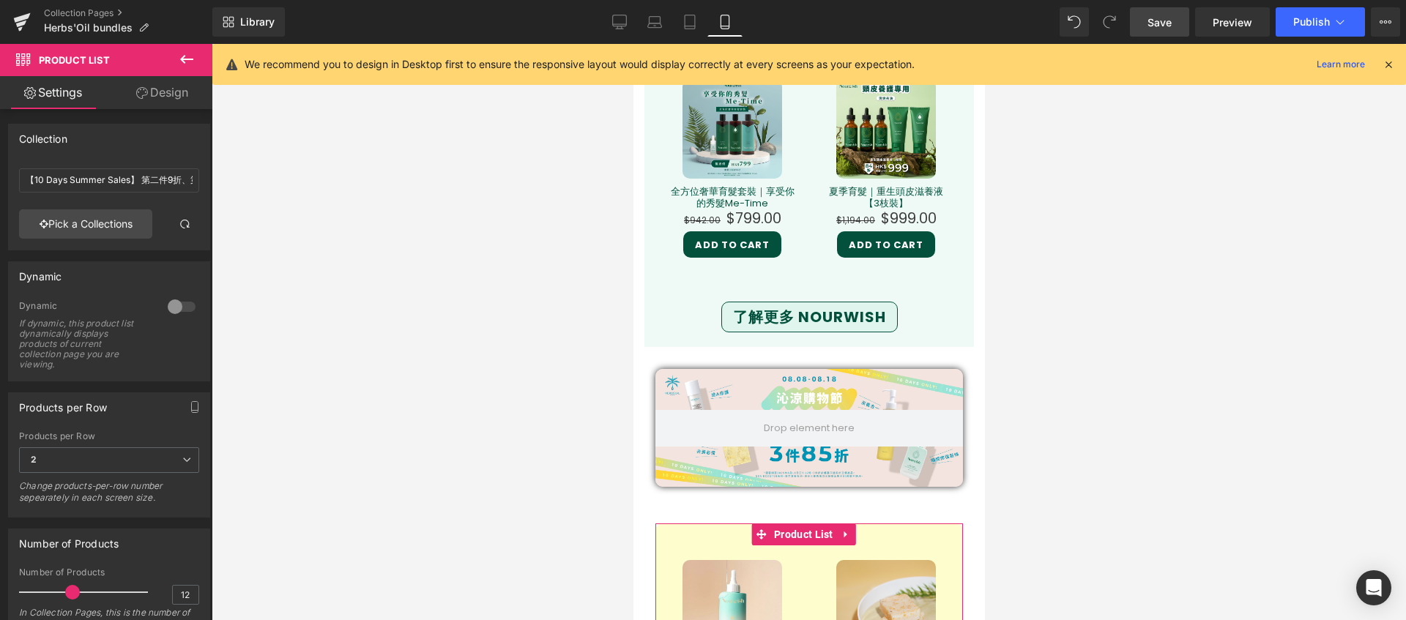
click at [160, 97] on link "Design" at bounding box center [162, 92] width 106 height 33
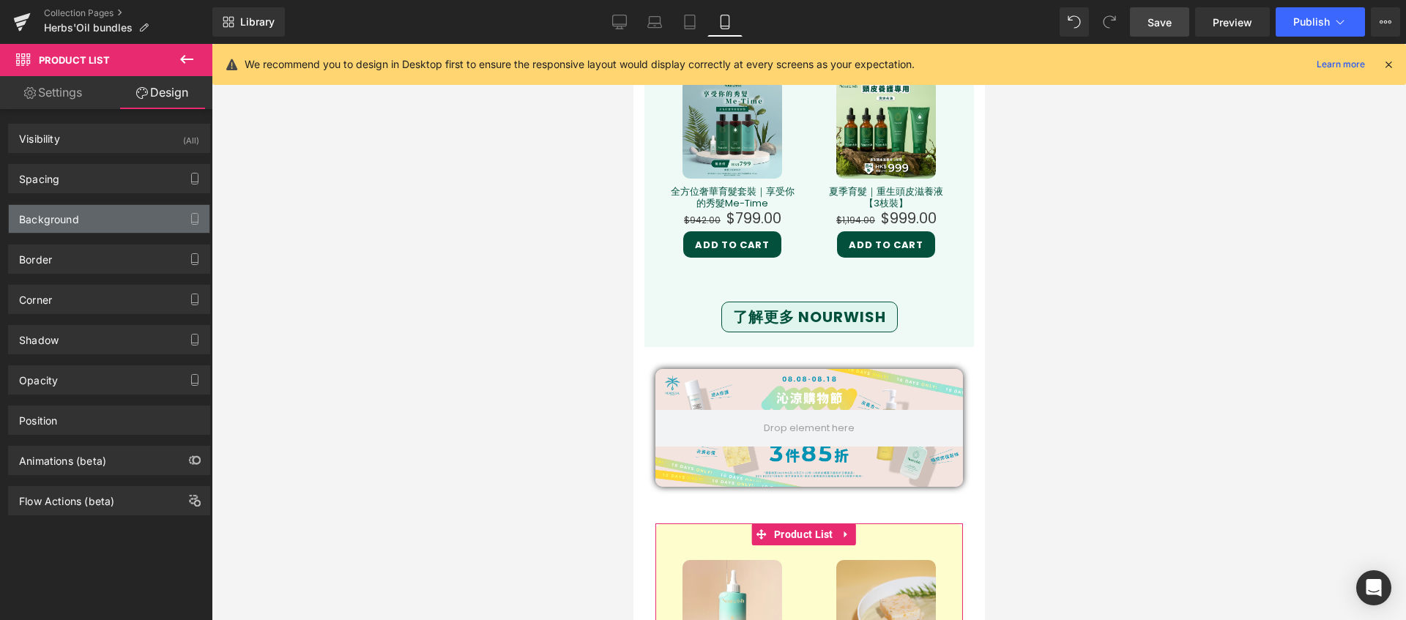
click at [105, 207] on div "Background" at bounding box center [109, 219] width 201 height 28
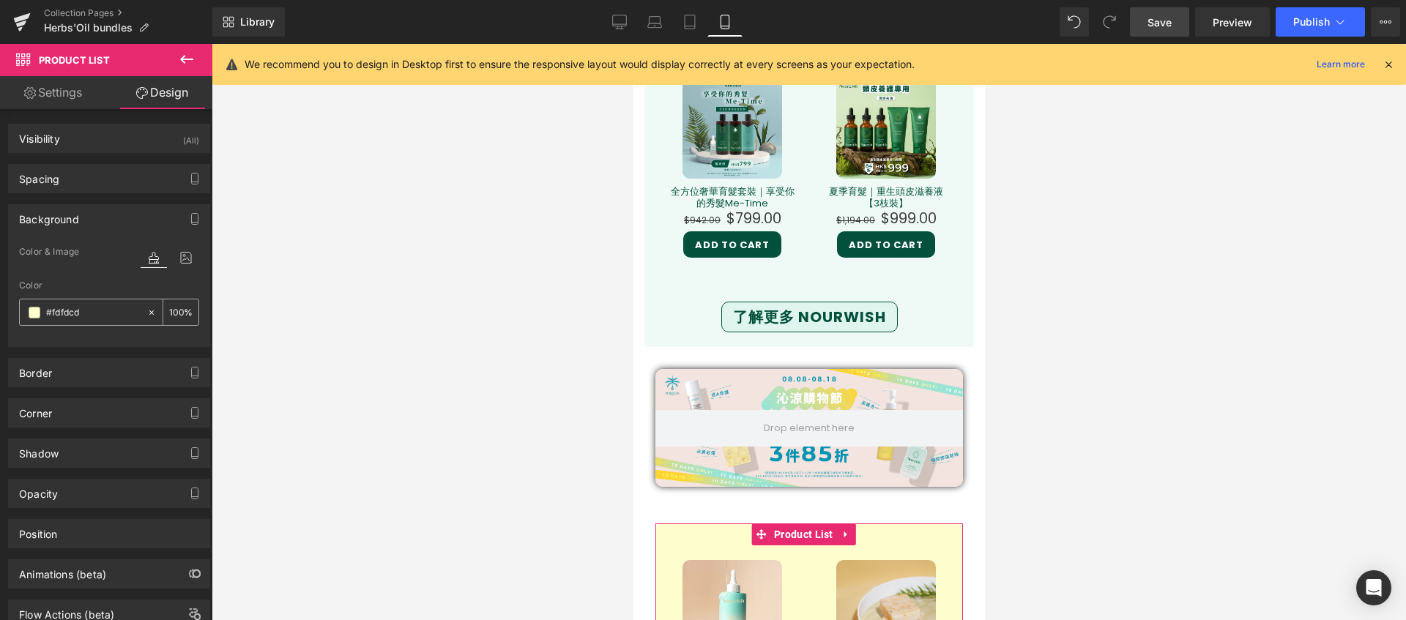
click at [108, 302] on div "#fdfdcd" at bounding box center [83, 313] width 127 height 26
click at [89, 322] on div "#fdfdcd" at bounding box center [83, 313] width 127 height 26
click at [83, 313] on input "#fdfdcd" at bounding box center [93, 313] width 94 height 16
click at [89, 316] on input "#fdfdcd" at bounding box center [93, 313] width 94 height 16
click at [33, 309] on span at bounding box center [35, 313] width 12 height 12
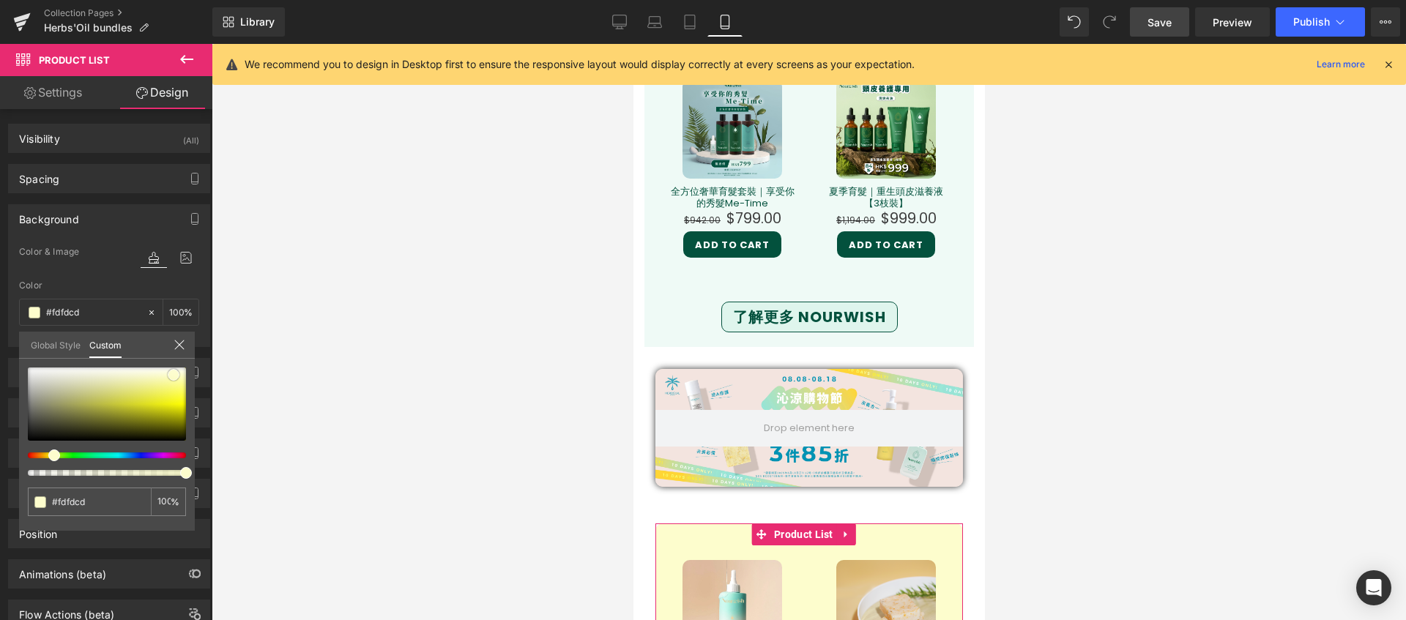
type input "#efefeb"
type input "#f0f0ee"
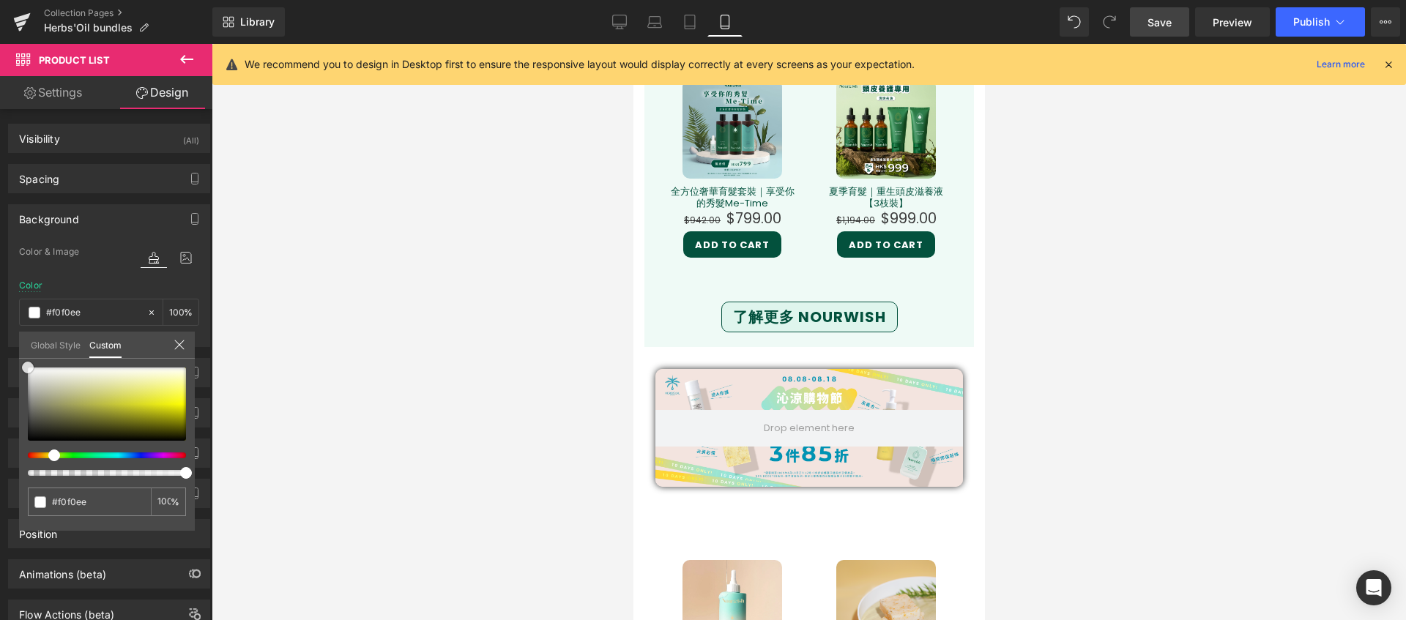
type input "#ffffff"
drag, startPoint x: 43, startPoint y: 373, endPoint x: -19, endPoint y: 352, distance: 65.5
click at [0, 352] on html "Product List You are previewing how the will restyle your page. You can not edi…" at bounding box center [703, 310] width 1406 height 620
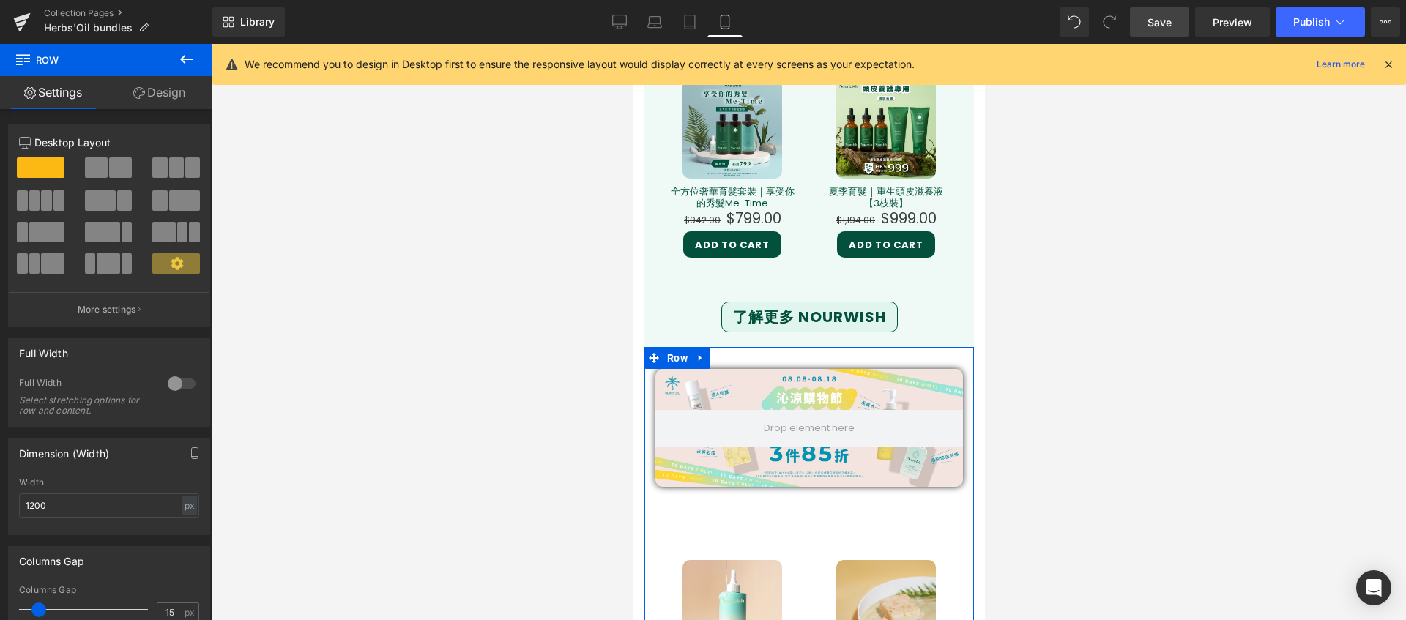
click at [160, 94] on link "Design" at bounding box center [159, 92] width 106 height 33
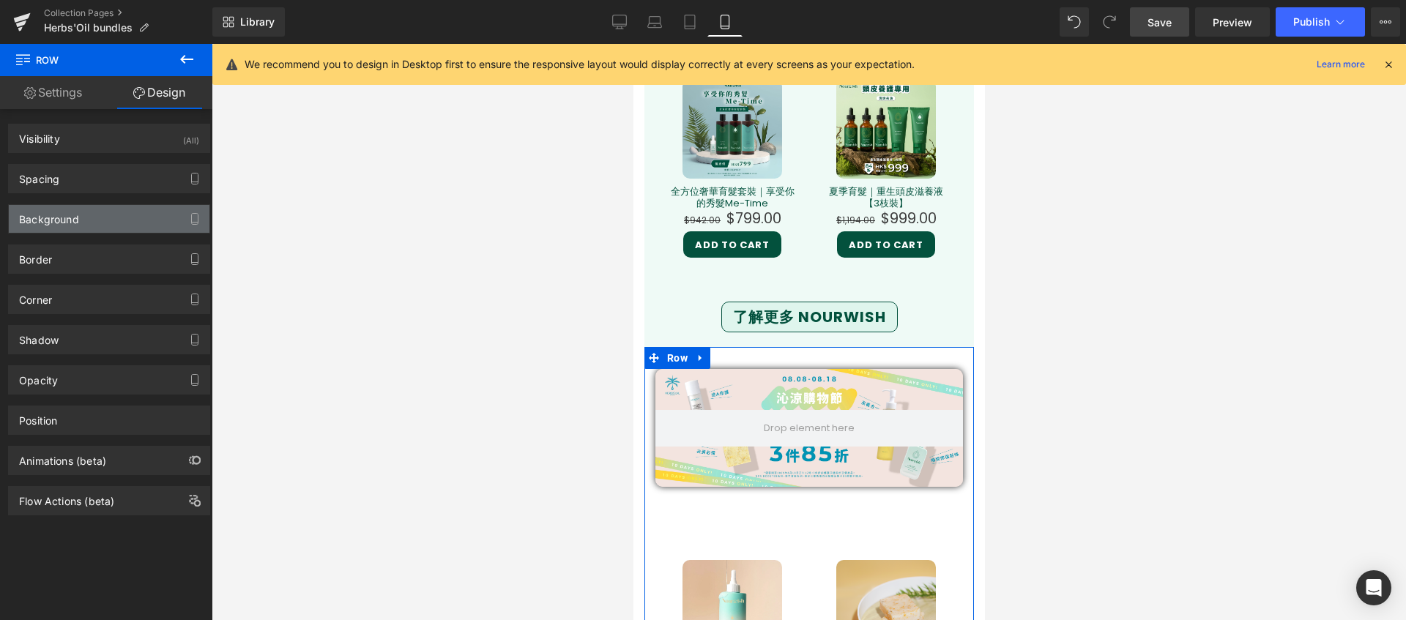
click at [101, 217] on div "Background" at bounding box center [109, 219] width 201 height 28
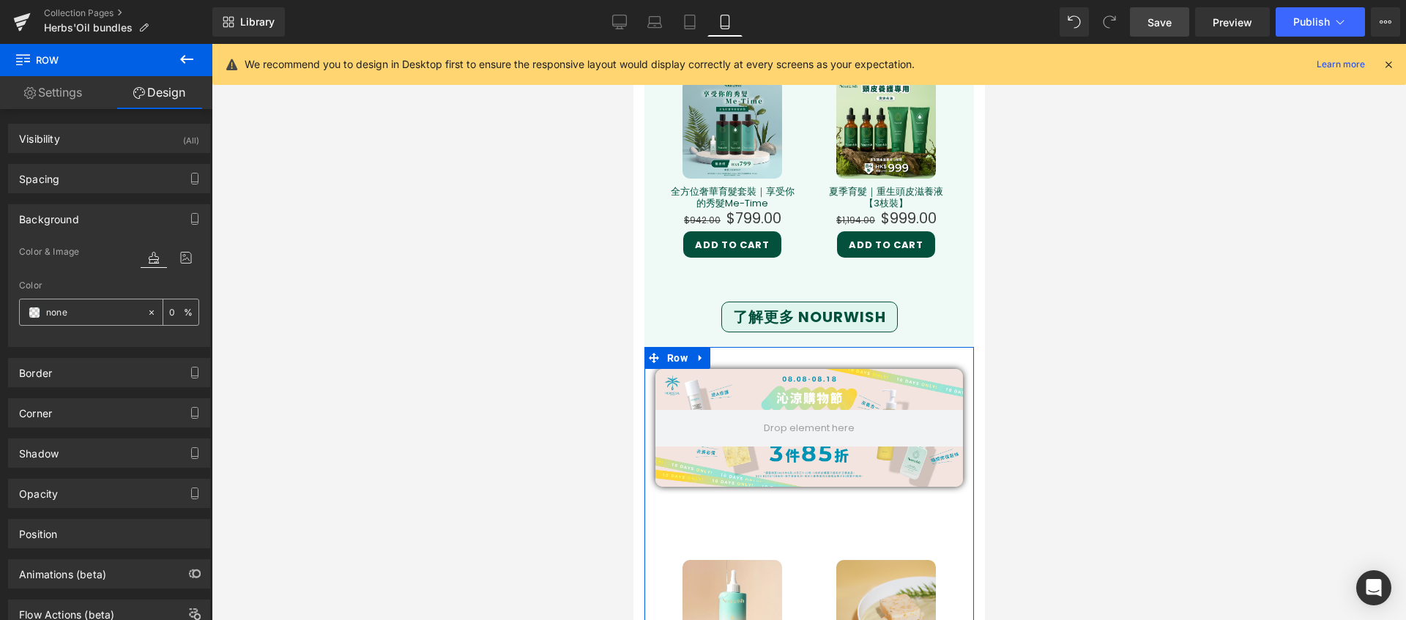
click at [64, 315] on input "none" at bounding box center [93, 313] width 94 height 16
paste input "#fdfdcd"
type input "#fdfdcd"
type input "100"
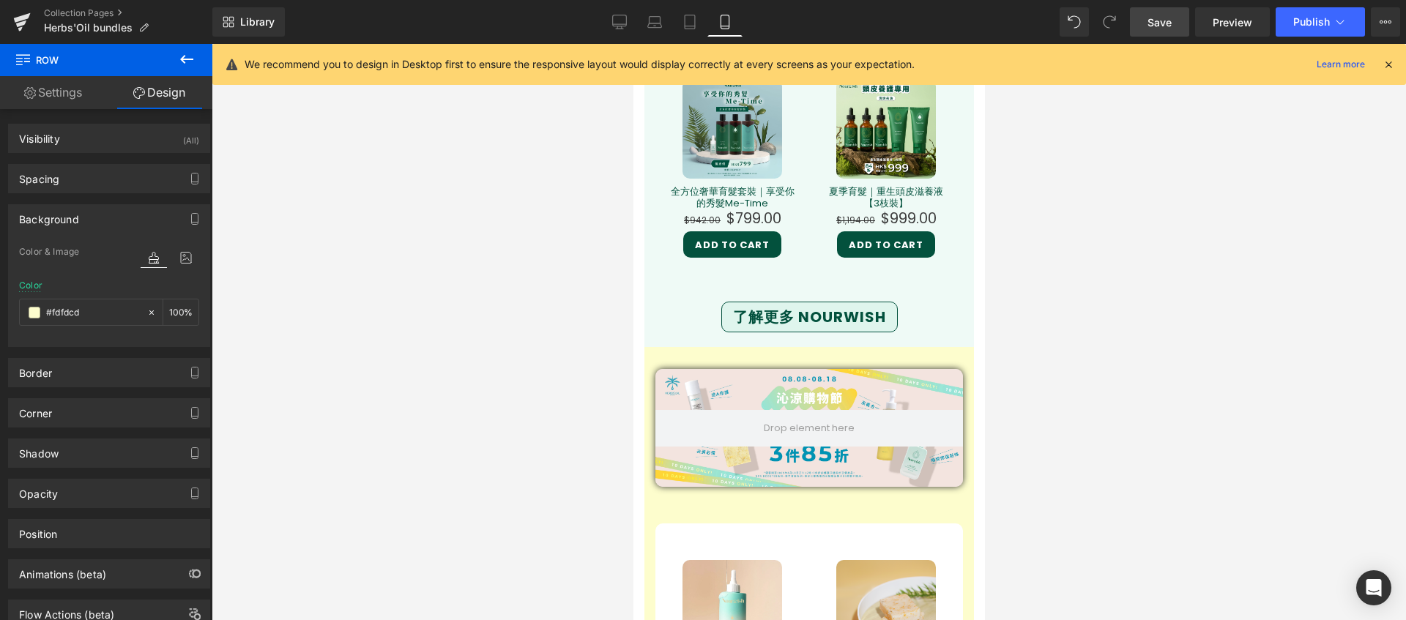
type input "#fdfdcd"
click at [1193, 461] on div at bounding box center [809, 332] width 1194 height 576
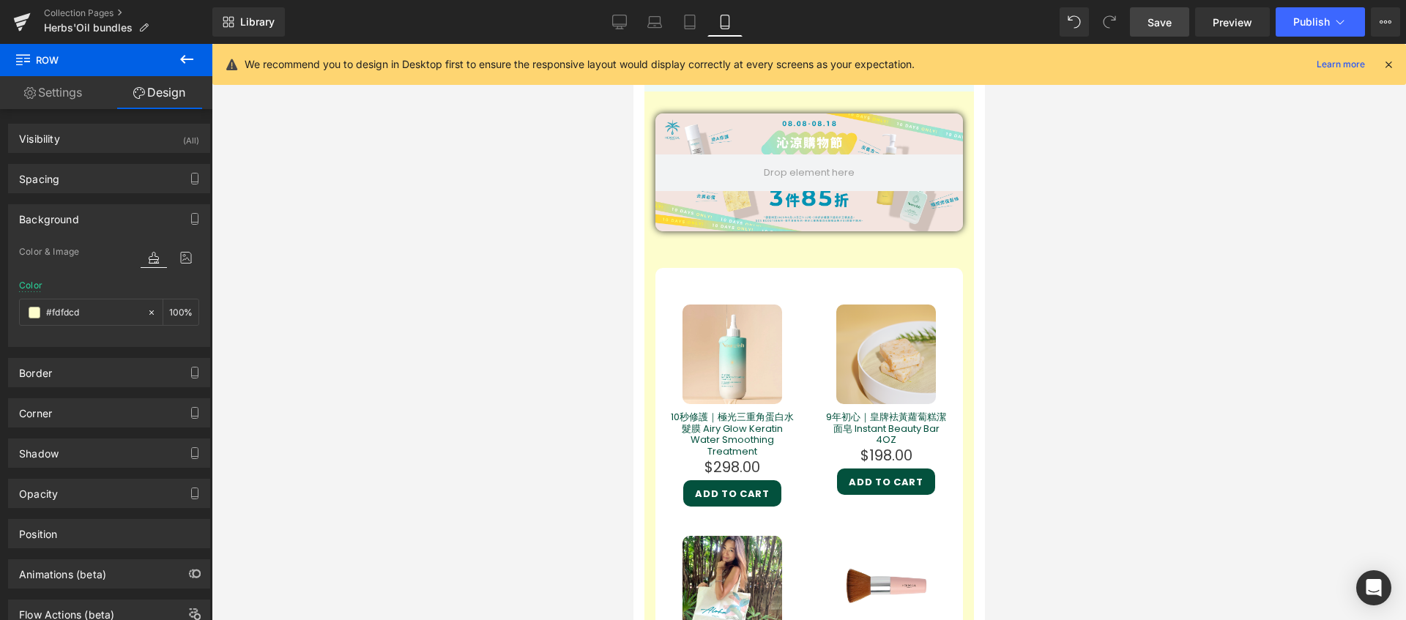
scroll to position [1569, 0]
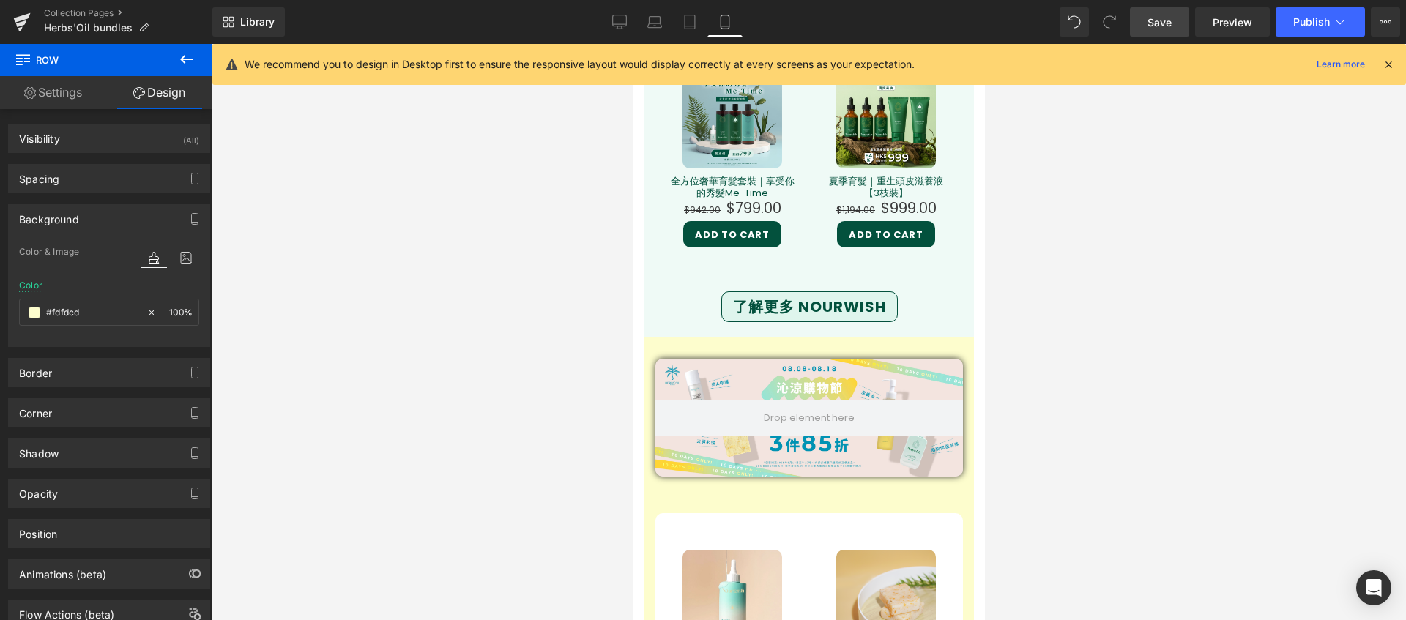
click at [1141, 20] on link "Save" at bounding box center [1159, 21] width 59 height 29
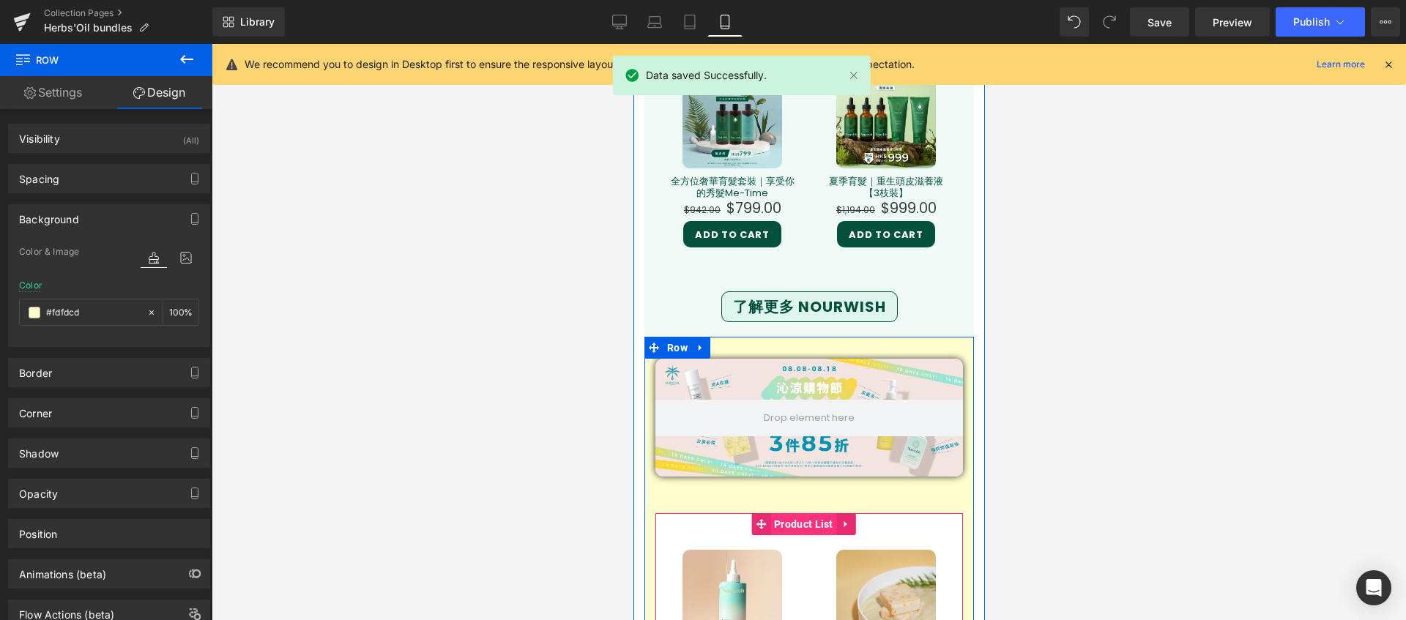
click at [811, 513] on span "Product List" at bounding box center [803, 524] width 67 height 22
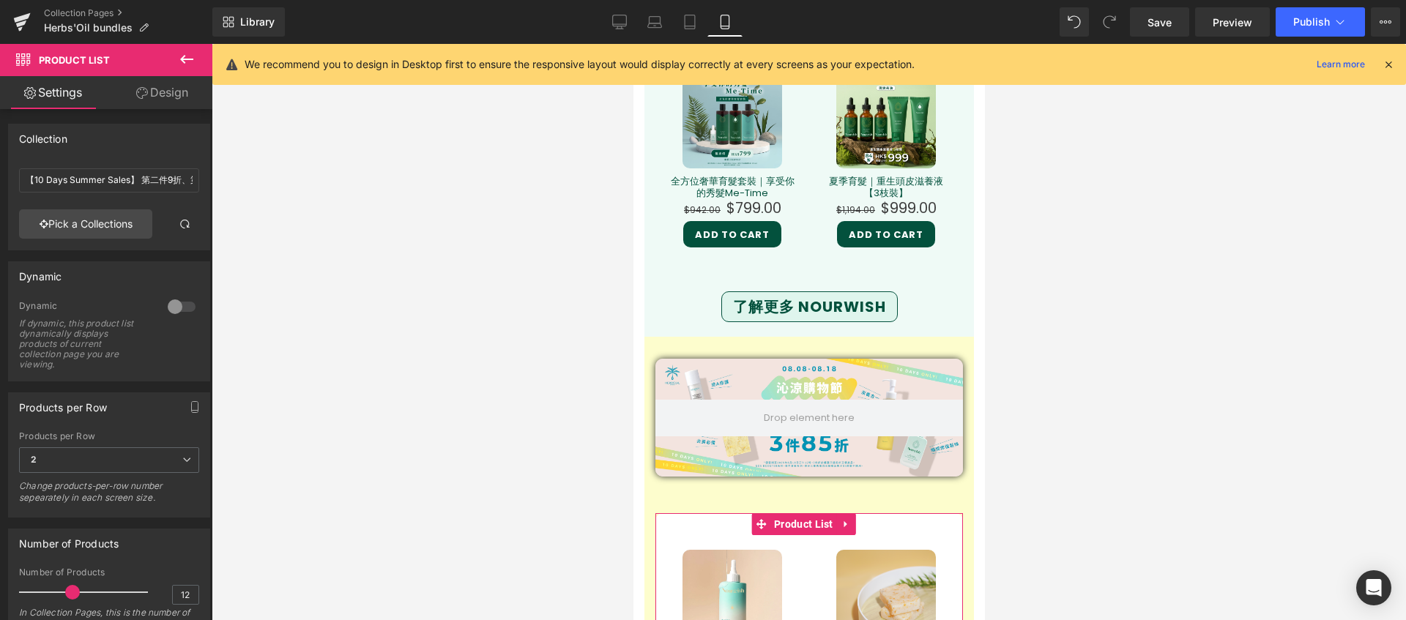
click at [155, 97] on link "Design" at bounding box center [162, 92] width 106 height 33
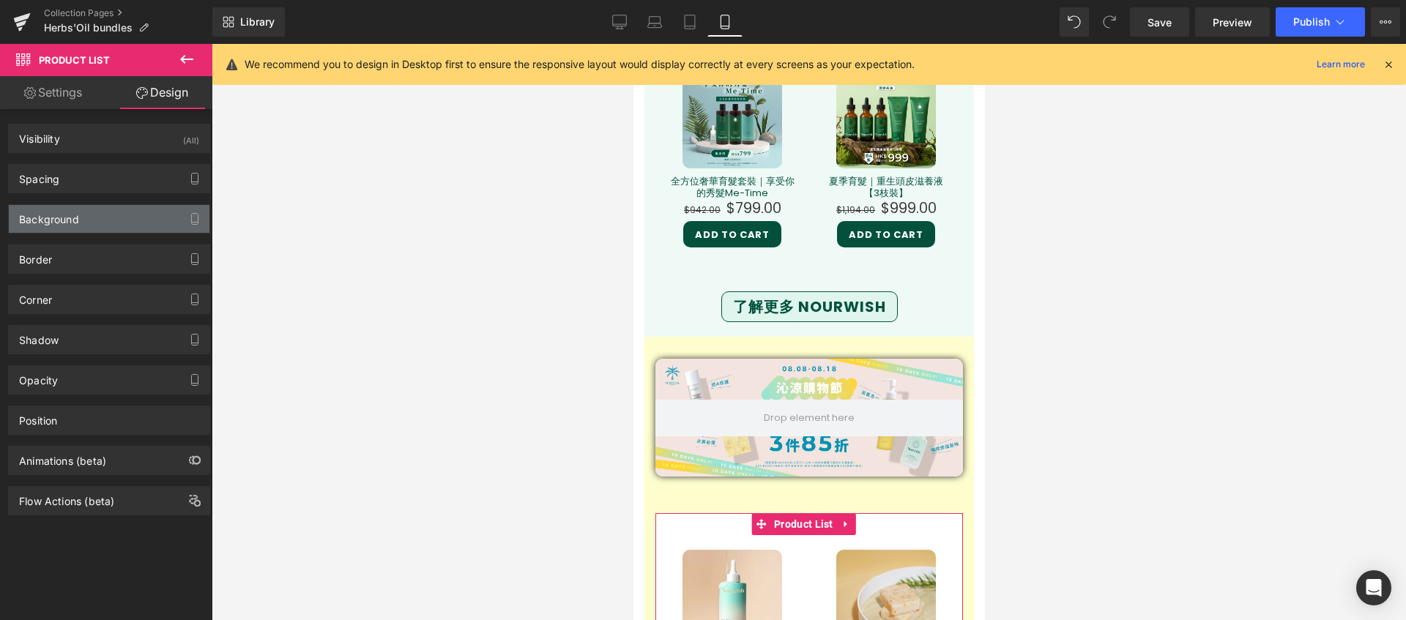
click at [112, 229] on div "Background" at bounding box center [109, 219] width 201 height 28
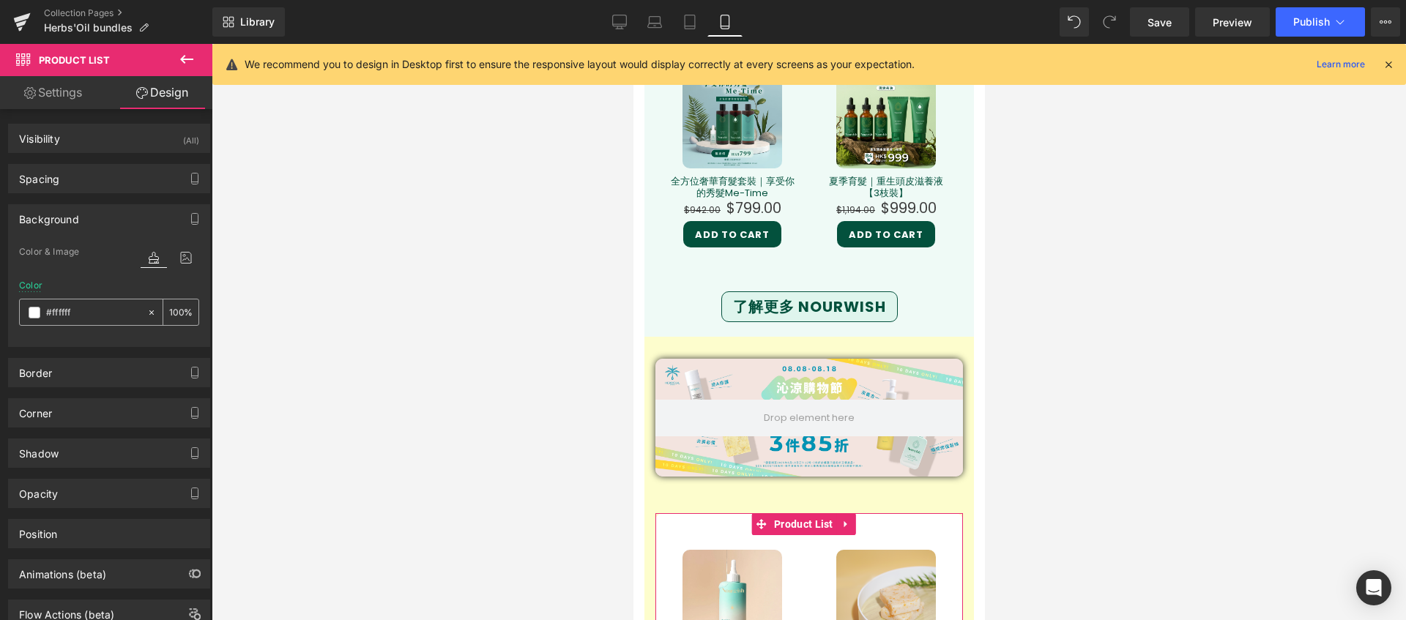
click at [37, 313] on span at bounding box center [35, 313] width 12 height 12
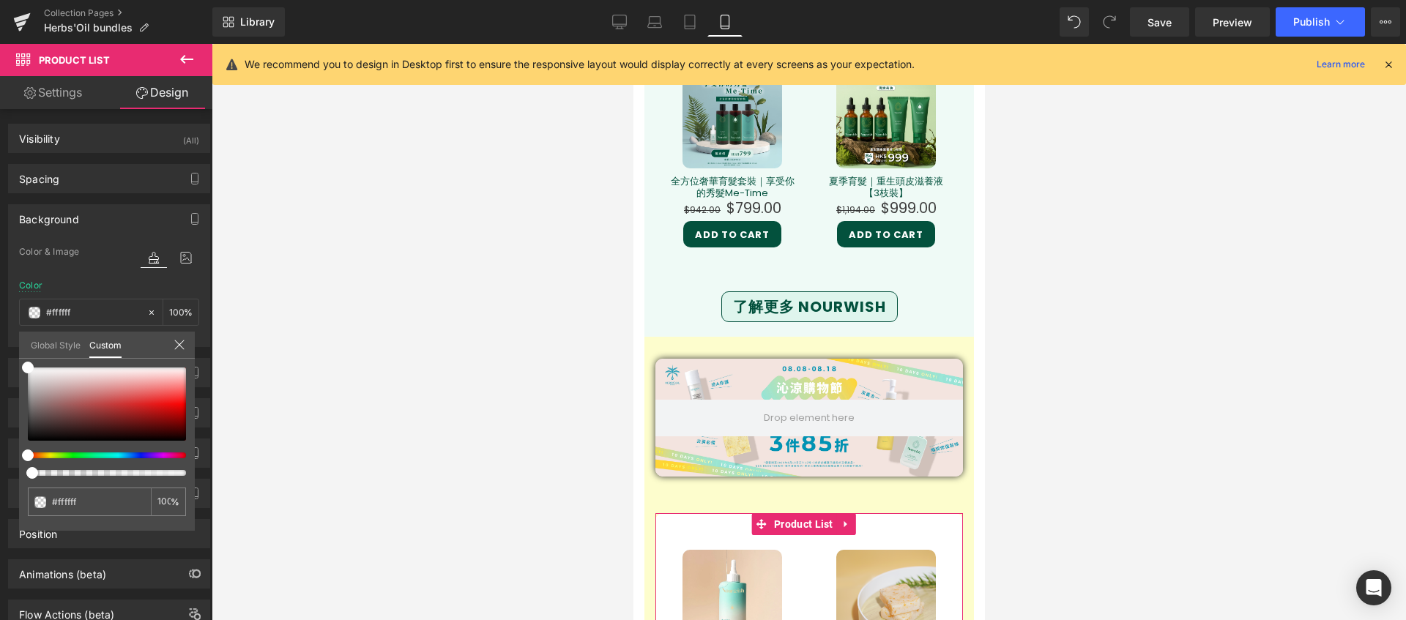
type input "3"
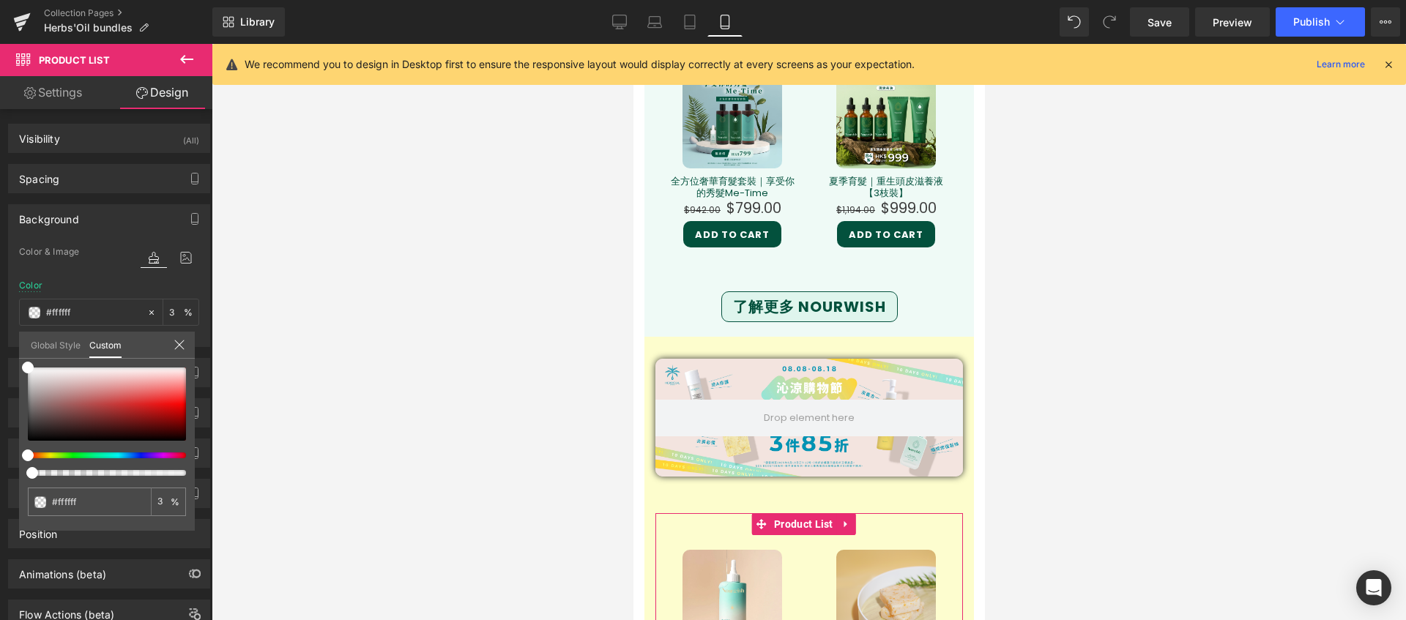
click at [27, 473] on div at bounding box center [101, 473] width 158 height 6
type input "5"
type input "0"
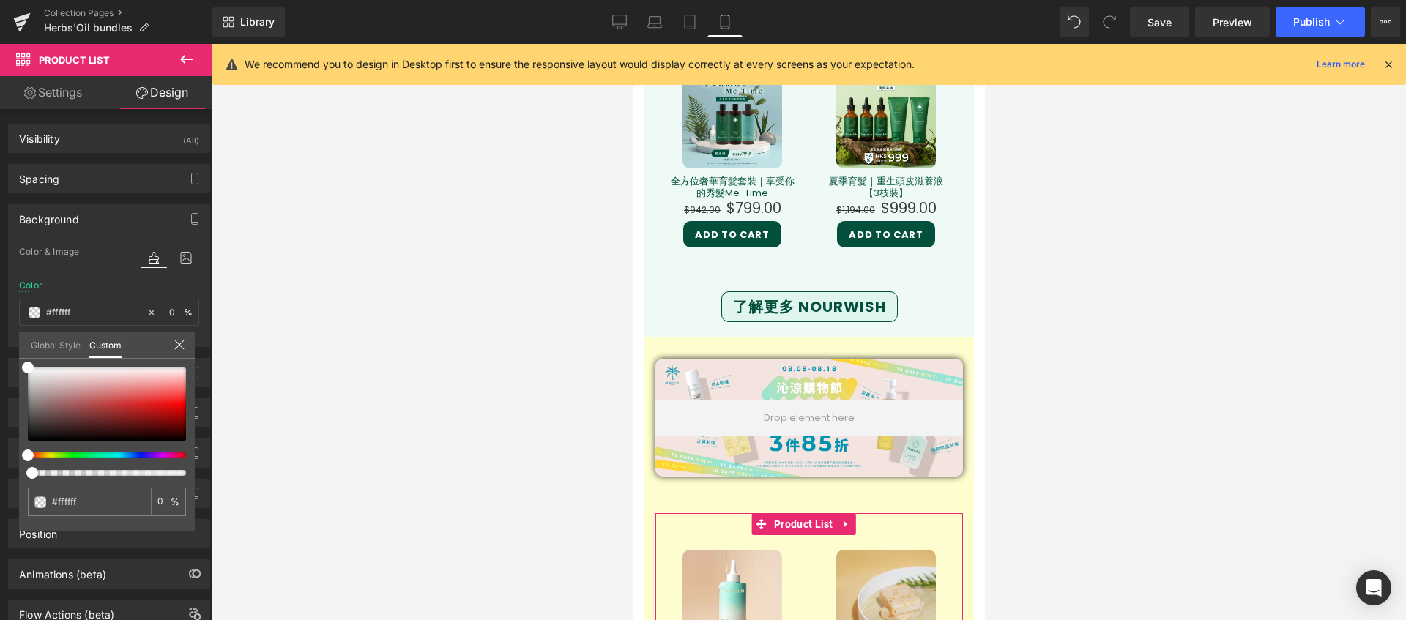
drag, startPoint x: 30, startPoint y: 472, endPoint x: 19, endPoint y: 472, distance: 11.0
click at [19, 472] on div "#ffffff 0 %" at bounding box center [107, 449] width 176 height 163
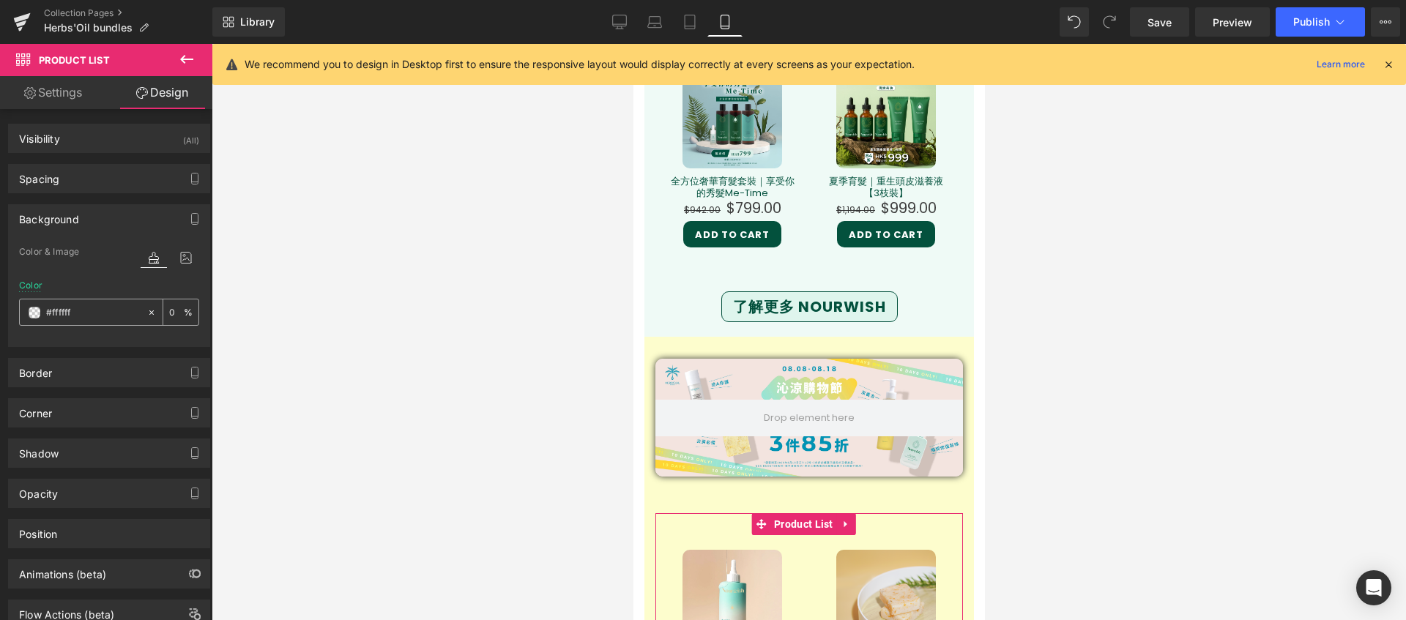
click at [146, 314] on icon at bounding box center [151, 313] width 10 height 10
click at [346, 300] on div at bounding box center [809, 332] width 1194 height 576
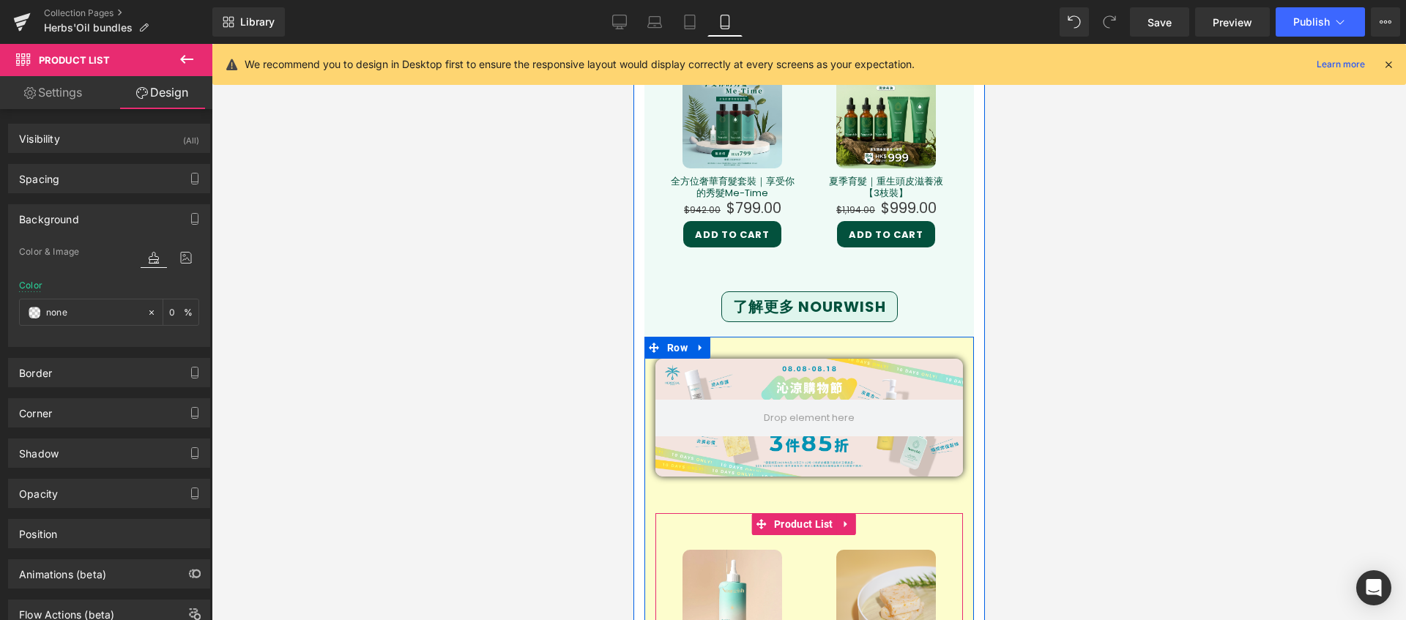
scroll to position [1889, 0]
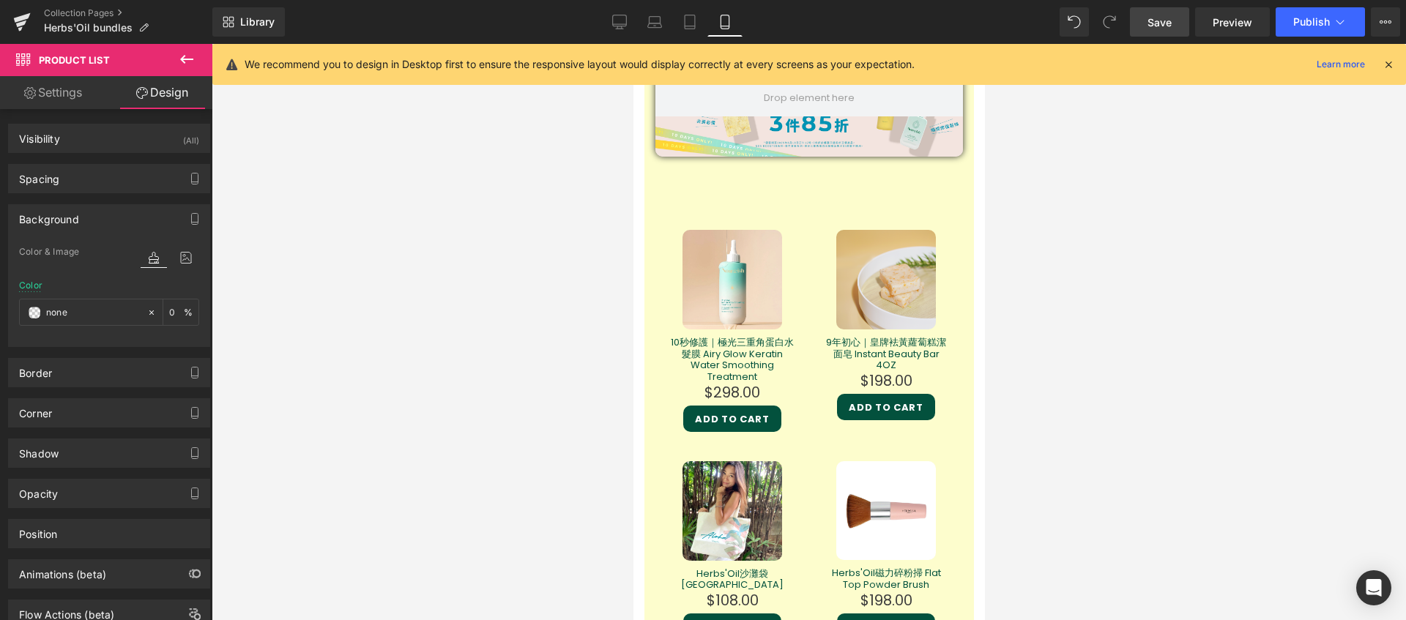
click at [1162, 28] on span "Save" at bounding box center [1159, 22] width 24 height 15
click at [1242, 15] on span "Preview" at bounding box center [1233, 22] width 40 height 15
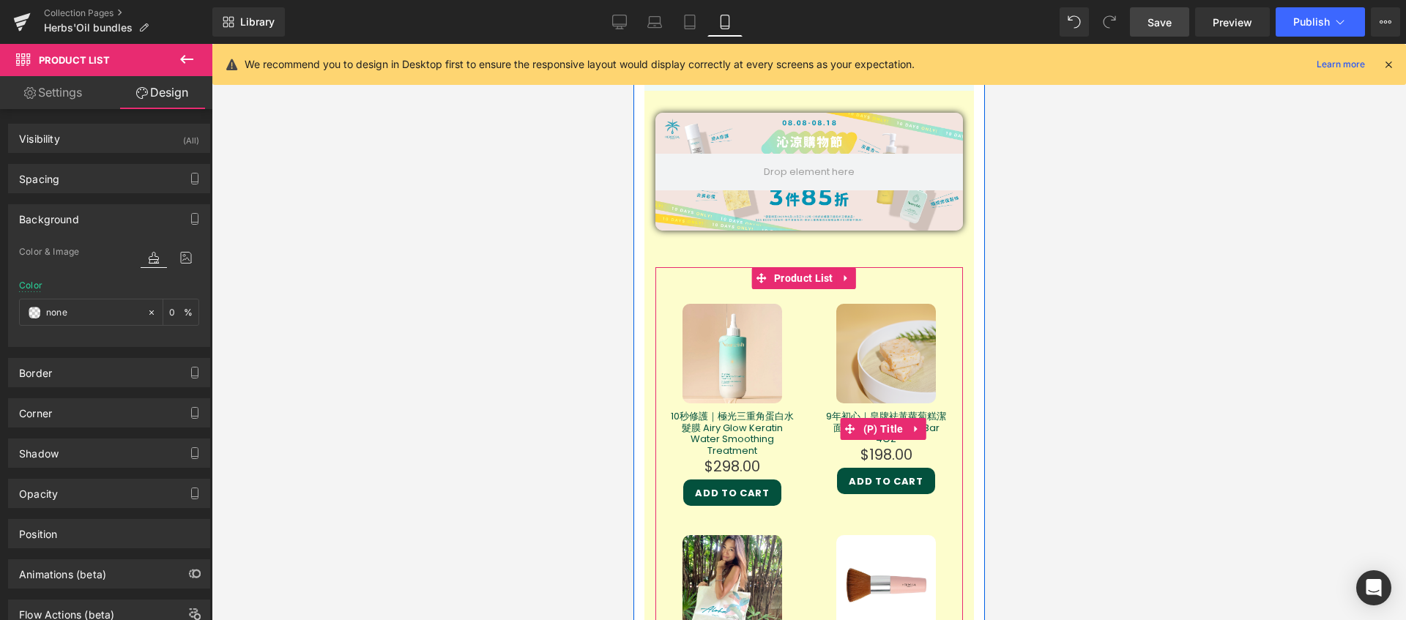
scroll to position [1429, 0]
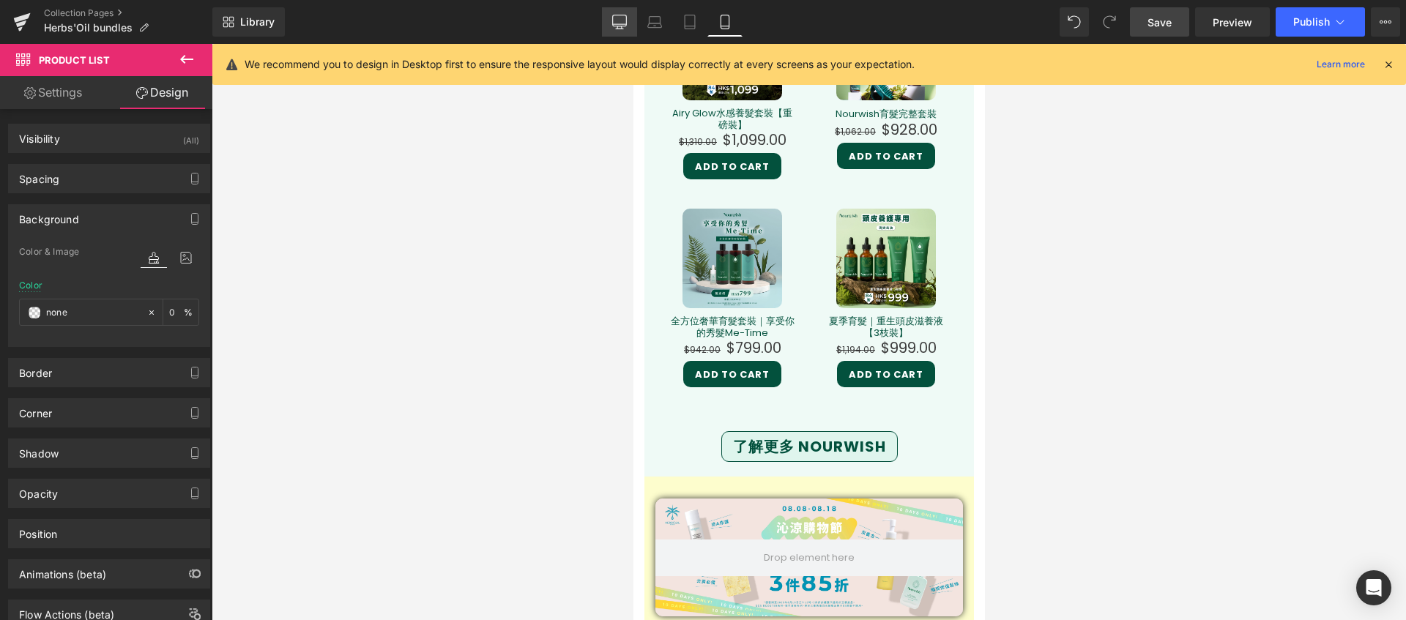
click at [611, 25] on link "Desktop" at bounding box center [619, 21] width 35 height 29
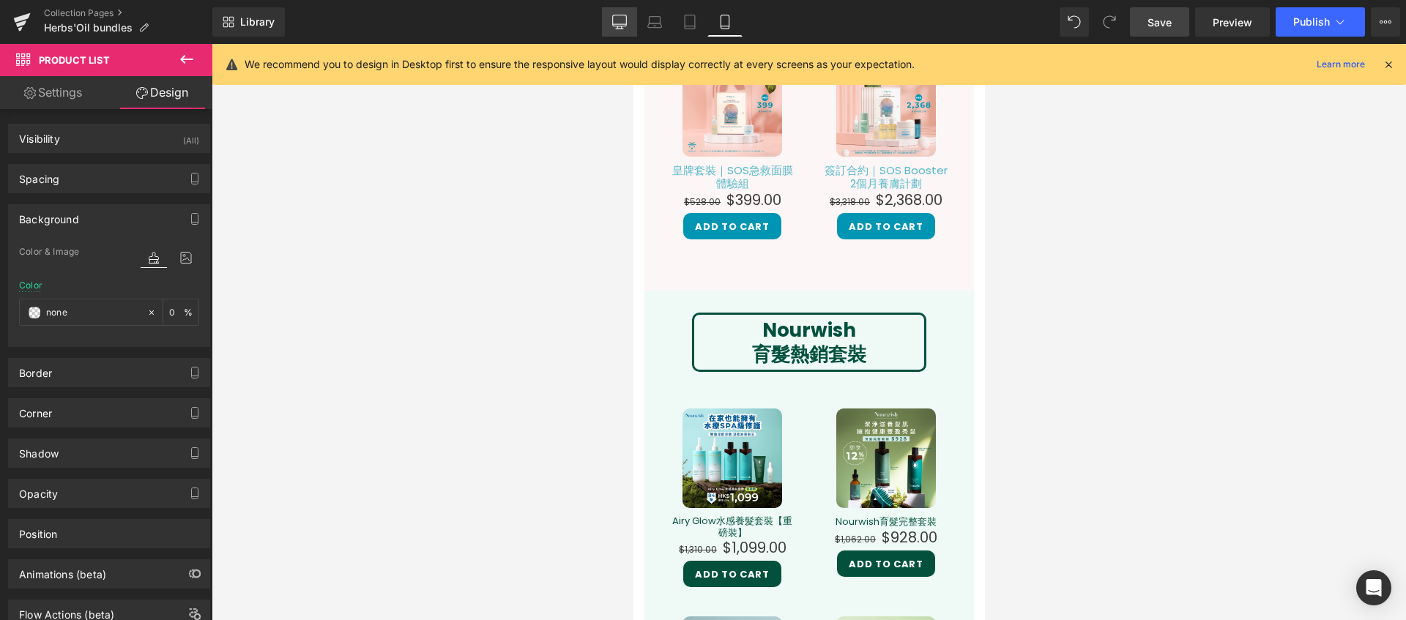
type input "#fdfdcd"
type input "100"
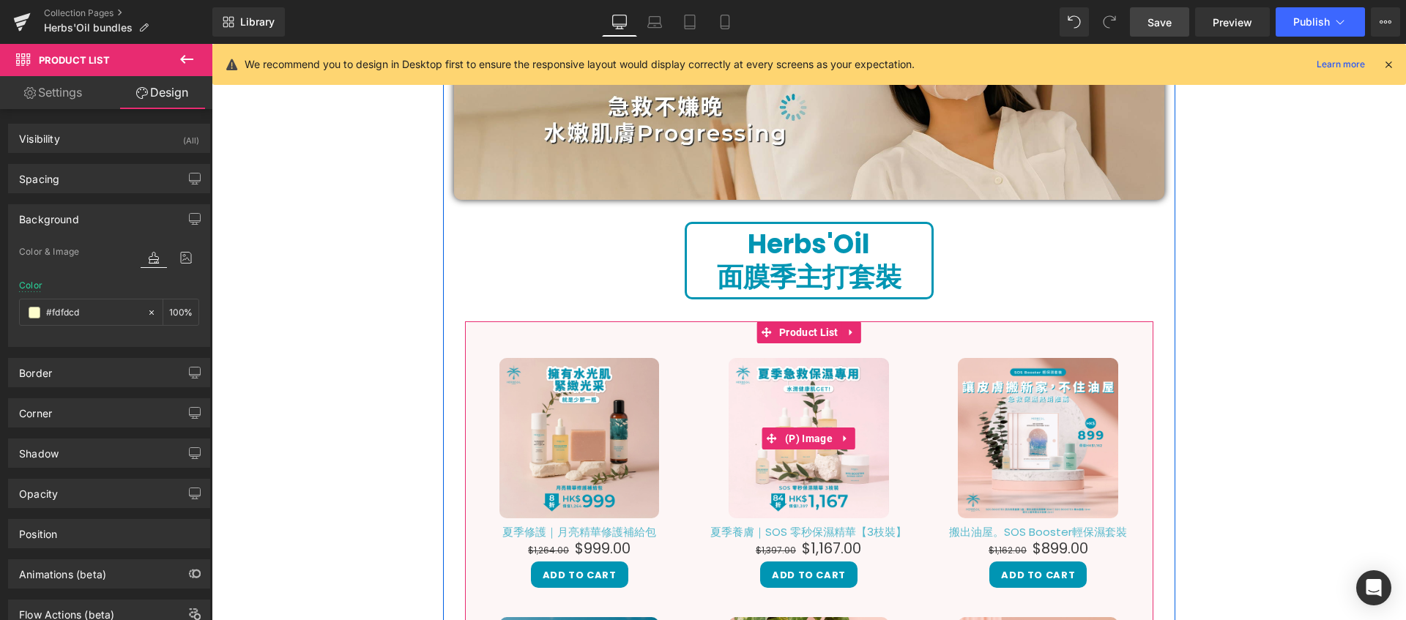
scroll to position [0, 0]
